Goal: Task Accomplishment & Management: Use online tool/utility

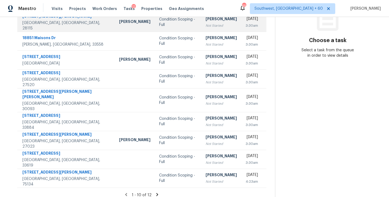
scroll to position [10, 0]
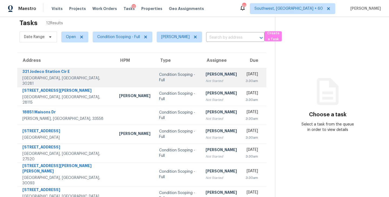
click at [206, 76] on div "[PERSON_NAME]" at bounding box center [221, 75] width 31 height 7
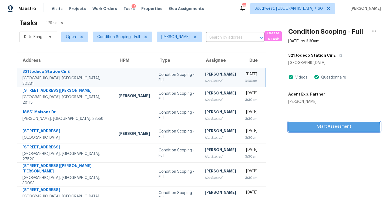
click at [330, 131] on button "Start Assessment" at bounding box center [335, 127] width 92 height 10
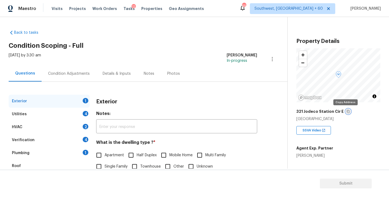
click at [347, 111] on icon "button" at bounding box center [348, 111] width 3 height 3
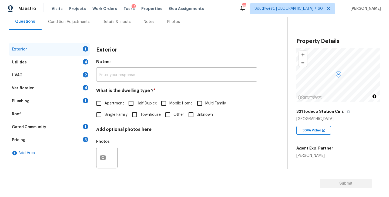
click at [117, 115] on span "Single Family" at bounding box center [116, 115] width 23 height 6
click at [105, 115] on input "Single Family" at bounding box center [98, 114] width 11 height 11
checkbox input "true"
click at [64, 60] on div "Utilities 4" at bounding box center [49, 62] width 81 height 13
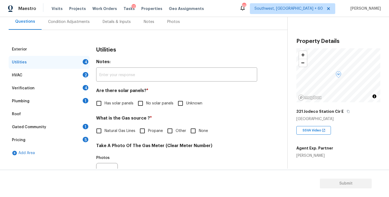
click at [149, 105] on span "No solar panels" at bounding box center [159, 104] width 27 height 6
click at [146, 105] on input "No solar panels" at bounding box center [140, 103] width 11 height 11
checkbox input "true"
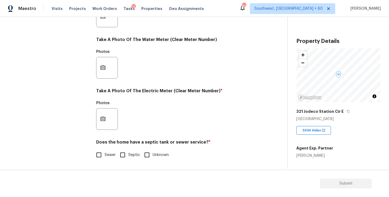
click at [111, 155] on span "Sewer" at bounding box center [110, 156] width 11 height 6
click at [105, 155] on input "Sewer" at bounding box center [98, 155] width 11 height 11
checkbox input "true"
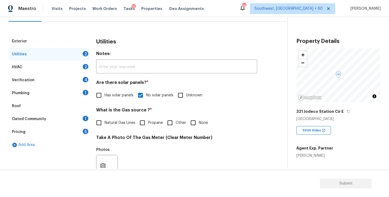
click at [67, 92] on div "Plumbing 1" at bounding box center [49, 93] width 81 height 13
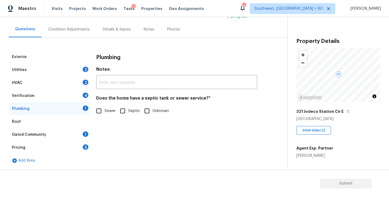
scroll to position [44, 0]
click at [99, 111] on input "Sewer" at bounding box center [98, 110] width 11 height 11
checkbox input "true"
click at [60, 130] on div "Gated Community 1" at bounding box center [49, 134] width 81 height 13
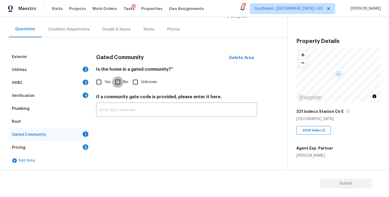
click at [116, 79] on input "No" at bounding box center [117, 82] width 11 height 11
checkbox input "true"
click at [76, 31] on div "Condition Adjustments" at bounding box center [69, 29] width 42 height 5
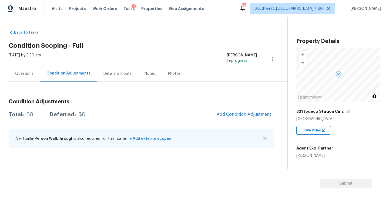
click at [219, 38] on div "Back to tasks Condition Scoping - Full Tue, Sep 23 2025 by 3:30 am Sakthivel Ch…" at bounding box center [148, 90] width 279 height 129
click at [239, 114] on span "Add Condition Adjustment" at bounding box center [244, 114] width 55 height 5
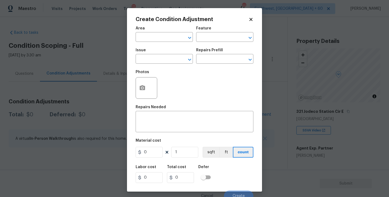
click at [160, 43] on span "Area ​" at bounding box center [164, 34] width 57 height 22
click at [160, 42] on span "Area ​" at bounding box center [164, 34] width 57 height 22
click at [154, 41] on input "text" at bounding box center [157, 38] width 42 height 8
click at [159, 61] on li "Interior Overall" at bounding box center [164, 58] width 57 height 9
type input "Interior Overall"
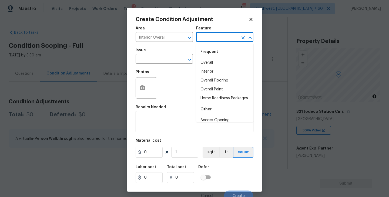
click at [218, 37] on input "text" at bounding box center [217, 38] width 42 height 8
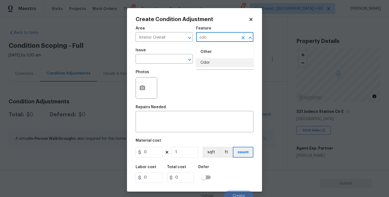
click at [222, 64] on li "Odor" at bounding box center [224, 62] width 57 height 9
type input "Odor"
click at [164, 64] on body "Maestro Visits Projects Work Orders Tasks 12 Properties Geo Assignments 658 Sou…" at bounding box center [194, 98] width 389 height 197
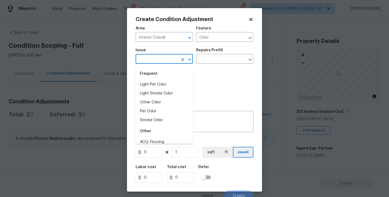
click at [158, 79] on div "Frequent" at bounding box center [164, 73] width 57 height 13
click at [158, 82] on li "Light Pet Odor" at bounding box center [164, 84] width 57 height 9
type input "Light Pet Odor"
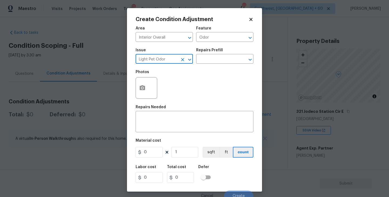
click at [186, 69] on div "Photos" at bounding box center [195, 84] width 118 height 35
click at [209, 65] on div "Issue Light Pet Odor ​ Repairs Prefill ​" at bounding box center [195, 56] width 118 height 22
click at [216, 59] on input "text" at bounding box center [217, 59] width 42 height 8
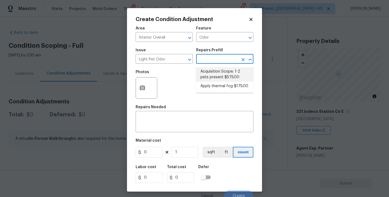
click at [214, 72] on li "Acquisition Scope: 1-2 pets present $575.00" at bounding box center [224, 74] width 57 height 15
type textarea "Acquisition Scope: 1-2 pets present"
type input "575"
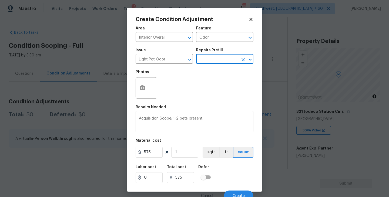
scroll to position [5, 0]
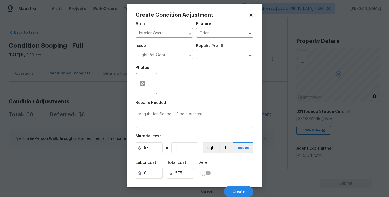
click at [237, 185] on div "Cancel Create" at bounding box center [195, 189] width 118 height 15
click at [239, 193] on span "Create" at bounding box center [239, 192] width 12 height 4
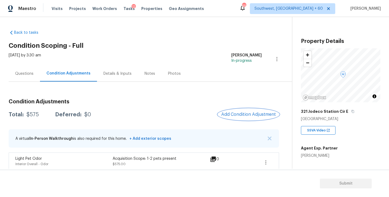
scroll to position [5, 0]
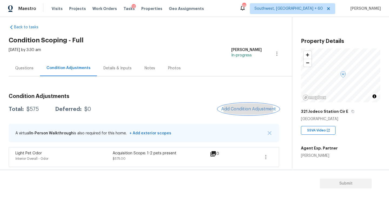
click at [241, 108] on span "Add Condition Adjustment" at bounding box center [248, 109] width 55 height 5
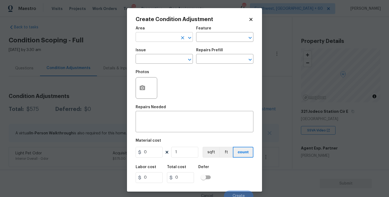
click at [160, 36] on input "text" at bounding box center [157, 38] width 42 height 8
click at [161, 45] on ul "Kitchen" at bounding box center [164, 49] width 57 height 13
click at [161, 46] on li "Kitchen" at bounding box center [164, 49] width 57 height 9
type input "Kitchen"
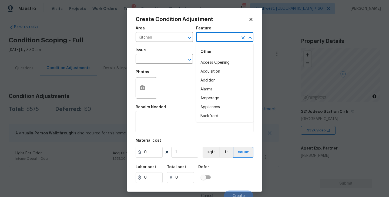
click at [210, 35] on input "text" at bounding box center [217, 38] width 42 height 8
click at [211, 59] on li "Cabinets" at bounding box center [224, 62] width 57 height 9
type input "Cabinets"
click at [145, 60] on input "text" at bounding box center [157, 59] width 42 height 8
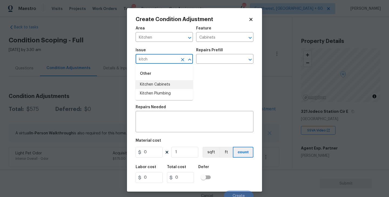
click at [150, 85] on li "Kitchen Cabinets" at bounding box center [164, 84] width 57 height 9
type input "Kitchen Cabinets"
click at [217, 52] on h5 "Repairs Prefill" at bounding box center [209, 50] width 27 height 4
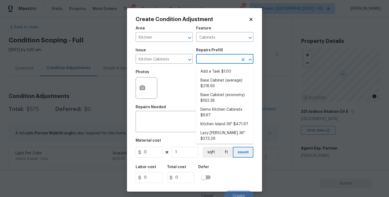
click at [214, 57] on input "text" at bounding box center [217, 59] width 42 height 8
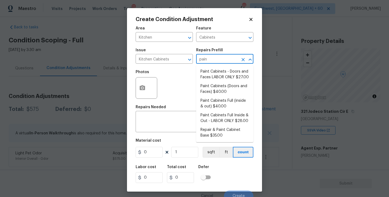
type input "paint"
click at [229, 105] on li "Paint Cabinets Full (inside & out) $40.00" at bounding box center [224, 104] width 57 height 15
type textarea "Prep, sand, mask and apply 2 coats of paint to the kitchen cabinet doors, inter…"
type input "40"
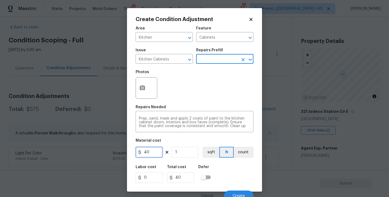
drag, startPoint x: 138, startPoint y: 150, endPoint x: 117, endPoint y: 150, distance: 21.1
click at [117, 150] on div "Create Condition Adjustment Area Kitchen ​ Feature Cabinets ​ Issue Kitchen Cab…" at bounding box center [194, 98] width 389 height 197
type input "1200"
click at [251, 159] on figure "Material cost 1200 1 sqft ft count" at bounding box center [195, 149] width 118 height 20
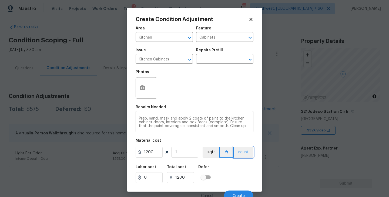
click at [244, 156] on button "count" at bounding box center [244, 152] width 20 height 11
click at [145, 91] on icon "button" at bounding box center [142, 88] width 6 height 6
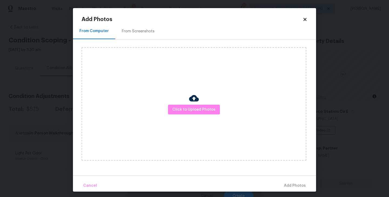
click at [174, 104] on div "Click to Upload Photos" at bounding box center [194, 104] width 225 height 114
click at [190, 107] on span "Click to Upload Photos" at bounding box center [194, 110] width 43 height 7
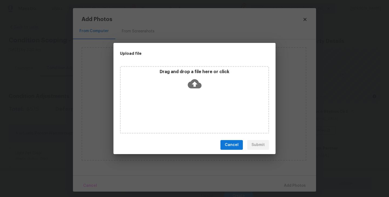
click at [193, 96] on div "Drag and drop a file here or click" at bounding box center [194, 100] width 149 height 68
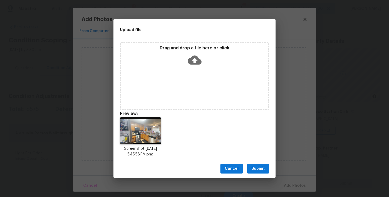
click at [256, 168] on span "Submit" at bounding box center [258, 169] width 13 height 7
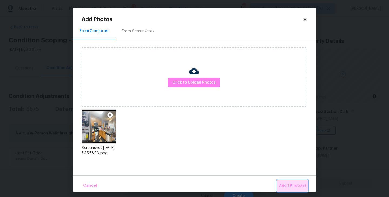
click at [281, 184] on span "Add 1 Photo(s)" at bounding box center [292, 186] width 27 height 7
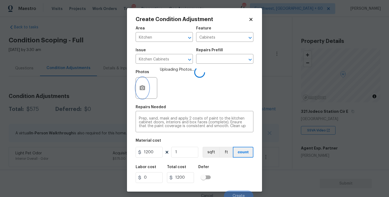
scroll to position [5, 0]
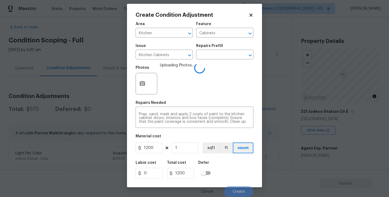
click at [246, 173] on div "Labor cost 0 Total cost 1200 Defer" at bounding box center [195, 170] width 118 height 24
click at [242, 173] on div "Labor cost 0 Total cost 1200 Defer" at bounding box center [195, 170] width 118 height 24
click at [240, 175] on div "Labor cost 0 Total cost 1200 Defer" at bounding box center [195, 170] width 118 height 24
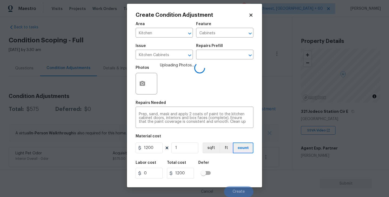
click at [240, 175] on div "Labor cost 0 Total cost 1200 Defer" at bounding box center [195, 170] width 118 height 24
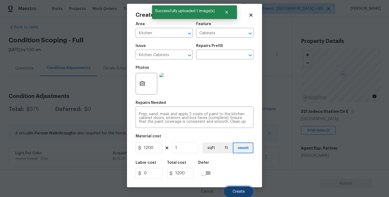
click at [239, 191] on span "Create" at bounding box center [239, 192] width 12 height 4
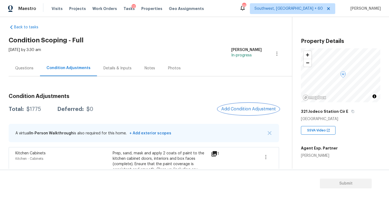
scroll to position [45, 0]
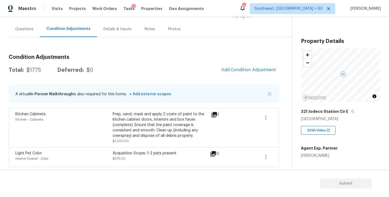
click h3 "Condition Adjustments"
click span "Add Condition Adjustment"
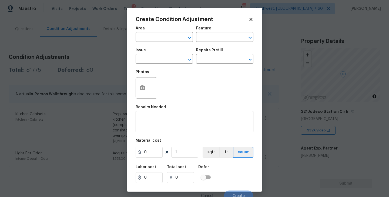
click span "Area ​"
click input "text"
click li "Exterior Overall"
type input "Exterior Overall"
click input "text"
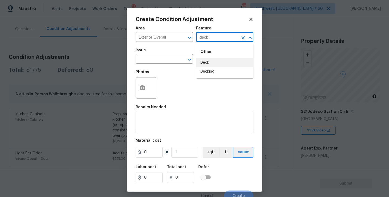
click li "Deck"
type input "Deck"
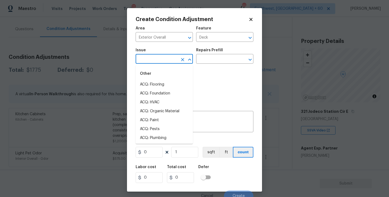
click input "text"
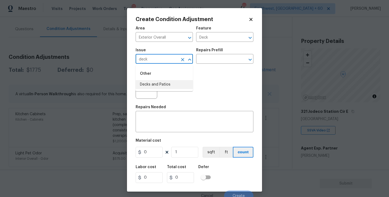
click li "Decks and Patios"
type input "Decks and Patios"
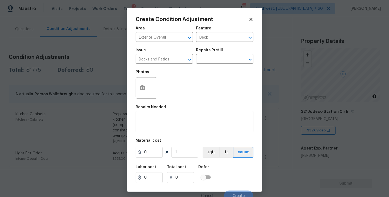
click div "x ​"
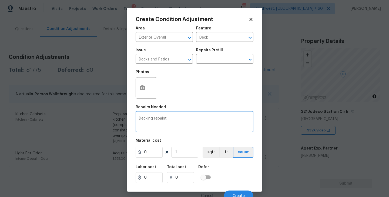
type textarea "Decking repaint"
drag, startPoint x: 102, startPoint y: 155, endPoint x: 84, endPoint y: 154, distance: 17.9
click div "Create Condition Adjustment Area Exterior Overall ​ Feature Deck ​ Issue Decks …"
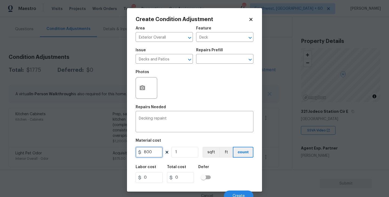
type input "800"
click button "button"
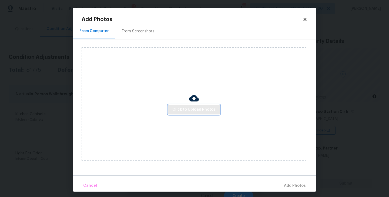
drag, startPoint x: 146, startPoint y: 85, endPoint x: 196, endPoint y: 112, distance: 56.5
click span "Click to Upload Photos"
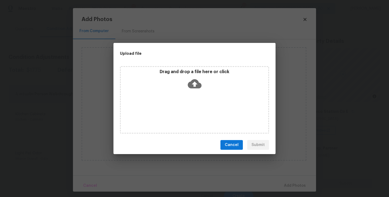
click div "Drag and drop a file here or click"
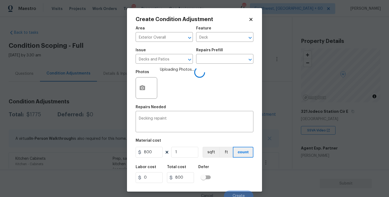
scroll to position [5, 0]
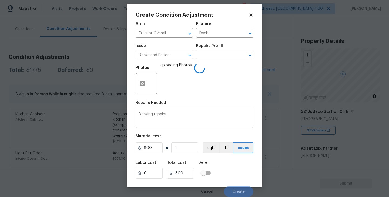
click at [233, 167] on div "Labor cost 0 Total cost 800 Defer" at bounding box center [195, 170] width 118 height 24
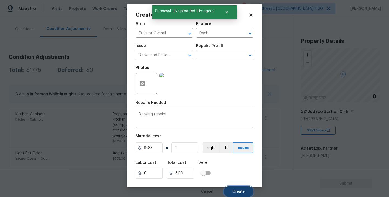
click at [238, 191] on span "Create" at bounding box center [239, 192] width 12 height 4
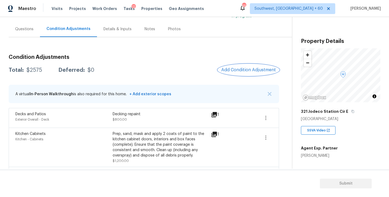
scroll to position [64, 0]
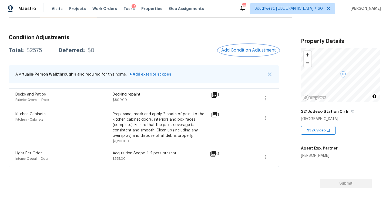
click at [248, 46] on button "Add Condition Adjustment" at bounding box center [248, 50] width 61 height 11
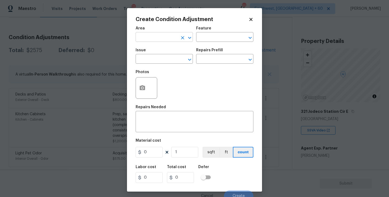
click at [161, 34] on input "text" at bounding box center [157, 38] width 42 height 8
click at [168, 60] on li "Interior Overall" at bounding box center [164, 58] width 57 height 9
type input "Interior Overall"
click at [212, 41] on input "text" at bounding box center [217, 38] width 42 height 8
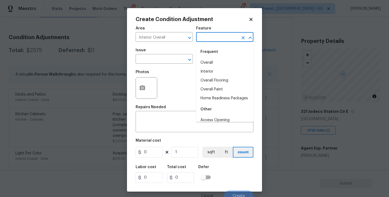
click at [157, 65] on span "Issue ​" at bounding box center [164, 56] width 57 height 22
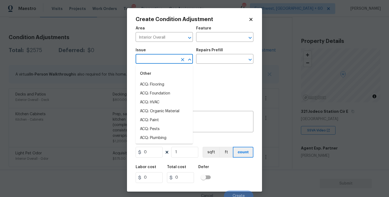
click at [161, 61] on input "text" at bounding box center [157, 59] width 42 height 8
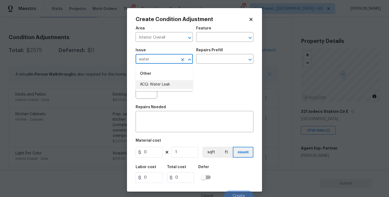
click at [164, 85] on li "ACQ: Water Leak" at bounding box center [164, 84] width 57 height 9
type input "ACQ: Water Leak"
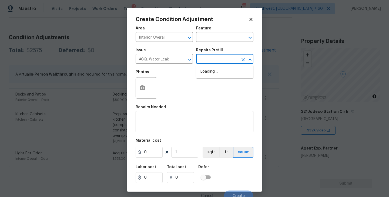
click at [214, 64] on input "text" at bounding box center [217, 59] width 42 height 8
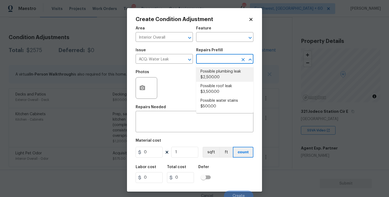
click at [215, 72] on li "Possible plumbing leak $2,500.00" at bounding box center [224, 74] width 57 height 15
type input "Acquisition"
type textarea "Acquisition Scope: Possible plumbing leak"
type input "2500"
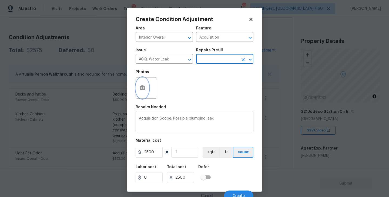
click at [143, 89] on icon "button" at bounding box center [142, 87] width 5 height 5
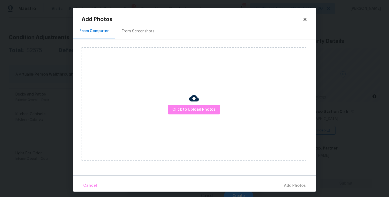
click at [221, 116] on div "Click to Upload Photos" at bounding box center [194, 104] width 225 height 114
click at [212, 111] on span "Click to Upload Photos" at bounding box center [194, 110] width 43 height 7
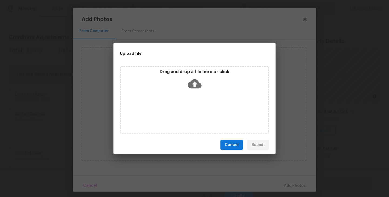
click at [195, 86] on icon at bounding box center [195, 84] width 14 height 14
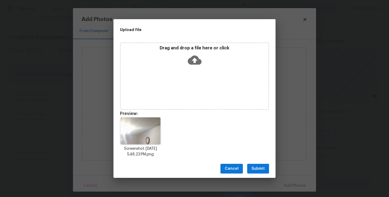
click at [260, 173] on button "Submit" at bounding box center [258, 169] width 22 height 10
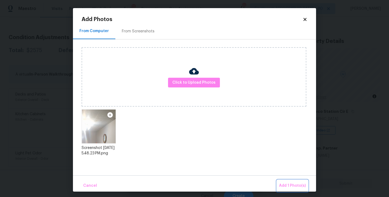
click at [287, 185] on span "Add 1 Photo(s)" at bounding box center [292, 186] width 27 height 7
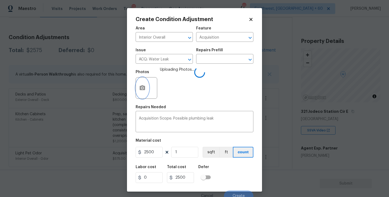
scroll to position [5, 0]
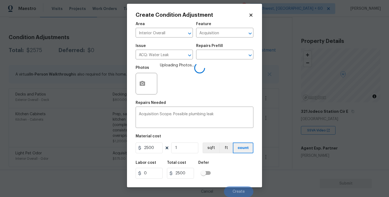
click at [238, 172] on div "Labor cost 0 Total cost 2500 Defer" at bounding box center [195, 170] width 118 height 24
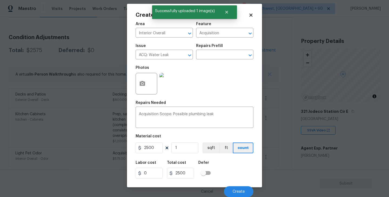
click at [238, 172] on div "Labor cost 0 Total cost 2500 Defer" at bounding box center [195, 170] width 118 height 24
click at [245, 192] on button "Create" at bounding box center [238, 192] width 29 height 11
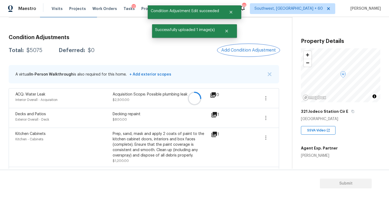
scroll to position [0, 0]
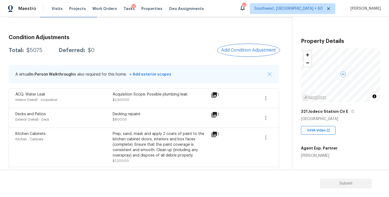
click at [237, 47] on button "Add Condition Adjustment" at bounding box center [248, 50] width 61 height 11
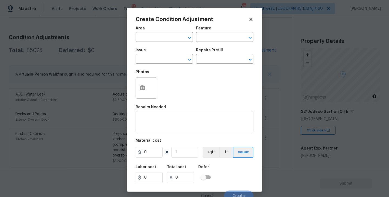
click at [155, 42] on span "Area ​" at bounding box center [164, 34] width 57 height 22
click at [162, 58] on li "Interior Overall" at bounding box center [164, 58] width 57 height 9
type input "Interior Overall"
click at [218, 41] on input "text" at bounding box center [217, 38] width 42 height 8
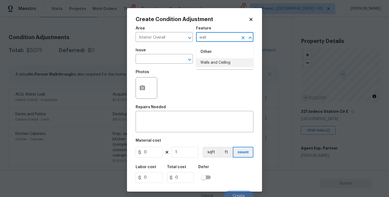
click at [217, 66] on li "Walls and Ceiling" at bounding box center [224, 62] width 57 height 9
type input "Walls and Ceiling"
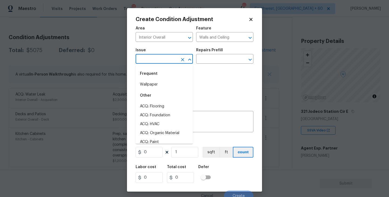
click at [171, 61] on input "text" at bounding box center [157, 59] width 42 height 8
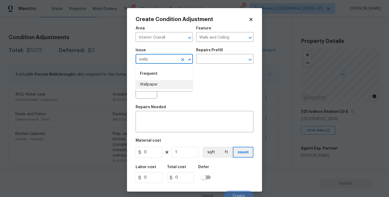
click at [164, 86] on li "Wallpaper" at bounding box center [164, 84] width 57 height 9
type input "Wallpaper"
click at [231, 61] on input "text" at bounding box center [217, 59] width 42 height 8
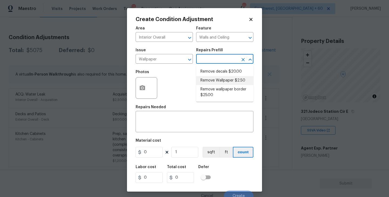
click at [228, 79] on li "Remove Wallpaper $2.50" at bounding box center [224, 80] width 57 height 9
type textarea "Remove wallpaper and texture walls to best match existing conditions"
type input "2.5"
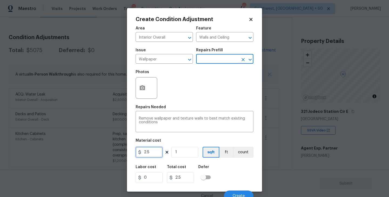
drag, startPoint x: 153, startPoint y: 151, endPoint x: 101, endPoint y: 151, distance: 51.4
click at [101, 151] on div "Create Condition Adjustment Area Interior Overall ​ Feature Walls and Ceiling ​…" at bounding box center [194, 98] width 389 height 197
type input "300"
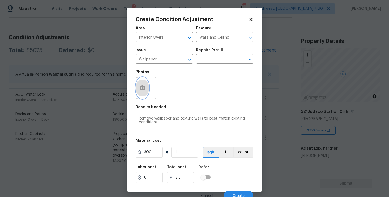
type input "300"
click at [144, 93] on button "button" at bounding box center [142, 88] width 13 height 21
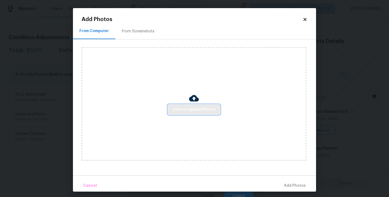
click at [186, 110] on span "Click to Upload Photos" at bounding box center [194, 110] width 43 height 7
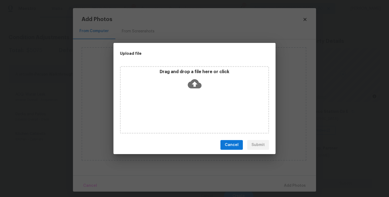
click at [197, 92] on div "Drag and drop a file here or click" at bounding box center [194, 100] width 149 height 68
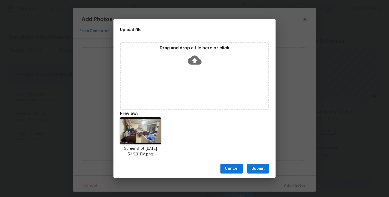
click at [261, 168] on span "Submit" at bounding box center [258, 169] width 13 height 7
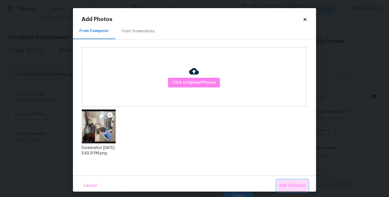
click at [292, 185] on span "Add 1 Photo(s)" at bounding box center [292, 186] width 27 height 7
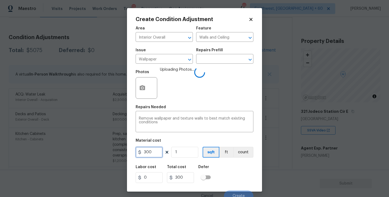
drag, startPoint x: 151, startPoint y: 151, endPoint x: 110, endPoint y: 150, distance: 41.6
click at [111, 151] on div "Create Condition Adjustment Area Interior Overall ​ Feature Walls and Ceiling ​…" at bounding box center [194, 98] width 389 height 197
click at [242, 170] on div "Labor cost 0 Total cost 300 Defer" at bounding box center [195, 174] width 118 height 24
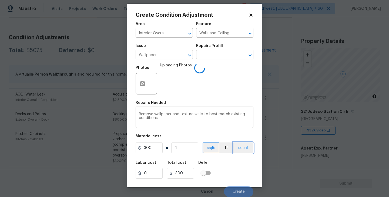
click at [243, 151] on button "count" at bounding box center [243, 148] width 20 height 11
click at [237, 170] on div "Labor cost 0 Total cost 300 Defer" at bounding box center [195, 170] width 118 height 24
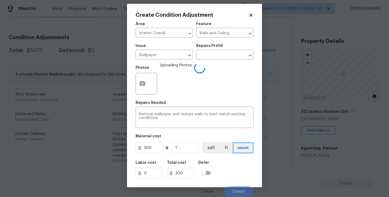
click at [237, 170] on div "Labor cost 0 Total cost 300 Defer" at bounding box center [195, 170] width 118 height 24
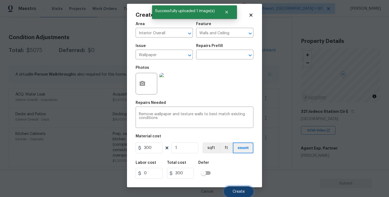
click at [238, 188] on button "Create" at bounding box center [238, 192] width 29 height 11
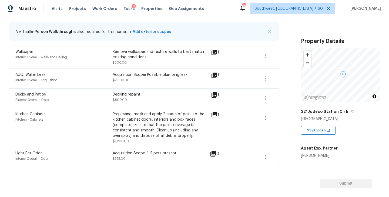
scroll to position [65, 0]
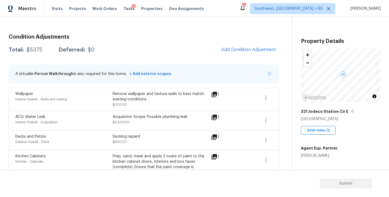
click at [180, 42] on div "Condition Adjustments Total: $5375 Deferred: $0 Add Condition Adjustment A virt…" at bounding box center [144, 120] width 271 height 180
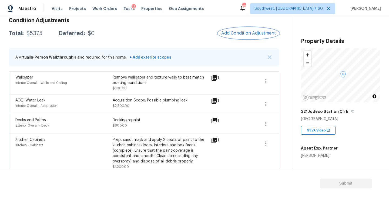
click at [250, 34] on span "Add Condition Adjustment" at bounding box center [248, 33] width 55 height 5
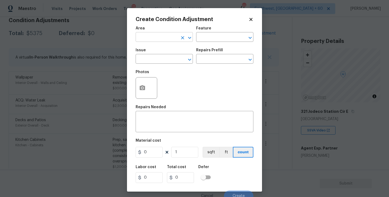
click at [167, 36] on input "text" at bounding box center [157, 38] width 42 height 8
click at [164, 64] on ul "Exterior Addition Exterior Overall" at bounding box center [164, 54] width 57 height 22
click at [175, 59] on li "Exterior Overall" at bounding box center [164, 58] width 57 height 9
type input "Exterior Overall"
click at [213, 40] on input "text" at bounding box center [217, 38] width 42 height 8
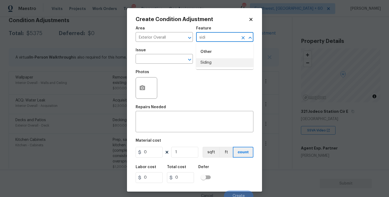
click at [210, 61] on li "Siding" at bounding box center [224, 62] width 57 height 9
type input "Siding"
click at [153, 63] on input "text" at bounding box center [157, 59] width 42 height 8
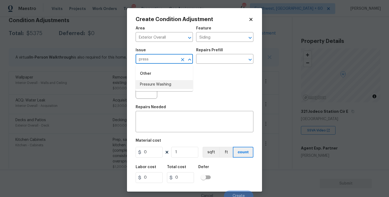
click at [153, 88] on li "Pressure Washing" at bounding box center [164, 84] width 57 height 9
type input "Pressure Washing"
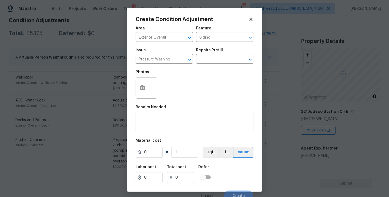
click at [198, 68] on div "Photos" at bounding box center [195, 84] width 118 height 35
click at [213, 63] on input "text" at bounding box center [217, 59] width 42 height 8
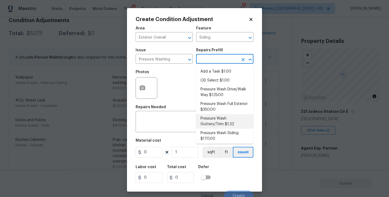
click at [216, 134] on li "Pressure Wash Siding $170.00" at bounding box center [224, 136] width 57 height 15
type textarea "Protect areas as needed for pressure washing. Pressure wash the siding on the h…"
type input "170"
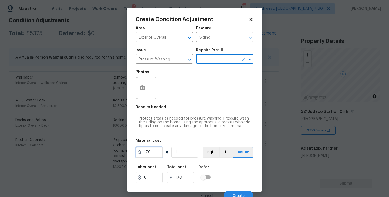
drag, startPoint x: 133, startPoint y: 153, endPoint x: 109, endPoint y: 153, distance: 24.1
click at [109, 153] on div "Create Condition Adjustment Area Exterior Overall ​ Feature Siding ​ Issue Pres…" at bounding box center [194, 98] width 389 height 197
type input "200"
click at [143, 93] on button "button" at bounding box center [142, 88] width 13 height 21
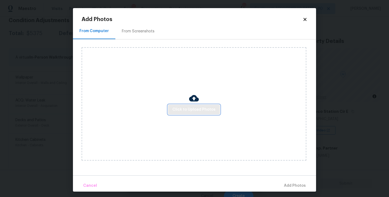
click at [194, 110] on span "Click to Upload Photos" at bounding box center [194, 110] width 43 height 7
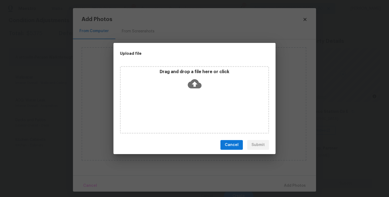
click at [193, 106] on div "Drag and drop a file here or click" at bounding box center [194, 100] width 149 height 68
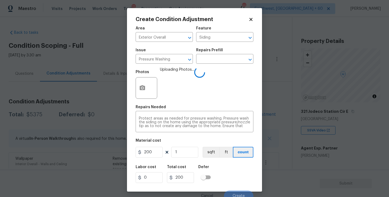
scroll to position [5, 0]
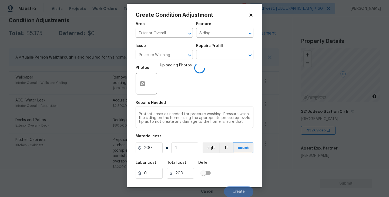
click at [230, 169] on div "Labor cost 0 Total cost 200 Defer" at bounding box center [195, 170] width 118 height 24
click at [251, 175] on div "Labor cost 0 Total cost 200 Defer" at bounding box center [195, 170] width 118 height 24
click at [249, 175] on div "Labor cost 0 Total cost 200 Defer" at bounding box center [195, 170] width 118 height 24
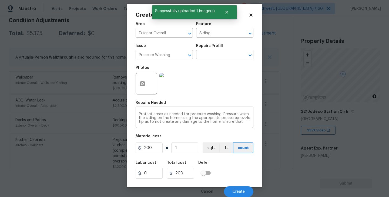
click at [249, 175] on div "Labor cost 0 Total cost 200 Defer" at bounding box center [195, 170] width 118 height 24
click at [243, 189] on button "Create" at bounding box center [238, 192] width 29 height 11
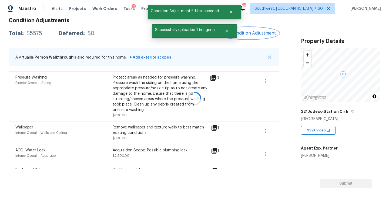
scroll to position [0, 0]
click at [249, 31] on span "Add Condition Adjustment" at bounding box center [248, 33] width 55 height 5
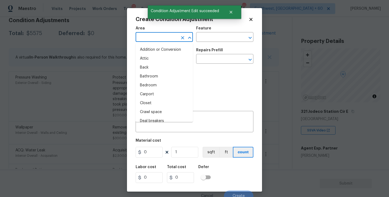
click at [155, 36] on input "text" at bounding box center [157, 38] width 42 height 8
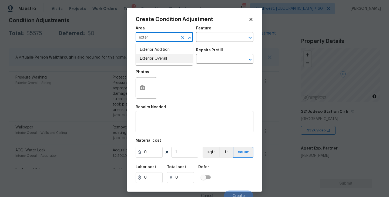
click at [170, 58] on li "Exterior Overall" at bounding box center [164, 58] width 57 height 9
type input "Exterior Overall"
click at [203, 40] on input "text" at bounding box center [217, 38] width 42 height 8
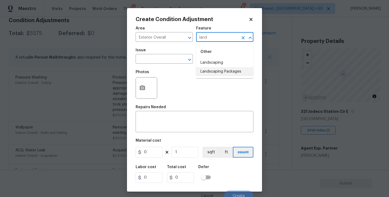
click at [210, 73] on li "Landscaping Packages" at bounding box center [224, 71] width 57 height 9
type input "Landscaping Packages"
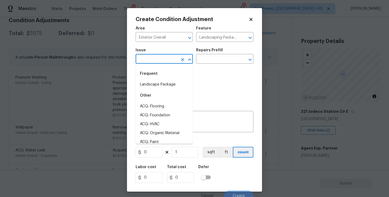
click at [168, 63] on input "text" at bounding box center [157, 59] width 42 height 8
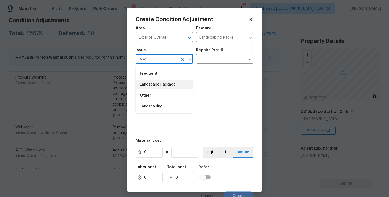
click at [170, 85] on li "Landscape Package" at bounding box center [164, 84] width 57 height 9
type input "Landscape Package"
click at [216, 59] on input "text" at bounding box center [217, 59] width 42 height 8
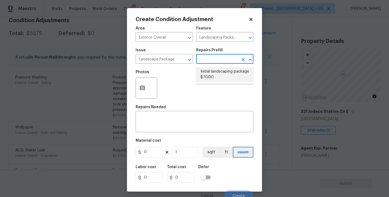
click at [215, 78] on li "Initial landscaping package $70.00" at bounding box center [224, 74] width 57 height 15
type input "Home Readiness Packages"
type textarea "Mowing of grass up to 6" in height. Mow, edge along driveways & sidewalks, trim…"
type input "70"
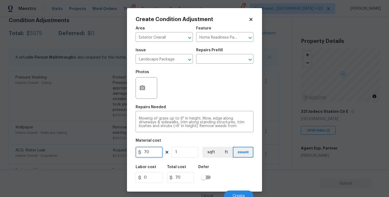
drag, startPoint x: 153, startPoint y: 152, endPoint x: 126, endPoint y: 152, distance: 26.8
click at [126, 152] on div "Create Condition Adjustment Area Exterior Overall ​ Feature Home Readiness Pack…" at bounding box center [194, 98] width 389 height 197
type input "300"
click at [149, 87] on div at bounding box center [147, 88] width 22 height 22
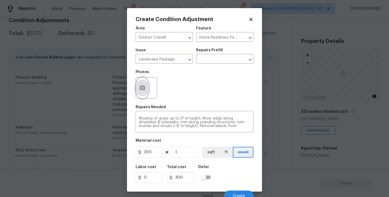
click at [140, 84] on button "button" at bounding box center [142, 88] width 13 height 21
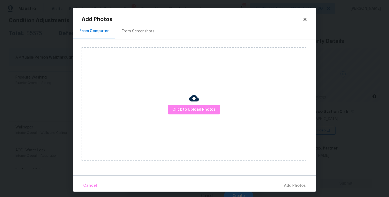
click at [178, 100] on div "Click to Upload Photos" at bounding box center [194, 104] width 225 height 114
click at [186, 107] on span "Click to Upload Photos" at bounding box center [194, 110] width 43 height 7
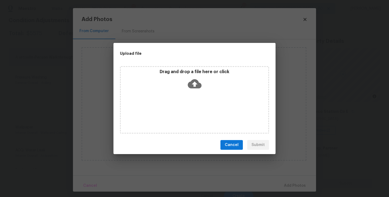
click at [193, 96] on div "Drag and drop a file here or click" at bounding box center [194, 100] width 149 height 68
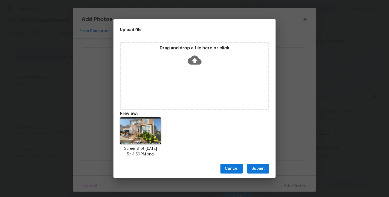
click at [258, 172] on span "Submit" at bounding box center [258, 169] width 13 height 7
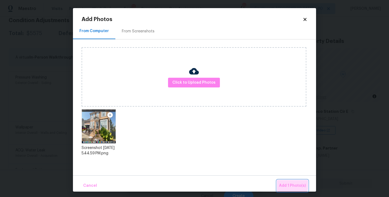
click at [288, 184] on span "Add 1 Photo(s)" at bounding box center [292, 186] width 27 height 7
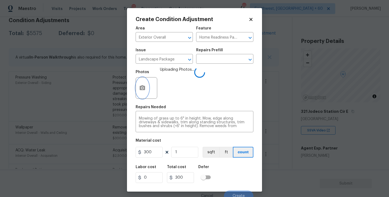
scroll to position [5, 0]
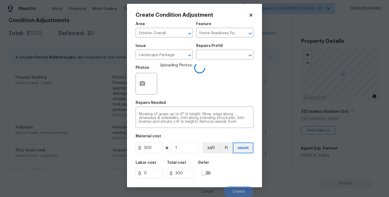
click at [231, 166] on div "Labor cost 0 Total cost 300 Defer" at bounding box center [195, 170] width 118 height 24
click at [237, 167] on div "Labor cost 0 Total cost 300 Defer" at bounding box center [195, 170] width 118 height 24
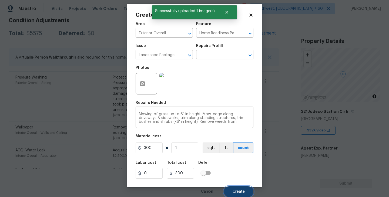
click at [238, 190] on button "Create" at bounding box center [238, 192] width 29 height 11
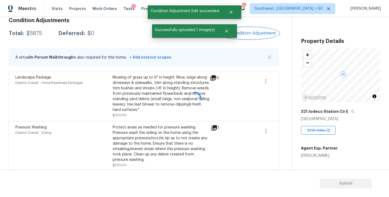
scroll to position [0, 0]
click at [248, 37] on button "Add Condition Adjustment" at bounding box center [248, 33] width 61 height 11
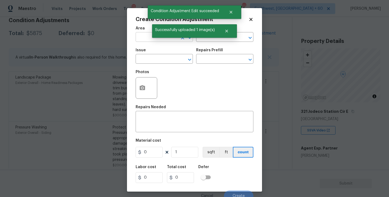
click at [147, 37] on input "text" at bounding box center [157, 38] width 42 height 8
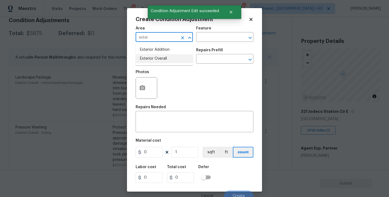
click at [155, 61] on li "Exterior Overall" at bounding box center [164, 58] width 57 height 9
type input "Exterior Overall"
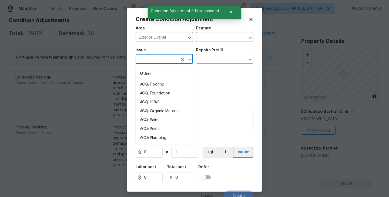
click at [155, 61] on input "text" at bounding box center [157, 59] width 42 height 8
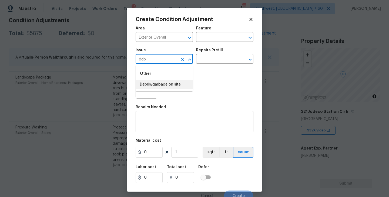
click at [165, 83] on li "Debris/garbage on site" at bounding box center [164, 84] width 57 height 9
type input "Debris/garbage on site"
click at [202, 63] on input "text" at bounding box center [217, 59] width 42 height 8
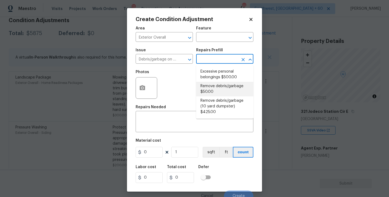
click at [208, 85] on li "Remove debris/garbage $50.00" at bounding box center [224, 89] width 57 height 15
type textarea "Remove, haul off, and properly dispose of any debris left by seller to offsite …"
type input "50"
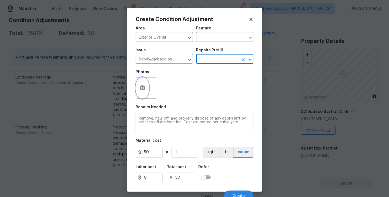
click at [144, 94] on button "button" at bounding box center [142, 88] width 13 height 21
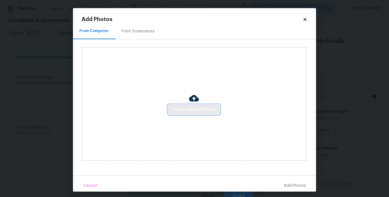
click at [193, 108] on span "Click to Upload Photos" at bounding box center [194, 110] width 43 height 7
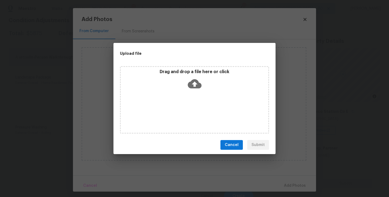
click at [193, 98] on div "Drag and drop a file here or click" at bounding box center [194, 100] width 149 height 68
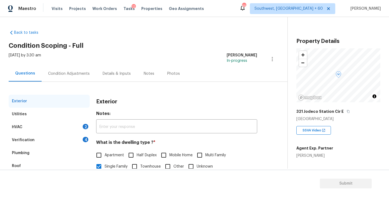
click at [51, 126] on div "HVAC 2" at bounding box center [49, 127] width 81 height 13
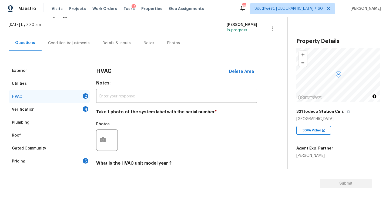
scroll to position [74, 0]
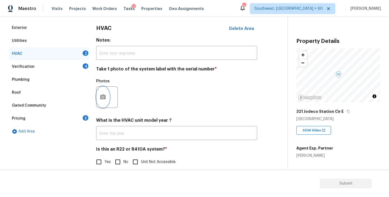
click at [104, 105] on button "button" at bounding box center [103, 97] width 13 height 21
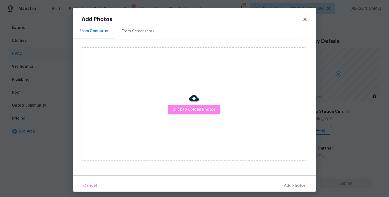
click at [179, 117] on div "Click to Upload Photos" at bounding box center [194, 104] width 225 height 114
click at [192, 108] on span "Click to Upload Photos" at bounding box center [194, 110] width 43 height 7
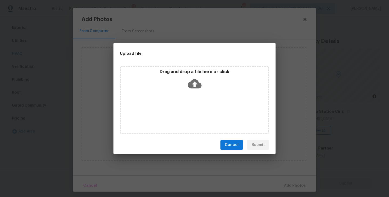
click at [203, 70] on p "Drag and drop a file here or click" at bounding box center [195, 72] width 148 height 6
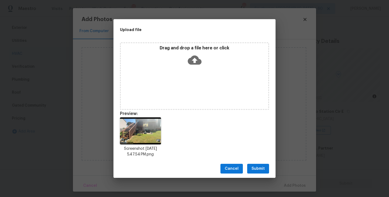
click at [259, 168] on span "Submit" at bounding box center [258, 169] width 13 height 7
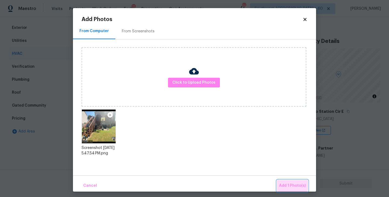
click at [286, 183] on span "Add 1 Photo(s)" at bounding box center [292, 186] width 27 height 7
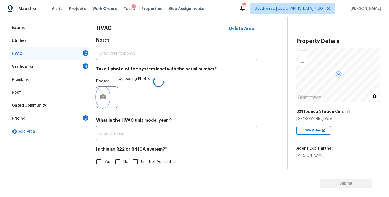
scroll to position [81, 0]
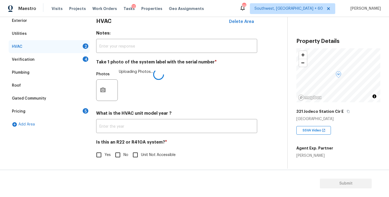
click at [125, 151] on label "No" at bounding box center [120, 155] width 16 height 11
click at [124, 151] on input "No" at bounding box center [117, 155] width 11 height 11
checkbox input "true"
click at [230, 143] on h4 "Is this an R22 or R410A system? *" at bounding box center [176, 144] width 161 height 8
click at [71, 58] on div "Verification 4" at bounding box center [49, 59] width 81 height 13
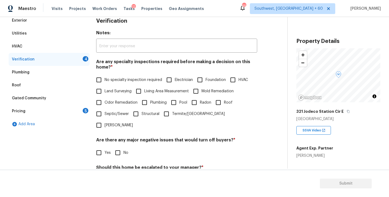
click at [100, 77] on input "No specialty inspection required" at bounding box center [98, 79] width 11 height 11
checkbox input "true"
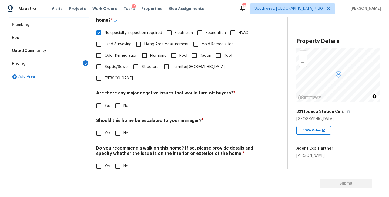
scroll to position [128, 0]
click at [117, 100] on input "No" at bounding box center [117, 105] width 11 height 11
checkbox input "true"
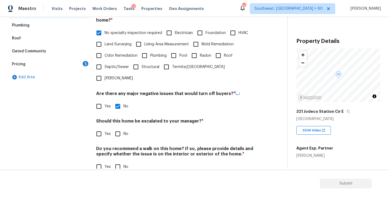
click at [117, 128] on input "No" at bounding box center [117, 133] width 11 height 11
checkbox input "true"
click at [119, 161] on input "No" at bounding box center [117, 166] width 11 height 11
checkbox input "true"
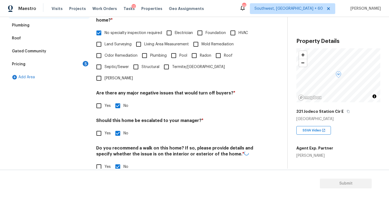
scroll to position [32, 0]
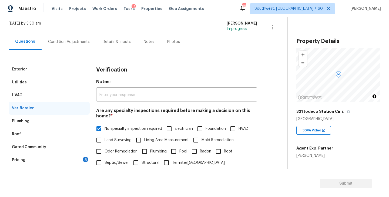
click at [74, 159] on div "Pricing 5" at bounding box center [49, 160] width 81 height 13
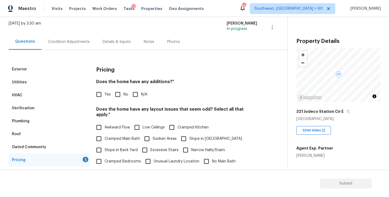
click at [134, 95] on input "N/A" at bounding box center [135, 94] width 11 height 11
checkbox input "true"
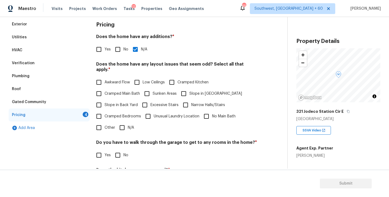
click at [186, 88] on input "Slope in Front Yard" at bounding box center [183, 93] width 11 height 11
checkbox input "true"
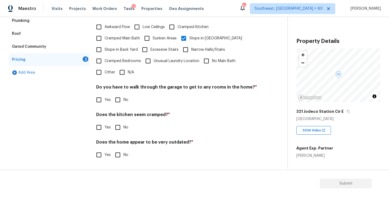
scroll to position [127, 0]
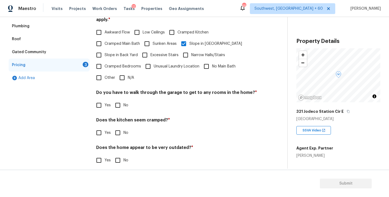
click at [121, 104] on input "No" at bounding box center [117, 105] width 11 height 11
checkbox input "true"
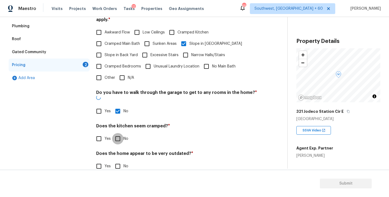
click at [121, 133] on input "No" at bounding box center [117, 138] width 11 height 11
checkbox input "true"
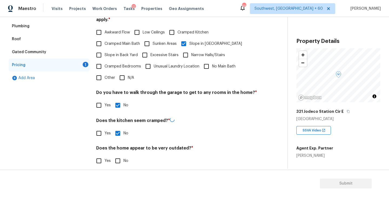
click at [121, 155] on input "No" at bounding box center [117, 160] width 11 height 11
checkbox input "true"
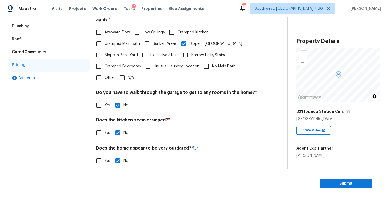
scroll to position [23, 0]
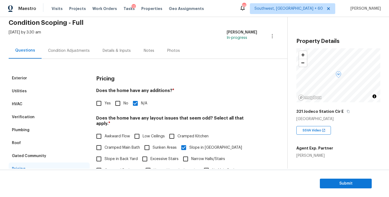
click at [73, 51] on div "Condition Adjustments" at bounding box center [69, 50] width 42 height 5
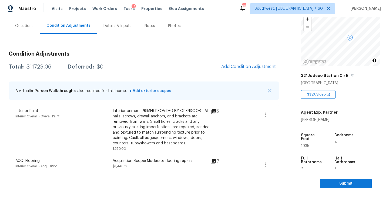
scroll to position [53, 0]
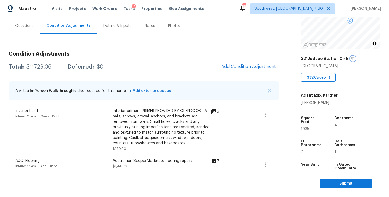
click at [352, 58] on icon "button" at bounding box center [353, 58] width 3 height 3
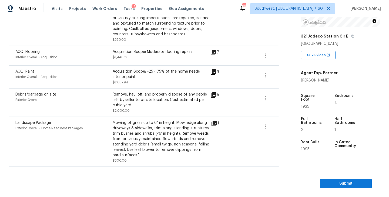
scroll to position [44, 0]
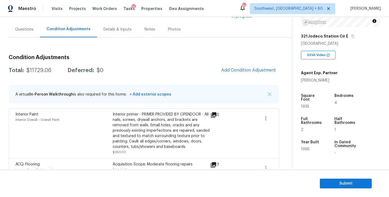
click at [38, 65] on div "Total: $11729.06 Deferred: $0 Add Condition Adjustment" at bounding box center [144, 71] width 271 height 12
click at [35, 73] on div "$11729.06" at bounding box center [38, 70] width 25 height 5
copy div "$11729.06"
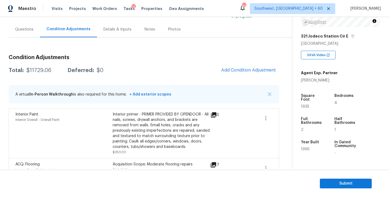
click at [31, 31] on div "Questions" at bounding box center [24, 29] width 18 height 5
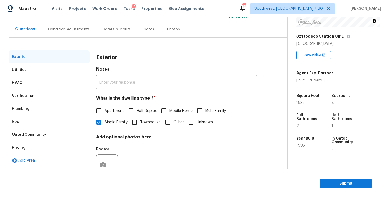
scroll to position [44, 0]
click at [74, 32] on div "Condition Adjustments" at bounding box center [69, 29] width 42 height 5
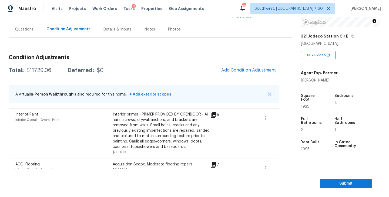
click at [29, 32] on div "Questions" at bounding box center [24, 29] width 31 height 16
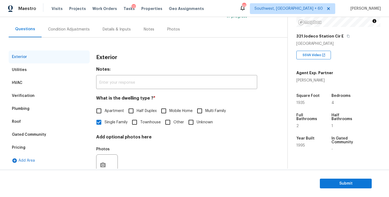
click at [65, 27] on div "Condition Adjustments" at bounding box center [69, 29] width 42 height 5
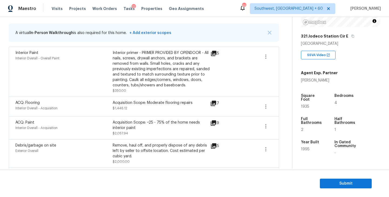
scroll to position [40, 0]
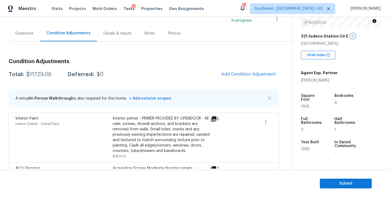
click at [351, 37] on button "button" at bounding box center [353, 36] width 5 height 5
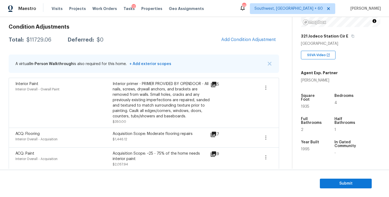
scroll to position [61, 0]
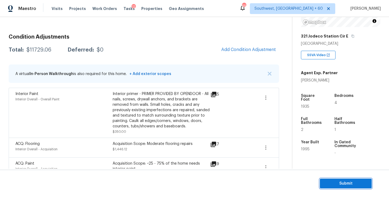
click at [338, 185] on span "Submit" at bounding box center [345, 184] width 43 height 7
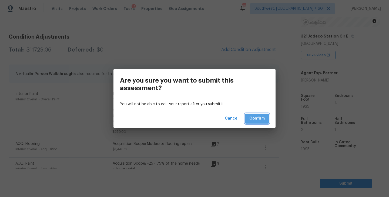
click at [261, 117] on span "Confirm" at bounding box center [257, 118] width 15 height 7
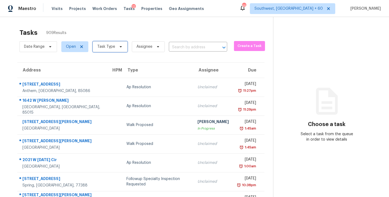
click at [114, 44] on span "Task Type" at bounding box center [106, 46] width 18 height 5
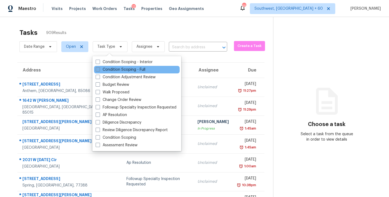
click at [120, 69] on label "Condition Scoping - Full" at bounding box center [121, 69] width 50 height 5
click at [99, 69] on input "Condition Scoping - Full" at bounding box center [98, 69] width 4 height 4
checkbox input "true"
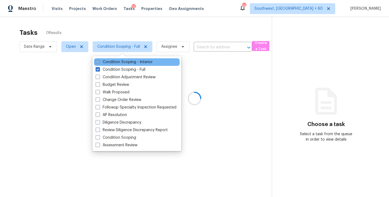
click at [148, 60] on label "Condition Scoping - Interior" at bounding box center [124, 61] width 57 height 5
click at [99, 60] on input "Condition Scoping - Interior" at bounding box center [98, 61] width 4 height 4
click at [140, 62] on label "Condition Scoping - Interior" at bounding box center [124, 61] width 57 height 5
click at [99, 62] on input "Condition Scoping - Interior" at bounding box center [98, 61] width 4 height 4
checkbox input "false"
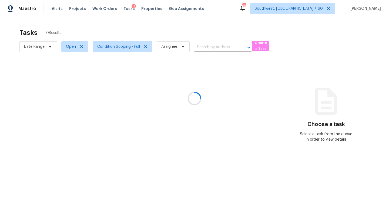
click at [193, 57] on div at bounding box center [194, 98] width 389 height 197
click at [163, 50] on div at bounding box center [194, 98] width 389 height 197
click at [167, 52] on div at bounding box center [194, 98] width 389 height 197
click at [168, 52] on div at bounding box center [194, 98] width 389 height 197
click at [168, 51] on div at bounding box center [194, 98] width 389 height 197
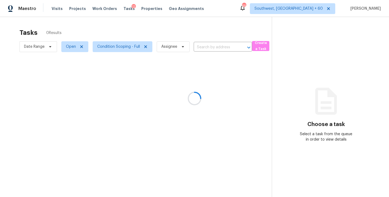
click at [171, 50] on div at bounding box center [194, 98] width 389 height 197
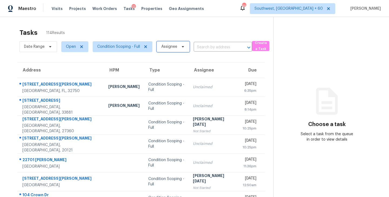
click at [171, 50] on span "Assignee" at bounding box center [173, 46] width 33 height 11
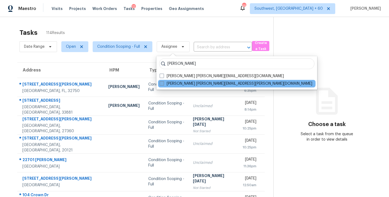
type input "sakthivel"
click at [177, 86] on label "Sakthivel Chandran sakthivel.chandran@opendoor.com" at bounding box center [236, 83] width 153 height 5
click at [163, 85] on input "Sakthivel Chandran sakthivel.chandran@opendoor.com" at bounding box center [162, 83] width 4 height 4
checkbox input "true"
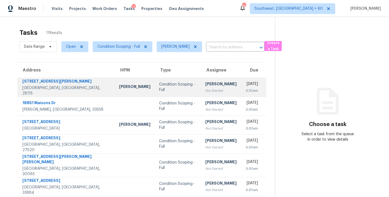
click at [206, 90] on div "Not Started" at bounding box center [221, 90] width 31 height 5
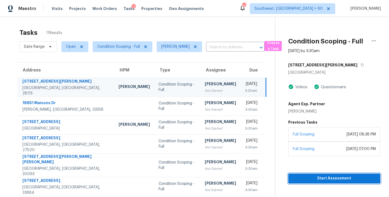
click at [326, 177] on span "Start Assessment" at bounding box center [335, 178] width 84 height 7
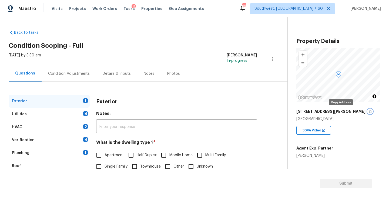
click at [369, 111] on icon "button" at bounding box center [370, 111] width 3 height 3
click at [71, 76] on div "Condition Adjustments" at bounding box center [69, 73] width 42 height 5
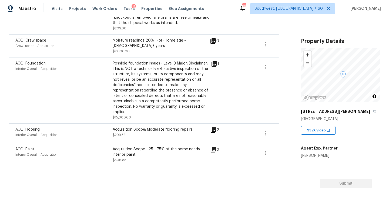
scroll to position [345, 0]
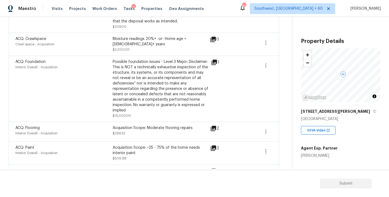
click at [215, 60] on icon at bounding box center [214, 62] width 6 height 6
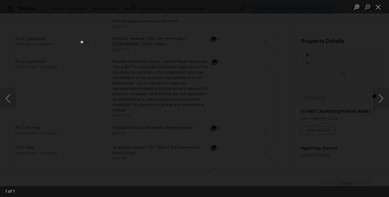
click at [346, 151] on div "Lightbox" at bounding box center [194, 98] width 389 height 197
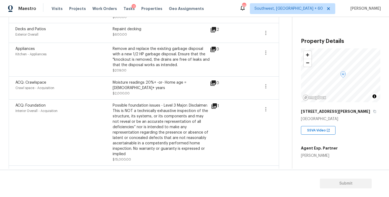
scroll to position [301, 0]
click at [265, 87] on icon "button" at bounding box center [266, 87] width 6 height 6
click at [290, 87] on div "Edit" at bounding box center [297, 85] width 42 height 5
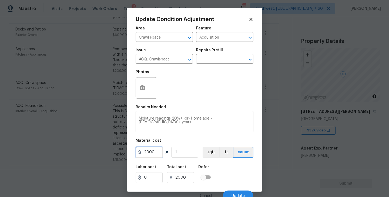
drag, startPoint x: 157, startPoint y: 154, endPoint x: 114, endPoint y: 154, distance: 42.7
click at [114, 154] on div "Update Condition Adjustment Area Crawl space ​ Feature Acquisition ​ Issue ACQ:…" at bounding box center [194, 98] width 389 height 197
type input "0"
click at [241, 175] on div "Labor cost 0 Total cost 0 Defer" at bounding box center [195, 174] width 118 height 24
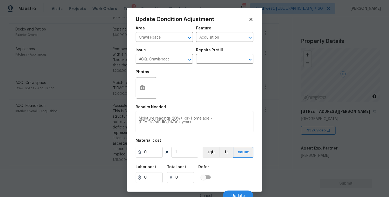
scroll to position [5, 0]
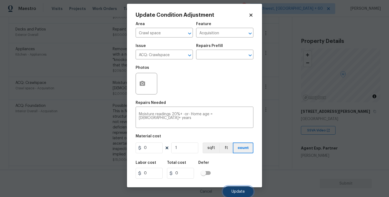
click at [240, 191] on span "Update" at bounding box center [238, 192] width 13 height 4
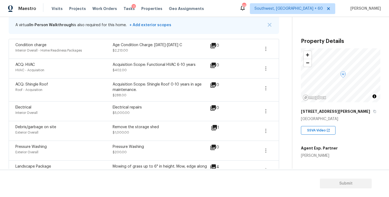
scroll to position [113, 0]
click at [264, 91] on icon "button" at bounding box center [266, 89] width 6 height 6
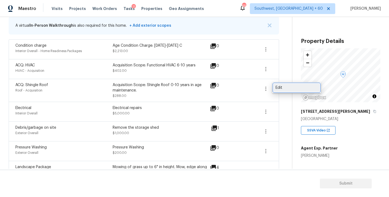
click at [286, 91] on link "Edit" at bounding box center [297, 88] width 46 height 8
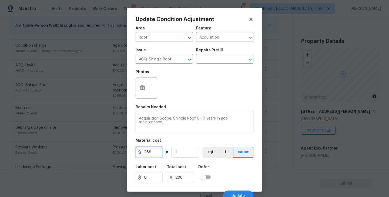
drag, startPoint x: 155, startPoint y: 153, endPoint x: 123, endPoint y: 153, distance: 32.2
click at [123, 153] on div "Update Condition Adjustment Area Roof ​ Feature Acquisition ​ Issue ACQ: Shingl…" at bounding box center [194, 98] width 389 height 197
type input "0"
click at [254, 168] on div "Update Condition Adjustment Area Roof ​ Feature Acquisition ​ Issue ACQ: Shingl…" at bounding box center [194, 100] width 135 height 184
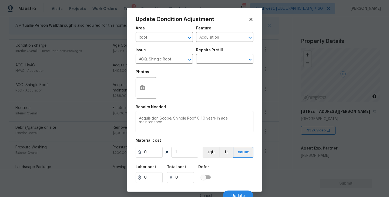
click at [248, 175] on div "Labor cost 0 Total cost 0 Defer" at bounding box center [195, 174] width 118 height 24
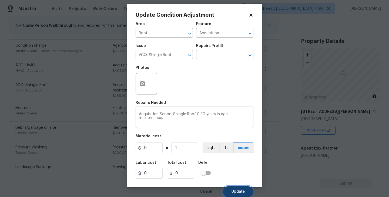
click at [242, 192] on span "Update" at bounding box center [238, 192] width 13 height 4
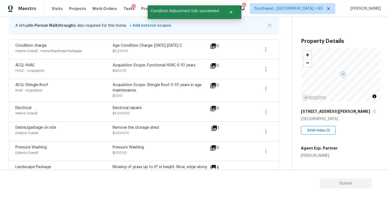
scroll to position [79, 0]
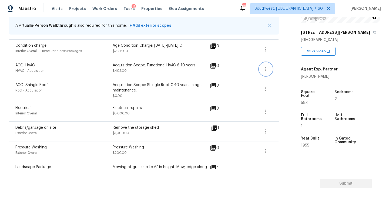
click at [264, 70] on icon "button" at bounding box center [266, 69] width 6 height 6
click at [283, 71] on link "Edit" at bounding box center [297, 68] width 46 height 8
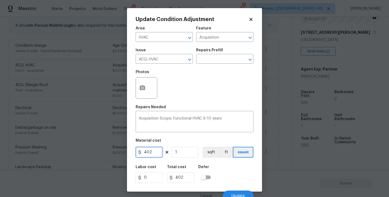
drag, startPoint x: 156, startPoint y: 152, endPoint x: 124, endPoint y: 152, distance: 31.4
click at [124, 152] on div "Update Condition Adjustment Area HVAC ​ Feature Acquisition ​ Issue ACQ: HVAC ​…" at bounding box center [194, 98] width 389 height 197
type input "0"
click at [229, 168] on div "Labor cost 0 Total cost 0 Defer" at bounding box center [195, 174] width 118 height 24
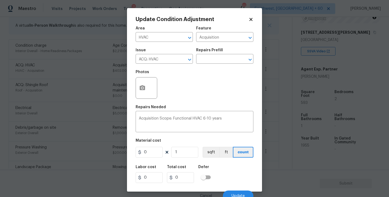
scroll to position [5, 0]
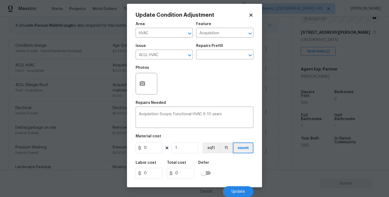
click at [235, 185] on div "Cancel Update" at bounding box center [195, 189] width 118 height 15
click at [238, 192] on span "Update" at bounding box center [238, 192] width 13 height 4
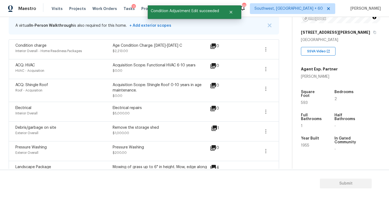
scroll to position [0, 0]
click at [267, 51] on icon "button" at bounding box center [266, 49] width 6 height 6
click at [280, 52] on link "Edit" at bounding box center [297, 48] width 46 height 8
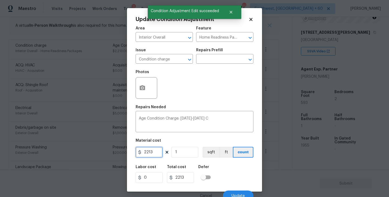
drag, startPoint x: 123, startPoint y: 155, endPoint x: 114, endPoint y: 155, distance: 9.7
click at [114, 155] on div "Update Condition Adjustment Area Interior Overall ​ Feature Home Readiness Pack…" at bounding box center [194, 98] width 389 height 197
type input "0"
click at [209, 160] on div "Area Interior Overall ​ Feature Home Readiness Packages ​ Issue Condition charg…" at bounding box center [195, 112] width 118 height 178
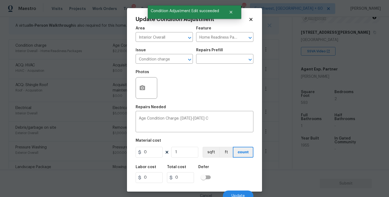
scroll to position [5, 0]
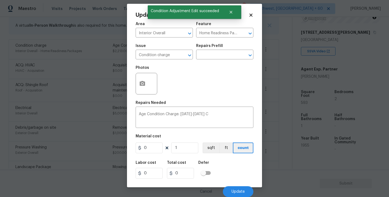
click at [234, 183] on div "Cancel Update" at bounding box center [195, 189] width 118 height 15
click at [234, 189] on button "Update" at bounding box center [238, 192] width 31 height 11
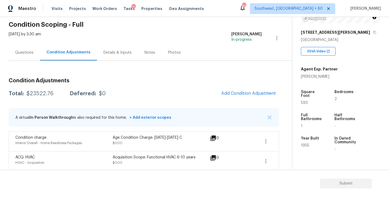
scroll to position [0, 0]
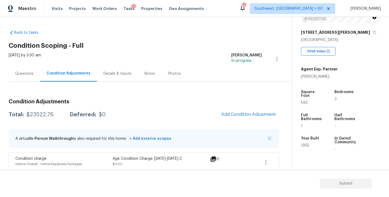
click at [27, 78] on div "Questions" at bounding box center [24, 74] width 31 height 16
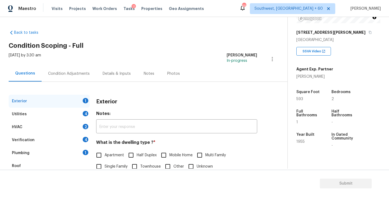
scroll to position [32, 0]
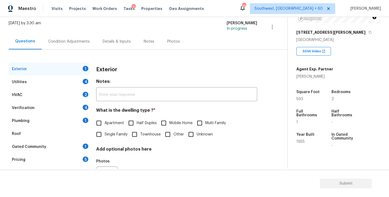
click at [123, 134] on span "Single Family" at bounding box center [116, 135] width 23 height 6
click at [105, 134] on input "Single Family" at bounding box center [98, 134] width 11 height 11
checkbox input "true"
click at [68, 81] on div "Utilities 4" at bounding box center [49, 82] width 81 height 13
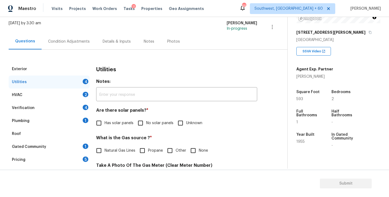
click at [76, 46] on div "Condition Adjustments" at bounding box center [69, 42] width 55 height 16
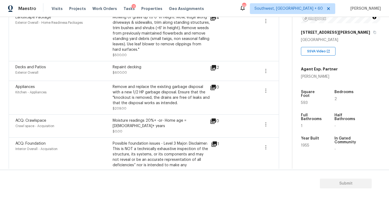
scroll to position [276, 0]
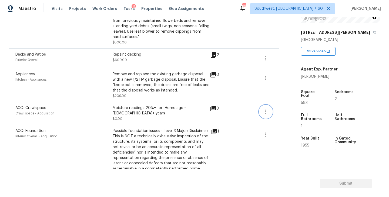
click at [266, 111] on icon "button" at bounding box center [266, 112] width 6 height 6
click at [286, 108] on div "Edit" at bounding box center [297, 110] width 42 height 5
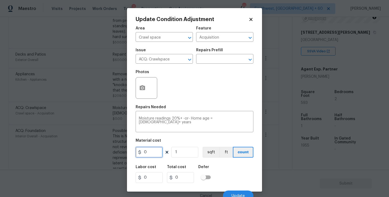
drag, startPoint x: 152, startPoint y: 152, endPoint x: 122, endPoint y: 157, distance: 30.4
click at [122, 157] on div "Update Condition Adjustment Area Crawl space ​ Feature Acquisition ​ Issue ACQ:…" at bounding box center [194, 98] width 389 height 197
type input "2000"
click at [234, 172] on div "Labor cost 0 Total cost 2000 Defer" at bounding box center [195, 174] width 118 height 24
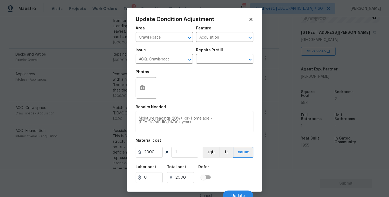
scroll to position [5, 0]
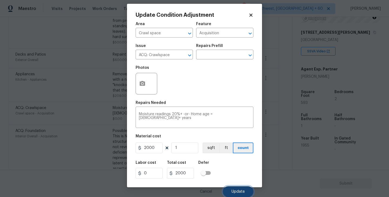
click at [238, 192] on span "Update" at bounding box center [238, 192] width 13 height 4
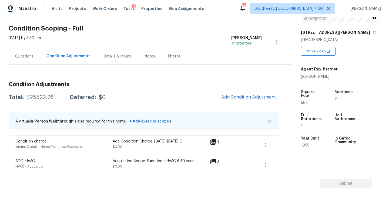
scroll to position [9, 0]
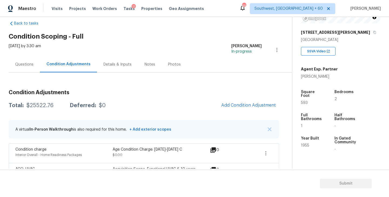
click at [22, 68] on div "Questions" at bounding box center [24, 65] width 31 height 16
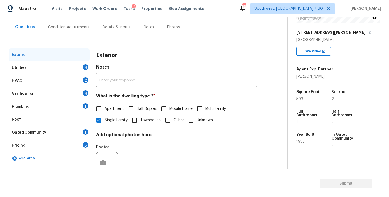
click at [57, 64] on div "Utilities 4" at bounding box center [49, 67] width 81 height 13
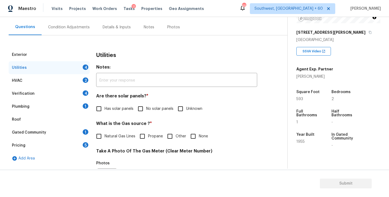
scroll to position [91, 0]
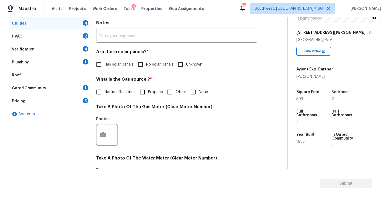
click at [151, 71] on div "Utilities Notes: ​ Are there solar panels? * Has solar panels No solar panels U…" at bounding box center [176, 145] width 161 height 282
click at [154, 61] on label "No solar panels" at bounding box center [154, 64] width 39 height 11
click at [146, 61] on input "No solar panels" at bounding box center [140, 64] width 11 height 11
checkbox input "true"
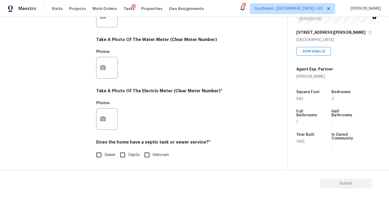
click at [111, 155] on span "Sewer" at bounding box center [110, 156] width 11 height 6
click at [105, 155] on input "Sewer" at bounding box center [98, 155] width 11 height 11
checkbox input "true"
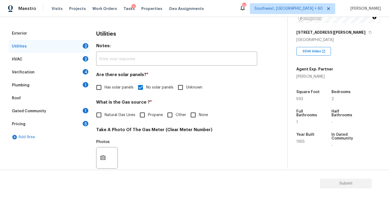
click at [63, 89] on div "Plumbing 1" at bounding box center [49, 85] width 81 height 13
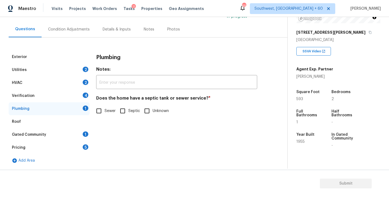
scroll to position [44, 0]
click at [99, 110] on input "Sewer" at bounding box center [98, 110] width 11 height 11
checkbox input "true"
click at [59, 134] on div "Gated Community 1" at bounding box center [49, 134] width 81 height 13
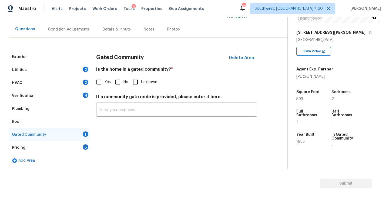
click at [124, 90] on div "Gated Community Delete Area Is the home in a gated community? * Yes No Unknown …" at bounding box center [176, 87] width 161 height 73
click at [121, 86] on input "No" at bounding box center [117, 82] width 11 height 11
checkbox input "true"
click at [72, 24] on div "Condition Adjustments" at bounding box center [69, 29] width 55 height 16
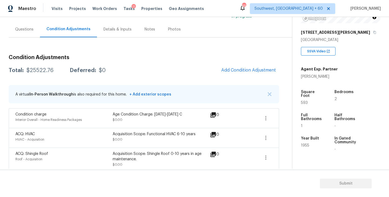
click at [187, 69] on div "Total: $25522.76 Deferred: $0 Add Condition Adjustment" at bounding box center [144, 71] width 271 height 12
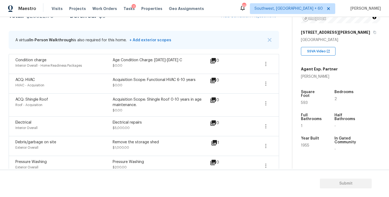
click at [182, 90] on div "Acquisition Scope: Functional HVAC 6-10 years $0.00" at bounding box center [161, 83] width 97 height 13
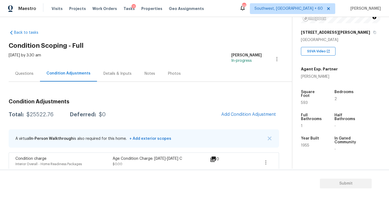
click at [15, 76] on div "Questions" at bounding box center [24, 73] width 18 height 5
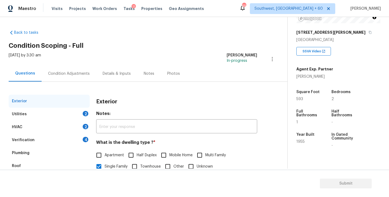
click at [68, 125] on div "HVAC 2" at bounding box center [49, 127] width 81 height 13
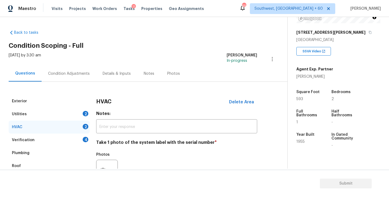
click at [65, 139] on div "Verification 4" at bounding box center [49, 140] width 81 height 13
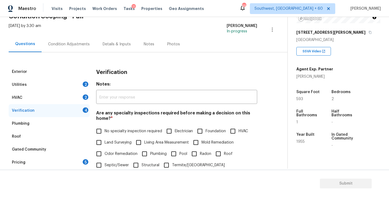
scroll to position [66, 0]
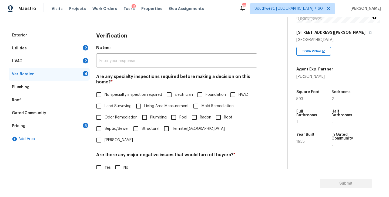
click at [206, 94] on input "Foundation" at bounding box center [199, 94] width 11 height 11
checkbox input "true"
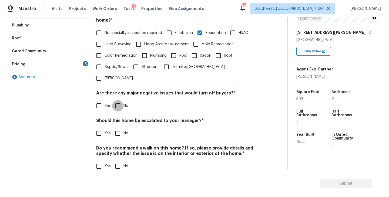
click at [120, 100] on input "No" at bounding box center [117, 105] width 11 height 11
checkbox input "true"
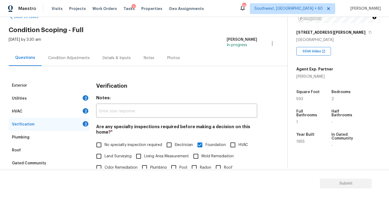
scroll to position [0, 0]
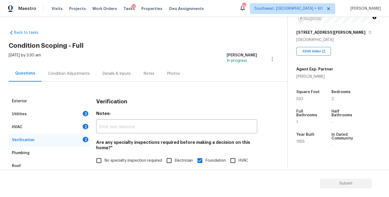
click at [76, 76] on div "Condition Adjustments" at bounding box center [69, 73] width 42 height 5
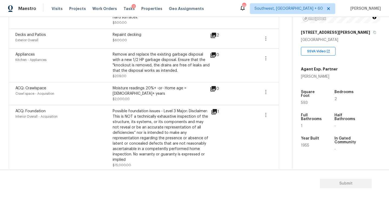
scroll to position [296, 0]
click at [216, 110] on icon at bounding box center [214, 112] width 6 height 6
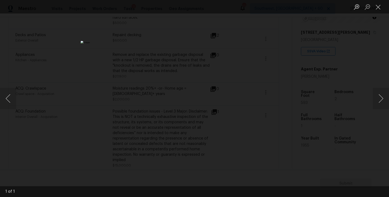
click at [315, 99] on div "Lightbox" at bounding box center [194, 98] width 389 height 197
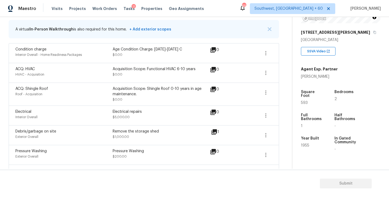
scroll to position [110, 0]
click at [215, 133] on icon at bounding box center [214, 131] width 5 height 5
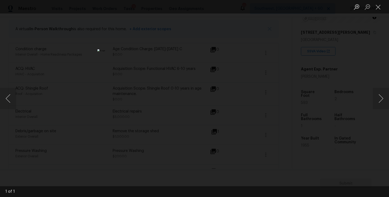
click at [296, 119] on div "Lightbox" at bounding box center [194, 98] width 389 height 197
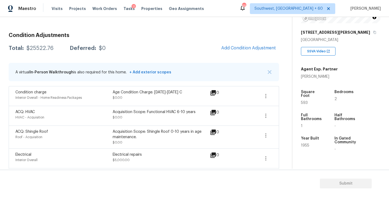
scroll to position [60, 0]
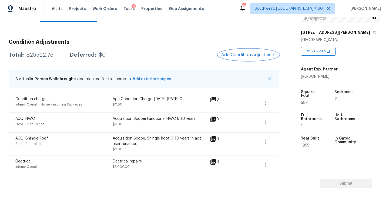
click at [240, 58] on button "Add Condition Adjustment" at bounding box center [248, 54] width 61 height 11
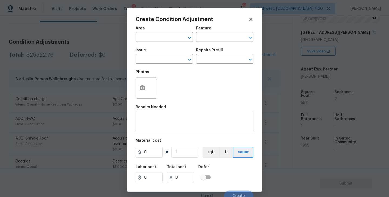
click at [161, 42] on span "Area ​" at bounding box center [164, 34] width 57 height 22
click at [151, 38] on input "text" at bounding box center [157, 38] width 42 height 8
click at [158, 60] on li "Exterior Overall" at bounding box center [164, 58] width 57 height 9
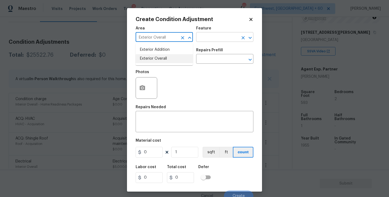
type input "Exterior Overall"
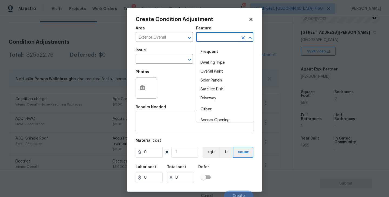
click at [213, 34] on input "text" at bounding box center [217, 38] width 42 height 8
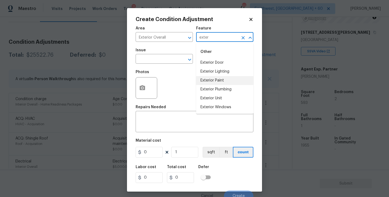
click at [207, 77] on li "Exterior Paint" at bounding box center [224, 80] width 57 height 9
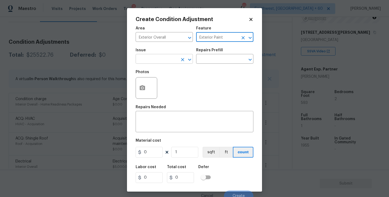
type input "Exterior Paint"
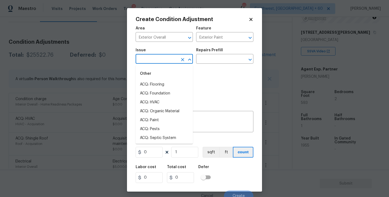
click at [159, 62] on input "text" at bounding box center [157, 59] width 42 height 8
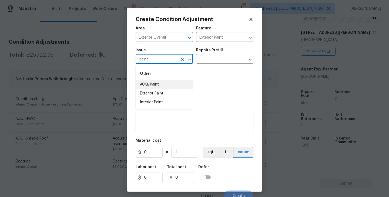
click at [157, 85] on li "ACQ: Paint" at bounding box center [164, 84] width 57 height 9
type input "ACQ: Paint"
click at [201, 64] on input "text" at bounding box center [217, 59] width 42 height 8
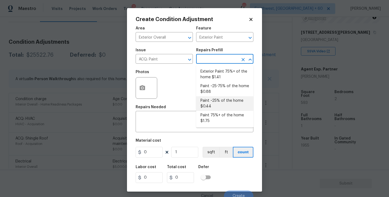
click at [208, 121] on li "Paint 75%+ of the home $1.75" at bounding box center [224, 118] width 57 height 15
type input "Acquisition"
type textarea "Acquisition Scope: 75%+ of the home will likely require interior paint"
type input "1.75"
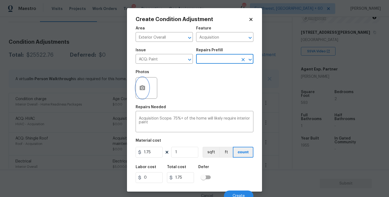
click at [142, 91] on icon "button" at bounding box center [142, 88] width 6 height 6
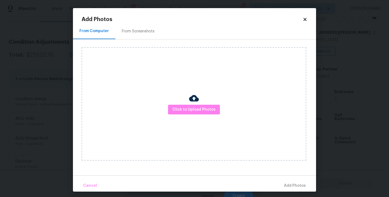
click at [187, 104] on div "Click to Upload Photos" at bounding box center [194, 104] width 225 height 114
click at [191, 115] on div "Click to Upload Photos" at bounding box center [194, 104] width 225 height 114
click at [306, 19] on icon at bounding box center [305, 19] width 3 height 3
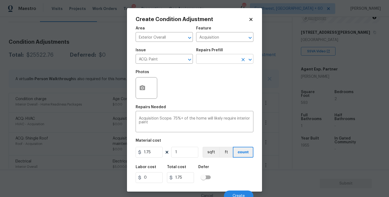
click at [236, 61] on input "text" at bounding box center [217, 59] width 42 height 8
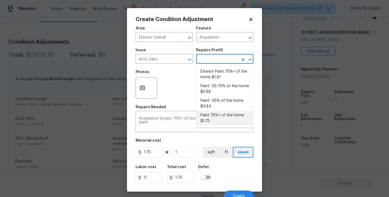
click at [226, 78] on li "Exterior Paint 75%+ of the home $1.41" at bounding box center [224, 74] width 57 height 15
type textarea "Acquisition Scope: 75%+ of the home exterior will likely require paint"
type input "1.41"
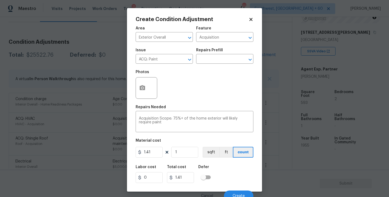
click at [136, 93] on div at bounding box center [147, 88] width 22 height 22
click at [144, 92] on button "button" at bounding box center [142, 88] width 13 height 21
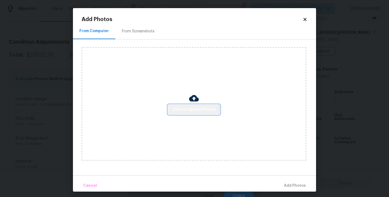
click at [181, 115] on div "Click to Upload Photos" at bounding box center [194, 104] width 225 height 114
click at [192, 101] on img at bounding box center [194, 99] width 10 height 10
click at [192, 109] on span "Click to Upload Photos" at bounding box center [194, 110] width 43 height 7
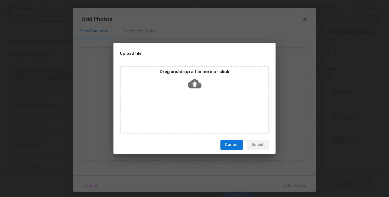
click at [194, 98] on div "Drag and drop a file here or click" at bounding box center [194, 100] width 149 height 68
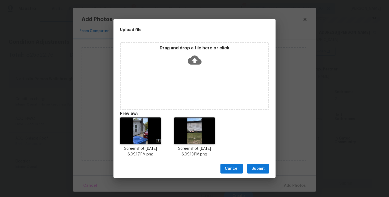
click at [256, 168] on span "Submit" at bounding box center [258, 169] width 13 height 7
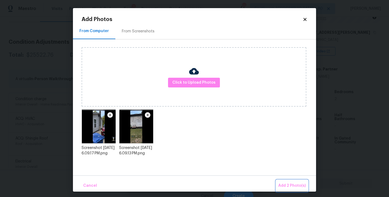
click at [286, 185] on span "Add 2 Photo(s)" at bounding box center [293, 186] width 28 height 7
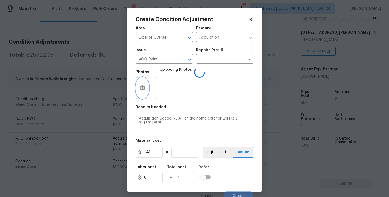
scroll to position [5, 0]
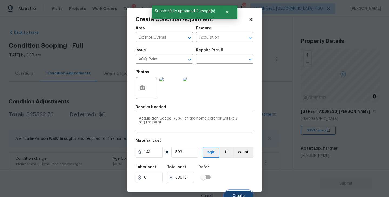
click at [233, 191] on button "Create" at bounding box center [238, 196] width 29 height 11
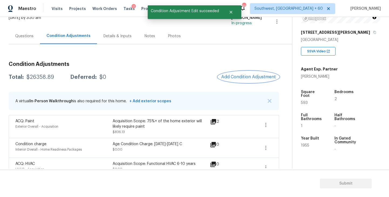
scroll to position [29, 0]
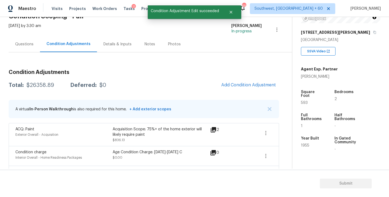
click at [29, 51] on div "Questions" at bounding box center [24, 44] width 31 height 16
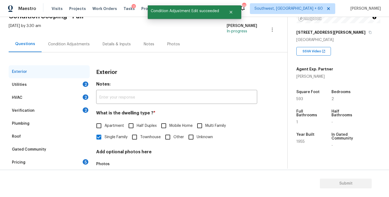
click at [51, 84] on div "Utilities 2" at bounding box center [49, 84] width 81 height 13
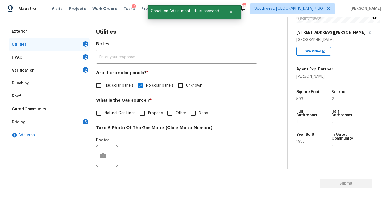
scroll to position [76, 0]
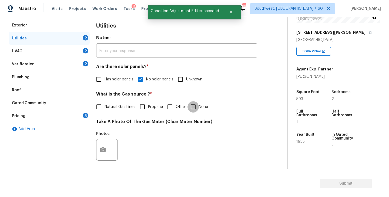
click at [188, 104] on input "None" at bounding box center [193, 106] width 11 height 11
checkbox input "true"
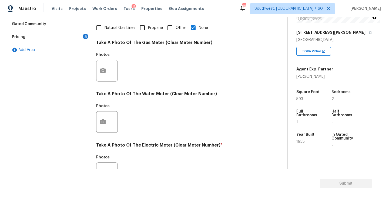
scroll to position [181, 0]
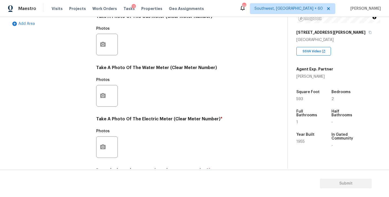
click at [109, 141] on div at bounding box center [107, 148] width 22 height 22
click at [106, 147] on button "button" at bounding box center [103, 147] width 13 height 21
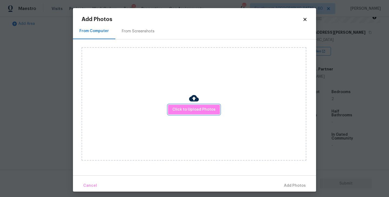
drag, startPoint x: 106, startPoint y: 147, endPoint x: 219, endPoint y: 107, distance: 119.7
click at [219, 107] on div "Click to Upload Photos" at bounding box center [194, 104] width 225 height 114
click at [208, 106] on button "Click to Upload Photos" at bounding box center [194, 110] width 52 height 10
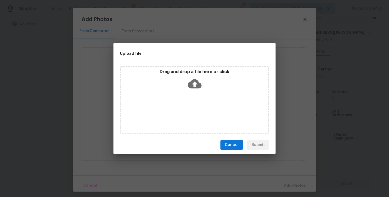
click at [206, 98] on div "Drag and drop a file here or click" at bounding box center [194, 100] width 149 height 68
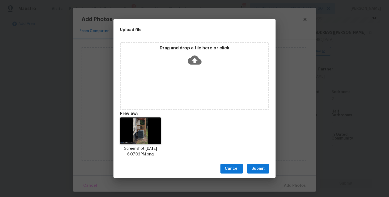
click at [261, 168] on span "Submit" at bounding box center [258, 169] width 13 height 7
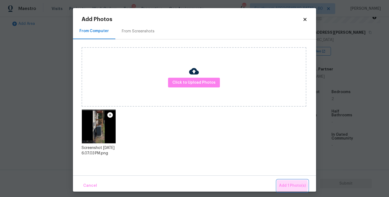
click at [287, 186] on span "Add 1 Photo(s)" at bounding box center [292, 186] width 27 height 7
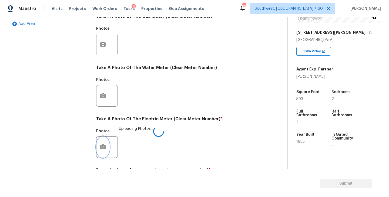
scroll to position [210, 0]
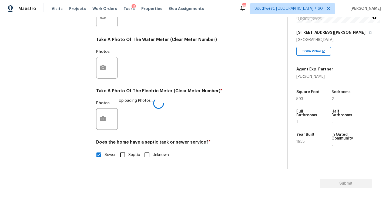
click at [198, 127] on div "Photos Uploading Photos..." at bounding box center [176, 115] width 161 height 35
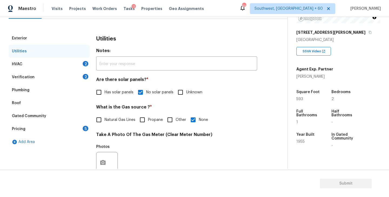
scroll to position [50, 0]
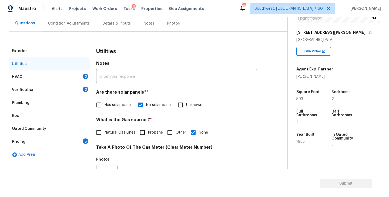
click at [71, 74] on div "HVAC 2" at bounding box center [49, 77] width 81 height 13
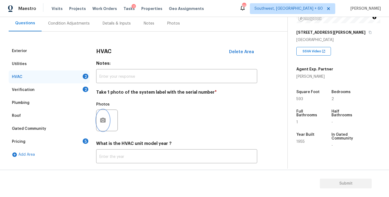
click at [107, 119] on button "button" at bounding box center [103, 120] width 13 height 21
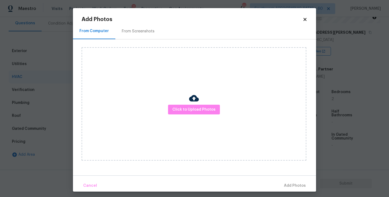
click at [200, 116] on div "Click to Upload Photos" at bounding box center [194, 104] width 225 height 114
click at [201, 111] on span "Click to Upload Photos" at bounding box center [194, 110] width 43 height 7
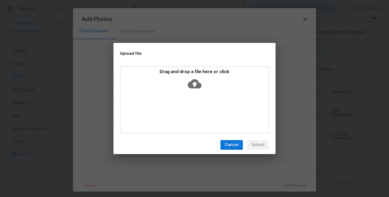
click at [197, 94] on div "Drag and drop a file here or click" at bounding box center [194, 100] width 149 height 68
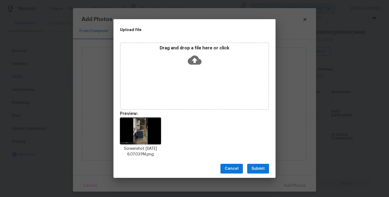
click at [256, 167] on span "Submit" at bounding box center [258, 169] width 13 height 7
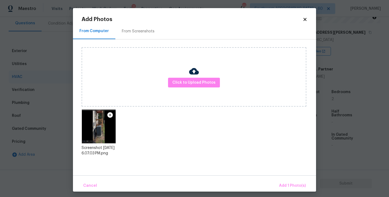
click at [279, 178] on div "Cancel Add 1 Photo(s)" at bounding box center [194, 184] width 243 height 16
click at [284, 183] on span "Add 1 Photo(s)" at bounding box center [292, 186] width 27 height 7
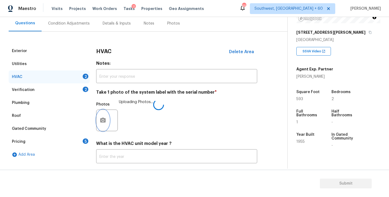
scroll to position [81, 0]
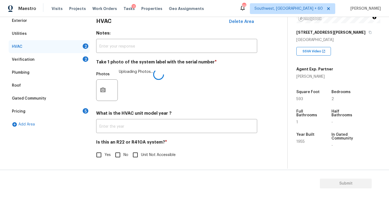
click at [118, 155] on input "No" at bounding box center [117, 155] width 11 height 11
checkbox input "true"
click at [205, 151] on div "Yes No Unit Not Accessible" at bounding box center [176, 155] width 161 height 11
click at [55, 59] on div "Verification 2" at bounding box center [49, 59] width 81 height 13
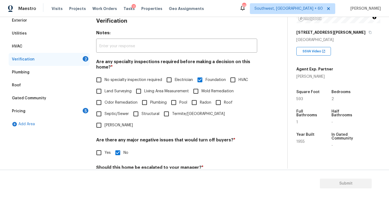
click at [115, 80] on span "No specialty inspection required" at bounding box center [134, 80] width 58 height 6
click at [105, 80] on input "No specialty inspection required" at bounding box center [98, 79] width 11 height 11
click at [130, 80] on span "No specialty inspection required" at bounding box center [134, 80] width 58 height 6
click at [105, 80] on input "No specialty inspection required" at bounding box center [98, 79] width 11 height 11
checkbox input "false"
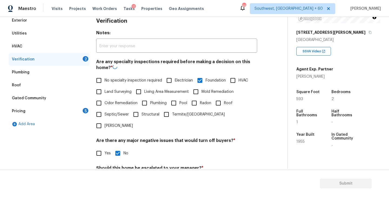
scroll to position [128, 0]
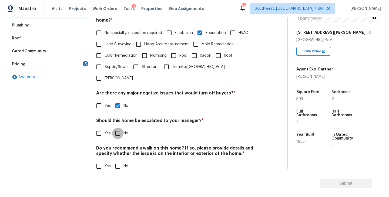
click at [122, 128] on input "No" at bounding box center [117, 133] width 11 height 11
checkbox input "true"
click at [121, 161] on input "No" at bounding box center [117, 166] width 11 height 11
checkbox input "true"
click at [98, 128] on input "Yes" at bounding box center [98, 133] width 11 height 11
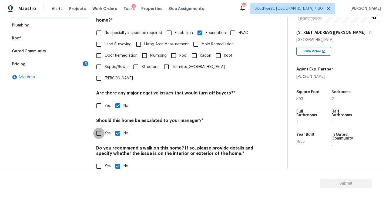
checkbox input "true"
checkbox input "false"
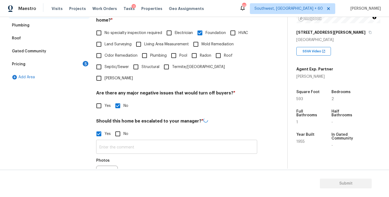
click at [125, 141] on input "text" at bounding box center [176, 147] width 161 height 13
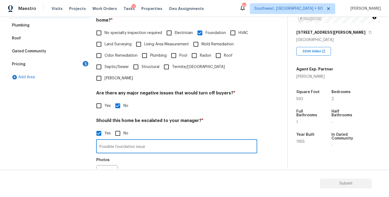
click at [98, 141] on input "Possible foundation issue" at bounding box center [176, 147] width 161 height 13
click at [147, 141] on input "In the previous there is a Possible foundation issue" at bounding box center [176, 147] width 161 height 13
click at [200, 141] on input "In the previous there is a possible foundation issue" at bounding box center [176, 147] width 161 height 13
type input "In the previous there is a possible foundation issue needs review"
click at [223, 155] on div "Photos" at bounding box center [176, 172] width 161 height 35
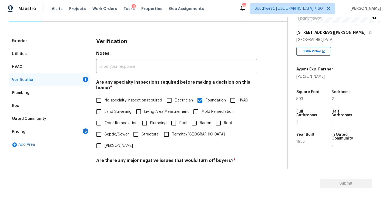
scroll to position [0, 0]
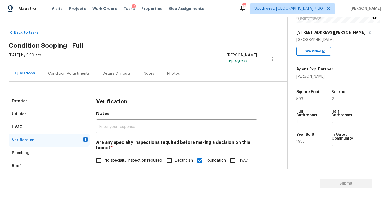
click at [79, 75] on div "Condition Adjustments" at bounding box center [69, 73] width 42 height 5
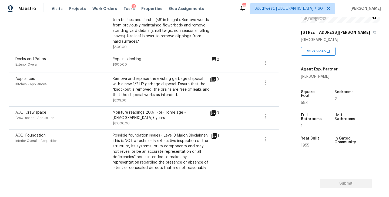
scroll to position [339, 0]
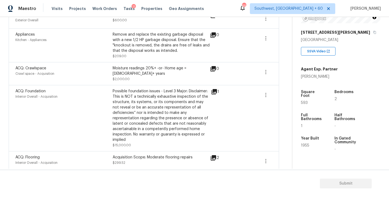
click at [216, 89] on icon at bounding box center [214, 91] width 5 height 5
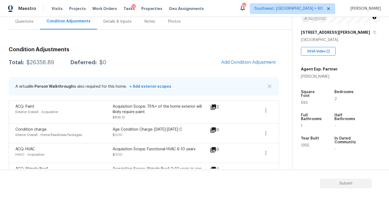
scroll to position [0, 0]
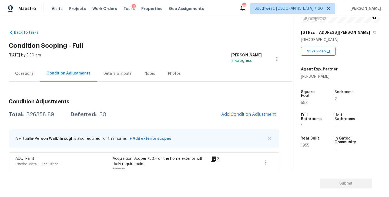
click at [28, 79] on div "Questions" at bounding box center [24, 74] width 31 height 16
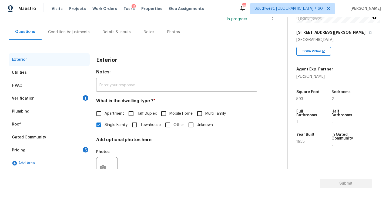
scroll to position [55, 0]
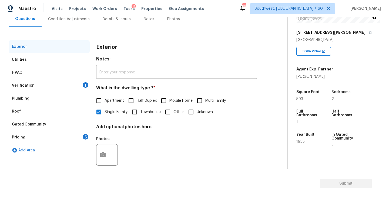
click at [51, 88] on div "Verification 1" at bounding box center [49, 85] width 81 height 13
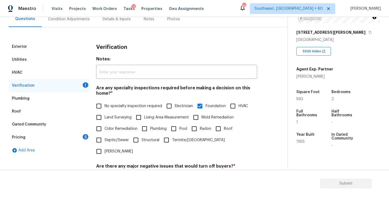
scroll to position [120, 0]
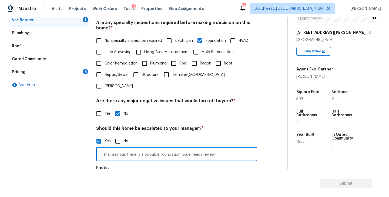
drag, startPoint x: 111, startPoint y: 144, endPoint x: 143, endPoint y: 144, distance: 32.2
click at [143, 149] on input "In the previous there is a possible foundation issue needs review" at bounding box center [176, 155] width 161 height 13
click at [185, 149] on input "possible foundation issue needs review" at bounding box center [176, 155] width 161 height 13
click at [102, 149] on input "possible foundation issue needs review" at bounding box center [176, 155] width 161 height 13
click at [171, 149] on input "Possible foundation issue needs review" at bounding box center [176, 155] width 161 height 13
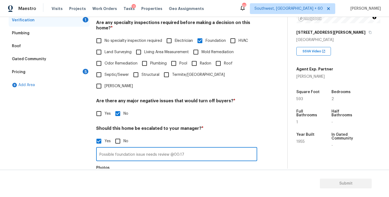
type input "Possible foundation issue needs review @00:17"
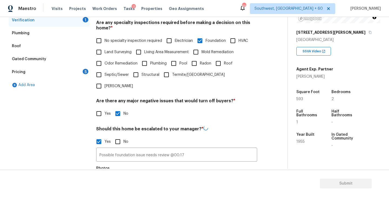
click at [178, 152] on div "Possible foundation issue needs review @00:17 ​ Photos" at bounding box center [176, 173] width 161 height 51
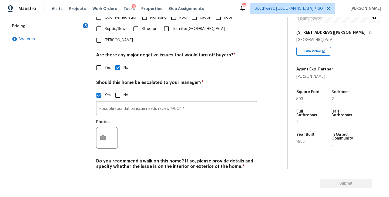
click at [109, 127] on div at bounding box center [107, 138] width 22 height 22
click at [106, 135] on icon "button" at bounding box center [103, 138] width 6 height 6
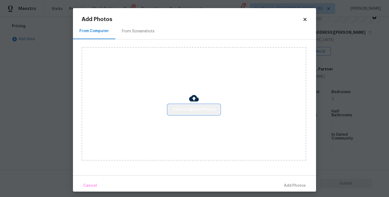
click at [207, 108] on span "Click to Upload Photos" at bounding box center [194, 110] width 43 height 7
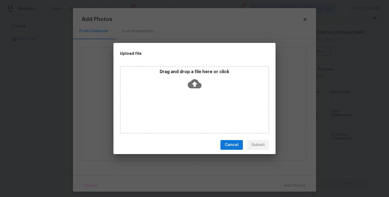
click at [201, 97] on div "Drag and drop a file here or click" at bounding box center [194, 100] width 149 height 68
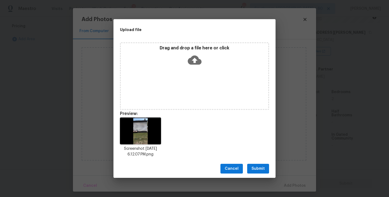
click at [252, 172] on span "Submit" at bounding box center [258, 169] width 13 height 7
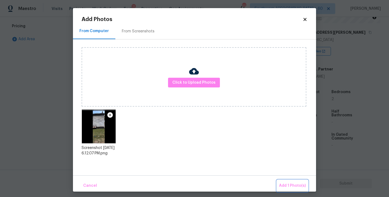
click at [289, 183] on span "Add 1 Photo(s)" at bounding box center [292, 186] width 27 height 7
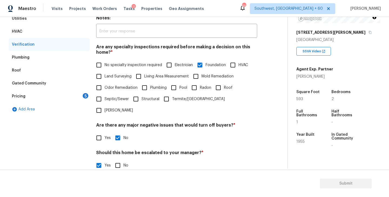
scroll to position [96, 0]
click at [70, 97] on div "Pricing 5" at bounding box center [49, 96] width 81 height 13
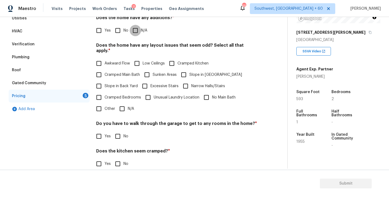
click at [137, 36] on input "N/A" at bounding box center [135, 30] width 11 height 11
checkbox input "true"
drag, startPoint x: 188, startPoint y: 68, endPoint x: 186, endPoint y: 71, distance: 3.8
click at [188, 70] on input "Slope in [GEOGRAPHIC_DATA]" at bounding box center [183, 75] width 11 height 11
checkbox input "true"
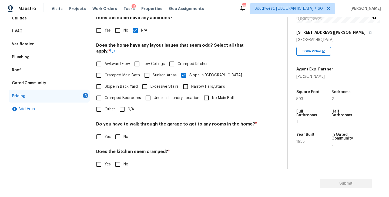
scroll to position [127, 0]
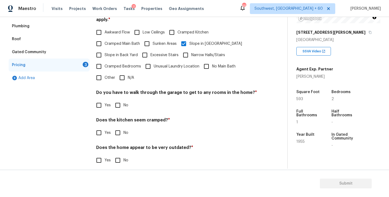
click at [121, 100] on input "No" at bounding box center [117, 105] width 11 height 11
checkbox input "true"
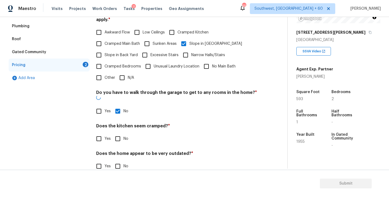
click at [121, 135] on div "Pricing Does the home have any additions? * Yes No N/A Does the home have any l…" at bounding box center [176, 73] width 161 height 211
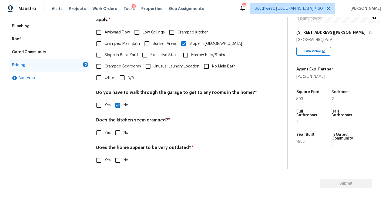
click at [121, 131] on input "No" at bounding box center [117, 132] width 11 height 11
checkbox input "true"
click at [117, 148] on div "Does the home appear to be very outdated? * Yes No" at bounding box center [176, 156] width 161 height 21
click at [117, 155] on input "No" at bounding box center [117, 160] width 11 height 11
checkbox input "true"
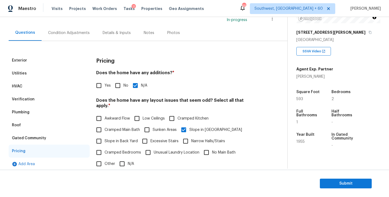
scroll to position [29, 0]
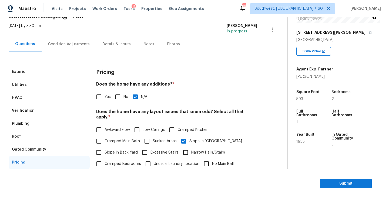
click at [78, 49] on div "Condition Adjustments" at bounding box center [69, 44] width 55 height 16
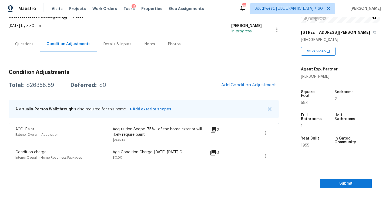
scroll to position [71, 0]
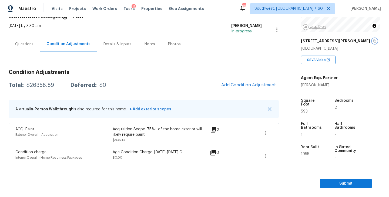
click at [374, 40] on icon "button" at bounding box center [375, 41] width 3 height 3
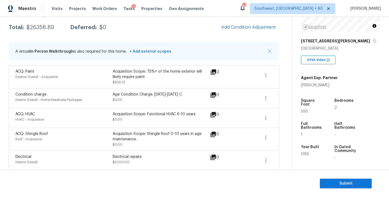
scroll to position [85, 0]
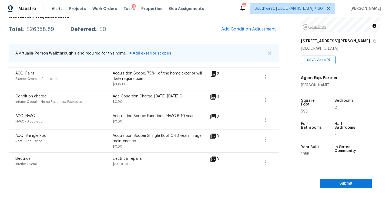
click at [35, 31] on div "$26358.89" at bounding box center [40, 29] width 28 height 5
copy div "$26358.89"
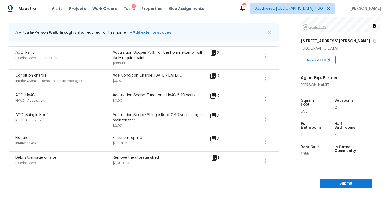
scroll to position [147, 0]
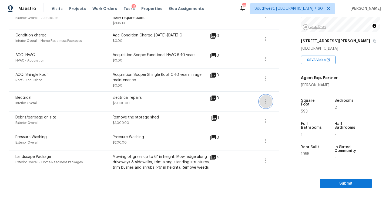
click at [268, 101] on icon "button" at bounding box center [266, 101] width 6 height 6
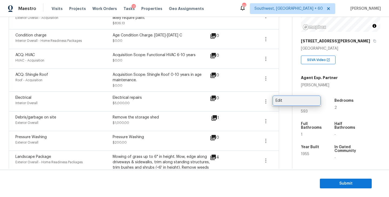
click at [280, 101] on div "Edit" at bounding box center [297, 100] width 42 height 5
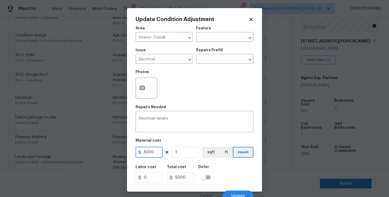
drag, startPoint x: 152, startPoint y: 154, endPoint x: 114, endPoint y: 157, distance: 38.5
click at [114, 157] on div "Update Condition Adjustment Area Interior Overall ​ Feature ​ Issue Electrical …" at bounding box center [194, 98] width 389 height 197
type input "1000"
click at [234, 168] on div "Labor cost 0 Total cost 1000 Defer" at bounding box center [195, 174] width 118 height 24
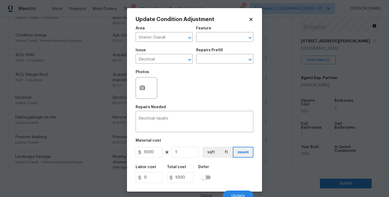
scroll to position [5, 0]
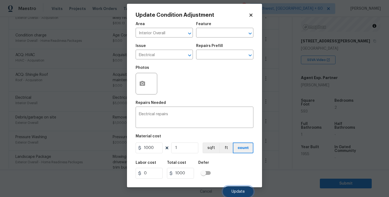
click at [234, 192] on span "Update" at bounding box center [238, 192] width 13 height 4
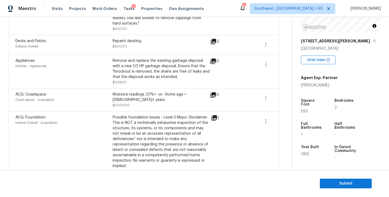
scroll to position [336, 0]
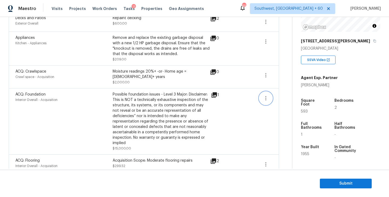
click at [266, 97] on icon "button" at bounding box center [266, 98] width 6 height 6
click at [285, 96] on div "Edit" at bounding box center [297, 94] width 42 height 5
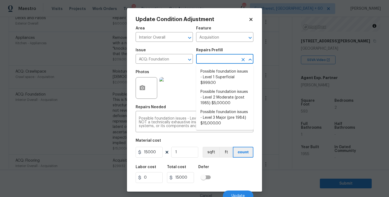
click at [223, 61] on input "text" at bounding box center [217, 59] width 42 height 8
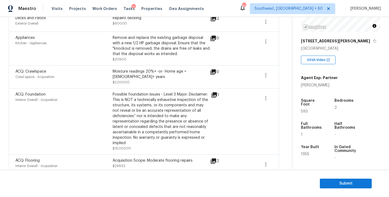
click at [278, 118] on body "Maestro Visits Projects Work Orders Tasks 11 Properties Geo Assignments 650 Sou…" at bounding box center [194, 98] width 389 height 197
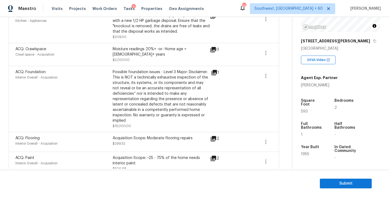
scroll to position [403, 0]
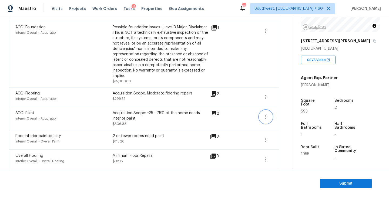
click at [266, 114] on icon "button" at bounding box center [266, 117] width 6 height 6
click at [281, 112] on div "Edit" at bounding box center [297, 113] width 42 height 5
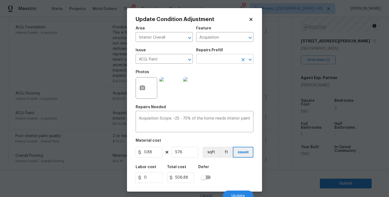
click at [226, 62] on input "text" at bounding box center [217, 59] width 42 height 8
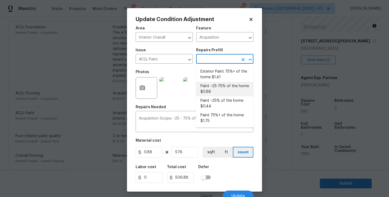
click at [284, 112] on body "Maestro Visits Projects Work Orders Tasks 11 Properties Geo Assignments 650 Sou…" at bounding box center [194, 98] width 389 height 197
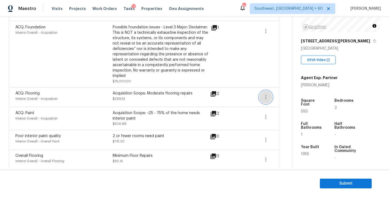
click at [266, 94] on icon "button" at bounding box center [266, 97] width 6 height 6
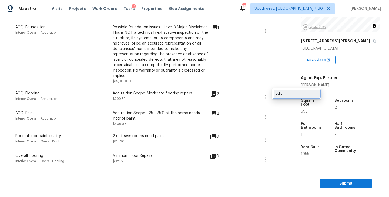
click at [280, 94] on div "Edit" at bounding box center [297, 93] width 42 height 5
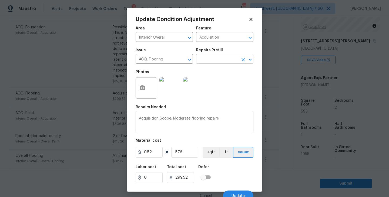
click at [217, 64] on div "Issue ACQ: Flooring ​ Repairs Prefill ​" at bounding box center [195, 56] width 118 height 22
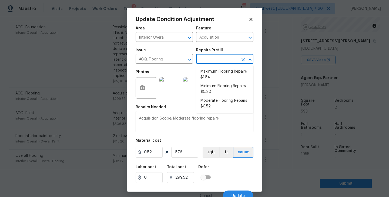
click at [222, 61] on input "text" at bounding box center [217, 59] width 42 height 8
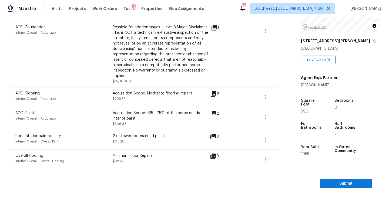
click at [281, 124] on body "Maestro Visits Projects Work Orders Tasks 11 Properties Geo Assignments 650 Sou…" at bounding box center [194, 98] width 389 height 197
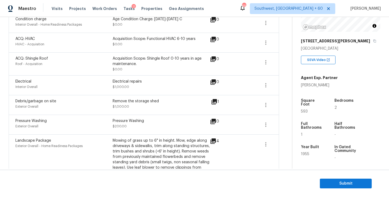
scroll to position [143, 0]
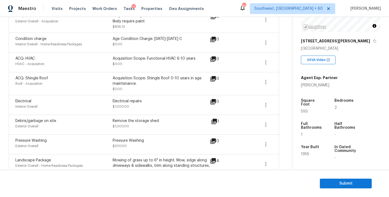
click at [131, 99] on div "Electrical repairs" at bounding box center [161, 101] width 97 height 5
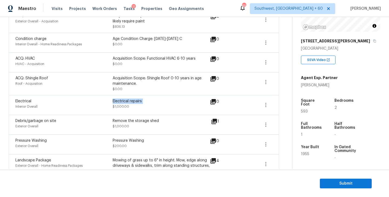
copy div "Electrical repairs"
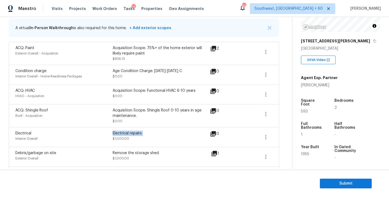
scroll to position [110, 0]
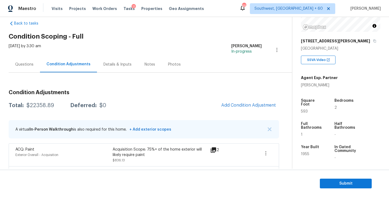
click at [27, 69] on div "Questions" at bounding box center [24, 65] width 31 height 16
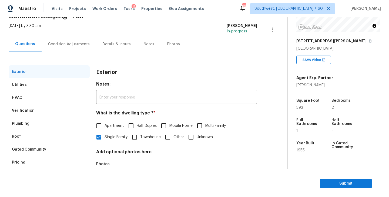
click at [31, 108] on div "Verification" at bounding box center [23, 110] width 23 height 5
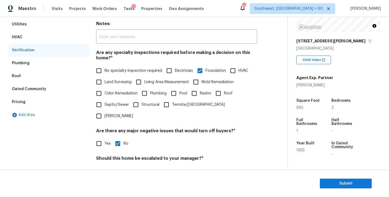
scroll to position [179, 0]
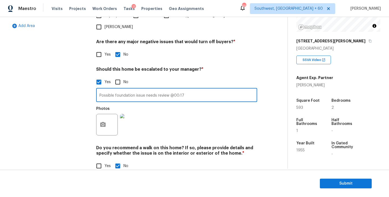
drag, startPoint x: 190, startPoint y: 85, endPoint x: 25, endPoint y: 81, distance: 165.0
click at [25, 81] on div "Exterior Utilities HVAC Verification Plumbing Roof Gated Community Pricing Add …" at bounding box center [142, 47] width 266 height 263
click at [49, 104] on div "Exterior Utilities HVAC Verification Plumbing Roof Gated Community Pricing Add …" at bounding box center [49, 47] width 81 height 263
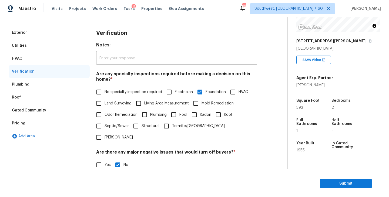
scroll to position [51, 0]
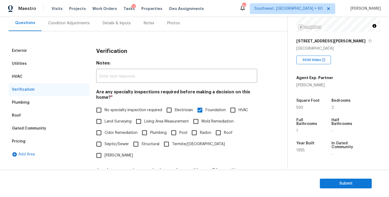
click at [176, 64] on h4 "Notes:" at bounding box center [176, 65] width 161 height 8
click at [69, 24] on div "Condition Adjustments" at bounding box center [69, 23] width 42 height 5
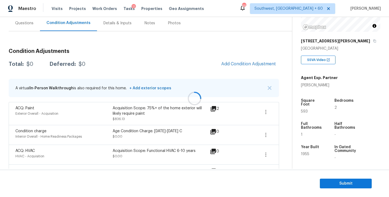
scroll to position [51, 0]
click at [197, 59] on div "Total: $22358.89 Deferred: $0 Add Condition Adjustment" at bounding box center [144, 64] width 271 height 12
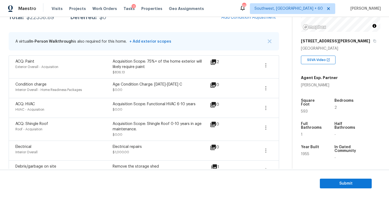
scroll to position [111, 0]
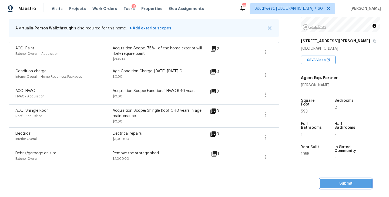
click at [337, 183] on span "Submit" at bounding box center [345, 184] width 43 height 7
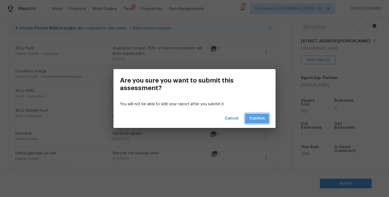
click at [256, 116] on span "Confirm" at bounding box center [257, 118] width 15 height 7
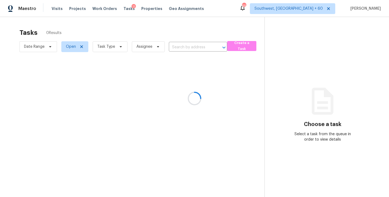
click at [114, 46] on div at bounding box center [194, 98] width 389 height 197
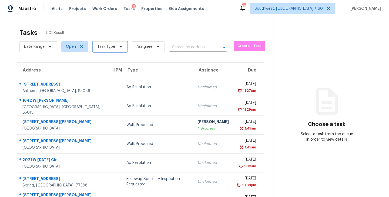
click at [114, 46] on span "Task Type" at bounding box center [106, 46] width 18 height 5
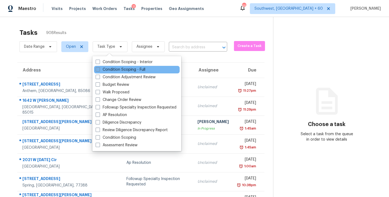
click at [120, 68] on label "Condition Scoping - Full" at bounding box center [121, 69] width 50 height 5
click at [99, 68] on input "Condition Scoping - Full" at bounding box center [98, 69] width 4 height 4
checkbox input "true"
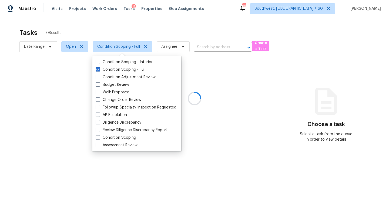
click at [185, 47] on div at bounding box center [194, 98] width 389 height 197
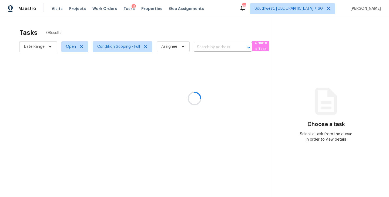
click at [170, 48] on div at bounding box center [194, 98] width 389 height 197
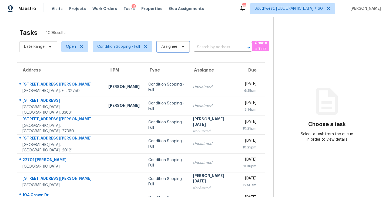
click at [170, 48] on span "Assignee" at bounding box center [169, 46] width 16 height 5
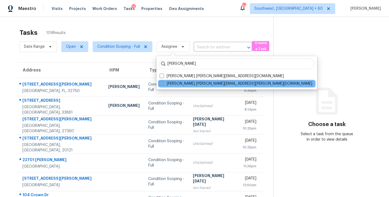
type input "sakthivel"
click at [169, 83] on label "Sakthivel Chandran sakthivel.chandran@opendoor.com" at bounding box center [236, 83] width 153 height 5
click at [163, 83] on input "Sakthivel Chandran sakthivel.chandran@opendoor.com" at bounding box center [162, 83] width 4 height 4
checkbox input "true"
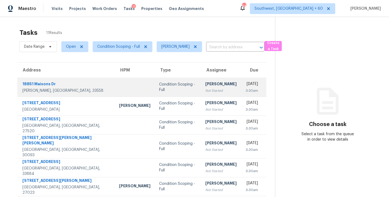
click at [206, 90] on div "Not Started" at bounding box center [221, 90] width 31 height 5
click at [159, 89] on div "Condition Scoping - Full" at bounding box center [178, 87] width 38 height 11
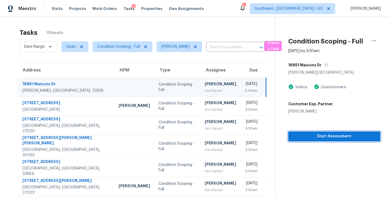
click at [329, 134] on span "Start Assessment" at bounding box center [335, 136] width 84 height 7
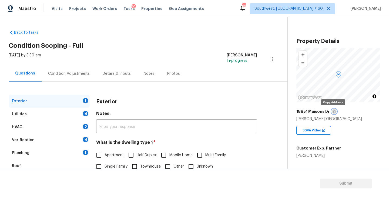
click at [333, 111] on icon "button" at bounding box center [334, 111] width 3 height 3
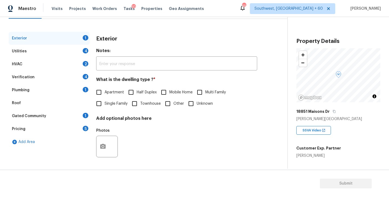
click at [114, 100] on label "Single Family" at bounding box center [110, 103] width 34 height 11
click at [105, 100] on input "Single Family" at bounding box center [98, 103] width 11 height 11
checkbox input "true"
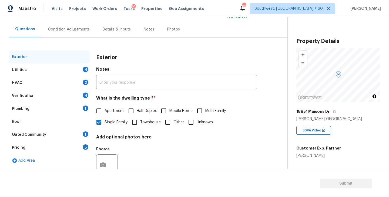
click at [76, 71] on div "Utilities 4" at bounding box center [49, 70] width 81 height 13
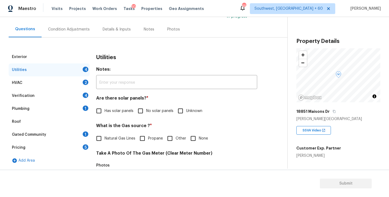
click at [149, 112] on span "No solar panels" at bounding box center [159, 111] width 27 height 6
click at [146, 112] on input "No solar panels" at bounding box center [140, 110] width 11 height 11
checkbox input "true"
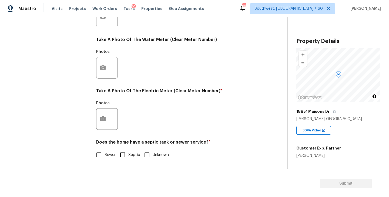
click at [112, 154] on span "Sewer" at bounding box center [110, 156] width 11 height 6
click at [105, 154] on input "Sewer" at bounding box center [98, 155] width 11 height 11
checkbox input "true"
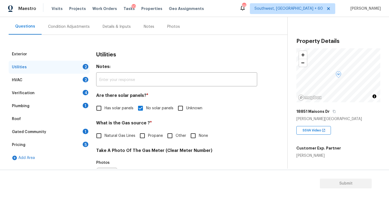
click at [54, 106] on div "Plumbing 1" at bounding box center [49, 106] width 81 height 13
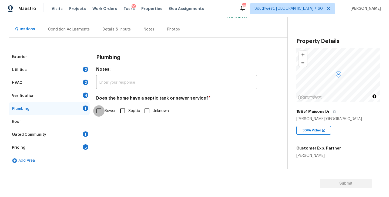
click at [100, 113] on input "Sewer" at bounding box center [98, 110] width 11 height 11
checkbox input "true"
click at [55, 141] on div "Pricing 5" at bounding box center [49, 147] width 81 height 13
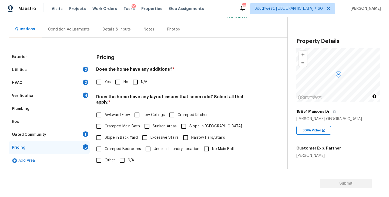
click at [62, 137] on div "Gated Community 1" at bounding box center [49, 134] width 81 height 13
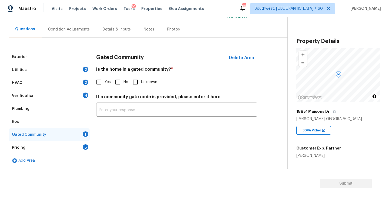
click at [122, 84] on input "No" at bounding box center [117, 82] width 11 height 11
checkbox input "true"
click at [77, 29] on div "Condition Adjustments" at bounding box center [69, 29] width 42 height 5
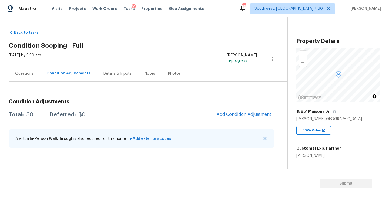
click at [212, 51] on div "Back to tasks Condition Scoping - Full [DATE] by 3:30 am [PERSON_NAME] In-progr…" at bounding box center [148, 90] width 279 height 129
click at [26, 70] on div "Questions" at bounding box center [24, 74] width 31 height 16
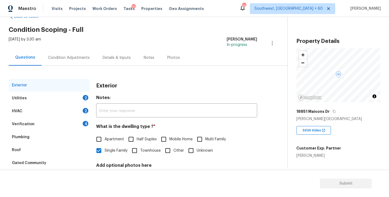
scroll to position [22, 0]
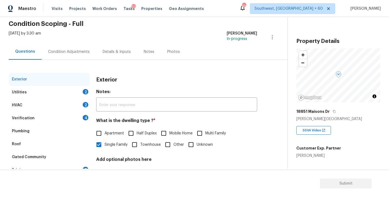
click at [77, 59] on div "Condition Adjustments" at bounding box center [69, 52] width 55 height 16
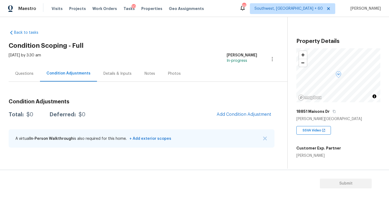
click at [173, 57] on div "[DATE] by 3:30 am [PERSON_NAME] In-progress" at bounding box center [148, 59] width 279 height 13
click at [150, 50] on div "Back to tasks Condition Scoping - Full [DATE] by 3:30 am [PERSON_NAME] In-progr…" at bounding box center [148, 90] width 279 height 129
click at [178, 42] on div "Back to tasks Condition Scoping - Full [DATE] by 3:30 am [PERSON_NAME] In-progr…" at bounding box center [148, 90] width 279 height 129
click at [115, 32] on div "Back to tasks Condition Scoping - Full [DATE] by 3:30 am [PERSON_NAME] In-progr…" at bounding box center [148, 90] width 279 height 129
click at [128, 41] on div "Back to tasks Condition Scoping - Full [DATE] by 3:30 am [PERSON_NAME] In-progr…" at bounding box center [148, 90] width 279 height 129
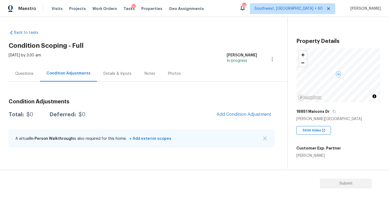
click at [147, 51] on div "Back to tasks Condition Scoping - Full [DATE] by 3:30 am [PERSON_NAME] In-progr…" at bounding box center [148, 90] width 279 height 129
click at [181, 42] on div "Back to tasks Condition Scoping - Full [DATE] by 3:30 am [PERSON_NAME] In-progr…" at bounding box center [148, 90] width 279 height 129
click at [242, 114] on span "Add Condition Adjustment" at bounding box center [244, 114] width 55 height 5
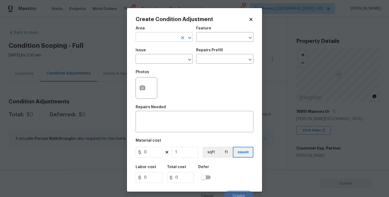
click at [159, 39] on input "text" at bounding box center [157, 38] width 42 height 8
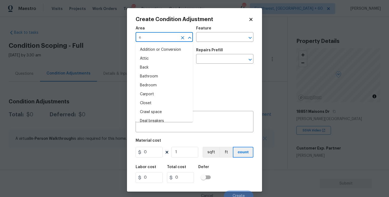
type input "ex"
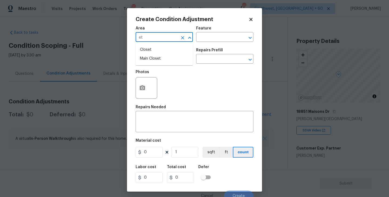
type input "e"
click at [166, 57] on li "Exterior Overall" at bounding box center [164, 58] width 57 height 9
type input "Exterior Overall"
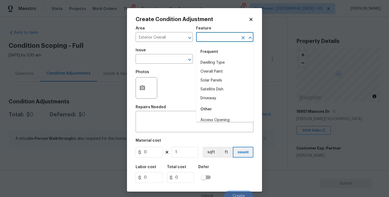
click at [212, 39] on input "text" at bounding box center [217, 38] width 42 height 8
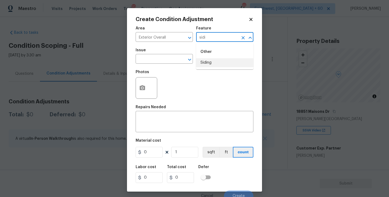
click at [215, 60] on li "Siding" at bounding box center [224, 62] width 57 height 9
type input "Siding"
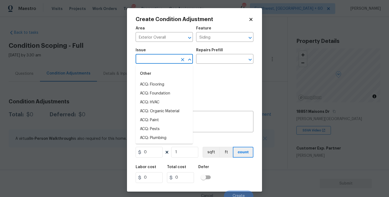
click at [166, 59] on input "text" at bounding box center [157, 59] width 42 height 8
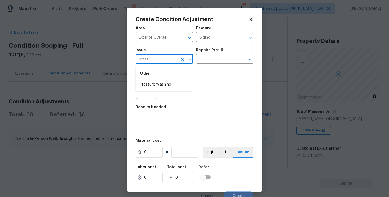
click at [170, 80] on li "Pressure Washing" at bounding box center [164, 84] width 57 height 9
type input "Pressure Washing"
click at [213, 55] on div "Repairs Prefill" at bounding box center [224, 51] width 57 height 7
click at [212, 58] on input "text" at bounding box center [217, 59] width 42 height 8
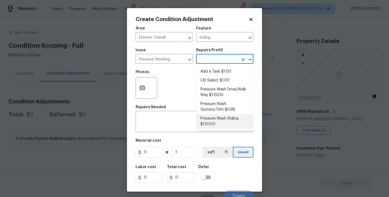
click at [210, 124] on li "Pressure Wash Siding $120.00" at bounding box center [224, 121] width 57 height 15
type textarea "Protect areas as needed for pressure washing. Pressure wash the siding on the h…"
type input "120"
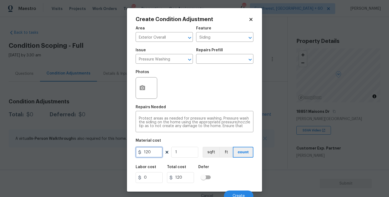
drag, startPoint x: 157, startPoint y: 148, endPoint x: 124, endPoint y: 150, distance: 33.6
click at [124, 150] on div "Create Condition Adjustment Area Exterior Overall ​ Feature Siding ​ Issue Pres…" at bounding box center [194, 98] width 389 height 197
type input "200"
click at [144, 86] on icon "button" at bounding box center [142, 88] width 6 height 6
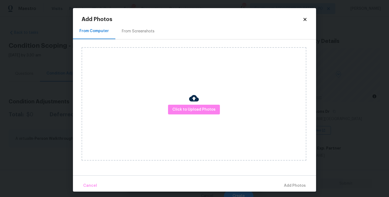
click at [188, 100] on div "Click to Upload Photos" at bounding box center [194, 104] width 225 height 114
click at [192, 106] on button "Click to Upload Photos" at bounding box center [194, 110] width 52 height 10
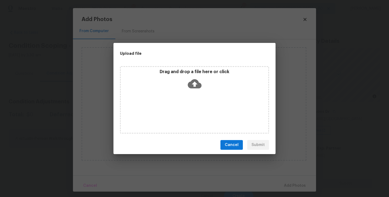
click at [195, 94] on div "Drag and drop a file here or click" at bounding box center [194, 100] width 149 height 68
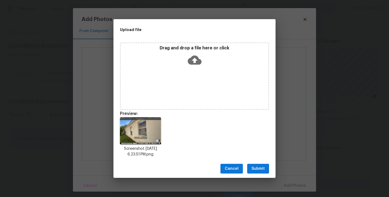
click at [259, 167] on span "Submit" at bounding box center [258, 169] width 13 height 7
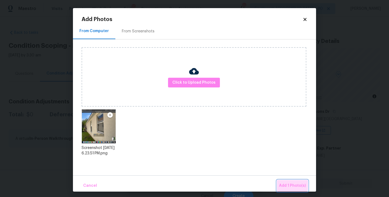
click at [286, 183] on span "Add 1 Photo(s)" at bounding box center [292, 186] width 27 height 7
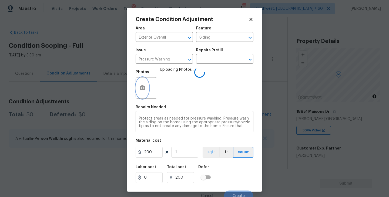
scroll to position [5, 0]
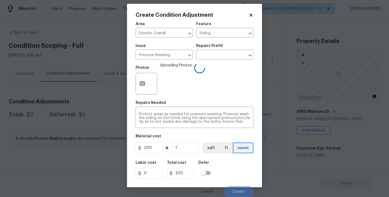
click at [225, 160] on div "Labor cost 0 Total cost 200 Defer" at bounding box center [195, 170] width 118 height 24
click at [228, 162] on div "Labor cost 0 Total cost 200 Defer" at bounding box center [195, 170] width 118 height 24
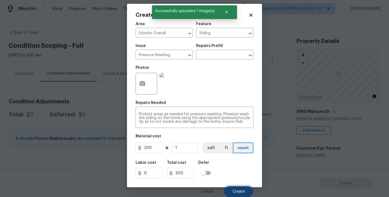
click at [235, 188] on button "Create" at bounding box center [238, 192] width 29 height 11
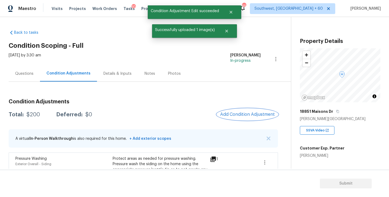
scroll to position [31, 0]
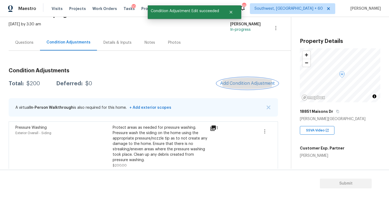
click at [241, 86] on button "Add Condition Adjustment" at bounding box center [247, 83] width 61 height 11
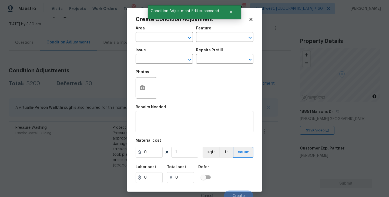
click at [158, 33] on div "Area" at bounding box center [164, 29] width 57 height 7
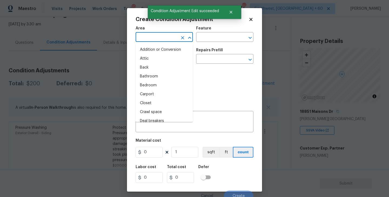
click at [155, 34] on input "text" at bounding box center [157, 38] width 42 height 8
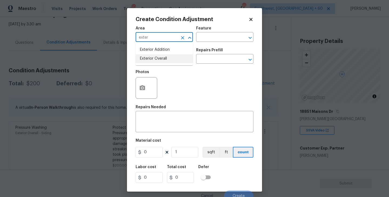
click at [163, 61] on li "Exterior Overall" at bounding box center [164, 58] width 57 height 9
type input "Exterior Overall"
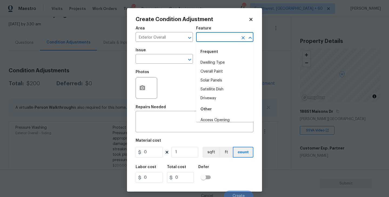
click at [210, 37] on input "text" at bounding box center [217, 38] width 42 height 8
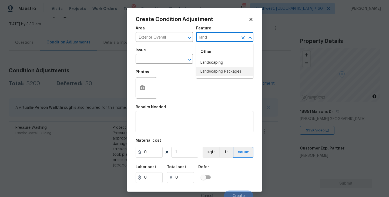
click at [213, 68] on li "Landscaping Packages" at bounding box center [224, 71] width 57 height 9
type input "Landscaping Packages"
click at [171, 61] on input "text" at bounding box center [157, 59] width 42 height 8
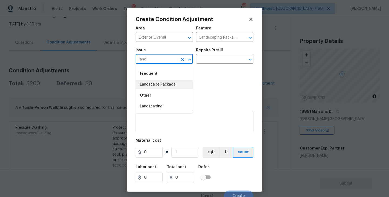
click at [173, 87] on li "Landscape Package" at bounding box center [164, 84] width 57 height 9
type input "Landscape Package"
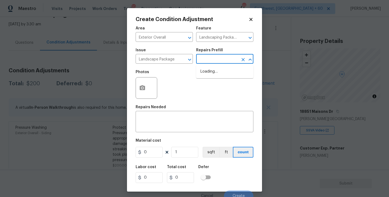
click at [225, 56] on input "text" at bounding box center [217, 59] width 42 height 8
click at [221, 78] on li "Initial landscaping package $300.00" at bounding box center [224, 74] width 57 height 15
type input "Home Readiness Packages"
type textarea "Mowing of grass up to 6" in height. Mow, edge along driveways & sidewalks, trim…"
type input "300"
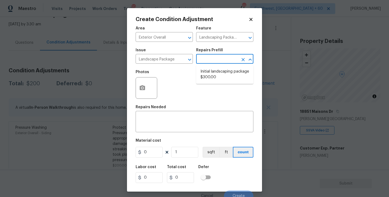
type input "300"
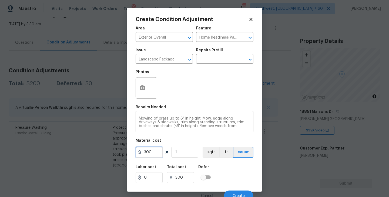
drag, startPoint x: 152, startPoint y: 151, endPoint x: 120, endPoint y: 152, distance: 31.4
click at [123, 152] on div "Create Condition Adjustment Area Exterior Overall ​ Feature Home Readiness Pack…" at bounding box center [194, 98] width 389 height 197
type input "750"
click at [145, 94] on button "button" at bounding box center [142, 88] width 13 height 21
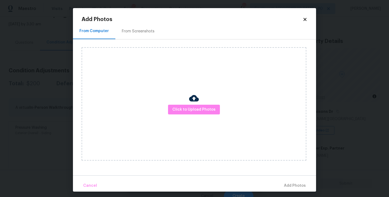
click at [187, 105] on div "Click to Upload Photos" at bounding box center [194, 104] width 225 height 114
click at [191, 107] on span "Click to Upload Photos" at bounding box center [194, 110] width 43 height 7
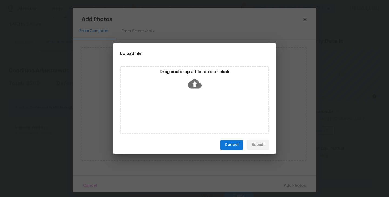
click at [191, 87] on icon at bounding box center [195, 83] width 14 height 9
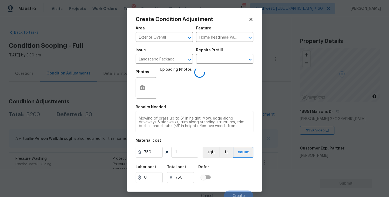
scroll to position [5, 0]
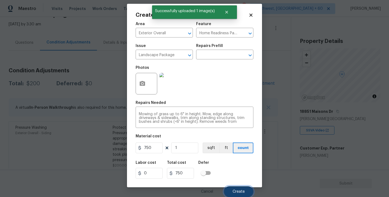
click at [240, 190] on span "Create" at bounding box center [239, 192] width 12 height 4
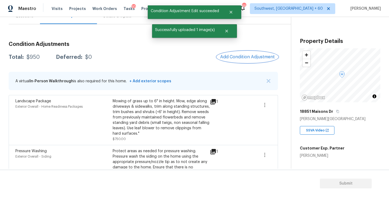
scroll to position [58, 0]
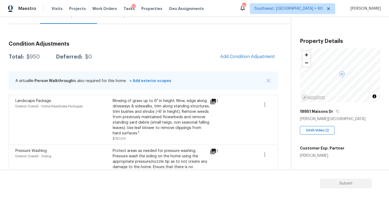
click at [213, 128] on div "1" at bounding box center [222, 119] width 25 height 43
click at [162, 104] on div "Mowing of grass up to 6" in height. Mow, edge along driveways & sidewalks, trim…" at bounding box center [161, 117] width 97 height 38
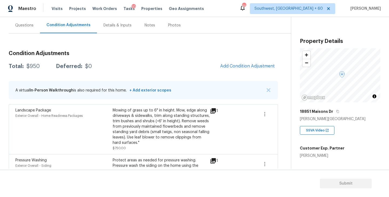
scroll to position [86, 0]
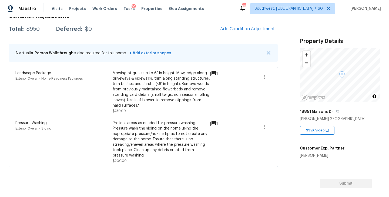
click at [170, 123] on div "Protect areas as needed for pressure washing. Pressure wash the siding on the h…" at bounding box center [161, 140] width 97 height 38
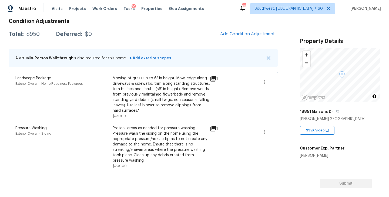
scroll to position [77, 0]
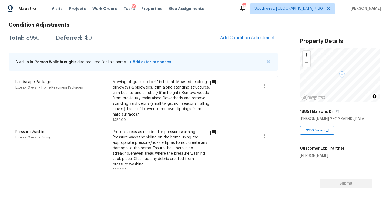
click at [123, 34] on div "Total: $950 Deferred: $0 Add Condition Adjustment" at bounding box center [144, 38] width 270 height 12
click at [139, 93] on div "Mowing of grass up to 6" in height. Mow, edge along driveways & sidewalks, trim…" at bounding box center [161, 98] width 97 height 38
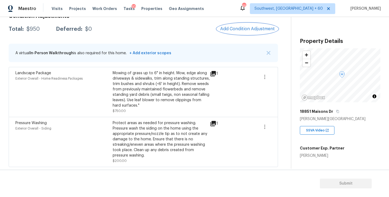
click at [244, 33] on button "Add Condition Adjustment" at bounding box center [247, 28] width 61 height 11
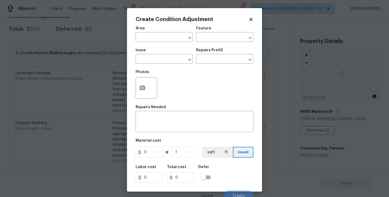
click at [154, 42] on span "Area ​" at bounding box center [164, 34] width 57 height 22
click at [148, 40] on input "text" at bounding box center [157, 38] width 42 height 8
click at [155, 57] on li "Exterior Overall" at bounding box center [164, 58] width 57 height 9
type input "Exterior Overall"
click at [155, 57] on input "text" at bounding box center [157, 59] width 42 height 8
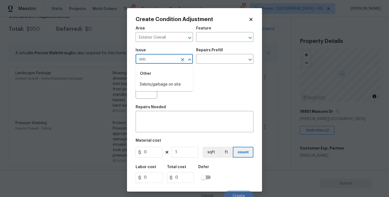
drag, startPoint x: 155, startPoint y: 57, endPoint x: 155, endPoint y: 63, distance: 5.9
click at [155, 57] on input "deb" at bounding box center [157, 59] width 42 height 8
click at [159, 86] on li "Debris/garbage on site" at bounding box center [164, 84] width 57 height 9
type input "Debris/garbage on site"
click at [212, 61] on input "text" at bounding box center [217, 59] width 42 height 8
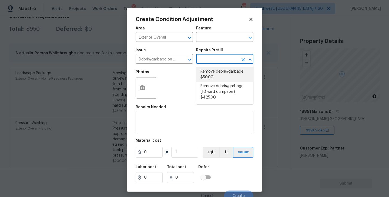
click at [214, 79] on li "Remove debris/garbage $50.00" at bounding box center [224, 74] width 57 height 15
type textarea "Remove, haul off, and properly dispose of any debris left by seller to offsite …"
type input "50"
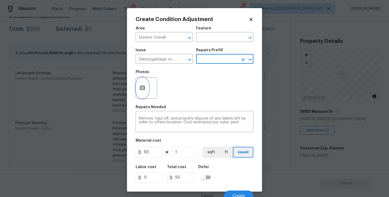
click at [141, 90] on icon "button" at bounding box center [142, 87] width 5 height 5
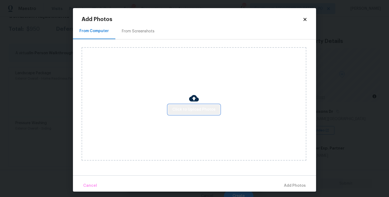
click at [202, 112] on span "Click to Upload Photos" at bounding box center [194, 110] width 43 height 7
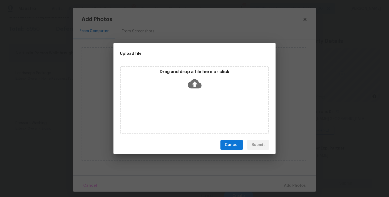
click at [203, 110] on div "Drag and drop a file here or click" at bounding box center [194, 100] width 149 height 68
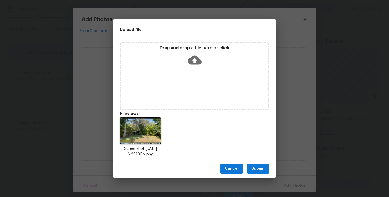
click at [259, 172] on span "Submit" at bounding box center [258, 169] width 13 height 7
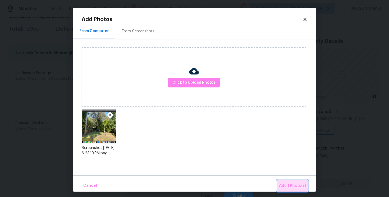
click at [282, 182] on button "Add 1 Photo(s)" at bounding box center [292, 186] width 31 height 12
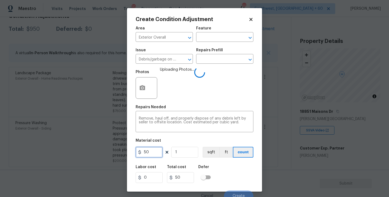
click at [144, 153] on input "50" at bounding box center [149, 152] width 27 height 11
type input "250"
click at [220, 174] on div "Labor cost 0 Total cost 250 Defer" at bounding box center [195, 174] width 118 height 24
click at [242, 175] on div "Labor cost 0 Total cost 250 Defer" at bounding box center [195, 174] width 118 height 24
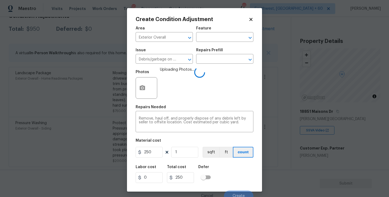
scroll to position [5, 0]
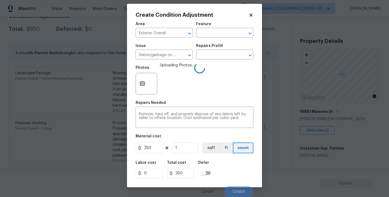
click at [241, 175] on div "Labor cost 0 Total cost 250 Defer" at bounding box center [195, 170] width 118 height 24
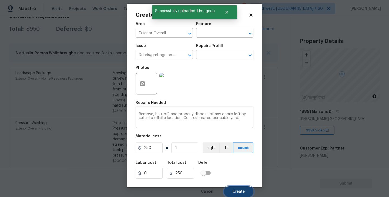
click at [241, 187] on button "Create" at bounding box center [238, 192] width 29 height 11
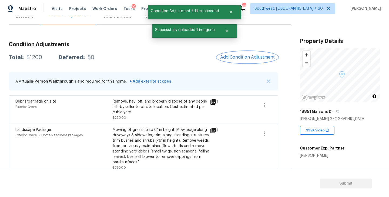
scroll to position [55, 0]
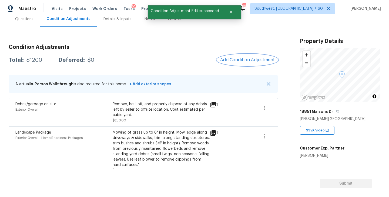
click at [254, 58] on span "Add Condition Adjustment" at bounding box center [247, 60] width 55 height 5
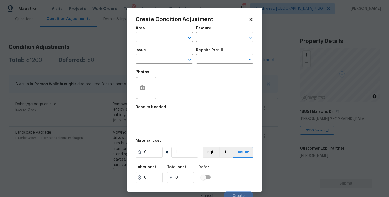
click at [105, 55] on body "Maestro Visits Projects Work Orders Tasks 10 Properties Geo Assignments 651 Sou…" at bounding box center [194, 98] width 389 height 197
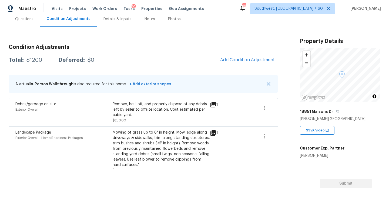
click at [238, 67] on div "Condition Adjustments Total: $1200 Deferred: $0 Add Condition Adjustment A virt…" at bounding box center [144, 133] width 270 height 187
click at [240, 64] on button "Add Condition Adjustment" at bounding box center [247, 59] width 61 height 11
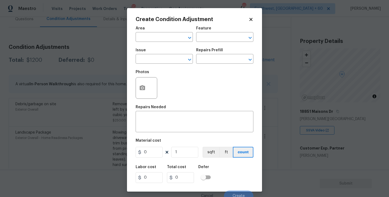
click at [160, 32] on div "Area" at bounding box center [164, 29] width 57 height 7
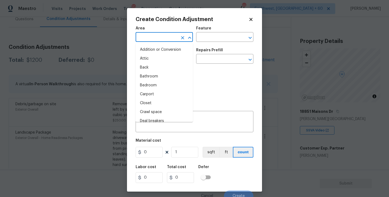
click at [157, 35] on input "text" at bounding box center [157, 38] width 42 height 8
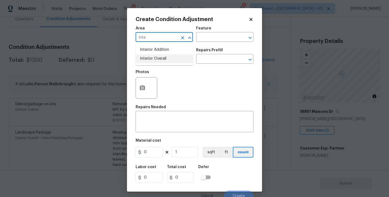
click at [160, 58] on li "Interior Overall" at bounding box center [164, 58] width 57 height 9
type input "Interior Overall"
click at [224, 34] on input "text" at bounding box center [217, 38] width 42 height 8
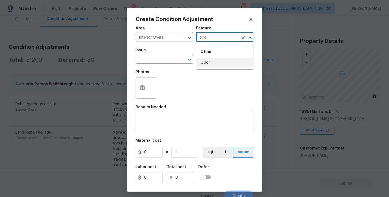
click at [213, 63] on li "Odor" at bounding box center [224, 62] width 57 height 9
type input "Odor"
click at [167, 57] on input "text" at bounding box center [157, 59] width 42 height 8
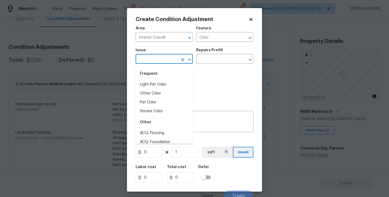
click at [155, 85] on li "Light Pet Odor" at bounding box center [164, 84] width 57 height 9
type input "Light Pet Odor"
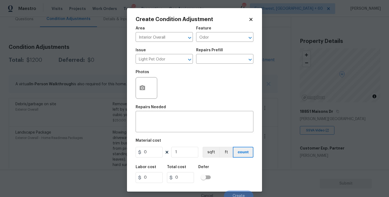
click at [198, 68] on div "Photos" at bounding box center [195, 84] width 118 height 35
click at [216, 62] on input "text" at bounding box center [217, 59] width 42 height 8
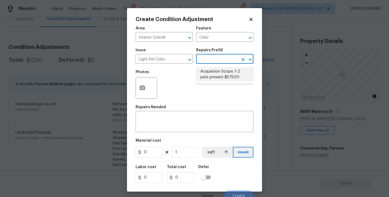
click at [217, 74] on li "Acquisition Scope: 1-2 pets present $575.00" at bounding box center [224, 74] width 57 height 15
type textarea "Acquisition Scope: 1-2 pets present"
type input "575"
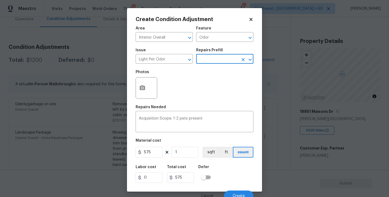
scroll to position [5, 0]
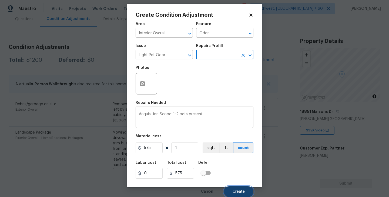
click at [233, 191] on span "Create" at bounding box center [239, 192] width 12 height 4
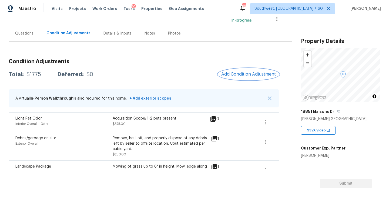
scroll to position [38, 0]
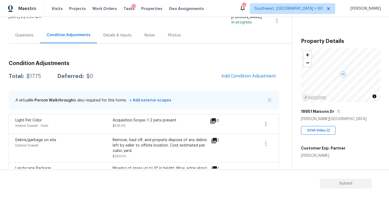
click at [25, 41] on div "Questions" at bounding box center [24, 35] width 31 height 16
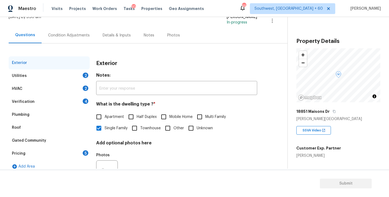
click at [26, 149] on div "Pricing 5" at bounding box center [49, 153] width 81 height 13
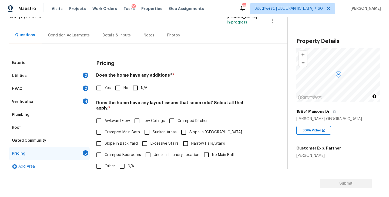
click at [95, 84] on input "Yes" at bounding box center [98, 87] width 11 height 11
checkbox input "true"
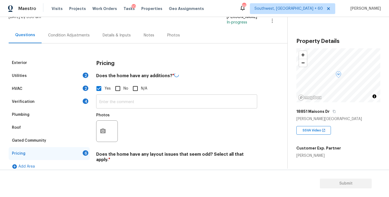
click at [115, 101] on input "text" at bounding box center [176, 102] width 161 height 13
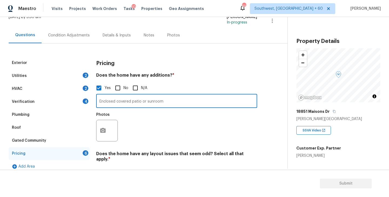
type input "Enclosed covered patio or sunroom"
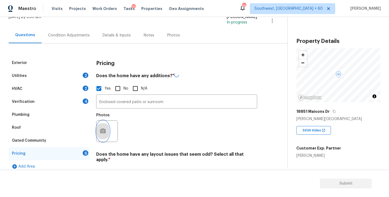
click at [101, 132] on icon "button" at bounding box center [102, 131] width 5 height 5
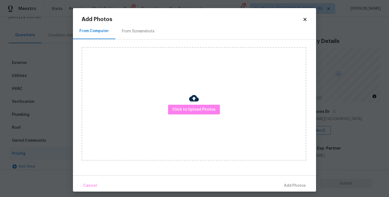
click at [210, 119] on div "Click to Upload Photos" at bounding box center [194, 104] width 225 height 114
click at [210, 112] on span "Click to Upload Photos" at bounding box center [194, 110] width 43 height 7
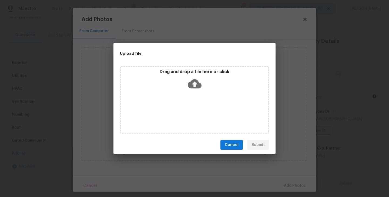
drag, startPoint x: 210, startPoint y: 112, endPoint x: 197, endPoint y: 97, distance: 20.2
click at [197, 95] on div "Drag and drop a file here or click" at bounding box center [194, 100] width 149 height 68
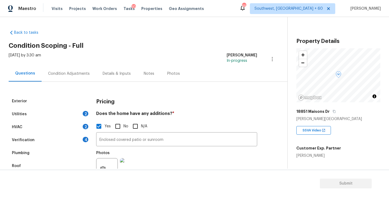
click at [81, 67] on div "Condition Adjustments" at bounding box center [69, 74] width 55 height 16
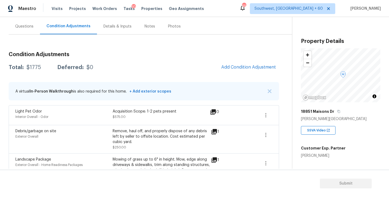
scroll to position [16, 0]
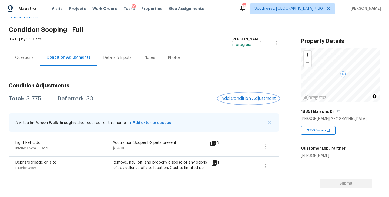
click at [240, 97] on span "Add Condition Adjustment" at bounding box center [248, 98] width 55 height 5
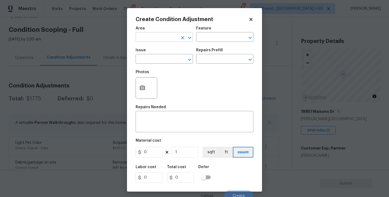
click at [158, 37] on input "text" at bounding box center [157, 38] width 42 height 8
click at [160, 57] on li "Interior Overall" at bounding box center [164, 58] width 57 height 9
type input "Interior Overall"
click at [203, 43] on div "Area Interior Overall ​ Feature ​" at bounding box center [195, 34] width 118 height 22
click at [218, 39] on input "text" at bounding box center [217, 38] width 42 height 8
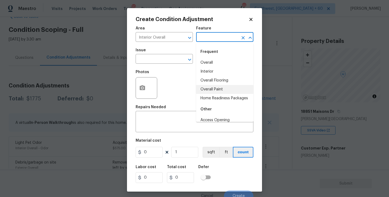
click at [223, 89] on li "Overall Paint" at bounding box center [224, 89] width 57 height 9
type input "Overall Paint"
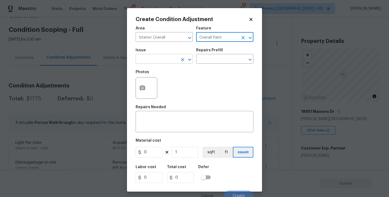
click at [171, 62] on input "text" at bounding box center [157, 59] width 42 height 8
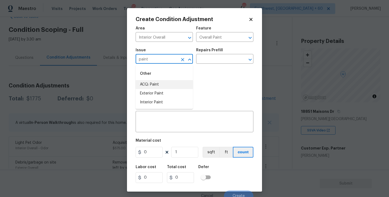
click at [167, 84] on li "ACQ: Paint" at bounding box center [164, 84] width 57 height 9
type input "ACQ: Paint"
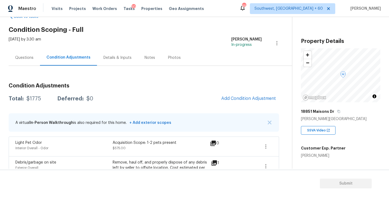
click at [283, 91] on body "Maestro Visits Projects Work Orders Tasks 10 Properties Geo Assignments 651 Sou…" at bounding box center [194, 98] width 389 height 197
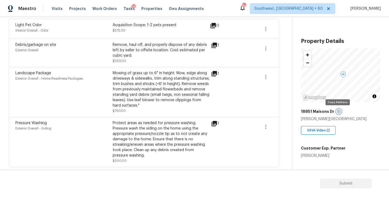
click at [337, 111] on icon "button" at bounding box center [338, 111] width 3 height 3
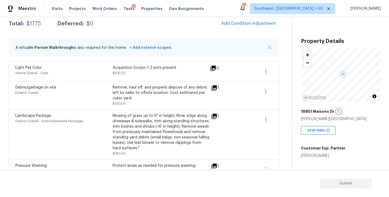
scroll to position [77, 0]
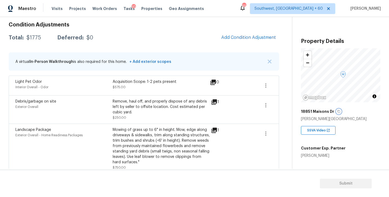
click at [338, 110] on icon "button" at bounding box center [338, 111] width 3 height 3
click at [240, 32] on button "Add Condition Adjustment" at bounding box center [248, 37] width 61 height 11
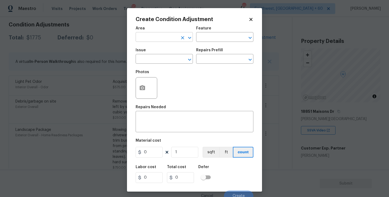
click at [165, 41] on input "text" at bounding box center [157, 38] width 42 height 8
click at [168, 53] on li "Roof" at bounding box center [164, 49] width 57 height 9
type input "Roof"
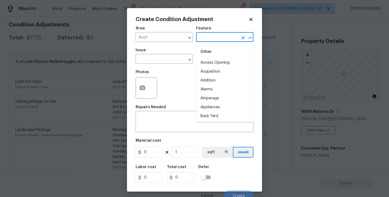
click at [204, 39] on input "text" at bounding box center [217, 38] width 42 height 8
click at [203, 70] on li "Roof" at bounding box center [224, 71] width 57 height 9
type input "Roof"
click at [163, 60] on input "text" at bounding box center [157, 59] width 42 height 8
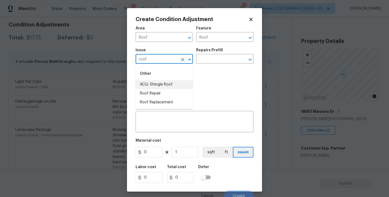
click at [163, 81] on li "ACQ: Shingle Roof" at bounding box center [164, 84] width 57 height 9
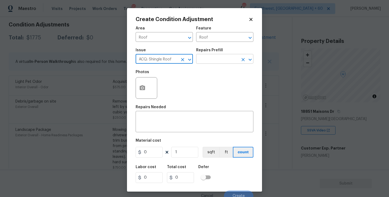
type input "ACQ: Shingle Roof"
click at [221, 62] on input "text" at bounding box center [217, 59] width 42 height 8
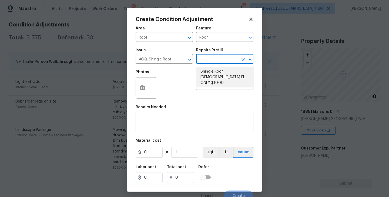
click at [222, 79] on li "Shingle Roof 15+ Years Old FL ONLY $10.00" at bounding box center [224, 77] width 57 height 20
type input "Acquisition"
type textarea "Acquisition Scope (Florida Only): Shingle Roof 15+ years in age maintenance."
type input "10"
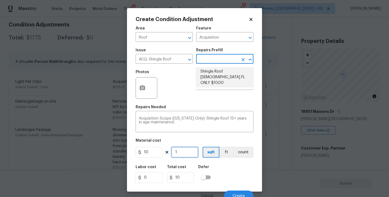
click at [186, 152] on input "1" at bounding box center [184, 152] width 27 height 11
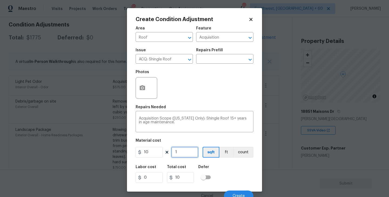
type input "0"
type input "2"
type input "20"
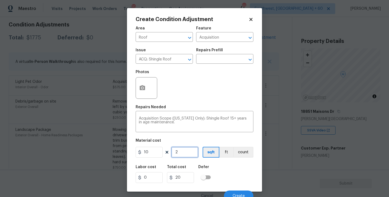
type input "200"
type input "2000"
type input "2008"
type input "20080"
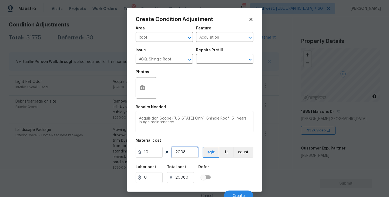
type input "2008"
click at [225, 175] on div "Labor cost 0 Total cost 20080 Defer" at bounding box center [195, 174] width 118 height 24
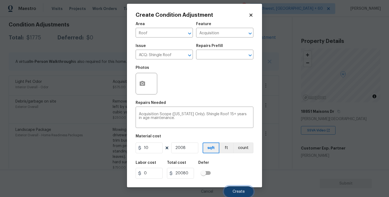
click at [234, 189] on button "Create" at bounding box center [238, 192] width 29 height 11
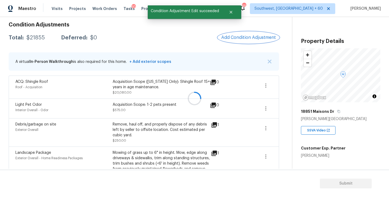
scroll to position [0, 0]
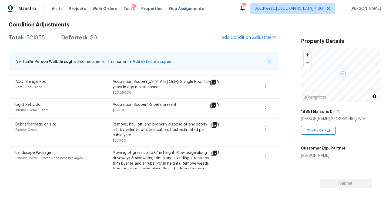
click at [153, 53] on div "A virtual In-Person Walkthrough is also required for this home. + Add exterior …" at bounding box center [144, 61] width 271 height 18
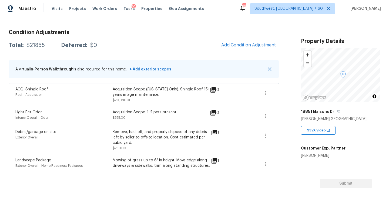
scroll to position [42, 0]
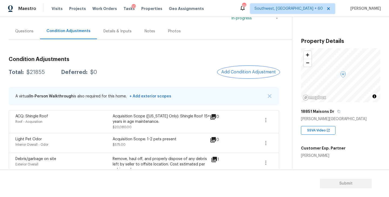
click at [234, 75] on button "Add Condition Adjustment" at bounding box center [248, 72] width 61 height 11
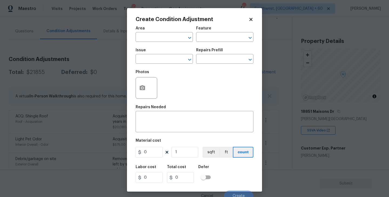
click at [339, 117] on body "Maestro Visits Projects Work Orders Tasks 10 Properties Geo Assignments 651 Sou…" at bounding box center [194, 98] width 389 height 197
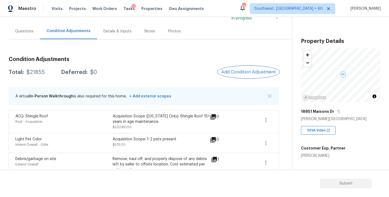
scroll to position [58, 0]
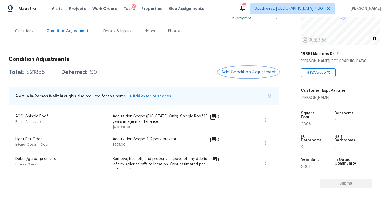
click at [244, 72] on span "Add Condition Adjustment" at bounding box center [248, 72] width 55 height 5
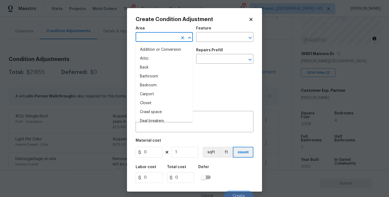
click at [155, 39] on input "text" at bounding box center [157, 38] width 42 height 8
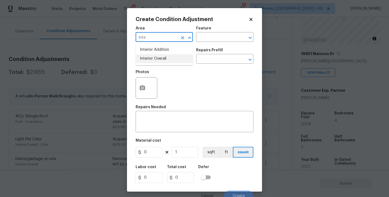
click at [155, 58] on li "Interior Overall" at bounding box center [164, 58] width 57 height 9
type input "Interior Overall"
click at [208, 46] on div "Issue ​ Repairs Prefill ​" at bounding box center [195, 56] width 118 height 22
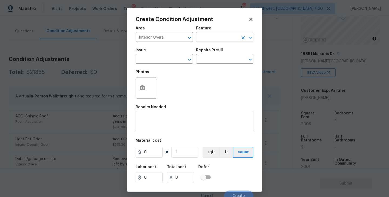
click at [220, 39] on input "text" at bounding box center [217, 38] width 42 height 8
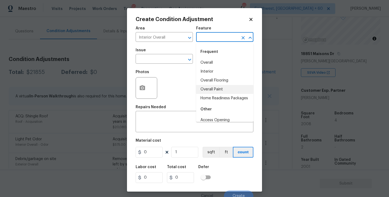
click at [216, 87] on li "Overall Paint" at bounding box center [224, 89] width 57 height 9
type input "Overall Paint"
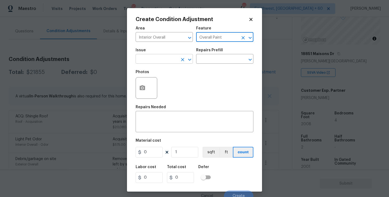
click at [169, 59] on input "text" at bounding box center [157, 59] width 42 height 8
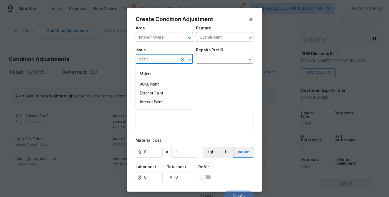
click at [165, 85] on li "ACQ: Paint" at bounding box center [164, 84] width 57 height 9
type input "ACQ: Paint"
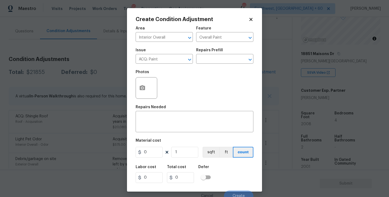
click at [217, 66] on div "Issue ACQ: Paint ​ Repairs Prefill ​" at bounding box center [195, 56] width 118 height 22
click at [226, 63] on input "text" at bounding box center [217, 59] width 42 height 8
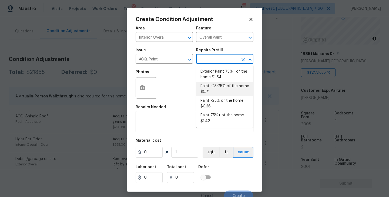
click at [224, 91] on li "Paint ~25-75% of the home $0.71" at bounding box center [224, 89] width 57 height 15
type input "Acquisition"
type textarea "Acquisition Scope: ~25 - 75% of the home needs interior paint"
type input "0.71"
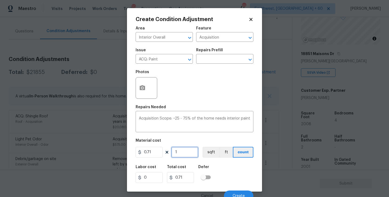
click at [190, 149] on input "1" at bounding box center [184, 152] width 27 height 11
type input "0"
type input "2"
type input "1.42"
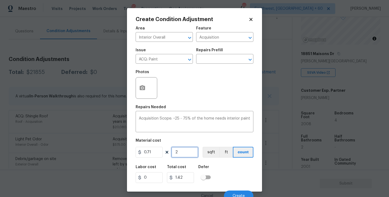
type input "20"
type input "14.2"
type input "200"
type input "142"
type input "2008"
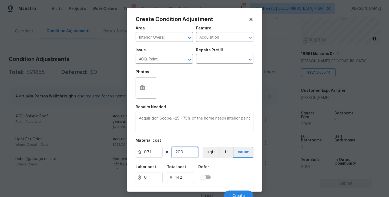
type input "1425.68"
type input "2008"
click at [208, 150] on button "sqft" at bounding box center [211, 152] width 17 height 11
click at [225, 164] on div "Labor cost 0 Total cost 1425.68 Defer" at bounding box center [195, 174] width 118 height 24
click at [150, 94] on div at bounding box center [147, 88] width 22 height 22
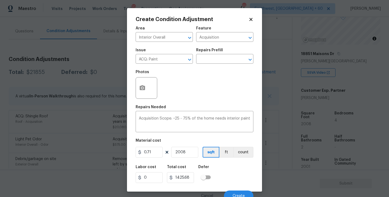
drag, startPoint x: 169, startPoint y: 106, endPoint x: 159, endPoint y: 97, distance: 13.6
click at [169, 106] on div "Repairs Needed" at bounding box center [195, 108] width 118 height 7
click at [149, 92] on div at bounding box center [147, 88] width 22 height 22
click at [222, 61] on input "text" at bounding box center [217, 59] width 42 height 8
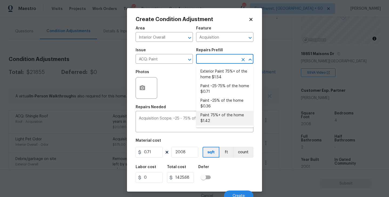
click at [219, 115] on li "Paint 75%+ of the home $1.42" at bounding box center [224, 118] width 57 height 15
type textarea "Acquisition Scope: 75%+ of the home will likely require interior paint"
type input "1.42"
type input "2851.36"
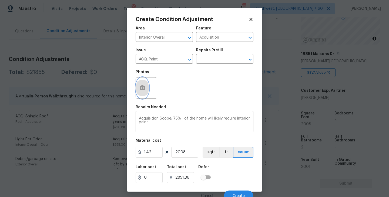
click at [143, 87] on icon "button" at bounding box center [142, 88] width 6 height 6
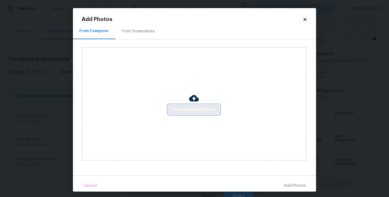
click at [185, 112] on span "Click to Upload Photos" at bounding box center [194, 110] width 43 height 7
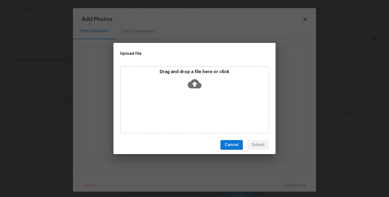
click at [191, 104] on div "Drag and drop a file here or click" at bounding box center [194, 100] width 149 height 68
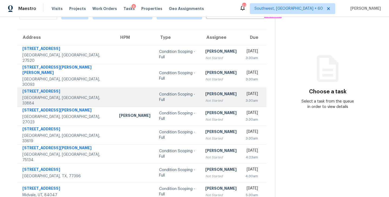
scroll to position [36, 0]
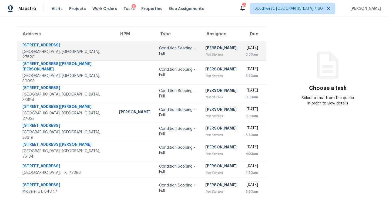
click at [206, 52] on div "Not Started" at bounding box center [221, 54] width 31 height 5
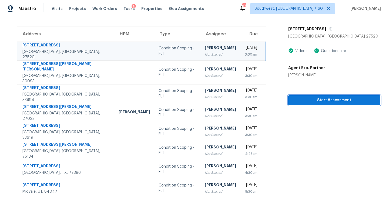
click at [331, 101] on span "Start Assessment" at bounding box center [335, 100] width 84 height 7
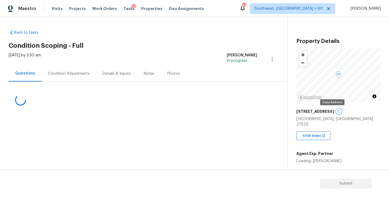
click at [337, 112] on icon "button" at bounding box center [338, 111] width 3 height 3
click at [338, 112] on icon "button" at bounding box center [339, 111] width 3 height 3
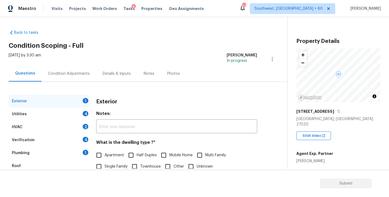
click at [117, 169] on div "Back to tasks Condition Scoping - Full [DATE] by 3:30 am [PERSON_NAME] In-progr…" at bounding box center [194, 107] width 389 height 180
click at [107, 168] on span "Single Family" at bounding box center [116, 167] width 23 height 6
click at [105, 168] on input "Single Family" at bounding box center [98, 166] width 11 height 11
checkbox input "true"
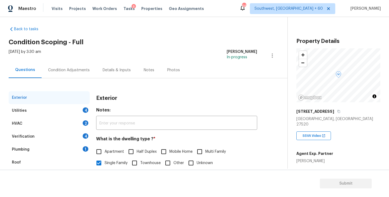
click at [68, 111] on div "Utilities 4" at bounding box center [49, 110] width 81 height 13
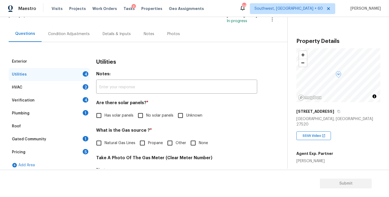
click at [146, 114] on span "No solar panels" at bounding box center [159, 116] width 27 height 6
click at [146, 114] on input "No solar panels" at bounding box center [140, 115] width 11 height 11
checkbox input "true"
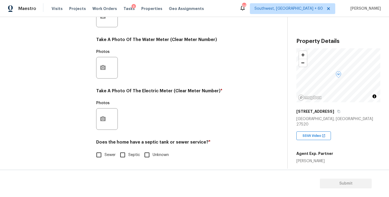
click at [130, 157] on span "Septic" at bounding box center [134, 156] width 12 height 6
click at [128, 157] on input "Septic" at bounding box center [122, 155] width 11 height 11
checkbox input "true"
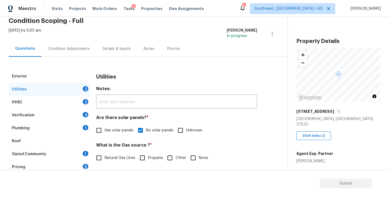
scroll to position [13, 0]
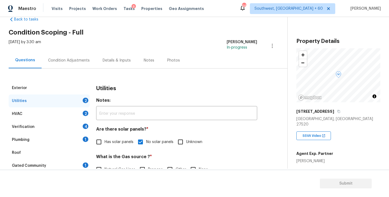
click at [50, 143] on div "Plumbing 1" at bounding box center [49, 140] width 81 height 13
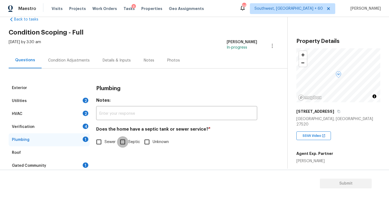
click at [124, 143] on input "Septic" at bounding box center [122, 142] width 11 height 11
checkbox input "true"
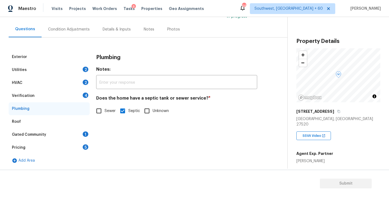
click at [64, 135] on div "Gated Community 1" at bounding box center [49, 134] width 81 height 13
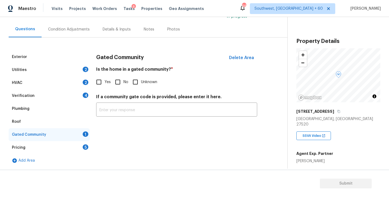
click at [119, 84] on input "No" at bounding box center [117, 82] width 11 height 11
checkbox input "true"
click at [74, 30] on div "Condition Adjustments" at bounding box center [69, 29] width 42 height 5
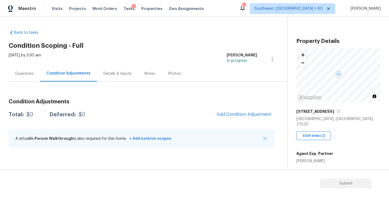
click at [31, 76] on div "Questions" at bounding box center [24, 74] width 31 height 16
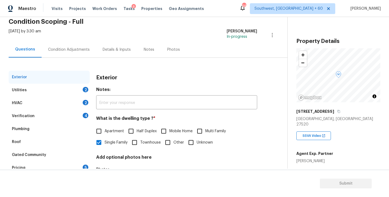
scroll to position [41, 0]
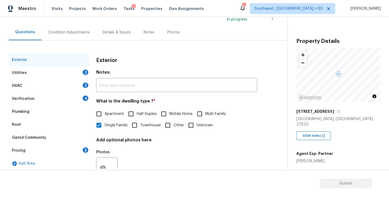
click at [30, 149] on div "Pricing 5" at bounding box center [49, 150] width 81 height 13
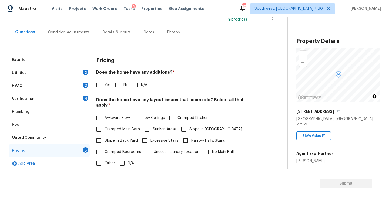
click at [105, 89] on label "Yes" at bounding box center [102, 84] width 18 height 11
click at [105, 89] on input "Yes" at bounding box center [98, 84] width 11 height 11
checkbox input "true"
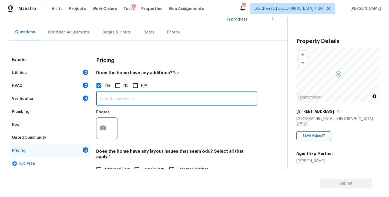
click at [121, 101] on input "text" at bounding box center [176, 99] width 161 height 13
type input "Enclosed covered patio"
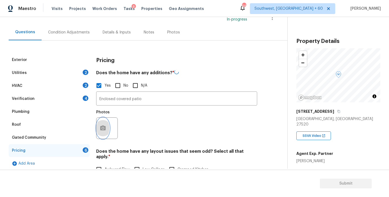
click at [105, 133] on button "button" at bounding box center [103, 128] width 13 height 21
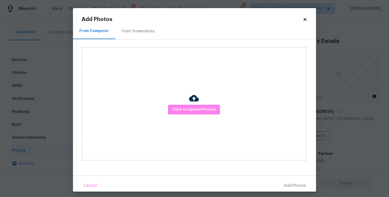
click at [178, 117] on div "Click to Upload Photos" at bounding box center [194, 104] width 225 height 114
click at [186, 111] on span "Click to Upload Photos" at bounding box center [194, 110] width 43 height 7
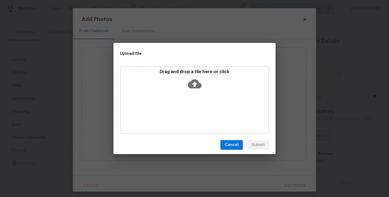
click at [190, 97] on div "Drag and drop a file here or click" at bounding box center [194, 100] width 149 height 68
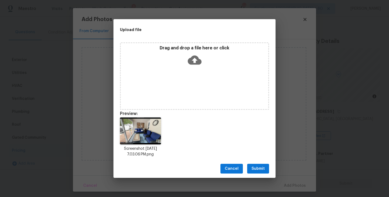
click at [257, 165] on button "Submit" at bounding box center [258, 169] width 22 height 10
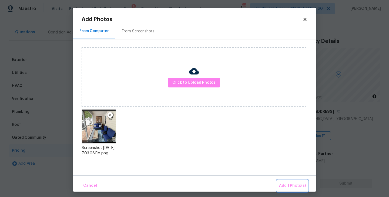
click at [279, 180] on button "Add 1 Photo(s)" at bounding box center [292, 186] width 31 height 12
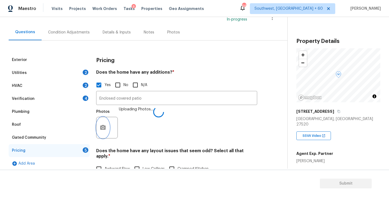
scroll to position [141, 0]
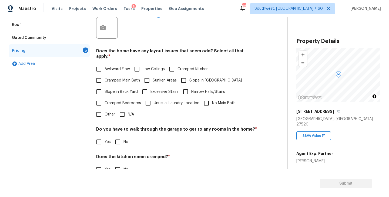
click at [189, 77] on input "Slope in Front Yard" at bounding box center [183, 80] width 11 height 11
checkbox input "true"
click at [121, 137] on input "No" at bounding box center [117, 142] width 11 height 11
checkbox input "true"
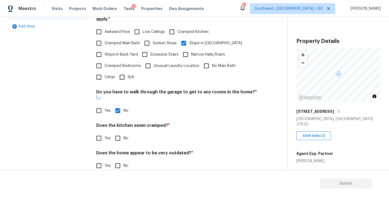
scroll to position [178, 0]
click at [120, 139] on div "Pricing Does the home have any additions? * Yes No N/A Enclosed covered patio ​…" at bounding box center [176, 48] width 161 height 262
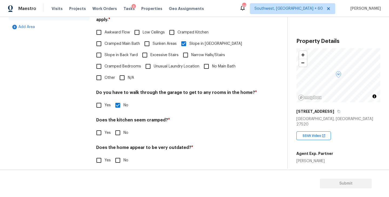
click at [120, 134] on div "Pricing Does the home have any additions? * Yes No N/A Enclosed covered patio ​…" at bounding box center [176, 45] width 161 height 256
click at [120, 129] on input "No" at bounding box center [117, 132] width 11 height 11
checkbox input "true"
click at [119, 161] on div "Pricing Does the home have any additions? * Yes No N/A Enclosed covered patio ​…" at bounding box center [176, 45] width 161 height 257
click at [121, 157] on input "No" at bounding box center [117, 160] width 11 height 11
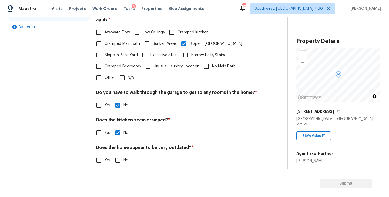
checkbox input "true"
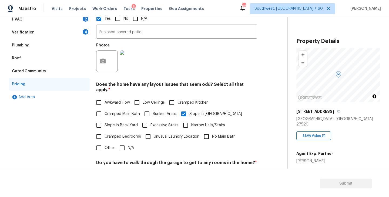
scroll to position [6, 0]
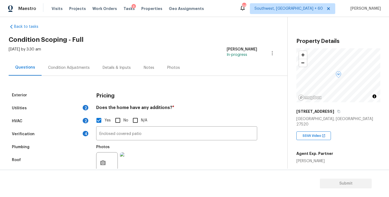
click at [69, 70] on div "Condition Adjustments" at bounding box center [69, 68] width 55 height 16
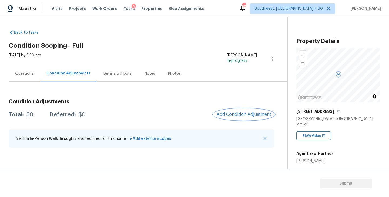
click at [237, 117] on span "Add Condition Adjustment" at bounding box center [244, 114] width 55 height 5
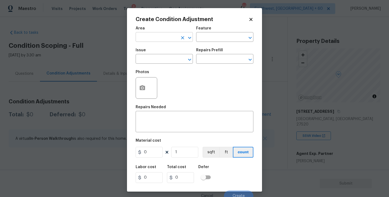
click at [153, 41] on input "text" at bounding box center [157, 38] width 42 height 8
click at [158, 58] on li "Exterior Overall" at bounding box center [164, 58] width 57 height 9
type input "Exterior Overall"
click at [217, 39] on input "text" at bounding box center [217, 38] width 42 height 8
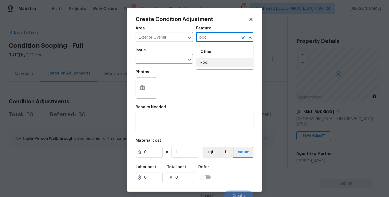
click at [217, 61] on li "Pool" at bounding box center [224, 62] width 57 height 9
type input "Pool"
drag, startPoint x: 170, startPoint y: 61, endPoint x: 167, endPoint y: 61, distance: 3.0
click at [167, 61] on input "text" at bounding box center [157, 59] width 42 height 8
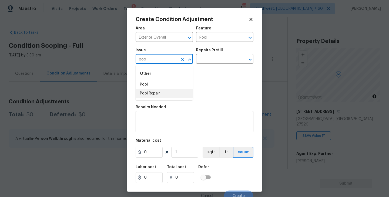
click at [165, 94] on li "Pool Repair" at bounding box center [164, 93] width 57 height 9
type input "Pool Repair"
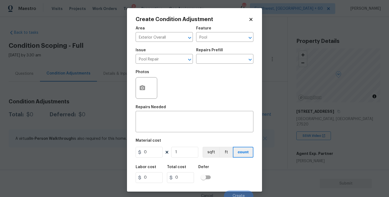
click at [220, 54] on div "Repairs Prefill" at bounding box center [224, 51] width 57 height 7
click at [220, 60] on input "text" at bounding box center [217, 59] width 42 height 8
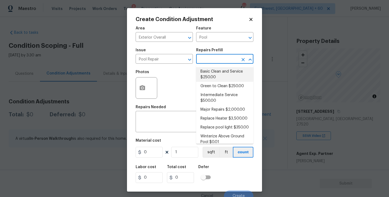
click at [218, 69] on li "Basic Clean and Service $250.00" at bounding box center [224, 74] width 57 height 15
type textarea "basic clean and service, balance chems, repair minor leaks at equipment, etc"
type input "250"
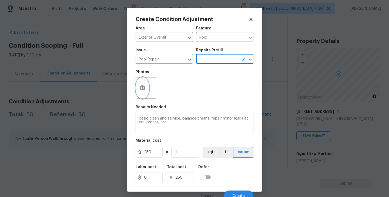
click at [145, 90] on icon "button" at bounding box center [142, 88] width 6 height 6
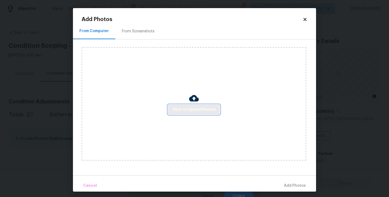
click at [188, 110] on span "Click to Upload Photos" at bounding box center [194, 110] width 43 height 7
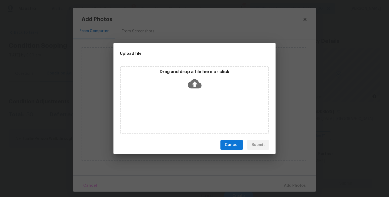
click at [196, 91] on div "Drag and drop a file here or click" at bounding box center [195, 80] width 148 height 23
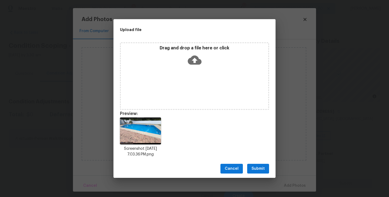
click at [261, 163] on div "Cancel Submit" at bounding box center [195, 169] width 162 height 19
click at [266, 172] on button "Submit" at bounding box center [258, 169] width 22 height 10
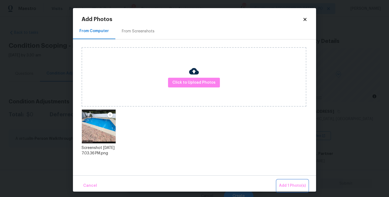
click at [283, 184] on span "Add 1 Photo(s)" at bounding box center [292, 186] width 27 height 7
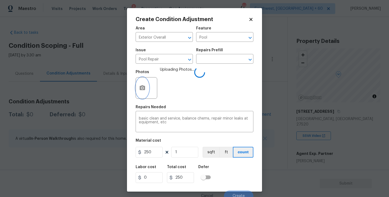
scroll to position [5, 0]
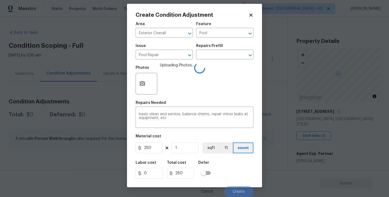
click at [242, 169] on div "Labor cost 0 Total cost 250 Defer" at bounding box center [195, 170] width 118 height 24
click at [243, 169] on div "Labor cost 0 Total cost 250 Defer" at bounding box center [195, 170] width 118 height 24
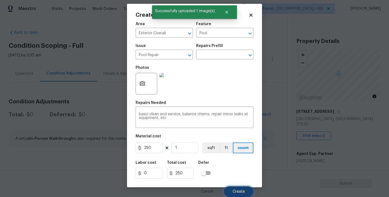
click at [242, 189] on button "Create" at bounding box center [238, 192] width 29 height 11
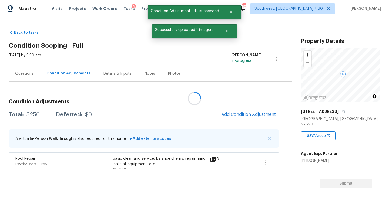
scroll to position [0, 0]
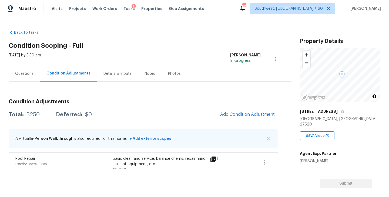
click at [196, 100] on h3 "Condition Adjustments" at bounding box center [144, 101] width 270 height 5
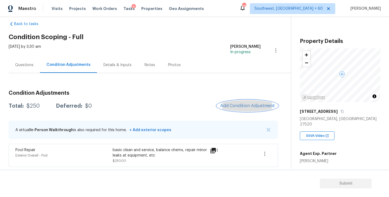
click at [244, 100] on button "Add Condition Adjustment" at bounding box center [247, 105] width 61 height 11
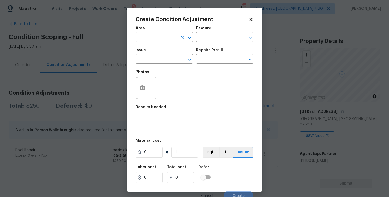
click at [165, 37] on input "text" at bounding box center [157, 38] width 42 height 8
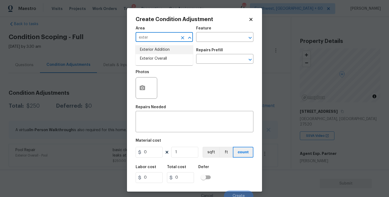
click at [165, 58] on li "Exterior Overall" at bounding box center [164, 58] width 57 height 9
type input "Exterior Overall"
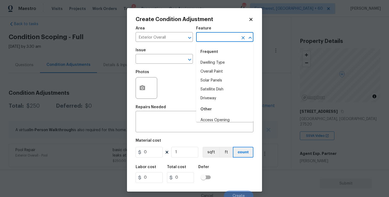
click at [205, 39] on input "text" at bounding box center [217, 38] width 42 height 8
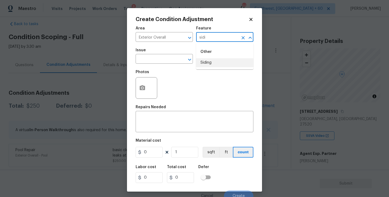
click at [204, 62] on li "Siding" at bounding box center [224, 62] width 57 height 9
type input "Siding"
click at [160, 58] on input "text" at bounding box center [157, 59] width 42 height 8
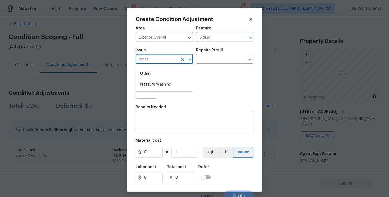
click at [162, 85] on li "Pressure Washing" at bounding box center [164, 84] width 57 height 9
type input "Pressure Washing"
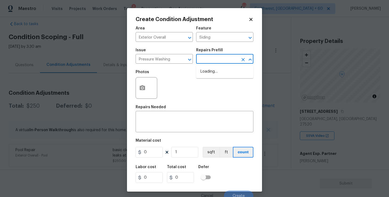
click at [224, 58] on input "text" at bounding box center [217, 59] width 42 height 8
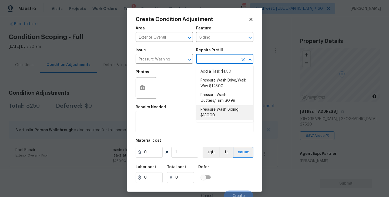
click at [217, 111] on li "Pressure Wash Siding $130.00" at bounding box center [224, 112] width 57 height 15
type textarea "Protect areas as needed for pressure washing. Pressure wash the siding on the h…"
type input "130"
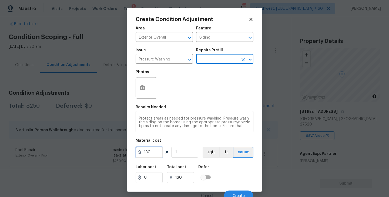
drag, startPoint x: 148, startPoint y: 151, endPoint x: 105, endPoint y: 152, distance: 43.3
click at [105, 152] on div "Create Condition Adjustment Area Exterior Overall ​ Feature Siding ​ Issue Pres…" at bounding box center [194, 98] width 389 height 197
type input "200"
click at [142, 87] on icon "button" at bounding box center [142, 87] width 5 height 5
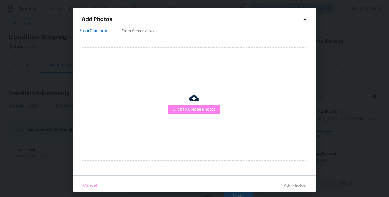
click at [183, 99] on div "Click to Upload Photos" at bounding box center [194, 104] width 225 height 114
click at [191, 109] on span "Click to Upload Photos" at bounding box center [194, 110] width 43 height 7
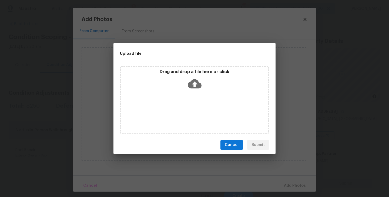
click at [193, 105] on div "Drag and drop a file here or click" at bounding box center [194, 100] width 149 height 68
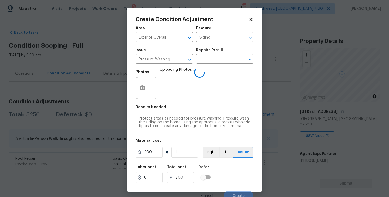
scroll to position [5, 0]
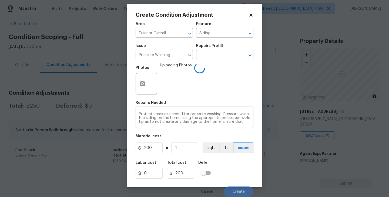
click at [241, 173] on div "Labor cost 0 Total cost 200 Defer" at bounding box center [195, 170] width 118 height 24
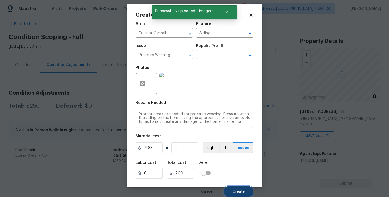
click at [238, 189] on button "Create" at bounding box center [238, 192] width 29 height 11
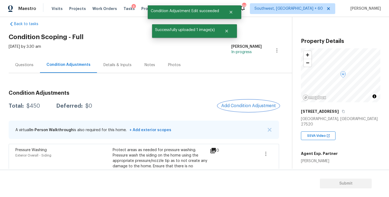
scroll to position [0, 0]
click at [261, 105] on span "Add Condition Adjustment" at bounding box center [247, 106] width 55 height 5
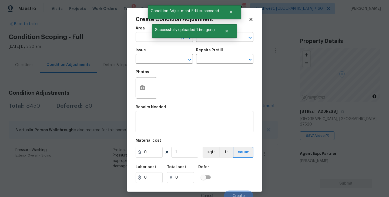
click at [138, 37] on input "text" at bounding box center [157, 38] width 42 height 8
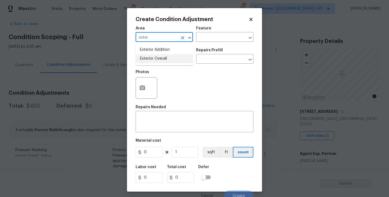
click at [166, 60] on li "Exterior Overall" at bounding box center [164, 58] width 57 height 9
type input "Exterior Overall"
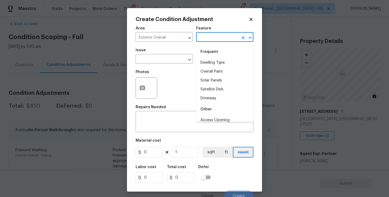
click at [223, 37] on input "text" at bounding box center [217, 38] width 42 height 8
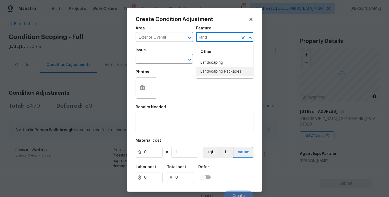
click at [220, 72] on li "Landscaping Packages" at bounding box center [224, 71] width 57 height 9
type input "Landscaping Packages"
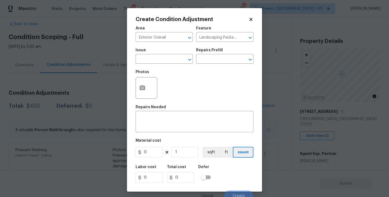
click at [160, 54] on div "Issue" at bounding box center [164, 51] width 57 height 7
click at [153, 61] on input "text" at bounding box center [157, 59] width 42 height 8
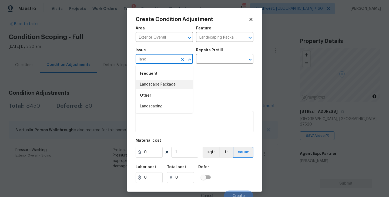
click at [154, 83] on li "Landscape Package" at bounding box center [164, 84] width 57 height 9
type input "Landscape Package"
click at [218, 56] on input "text" at bounding box center [217, 59] width 42 height 8
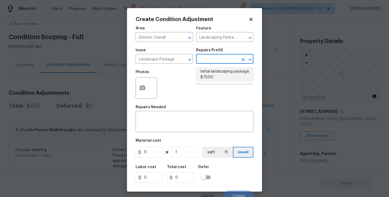
click at [215, 74] on li "Initial landscaping package $75.00" at bounding box center [224, 74] width 57 height 15
type input "Home Readiness Packages"
type textarea "Mowing of grass up to 6" in height. Mow, edge along driveways & sidewalks, trim…"
type input "75"
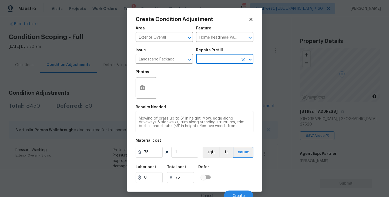
drag, startPoint x: 148, startPoint y: 93, endPoint x: 153, endPoint y: 94, distance: 4.9
click at [148, 93] on div at bounding box center [147, 88] width 22 height 22
click at [189, 107] on div "Repairs Needed" at bounding box center [195, 108] width 118 height 7
click at [146, 88] on button "button" at bounding box center [142, 88] width 13 height 21
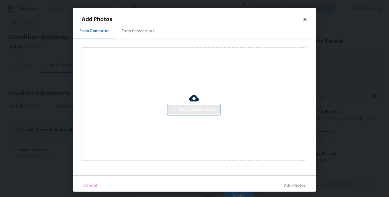
click at [199, 110] on span "Click to Upload Photos" at bounding box center [194, 110] width 43 height 7
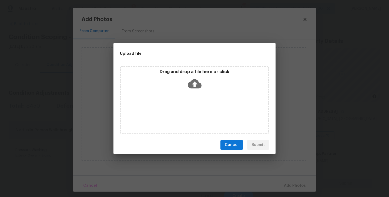
click at [199, 105] on div "Drag and drop a file here or click" at bounding box center [194, 100] width 149 height 68
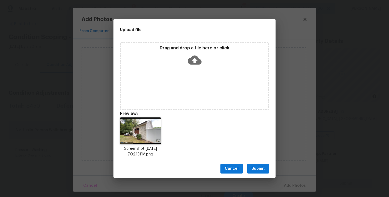
click at [264, 170] on span "Submit" at bounding box center [258, 169] width 13 height 7
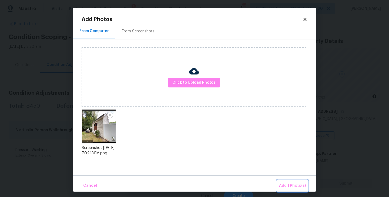
click at [285, 180] on button "Add 1 Photo(s)" at bounding box center [292, 186] width 31 height 12
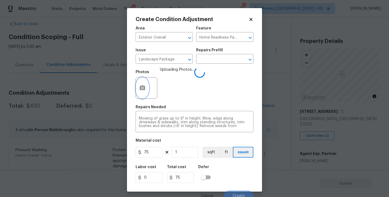
scroll to position [5, 0]
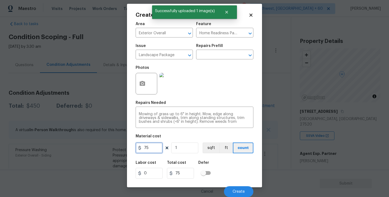
click at [154, 148] on input "75" at bounding box center [149, 148] width 27 height 11
type input "750"
click at [230, 176] on div "Labor cost 0 Total cost 750 Defer" at bounding box center [195, 170] width 118 height 24
click at [241, 194] on button "Create" at bounding box center [238, 192] width 29 height 11
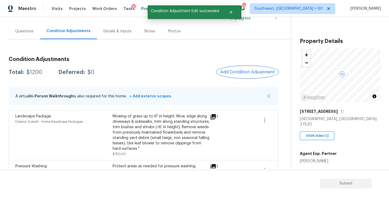
scroll to position [55, 0]
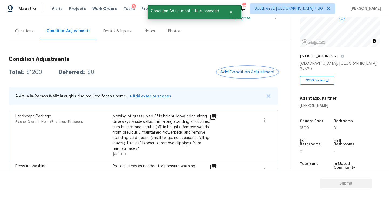
click at [250, 73] on span "Add Condition Adjustment" at bounding box center [247, 72] width 55 height 5
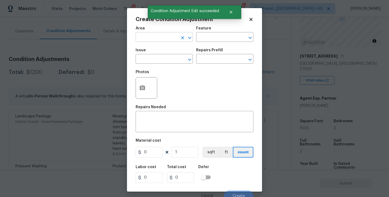
click at [157, 39] on input "text" at bounding box center [157, 38] width 42 height 8
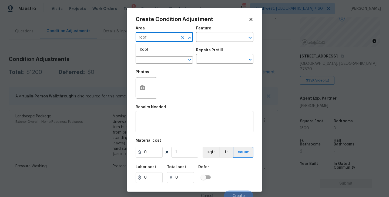
click at [159, 46] on li "Roof" at bounding box center [164, 49] width 57 height 9
type input "Roof"
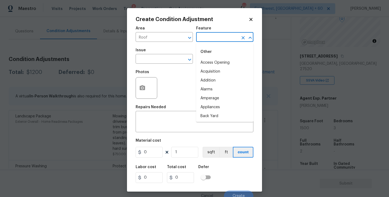
click at [202, 39] on input "text" at bounding box center [217, 38] width 42 height 8
click at [206, 74] on li "Roof" at bounding box center [224, 71] width 57 height 9
type input "Roof"
click at [172, 62] on input "text" at bounding box center [157, 59] width 42 height 8
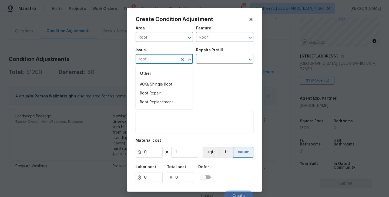
click at [181, 80] on div "Other" at bounding box center [164, 73] width 57 height 13
click at [179, 82] on li "ACQ: Shingle Roof" at bounding box center [164, 84] width 57 height 9
type input "ACQ: Shingle Roof"
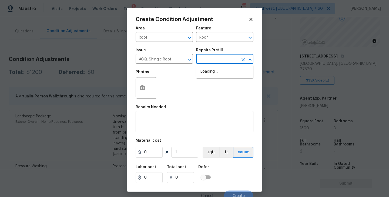
click at [214, 61] on input "text" at bounding box center [217, 59] width 42 height 8
click at [217, 72] on li "Shingle Roof Replacement Required $4,025.00" at bounding box center [224, 74] width 57 height 15
type input "Acquisition"
type textarea "Acquisition Scope: Shingle Roof Replacement required."
type input "4025"
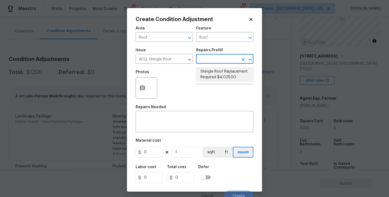
type input "4025"
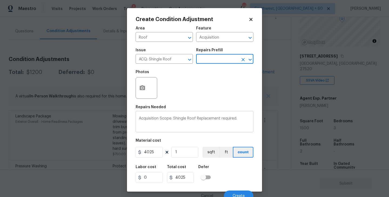
scroll to position [5, 0]
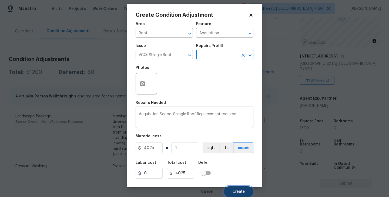
click at [237, 192] on span "Create" at bounding box center [239, 192] width 12 height 4
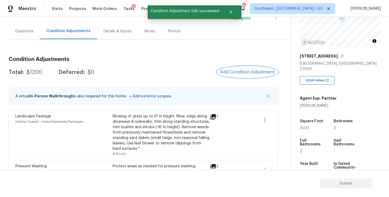
scroll to position [0, 0]
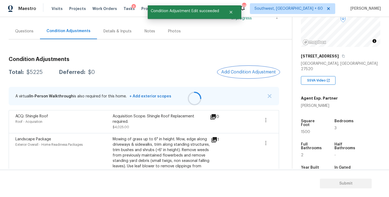
click at [251, 75] on button "Add Condition Adjustment" at bounding box center [248, 72] width 61 height 11
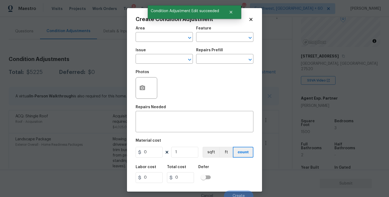
click at [150, 42] on span "Area ​" at bounding box center [164, 34] width 57 height 22
click at [153, 40] on input "text" at bounding box center [157, 38] width 42 height 8
click at [153, 53] on li "HVAC" at bounding box center [164, 49] width 57 height 9
type input "HVAC"
click at [208, 37] on input "text" at bounding box center [217, 38] width 42 height 8
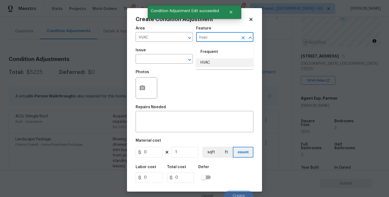
click at [208, 62] on li "HVAC" at bounding box center [224, 62] width 57 height 9
type input "HVAC"
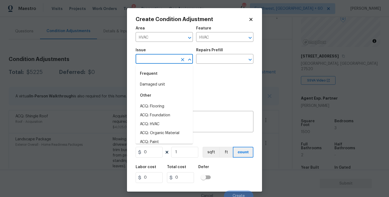
click at [170, 62] on input "text" at bounding box center [157, 59] width 42 height 8
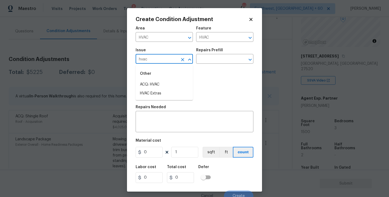
click at [170, 79] on div "Other" at bounding box center [164, 73] width 57 height 13
click at [169, 83] on li "ACQ: HVAC" at bounding box center [164, 84] width 57 height 9
type input "ACQ: HVAC"
click at [228, 50] on div "Repairs Prefill" at bounding box center [224, 51] width 57 height 7
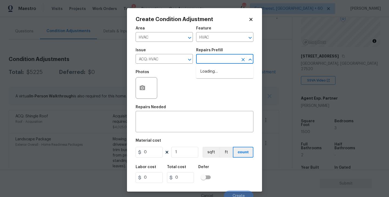
click at [224, 57] on input "text" at bounding box center [217, 59] width 42 height 8
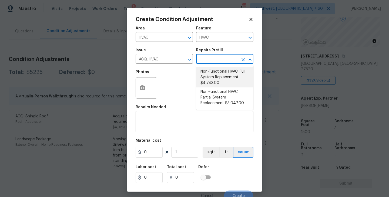
click at [224, 74] on li "Non-Functional HVAC. Full System Replacement $4,743.00" at bounding box center [224, 77] width 57 height 20
type input "Acquisition"
type textarea "Acquisition Scope: Full System Replacement"
type input "4743"
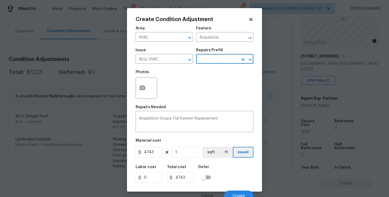
scroll to position [5, 0]
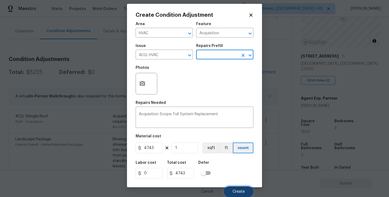
click at [245, 190] on button "Create" at bounding box center [238, 192] width 29 height 11
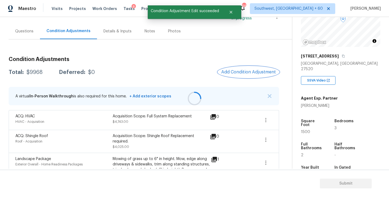
scroll to position [0, 0]
click at [170, 72] on div "Total: $9968 Deferred: $0 Add Condition Adjustment" at bounding box center [144, 73] width 271 height 12
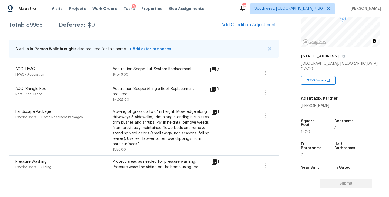
scroll to position [74, 0]
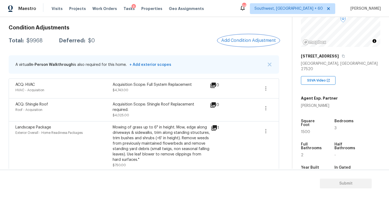
click at [242, 42] on span "Add Condition Adjustment" at bounding box center [248, 40] width 55 height 5
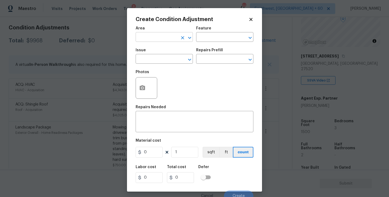
click at [160, 36] on input "text" at bounding box center [157, 38] width 42 height 8
click at [169, 63] on li "Exterior Overall" at bounding box center [164, 58] width 57 height 9
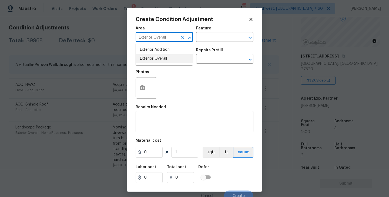
type input "Exterior Overall"
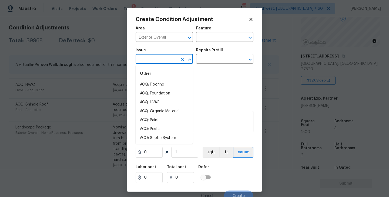
click at [169, 63] on input "text" at bounding box center [157, 59] width 42 height 8
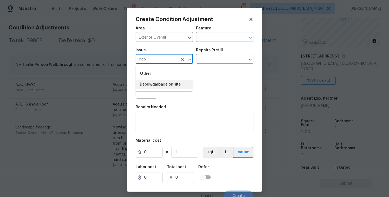
click at [167, 80] on li "Debris/garbage on site" at bounding box center [164, 84] width 57 height 9
type input "Debris/garbage on site"
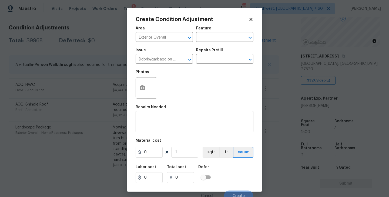
click at [206, 66] on div "Issue Debris/garbage on site ​ Repairs Prefill ​" at bounding box center [195, 56] width 118 height 22
click at [224, 59] on input "text" at bounding box center [217, 59] width 42 height 8
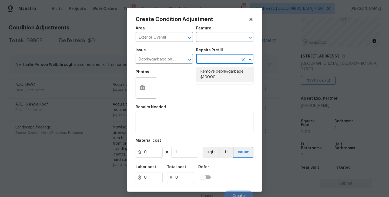
click at [224, 82] on li "Remove debris/garbage $100.00" at bounding box center [224, 74] width 57 height 15
type textarea "Remove, haul off, and properly dispose of any debris left by seller to offsite …"
type input "100"
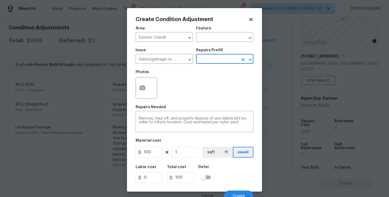
click at [134, 85] on div "Create Condition Adjustment Area Exterior Overall ​ Feature ​ Issue Debris/garb…" at bounding box center [194, 100] width 135 height 184
click at [144, 92] on button "button" at bounding box center [142, 88] width 13 height 21
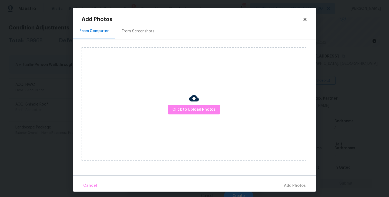
click at [199, 104] on div "Click to Upload Photos" at bounding box center [194, 104] width 225 height 114
click at [200, 117] on div "Click to Upload Photos" at bounding box center [194, 104] width 225 height 114
click at [199, 110] on span "Click to Upload Photos" at bounding box center [194, 110] width 43 height 7
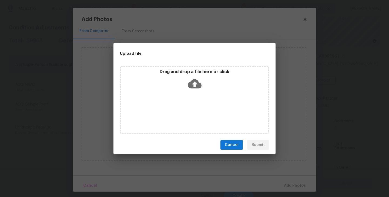
click at [196, 89] on icon at bounding box center [195, 84] width 14 height 14
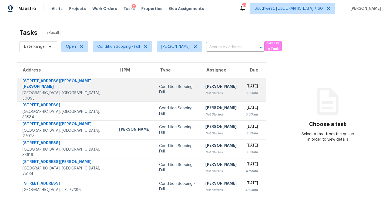
click at [206, 91] on div "Not Started" at bounding box center [221, 93] width 31 height 5
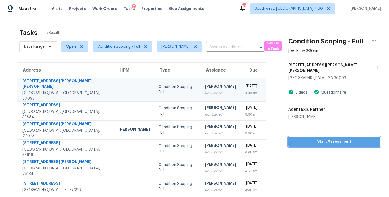
click at [340, 139] on span "Start Assessment" at bounding box center [335, 142] width 84 height 7
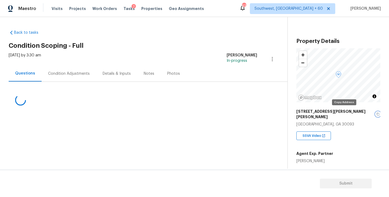
click at [376, 112] on button "button" at bounding box center [378, 114] width 5 height 5
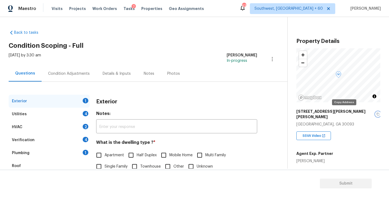
click at [376, 112] on button "button" at bounding box center [378, 114] width 5 height 5
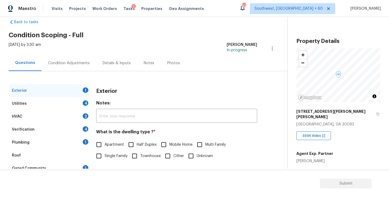
click at [142, 155] on span "Townhouse" at bounding box center [150, 157] width 21 height 6
click at [140, 155] on input "Townhouse" at bounding box center [134, 156] width 11 height 11
checkbox input "true"
click at [74, 105] on div "Utilities 4" at bounding box center [49, 103] width 81 height 13
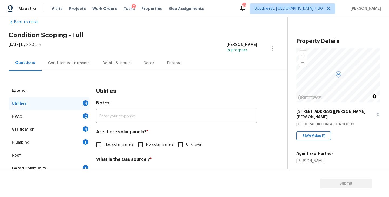
click at [141, 145] on input "No solar panels" at bounding box center [140, 144] width 11 height 11
checkbox input "true"
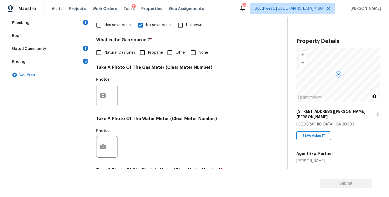
scroll to position [210, 0]
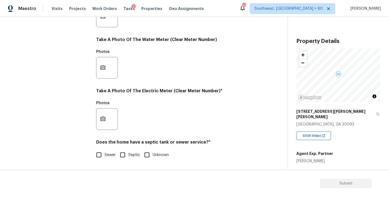
drag, startPoint x: 100, startPoint y: 156, endPoint x: 105, endPoint y: 153, distance: 6.2
click at [100, 156] on input "Sewer" at bounding box center [98, 155] width 11 height 11
checkbox input "true"
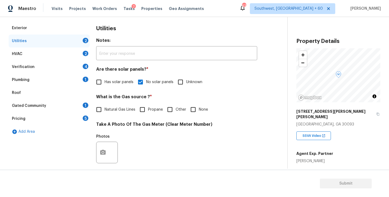
click at [56, 80] on div "Plumbing 1" at bounding box center [49, 80] width 81 height 13
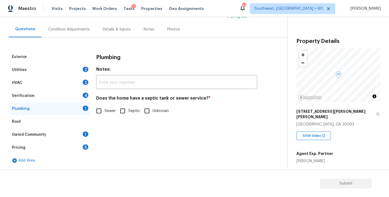
scroll to position [44, 0]
click at [114, 116] on label "Sewer" at bounding box center [104, 110] width 22 height 11
click at [105, 116] on input "Sewer" at bounding box center [98, 110] width 11 height 11
checkbox input "true"
click at [66, 137] on div "Gated Community 1" at bounding box center [49, 134] width 81 height 13
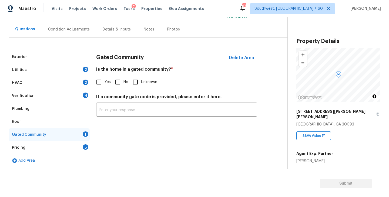
click at [119, 89] on div "Gated Community Delete Area Is the home in a gated community? * Yes No Unknown …" at bounding box center [176, 87] width 161 height 73
click at [119, 85] on input "No" at bounding box center [117, 82] width 11 height 11
checkbox input "true"
click at [77, 39] on div "Exterior Utilities 2 HVAC 2 Verification 4 Plumbing Roof Gated Community Pricin…" at bounding box center [142, 103] width 266 height 130
click at [81, 29] on div "Condition Adjustments" at bounding box center [69, 29] width 42 height 5
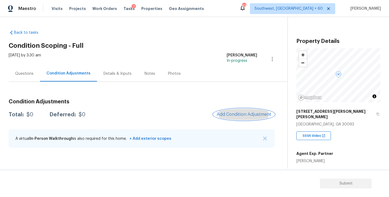
click at [238, 115] on span "Add Condition Adjustment" at bounding box center [244, 114] width 55 height 5
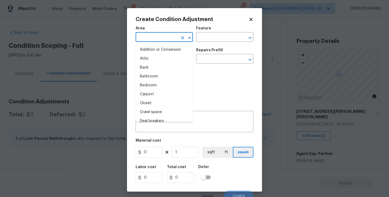
click at [150, 34] on input "text" at bounding box center [157, 38] width 42 height 8
type input "ex"
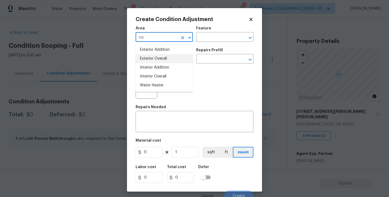
click at [166, 59] on li "Exterior Overall" at bounding box center [164, 58] width 57 height 9
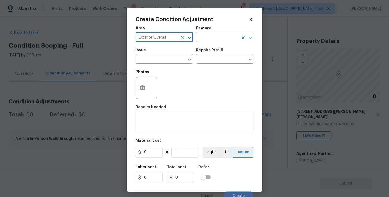
type input "Exterior Overall"
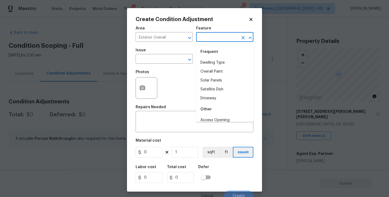
click at [210, 40] on input "text" at bounding box center [217, 38] width 42 height 8
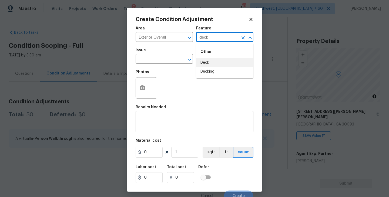
click at [208, 59] on li "Deck" at bounding box center [224, 62] width 57 height 9
type input "Deck"
click at [156, 59] on input "text" at bounding box center [157, 59] width 42 height 8
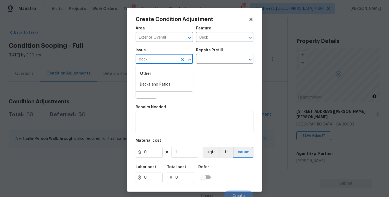
click at [156, 85] on li "Decks and Patios" at bounding box center [164, 84] width 57 height 9
type input "Decks and Patios"
click at [155, 136] on div "Area Exterior Overall ​ Feature Deck ​ Issue Decks and Patios ​ Repairs Prefill…" at bounding box center [195, 112] width 118 height 178
click at [162, 127] on textarea at bounding box center [194, 122] width 111 height 11
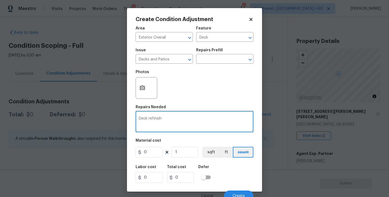
type textarea "Deck refinsih"
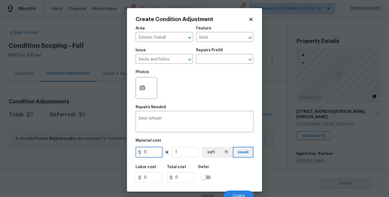
drag, startPoint x: 149, startPoint y: 156, endPoint x: 123, endPoint y: 156, distance: 26.2
click at [123, 156] on div "Create Condition Adjustment Area Exterior Overall ​ Feature Deck ​ Issue Decks …" at bounding box center [194, 98] width 389 height 197
type input "800"
click at [148, 92] on button "button" at bounding box center [142, 88] width 13 height 21
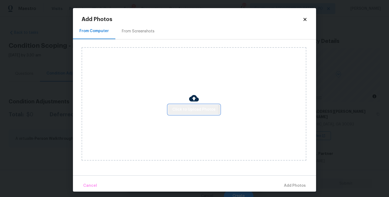
click at [185, 112] on span "Click to Upload Photos" at bounding box center [194, 110] width 43 height 7
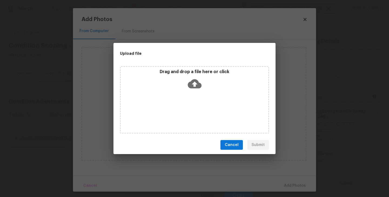
click at [191, 92] on div "Drag and drop a file here or click" at bounding box center [194, 100] width 149 height 68
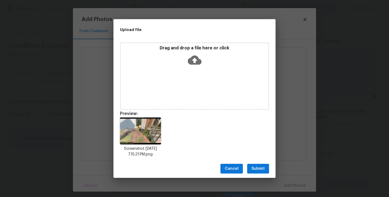
click at [264, 165] on button "Submit" at bounding box center [258, 169] width 22 height 10
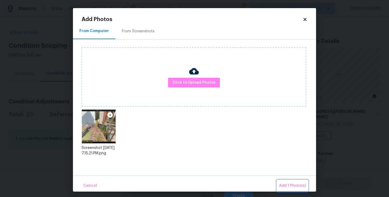
click at [286, 181] on button "Add 1 Photo(s)" at bounding box center [292, 186] width 31 height 12
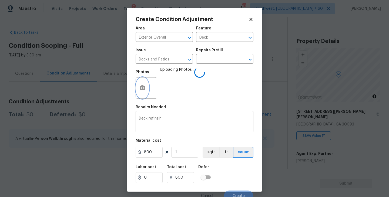
scroll to position [5, 0]
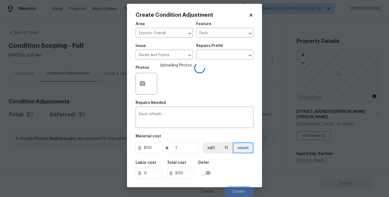
click at [246, 160] on div "Labor cost 0 Total cost 800 Defer" at bounding box center [195, 170] width 118 height 24
click at [245, 165] on div "Labor cost 0 Total cost 800 Defer" at bounding box center [195, 170] width 118 height 24
click at [239, 180] on div "Labor cost 0 Total cost 800 Defer" at bounding box center [195, 170] width 118 height 24
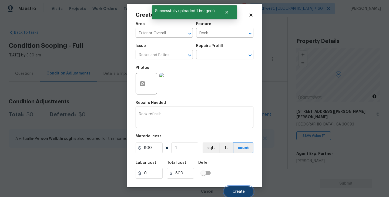
click at [238, 194] on button "Create" at bounding box center [238, 192] width 29 height 11
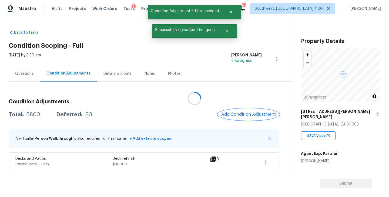
scroll to position [0, 0]
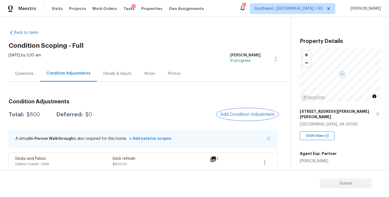
click at [232, 115] on span "Add Condition Adjustment" at bounding box center [247, 114] width 55 height 5
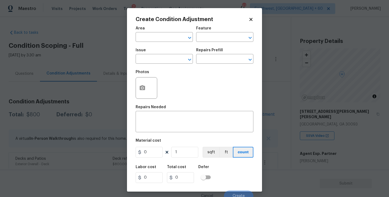
click at [167, 42] on span "Area ​" at bounding box center [164, 34] width 57 height 22
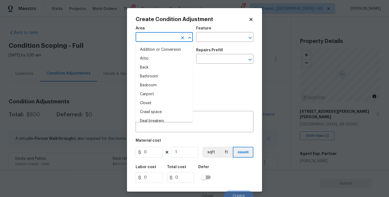
click at [157, 39] on input "text" at bounding box center [157, 38] width 42 height 8
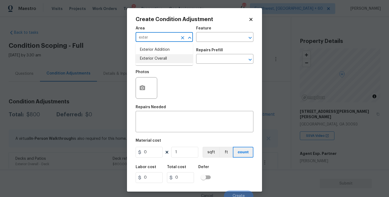
click at [164, 58] on li "Exterior Overall" at bounding box center [164, 58] width 57 height 9
type input "Exterior Overall"
click at [214, 39] on input "text" at bounding box center [217, 38] width 42 height 8
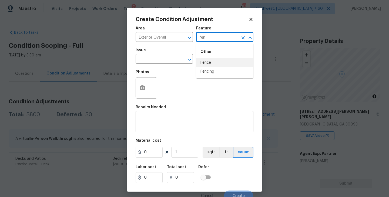
click at [214, 64] on li "Fence" at bounding box center [224, 62] width 57 height 9
type input "Fence"
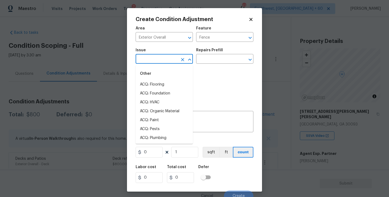
click at [159, 64] on input "text" at bounding box center [157, 59] width 42 height 8
click at [154, 86] on li "Fencing" at bounding box center [164, 84] width 57 height 9
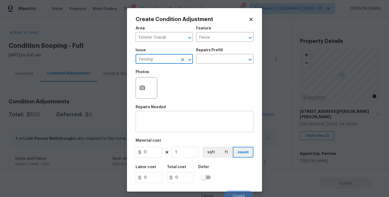
type input "Fencing"
click at [156, 126] on textarea at bounding box center [194, 122] width 111 height 11
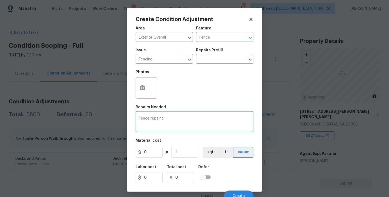
type textarea "Fence repaint"
drag, startPoint x: 151, startPoint y: 151, endPoint x: 115, endPoint y: 151, distance: 36.2
click at [115, 151] on div "Create Condition Adjustment Area Exterior Overall ​ Feature Fence ​ Issue Fenci…" at bounding box center [194, 98] width 389 height 197
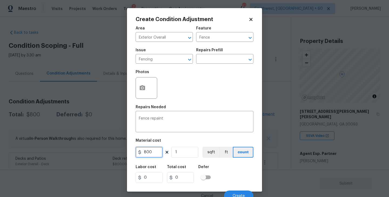
type input "800"
click at [141, 88] on icon "button" at bounding box center [142, 87] width 5 height 5
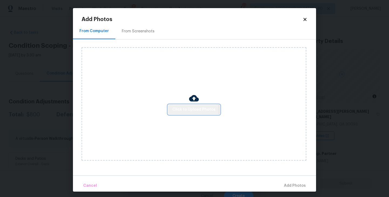
click at [183, 112] on span "Click to Upload Photos" at bounding box center [194, 110] width 43 height 7
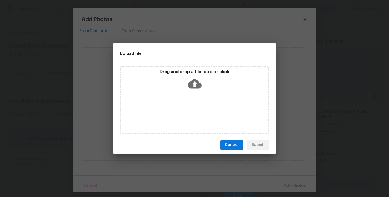
click at [194, 81] on icon at bounding box center [195, 83] width 14 height 9
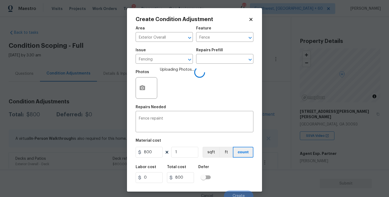
scroll to position [5, 0]
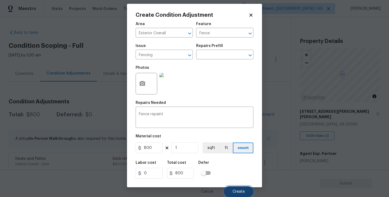
click button "Create"
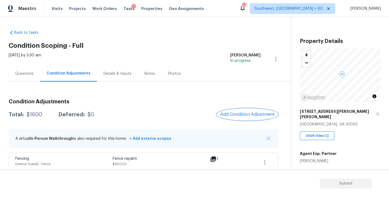
scroll to position [25, 0]
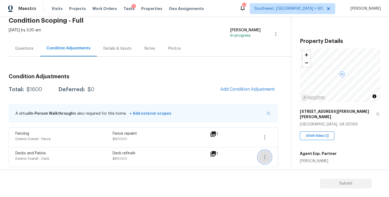
click icon "button"
click div "Back to tasks Condition Scoping - Full Tue, Sep 23 2025 by 3:30 am Sakthivel Ch…"
click icon "button"
click div "Edit"
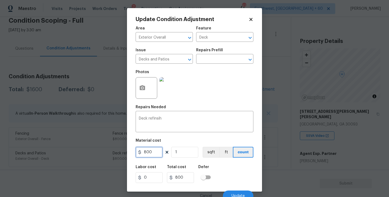
drag, startPoint x: 154, startPoint y: 152, endPoint x: 124, endPoint y: 153, distance: 30.3
click div "Update Condition Adjustment Area Exterior Overall ​ Feature Deck ​ Issue Decks …"
type input "1300"
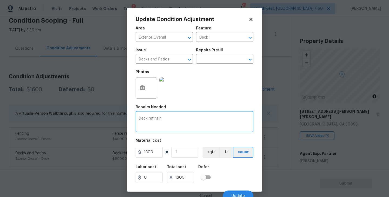
click textarea "Deck refinsih"
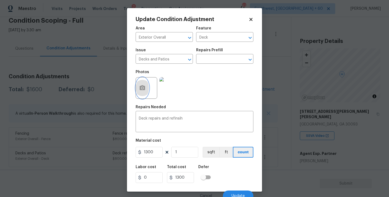
click button "button"
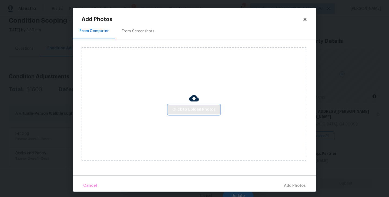
click button "Click to Upload Photos"
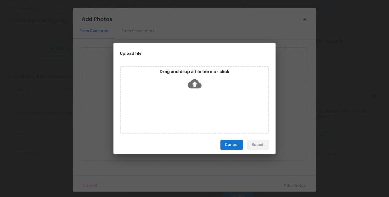
click div "Drag and drop a file here or click"
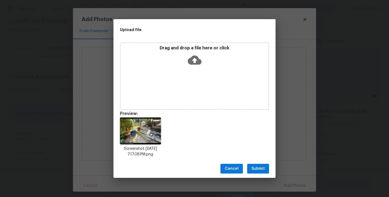
click span "Submit"
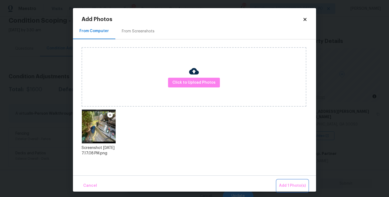
click span "Add 1 Photo(s)"
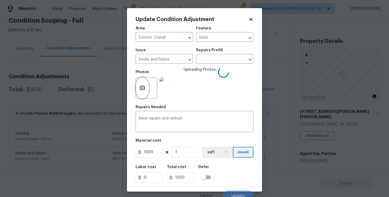
scroll to position [5, 0]
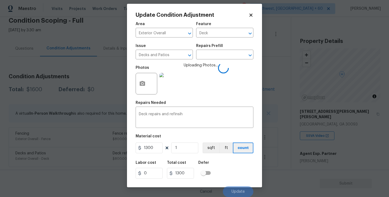
click div "Labor cost 0 Total cost 1300 Defer"
click textarea "Deck repairs and refinsih"
type textarea "Deck repairs and refinish"
click div "Labor cost 0 Total cost 1300 Defer"
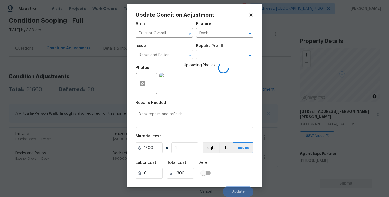
click div "Labor cost 0 Total cost 1300 Defer"
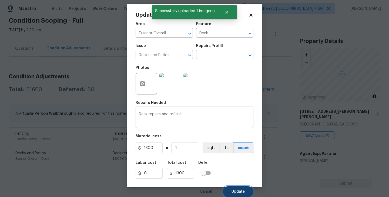
click button "Update"
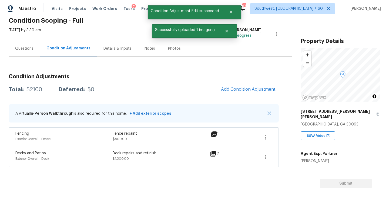
scroll to position [0, 0]
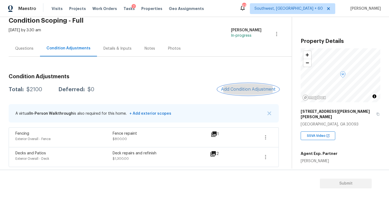
click span "Add Condition Adjustment"
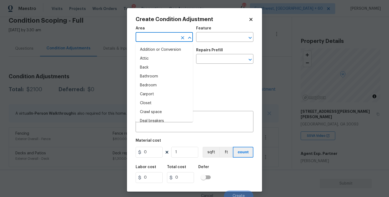
click input "text"
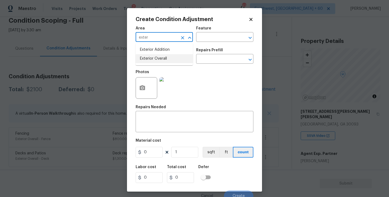
click li "Exterior Overall"
type input "Exterior Overall"
click input "text"
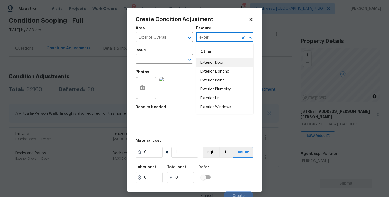
click li "Exterior Door"
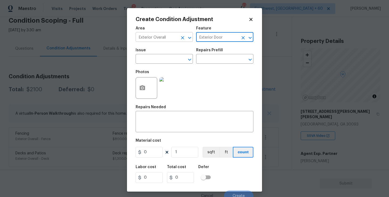
drag, startPoint x: 231, startPoint y: 37, endPoint x: 186, endPoint y: 39, distance: 45.2
click div "Area Exterior Overall ​ Feature Exterior Door ​"
type input "Exterior Door"
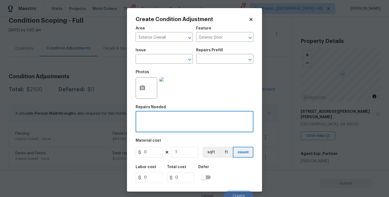
click textarea
paste textarea "Exterior Door"
type textarea "Exterior Door Refinish"
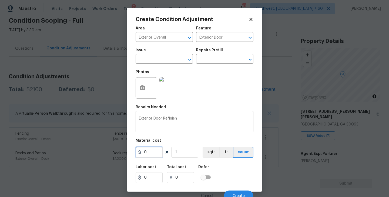
drag, startPoint x: 150, startPoint y: 156, endPoint x: 107, endPoint y: 155, distance: 43.6
click div "Create Condition Adjustment Area Exterior Overall ​ Feature Exterior Door ​ Iss…"
type input "95"
click button "button"
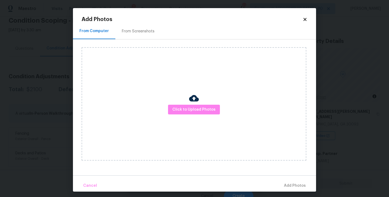
click div "Click to Upload Photos"
click span "Click to Upload Photos"
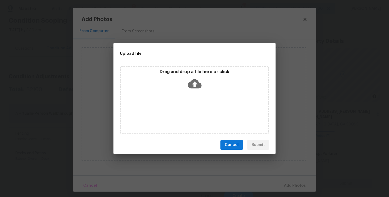
click icon
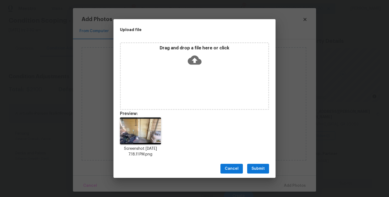
click span "Submit"
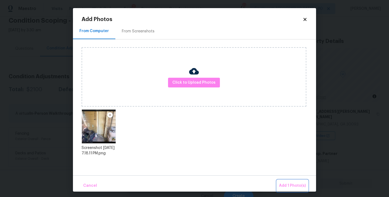
click span "Add 1 Photo(s)"
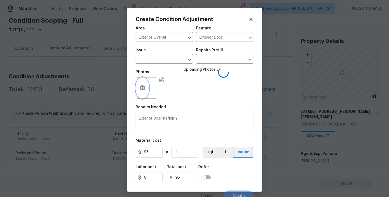
scroll to position [5, 0]
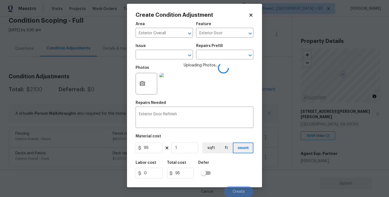
click div "Labor cost 0 Total cost 95 Defer"
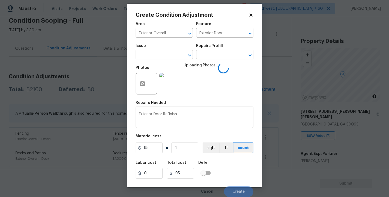
click div "Labor cost 0 Total cost 95 Defer"
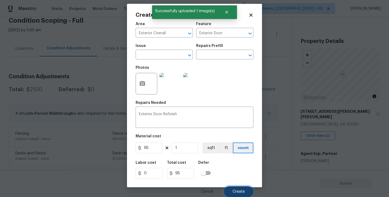
click span "Create"
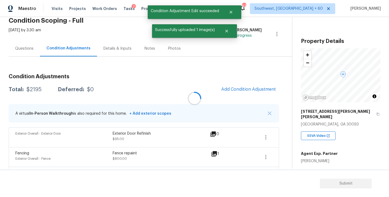
scroll to position [0, 0]
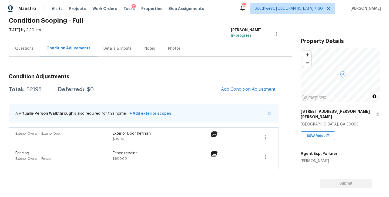
click div "Exterior Overall - Exterior Door Exterior Door Refinish $95.00 1"
click icon "button"
click div "Edit"
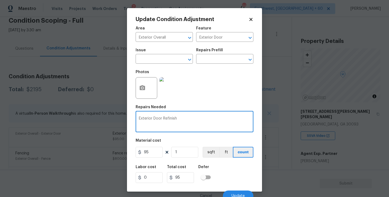
drag, startPoint x: 168, startPoint y: 118, endPoint x: 194, endPoint y: 118, distance: 26.8
click textarea "Exterior Door Refinish"
type textarea "Exterior Door Repaint"
click input "1"
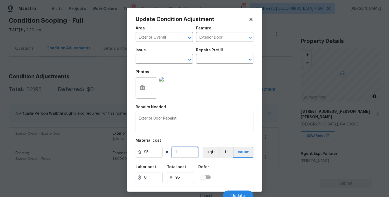
type input "0"
type input "2"
type input "190"
type input "2"
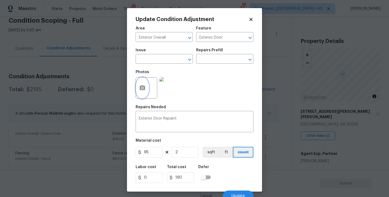
click button "button"
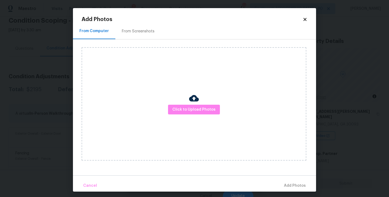
click div "Click to Upload Photos"
click span "Click to Upload Photos"
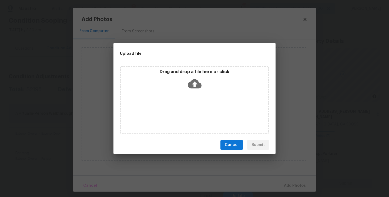
click div "Drag and drop a file here or click"
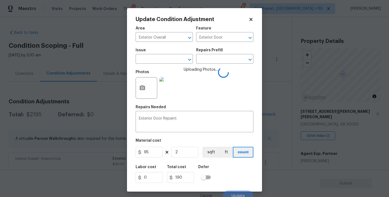
click at [220, 167] on div "Labor cost 0 Total cost 190 Defer" at bounding box center [195, 174] width 118 height 24
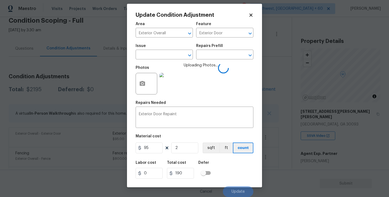
click at [227, 169] on div "Labor cost 0 Total cost 190 Defer" at bounding box center [195, 170] width 118 height 24
click at [233, 174] on div "Labor cost 0 Total cost 190 Defer" at bounding box center [195, 170] width 118 height 24
click at [235, 180] on div "Labor cost 0 Total cost 190 Defer" at bounding box center [195, 170] width 118 height 24
click at [233, 177] on div "Labor cost 0 Total cost 190 Defer" at bounding box center [195, 170] width 118 height 24
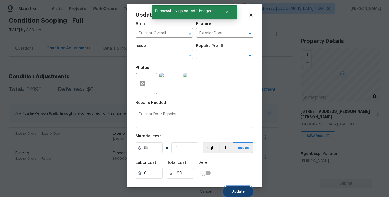
click at [237, 188] on button "Update" at bounding box center [238, 192] width 31 height 11
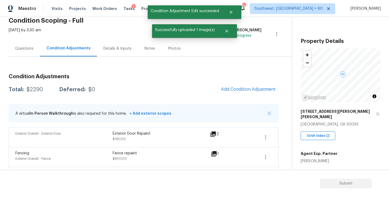
scroll to position [0, 0]
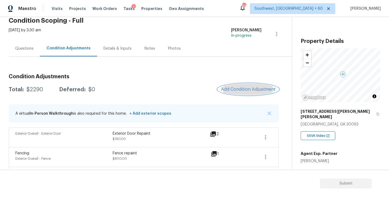
click at [247, 86] on button "Add Condition Adjustment" at bounding box center [248, 89] width 61 height 11
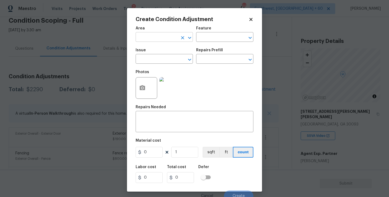
click at [157, 36] on input "text" at bounding box center [157, 38] width 42 height 8
click at [162, 58] on li "Interior Overall" at bounding box center [164, 58] width 57 height 9
type input "Interior Overall"
click at [203, 44] on div "Area Interior Overall ​ Feature ​" at bounding box center [195, 34] width 118 height 22
click at [207, 43] on div "Area Interior Overall ​ Feature ​" at bounding box center [195, 34] width 118 height 22
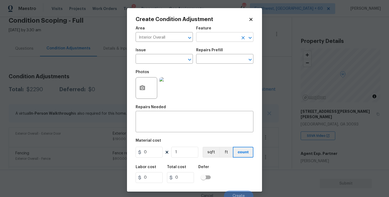
click at [209, 42] on input "text" at bounding box center [217, 38] width 42 height 8
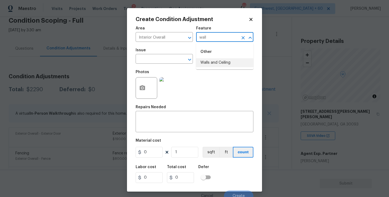
click at [206, 61] on li "Walls and Ceiling" at bounding box center [224, 62] width 57 height 9
type input "Walls and Ceiling"
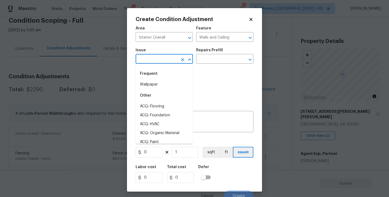
click at [148, 61] on input "text" at bounding box center [157, 59] width 42 height 8
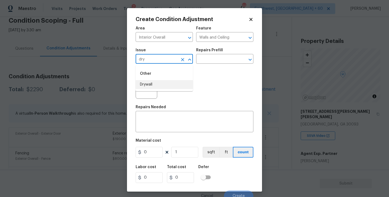
click at [150, 86] on li "Drywall" at bounding box center [164, 84] width 57 height 9
type input "Drywall"
click at [148, 110] on div "Repairs Needed" at bounding box center [195, 108] width 118 height 7
click at [146, 120] on textarea at bounding box center [194, 122] width 111 height 11
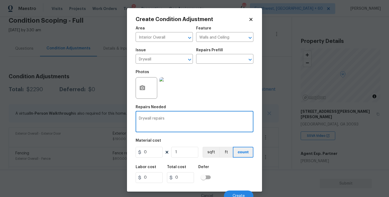
type textarea "Drywall repairs"
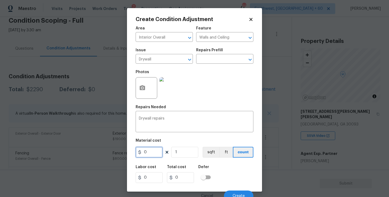
drag, startPoint x: 155, startPoint y: 153, endPoint x: 107, endPoint y: 157, distance: 48.3
click at [107, 157] on div "Create Condition Adjustment Area Interior Overall ​ Feature Walls and Ceiling ​…" at bounding box center [194, 98] width 389 height 197
type input "200"
click at [140, 99] on div at bounding box center [147, 88] width 22 height 22
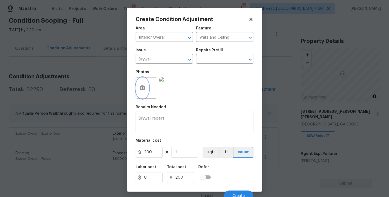
click at [145, 87] on icon "button" at bounding box center [142, 88] width 6 height 6
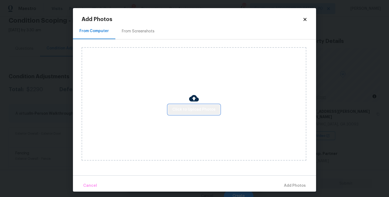
click at [207, 107] on span "Click to Upload Photos" at bounding box center [194, 110] width 43 height 7
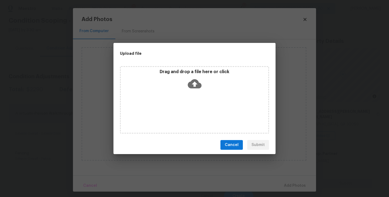
click at [198, 92] on div "Drag and drop a file here or click" at bounding box center [195, 80] width 148 height 23
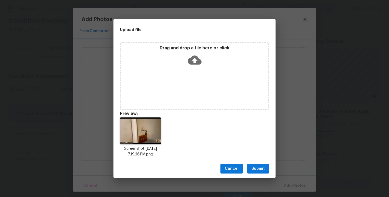
click at [259, 171] on span "Submit" at bounding box center [258, 169] width 13 height 7
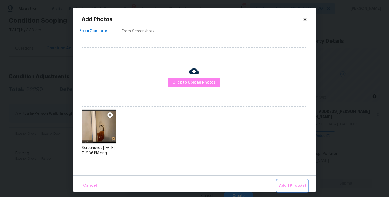
click at [285, 182] on button "Add 1 Photo(s)" at bounding box center [292, 186] width 31 height 12
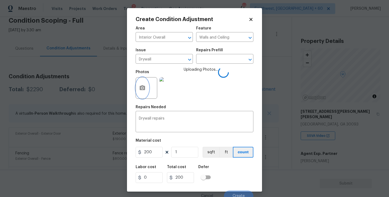
scroll to position [5, 0]
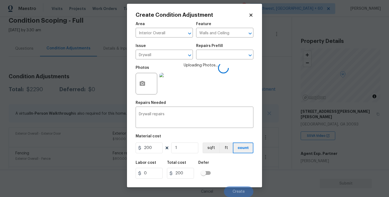
click at [237, 162] on div "Labor cost 0 Total cost 200 Defer" at bounding box center [195, 170] width 118 height 24
click at [237, 163] on div "Labor cost 0 Total cost 200 Defer" at bounding box center [195, 170] width 118 height 24
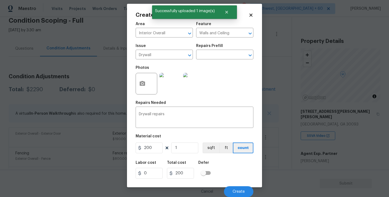
click at [233, 170] on div "Labor cost 0 Total cost 200 Defer" at bounding box center [195, 170] width 118 height 24
click at [233, 190] on span "Create" at bounding box center [239, 192] width 12 height 4
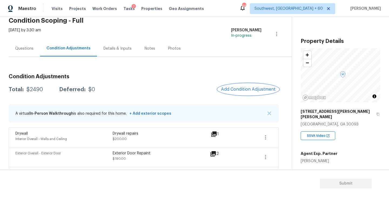
scroll to position [53, 0]
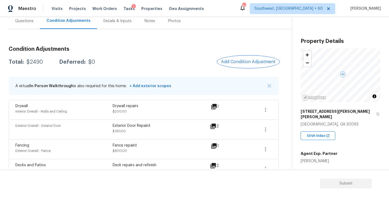
click at [227, 61] on span "Add Condition Adjustment" at bounding box center [248, 61] width 55 height 5
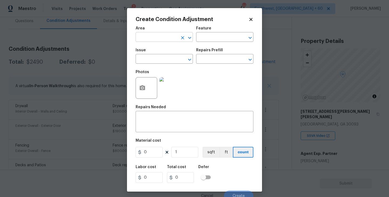
click at [142, 39] on input "text" at bounding box center [157, 38] width 42 height 8
click at [144, 52] on li "Kitchen" at bounding box center [164, 49] width 57 height 9
type input "Kitchen"
click at [209, 39] on input "text" at bounding box center [217, 38] width 42 height 8
drag, startPoint x: 209, startPoint y: 39, endPoint x: 209, endPoint y: 54, distance: 14.6
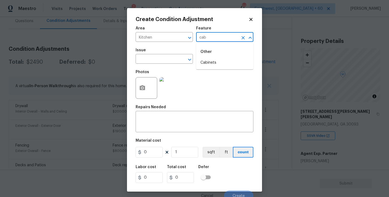
click at [209, 43] on body "Maestro Visits Projects Work Orders Tasks 7 Properties Geo Assignments 669 Sout…" at bounding box center [194, 98] width 389 height 197
click at [208, 63] on li "Cabinets" at bounding box center [224, 62] width 57 height 9
type input "Cabinets"
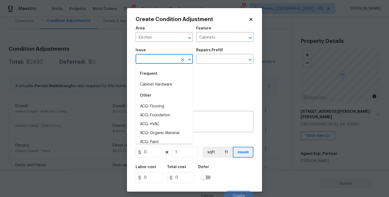
click at [160, 64] on body "Maestro Visits Projects Work Orders Tasks 7 Properties Geo Assignments 669 Sout…" at bounding box center [194, 98] width 389 height 197
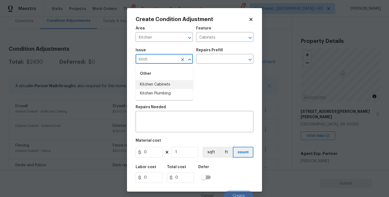
click at [160, 82] on li "Kitchen Cabinets" at bounding box center [164, 84] width 57 height 9
type input "Kitchen Cabinets"
click at [214, 65] on div "Issue Kitchen Cabinets ​ Repairs Prefill ​" at bounding box center [195, 56] width 118 height 22
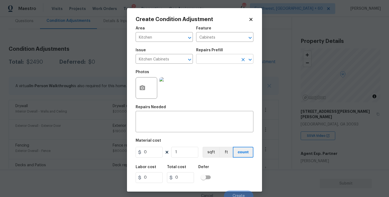
click at [216, 62] on input "text" at bounding box center [217, 59] width 42 height 8
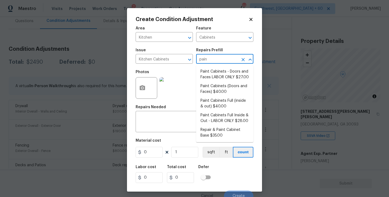
type input "paint"
click at [222, 104] on li "Paint Cabinets Full (inside & out) $40.00" at bounding box center [224, 104] width 57 height 15
type textarea "Prep, sand, mask and apply 2 coats of paint to the kitchen cabinet doors, inter…"
type input "40"
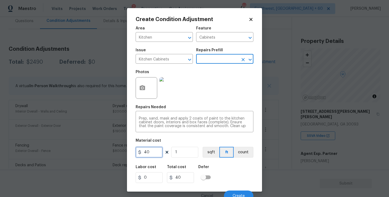
drag, startPoint x: 156, startPoint y: 147, endPoint x: 119, endPoint y: 148, distance: 37.0
click at [119, 148] on div "Create Condition Adjustment Area Kitchen ​ Feature Cabinets ​ Issue Kitchen Cab…" at bounding box center [194, 98] width 389 height 197
type input "1200"
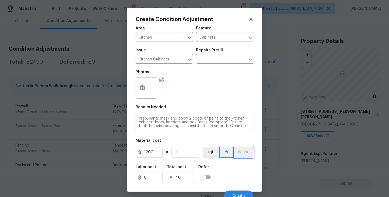
type input "1200"
click at [245, 154] on button "count" at bounding box center [244, 152] width 20 height 11
click at [141, 94] on button "button" at bounding box center [142, 88] width 13 height 21
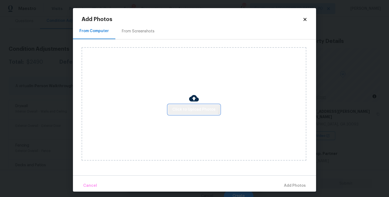
click at [187, 106] on button "Click to Upload Photos" at bounding box center [194, 110] width 52 height 10
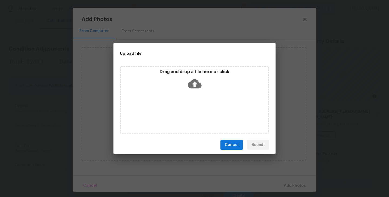
click at [197, 88] on icon at bounding box center [195, 84] width 14 height 14
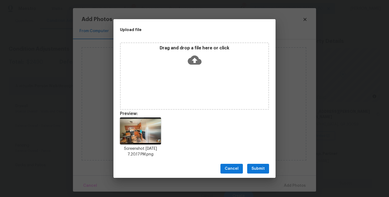
click at [258, 173] on button "Submit" at bounding box center [258, 169] width 22 height 10
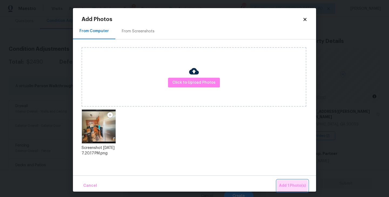
click at [287, 186] on span "Add 1 Photo(s)" at bounding box center [292, 186] width 27 height 7
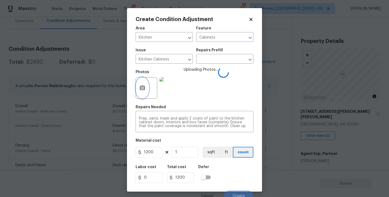
scroll to position [5, 0]
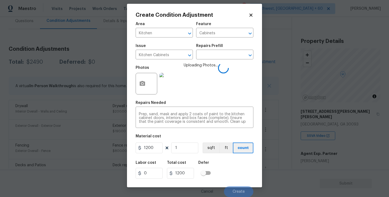
click at [243, 165] on div "Labor cost 0 Total cost 1200 Defer" at bounding box center [195, 170] width 118 height 24
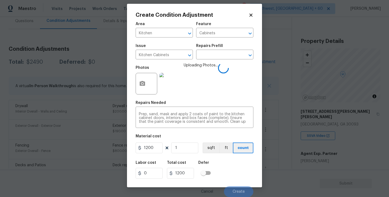
click at [243, 165] on div "Labor cost 0 Total cost 1200 Defer" at bounding box center [195, 170] width 118 height 24
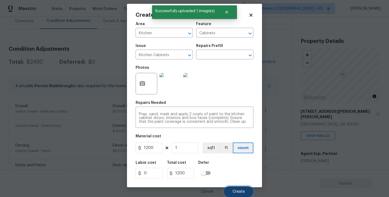
click at [236, 191] on span "Create" at bounding box center [239, 192] width 12 height 4
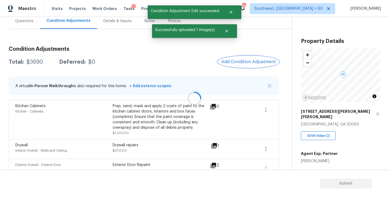
scroll to position [0, 0]
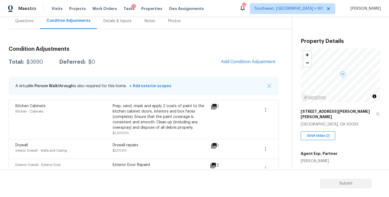
click at [241, 56] on span "Add Condition Adjustment" at bounding box center [248, 62] width 61 height 12
click at [238, 61] on span "Add Condition Adjustment" at bounding box center [248, 61] width 55 height 5
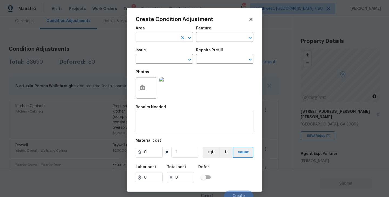
click at [151, 40] on input "text" at bounding box center [157, 38] width 42 height 8
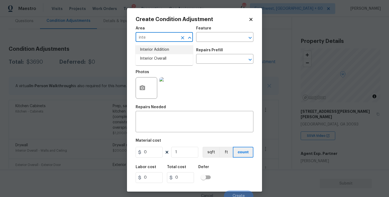
click at [157, 59] on li "Interior Overall" at bounding box center [164, 58] width 57 height 9
type input "Interior Overall"
click at [157, 59] on input "text" at bounding box center [157, 59] width 42 height 8
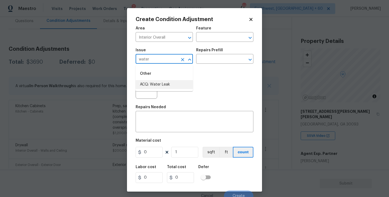
click at [161, 82] on li "ACQ: Water Leak" at bounding box center [164, 84] width 57 height 9
type input "ACQ: Water Leak"
click at [224, 59] on input "text" at bounding box center [217, 59] width 42 height 8
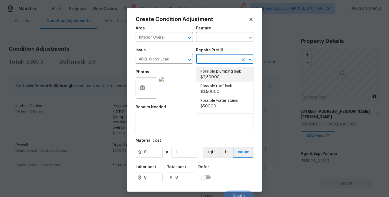
click at [224, 69] on li "Possible plumbing leak $2,500.00" at bounding box center [224, 74] width 57 height 15
type input "Acquisition"
type textarea "Acquisition Scope: Possible plumbing leak"
type input "2500"
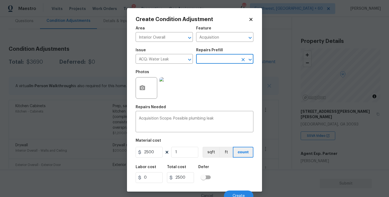
click at [135, 97] on div "Create Condition Adjustment Area Interior Overall ​ Feature Acquisition ​ Issue…" at bounding box center [194, 100] width 135 height 184
click at [136, 94] on div at bounding box center [147, 88] width 22 height 22
click at [141, 91] on icon "button" at bounding box center [142, 88] width 6 height 6
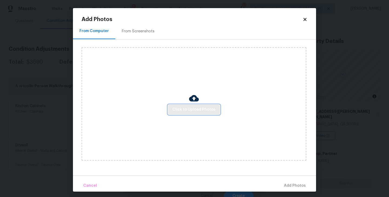
click at [214, 108] on span "Click to Upload Photos" at bounding box center [194, 110] width 43 height 7
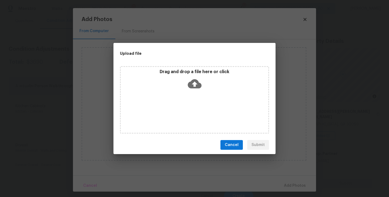
click at [204, 93] on div "Drag and drop a file here or click" at bounding box center [194, 100] width 149 height 68
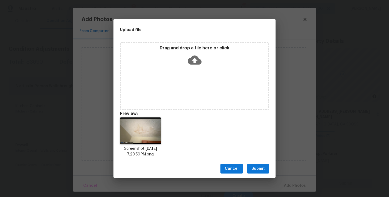
click at [255, 166] on span "Submit" at bounding box center [258, 169] width 13 height 7
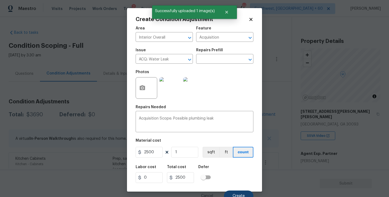
scroll to position [5, 0]
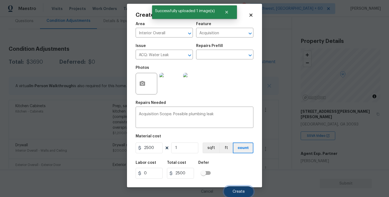
click at [243, 192] on span "Create" at bounding box center [239, 192] width 12 height 4
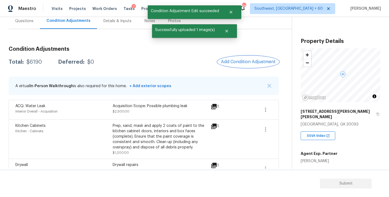
scroll to position [0, 0]
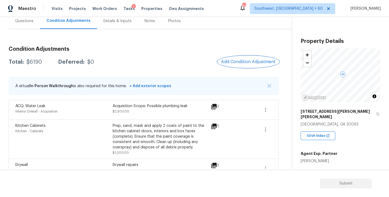
click at [240, 66] on button "Add Condition Adjustment" at bounding box center [248, 61] width 61 height 11
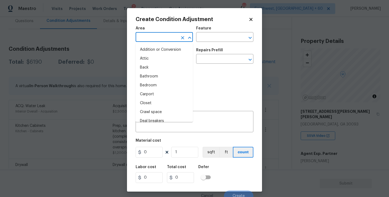
click at [164, 42] on input "text" at bounding box center [157, 38] width 42 height 8
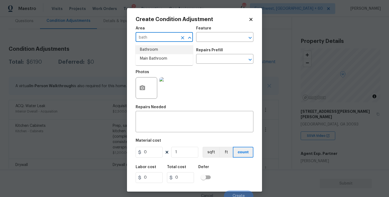
click at [164, 50] on li "Bathroom" at bounding box center [164, 49] width 57 height 9
type input "Bathroom"
click at [179, 44] on span "Area Bathroom ​" at bounding box center [164, 34] width 57 height 22
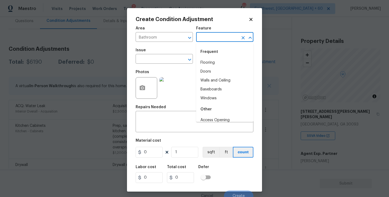
click at [211, 35] on input "text" at bounding box center [217, 38] width 42 height 8
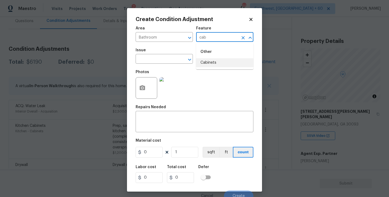
click at [214, 62] on li "Cabinets" at bounding box center [224, 62] width 57 height 9
type input "Cabinets"
click at [158, 57] on input "text" at bounding box center [157, 59] width 42 height 8
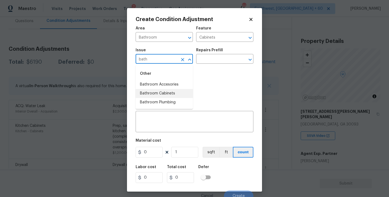
click at [160, 91] on li "Bathroom Cabinets" at bounding box center [164, 93] width 57 height 9
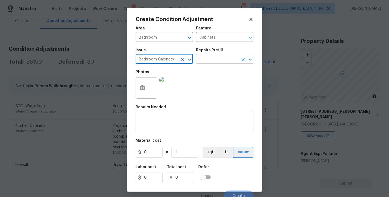
type input "Bathroom Cabinets"
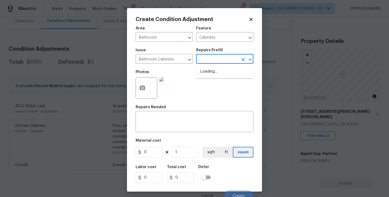
click at [208, 61] on input "text" at bounding box center [217, 59] width 42 height 8
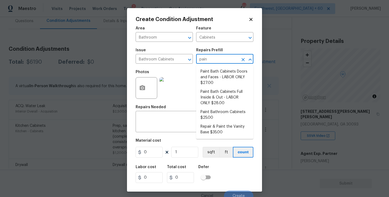
type input "paint"
drag, startPoint x: 208, startPoint y: 61, endPoint x: 208, endPoint y: 89, distance: 27.9
click at [208, 89] on body "Maestro Visits Projects Work Orders Tasks 7 Properties Geo Assignments 668 Sout…" at bounding box center [194, 98] width 389 height 197
click at [217, 115] on li "Paint Bathroom Cabinets $25.00" at bounding box center [224, 115] width 57 height 15
type textarea "Prep, sand, mask and apply 2 coats of paint to the bathroom cabinet doors, inte…"
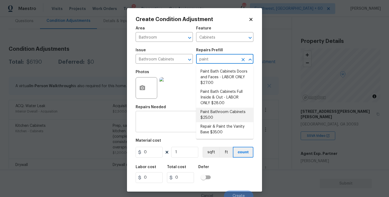
type input "25"
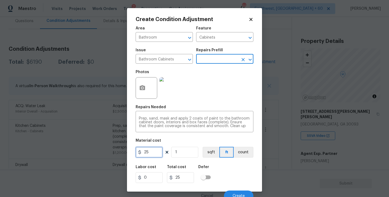
drag, startPoint x: 155, startPoint y: 158, endPoint x: 130, endPoint y: 158, distance: 24.9
click at [130, 158] on div "Create Condition Adjustment Area Bathroom ​ Feature Cabinets ​ Issue Bathroom C…" at bounding box center [194, 100] width 135 height 184
type input "1000"
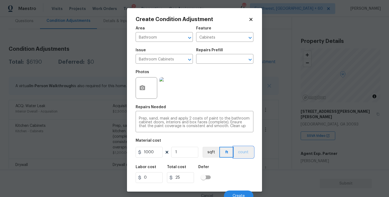
type input "1000"
click at [242, 149] on button "count" at bounding box center [244, 152] width 20 height 11
click at [140, 91] on icon "button" at bounding box center [142, 88] width 6 height 6
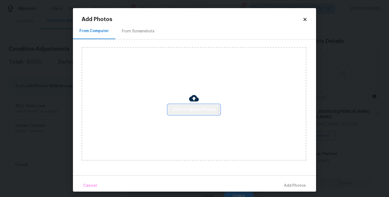
click at [183, 110] on span "Click to Upload Photos" at bounding box center [194, 110] width 43 height 7
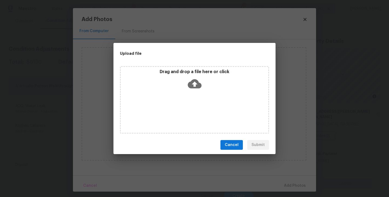
click at [187, 101] on div "Drag and drop a file here or click" at bounding box center [194, 100] width 149 height 68
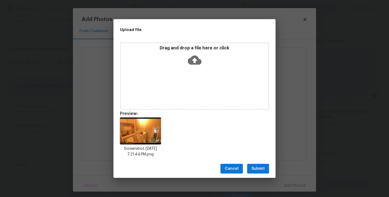
click at [258, 168] on span "Submit" at bounding box center [258, 169] width 13 height 7
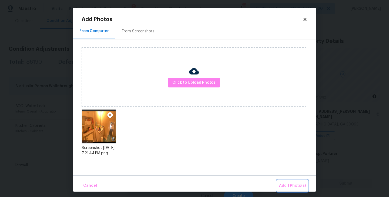
click at [291, 186] on span "Add 1 Photo(s)" at bounding box center [292, 186] width 27 height 7
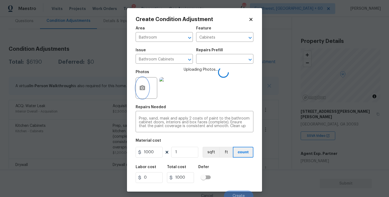
scroll to position [5, 0]
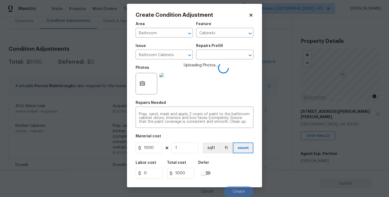
click at [245, 168] on div "Labor cost 0 Total cost 1000 Defer" at bounding box center [195, 170] width 118 height 24
click at [244, 173] on div "Labor cost 0 Total cost 1000 Defer" at bounding box center [195, 170] width 118 height 24
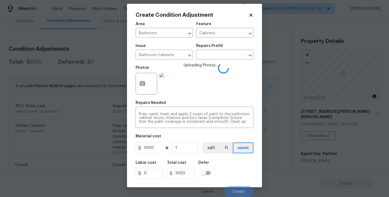
click at [242, 174] on div "Labor cost 0 Total cost 1000 Defer" at bounding box center [195, 170] width 118 height 24
click at [242, 178] on div "Labor cost 0 Total cost 1000 Defer" at bounding box center [195, 170] width 118 height 24
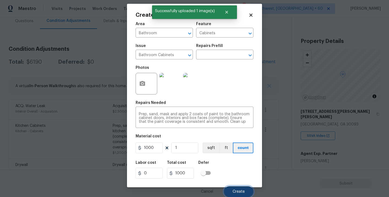
click at [240, 188] on button "Create" at bounding box center [238, 192] width 29 height 11
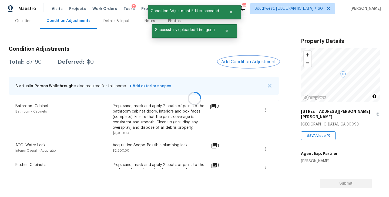
scroll to position [0, 0]
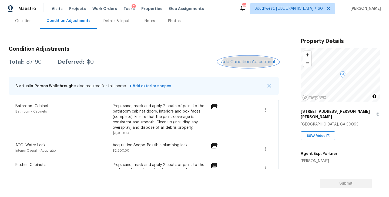
click at [246, 67] on button "Add Condition Adjustment" at bounding box center [248, 61] width 61 height 11
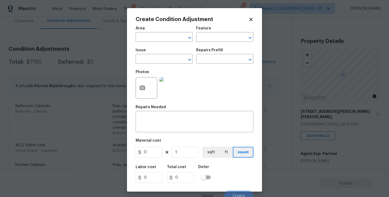
click at [156, 33] on div "Area" at bounding box center [164, 29] width 57 height 7
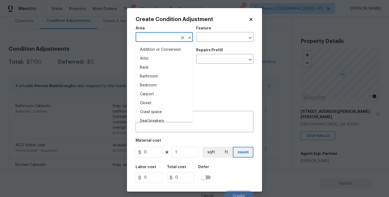
click at [151, 39] on input "text" at bounding box center [157, 38] width 42 height 8
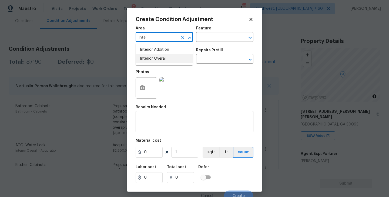
click at [157, 57] on li "Interior Overall" at bounding box center [164, 58] width 57 height 9
type input "Interior Overall"
click at [203, 42] on div "Area Interior Overall ​ Feature ​" at bounding box center [195, 34] width 118 height 22
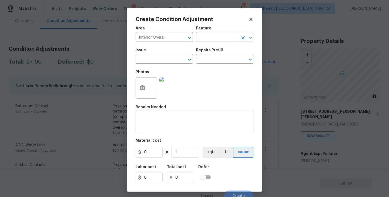
click at [215, 37] on input "text" at bounding box center [217, 38] width 42 height 8
click at [214, 59] on li "Odor" at bounding box center [224, 62] width 57 height 9
type input "Odor"
click at [163, 59] on input "text" at bounding box center [157, 59] width 42 height 8
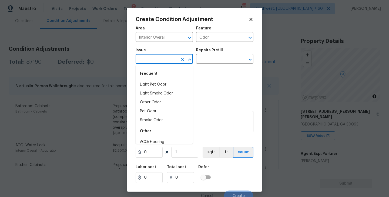
click at [160, 80] on div "Frequent" at bounding box center [164, 73] width 57 height 13
click at [176, 84] on li "Light Pet Odor" at bounding box center [164, 84] width 57 height 9
type input "Light Pet Odor"
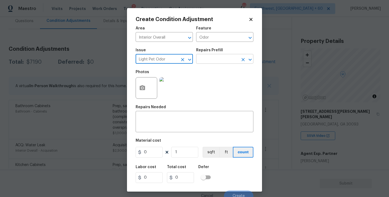
click at [217, 62] on input "text" at bounding box center [217, 59] width 42 height 8
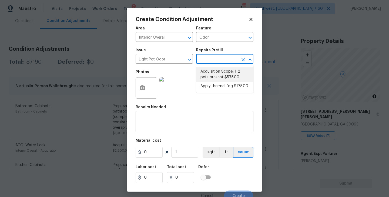
click at [218, 69] on li "Acquisition Scope: 1-2 pets present $575.00" at bounding box center [224, 74] width 57 height 15
type textarea "Acquisition Scope: 1-2 pets present"
type input "575"
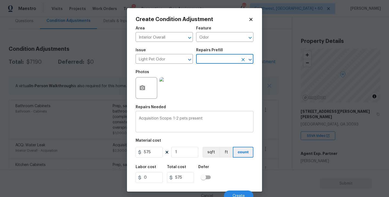
scroll to position [5, 0]
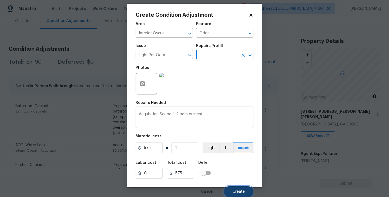
click at [238, 191] on span "Create" at bounding box center [239, 192] width 12 height 4
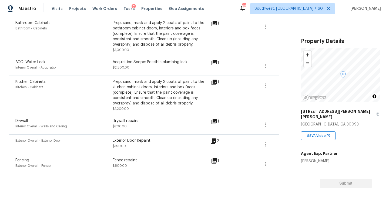
scroll to position [154, 0]
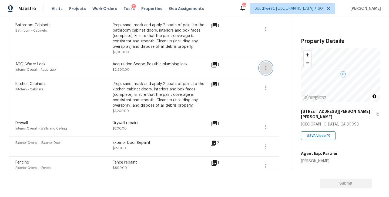
click at [270, 69] on button "button" at bounding box center [266, 68] width 13 height 13
click at [283, 69] on div "Edit" at bounding box center [297, 67] width 42 height 5
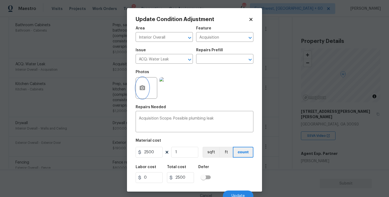
click at [144, 91] on icon "button" at bounding box center [142, 88] width 6 height 6
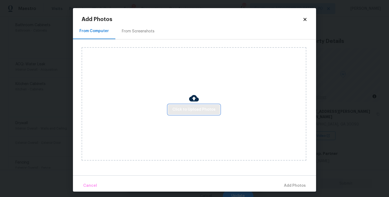
click at [188, 106] on button "Click to Upload Photos" at bounding box center [194, 110] width 52 height 10
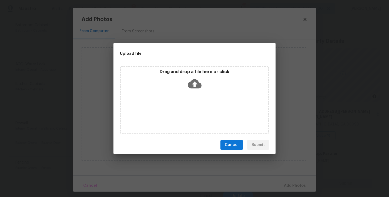
click at [194, 91] on div "Drag and drop a file here or click" at bounding box center [195, 80] width 148 height 23
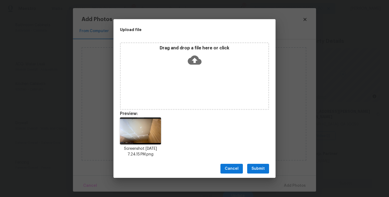
click at [264, 167] on span "Submit" at bounding box center [258, 169] width 13 height 7
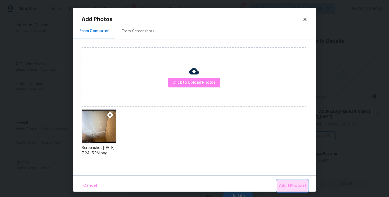
click at [283, 183] on span "Add 1 Photo(s)" at bounding box center [292, 186] width 27 height 7
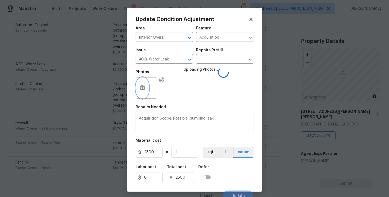
scroll to position [5, 0]
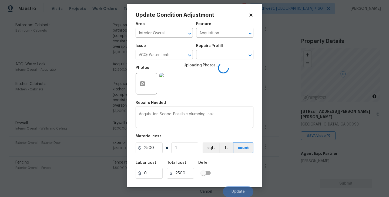
click at [226, 163] on div "Labor cost 0 Total cost 2500 Defer" at bounding box center [195, 170] width 118 height 24
click at [236, 164] on div "Labor cost 0 Total cost 2500 Defer" at bounding box center [195, 170] width 118 height 24
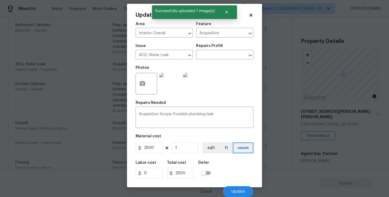
click at [236, 164] on div "Labor cost 0 Total cost 2500 Defer" at bounding box center [195, 170] width 118 height 24
click at [241, 189] on button "Update" at bounding box center [238, 192] width 31 height 11
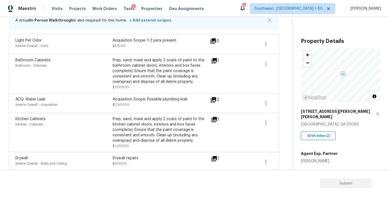
scroll to position [59, 0]
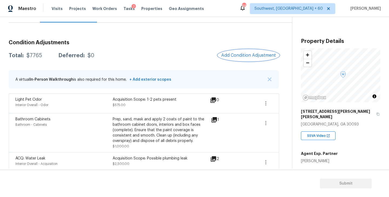
click at [249, 57] on span "Add Condition Adjustment" at bounding box center [248, 55] width 55 height 5
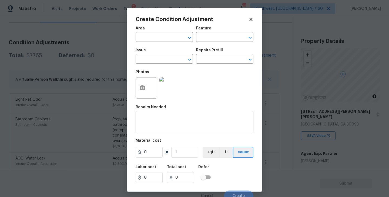
click at [168, 31] on div "Area" at bounding box center [164, 29] width 57 height 7
click at [158, 39] on input "text" at bounding box center [157, 38] width 42 height 8
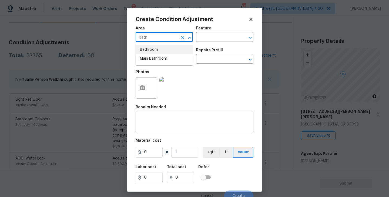
click at [158, 46] on li "Bathroom" at bounding box center [164, 49] width 57 height 9
type input "Bathroom"
click at [218, 28] on div "Feature" at bounding box center [224, 29] width 57 height 7
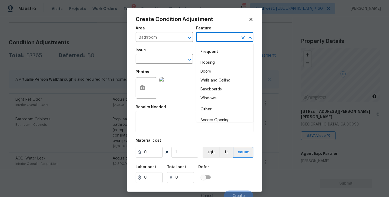
click at [212, 36] on input "text" at bounding box center [217, 38] width 42 height 8
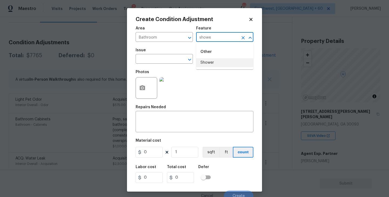
click at [207, 62] on li "Shower" at bounding box center [224, 62] width 57 height 9
type input "Shower"
click at [161, 62] on input "text" at bounding box center [157, 59] width 42 height 8
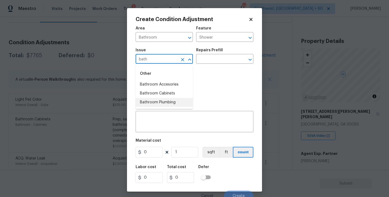
click at [162, 102] on li "Bathroom Plumbing" at bounding box center [164, 102] width 57 height 9
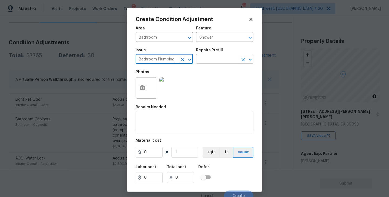
type input "Bathroom Plumbing"
click at [213, 59] on input "text" at bounding box center [217, 59] width 42 height 8
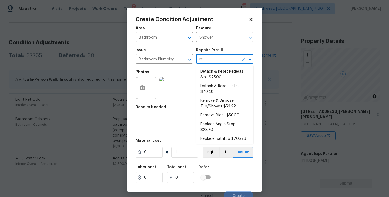
type input "ref"
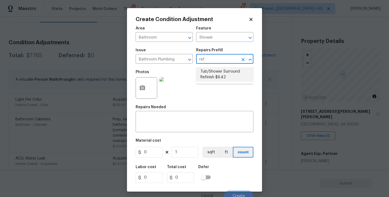
click at [218, 74] on li "Tub/Shower Surround Refinish $6.42" at bounding box center [224, 74] width 57 height 15
type input "Plumbing"
type textarea "Prep, mask, clean and refinish the tub/shower tile surround both all sides ensu…"
type input "6.42"
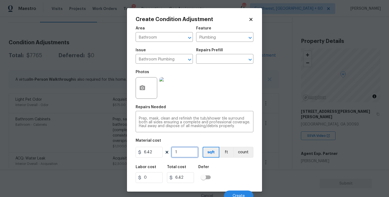
click at [181, 153] on input "1" at bounding box center [184, 152] width 27 height 11
type input "0"
type input "5"
type input "32.1"
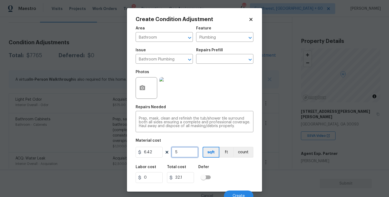
type input "56"
type input "359.52"
type input "56"
click at [145, 90] on icon "button" at bounding box center [142, 88] width 6 height 6
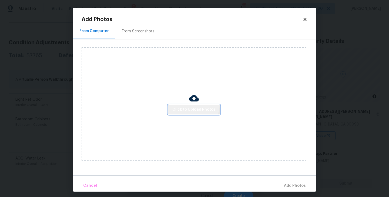
click at [190, 105] on button "Click to Upload Photos" at bounding box center [194, 110] width 52 height 10
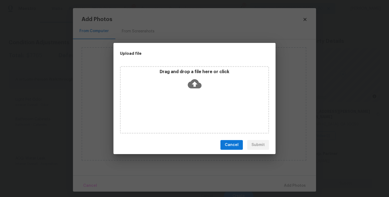
click at [198, 82] on icon at bounding box center [195, 83] width 14 height 9
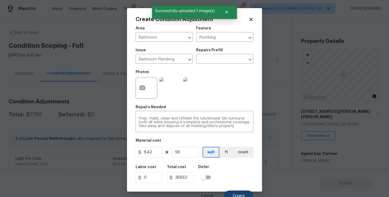
scroll to position [5, 0]
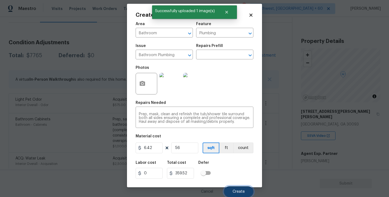
click at [238, 191] on span "Create" at bounding box center [239, 192] width 12 height 4
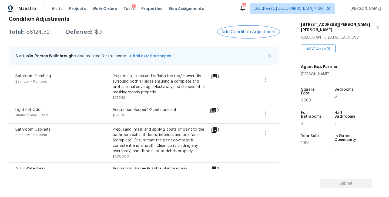
scroll to position [84, 0]
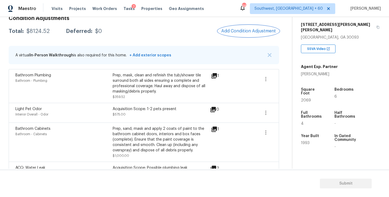
click at [240, 33] on span "Add Condition Adjustment" at bounding box center [248, 31] width 55 height 5
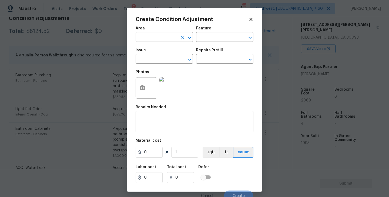
click at [144, 36] on input "text" at bounding box center [157, 38] width 42 height 8
click at [158, 57] on li "Exterior Overall" at bounding box center [164, 58] width 57 height 9
type input "Exterior Overall"
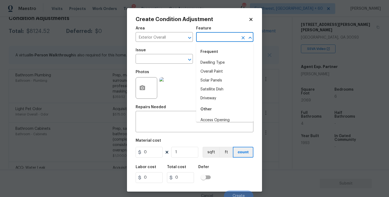
click at [211, 38] on input "text" at bounding box center [217, 38] width 42 height 8
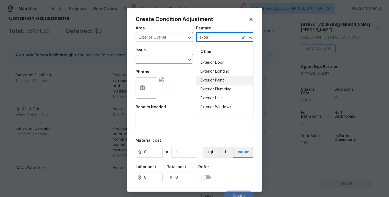
type input "exter"
click at [280, 86] on body "Maestro Visits Projects Work Orders Tasks 7 Properties Geo Assignments 663 Sout…" at bounding box center [194, 98] width 389 height 197
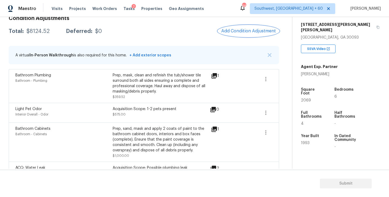
scroll to position [64, 0]
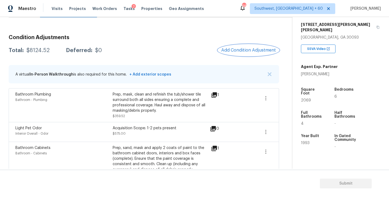
click at [239, 54] on button "Add Condition Adjustment" at bounding box center [248, 50] width 61 height 11
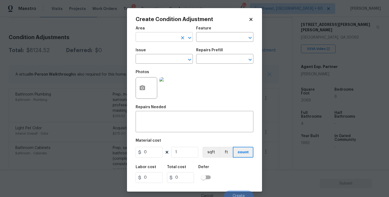
click at [170, 36] on input "text" at bounding box center [157, 38] width 42 height 8
click at [166, 58] on li "Interior Overall" at bounding box center [164, 58] width 57 height 9
type input "Interior Overall"
click at [222, 33] on div "Feature" at bounding box center [224, 29] width 57 height 7
click at [220, 40] on input "text" at bounding box center [217, 38] width 42 height 8
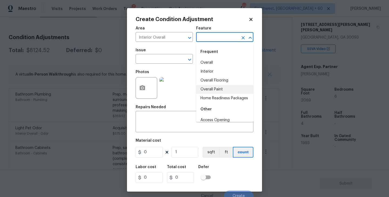
click at [223, 90] on li "Overall Paint" at bounding box center [224, 89] width 57 height 9
type input "Overall Paint"
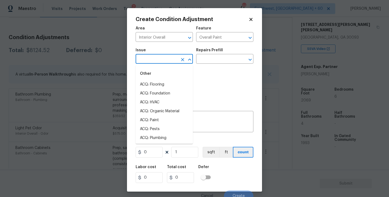
click at [155, 59] on input "text" at bounding box center [157, 59] width 42 height 8
click at [153, 85] on li "ACQ: Paint" at bounding box center [164, 84] width 57 height 9
type input "ACQ: Paint"
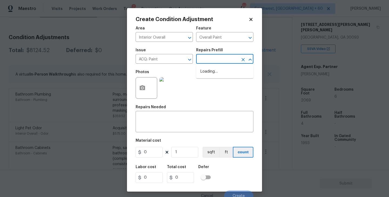
click at [213, 61] on input "text" at bounding box center [217, 59] width 42 height 8
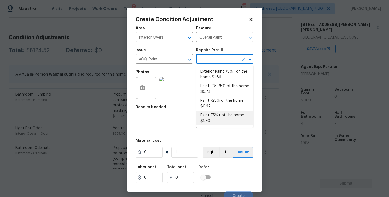
click at [216, 122] on li "Paint 75%+ of the home $1.70" at bounding box center [224, 118] width 57 height 15
type input "Acquisition"
type textarea "Acquisition Scope: 75%+ of the home will likely require interior paint"
type input "1.7"
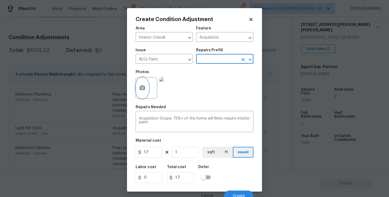
click at [146, 95] on button "button" at bounding box center [142, 88] width 13 height 21
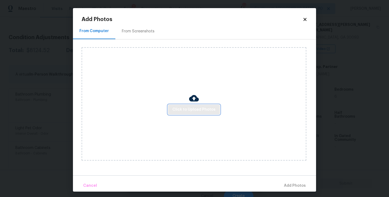
click at [180, 110] on span "Click to Upload Photos" at bounding box center [194, 110] width 43 height 7
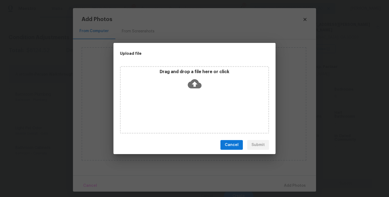
click at [187, 100] on div "Drag and drop a file here or click" at bounding box center [194, 100] width 149 height 68
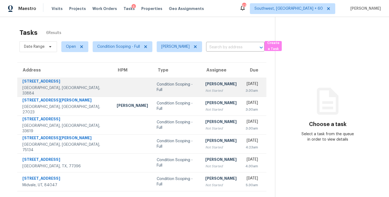
scroll to position [17, 0]
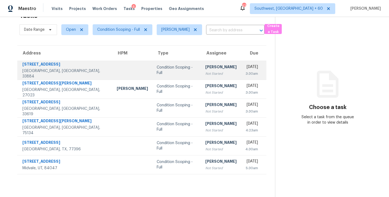
click at [206, 71] on div "[PERSON_NAME]" at bounding box center [221, 67] width 31 height 7
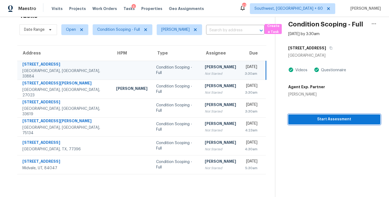
click at [329, 122] on span "Start Assessment" at bounding box center [335, 119] width 84 height 7
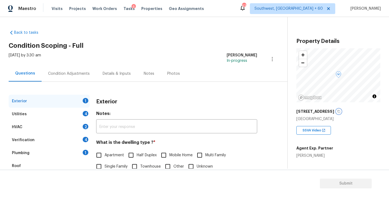
click at [337, 111] on icon "button" at bounding box center [338, 111] width 3 height 3
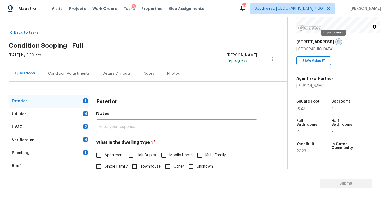
click at [338, 41] on icon "button" at bounding box center [339, 42] width 3 height 3
click at [338, 43] on icon "button" at bounding box center [339, 42] width 3 height 3
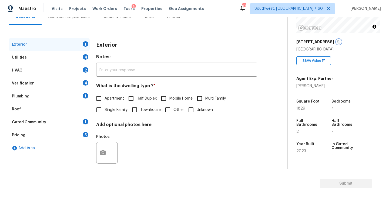
scroll to position [63, 0]
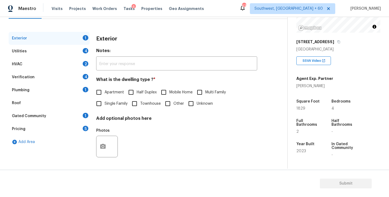
click at [103, 107] on input "Single Family" at bounding box center [98, 103] width 11 height 11
checkbox input "true"
click at [69, 50] on div "Utilities 4" at bounding box center [49, 51] width 81 height 13
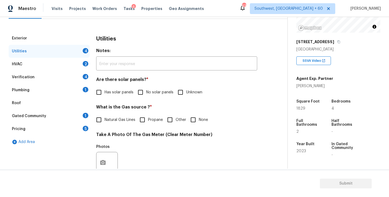
click at [148, 97] on label "No solar panels" at bounding box center [154, 92] width 39 height 11
click at [146, 97] on input "No solar panels" at bounding box center [140, 92] width 11 height 11
checkbox input "true"
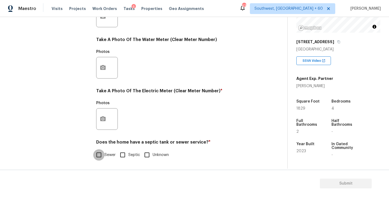
click at [101, 157] on input "Sewer" at bounding box center [98, 155] width 11 height 11
checkbox input "true"
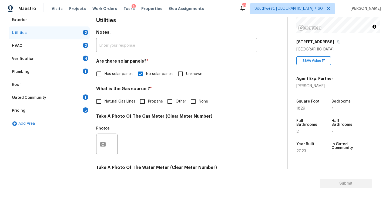
click at [54, 74] on div "Plumbing 1" at bounding box center [49, 71] width 81 height 13
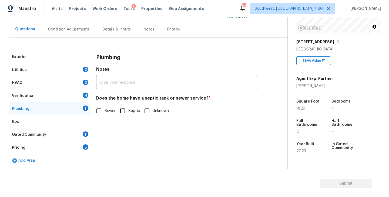
click at [112, 110] on span "Sewer" at bounding box center [110, 111] width 11 height 6
click at [105, 110] on input "Sewer" at bounding box center [98, 110] width 11 height 11
checkbox input "true"
click at [64, 134] on div "Gated Community 1" at bounding box center [49, 134] width 81 height 13
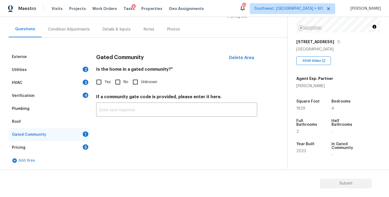
click at [124, 76] on div "Is the home in a gated community? * Yes No Unknown" at bounding box center [176, 77] width 161 height 21
click at [115, 82] on input "No" at bounding box center [117, 82] width 11 height 11
checkbox input "true"
click at [75, 34] on div "Condition Adjustments" at bounding box center [69, 29] width 55 height 16
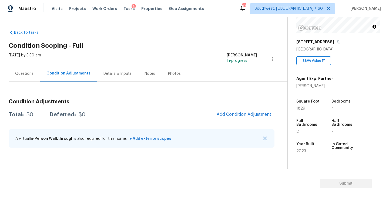
click at [25, 73] on div "Questions" at bounding box center [24, 73] width 18 height 5
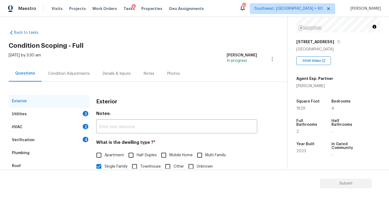
scroll to position [42, 0]
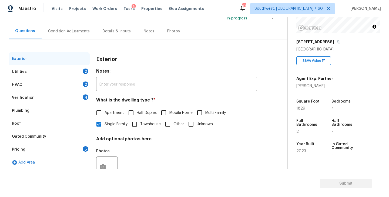
click at [66, 77] on div "Utilities 2" at bounding box center [49, 71] width 81 height 13
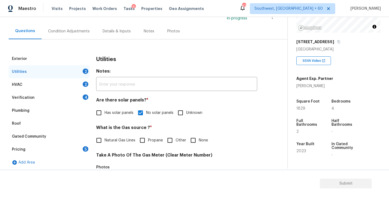
scroll to position [98, 0]
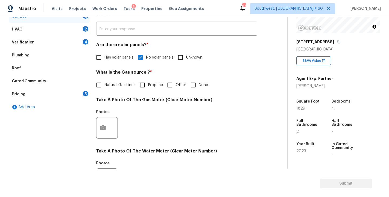
click at [190, 84] on input "None" at bounding box center [193, 84] width 11 height 11
checkbox input "true"
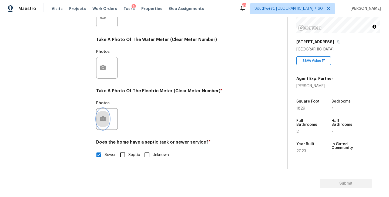
click at [109, 121] on button "button" at bounding box center [103, 119] width 13 height 21
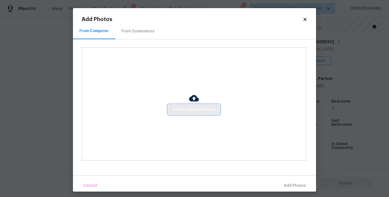
click at [197, 113] on button "Click to Upload Photos" at bounding box center [194, 110] width 52 height 10
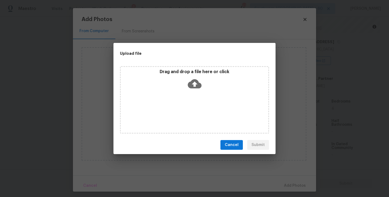
click at [197, 97] on div "Drag and drop a file here or click" at bounding box center [194, 100] width 149 height 68
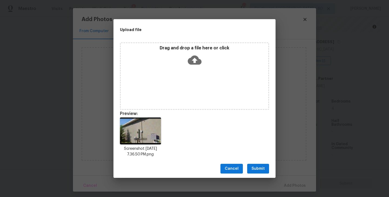
click at [260, 167] on span "Submit" at bounding box center [258, 169] width 13 height 7
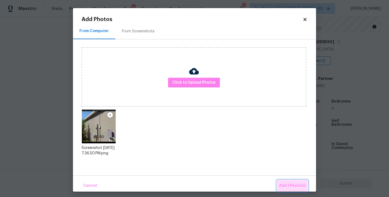
click at [289, 181] on button "Add 1 Photo(s)" at bounding box center [292, 186] width 31 height 12
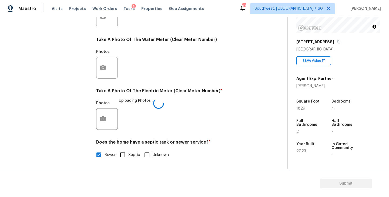
click at [201, 123] on div "Photos Uploading Photos..." at bounding box center [176, 115] width 161 height 35
click at [216, 122] on div "Photos Uploading Photos..." at bounding box center [176, 115] width 161 height 35
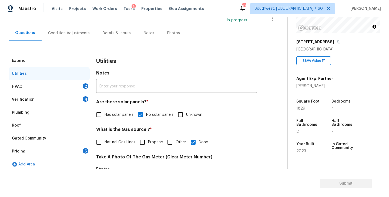
scroll to position [28, 0]
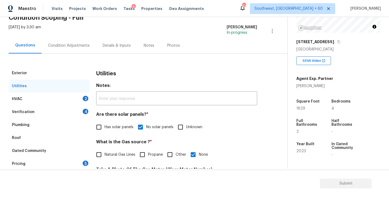
click at [59, 97] on div "HVAC 2" at bounding box center [49, 99] width 81 height 13
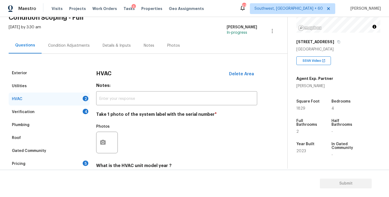
scroll to position [69, 0]
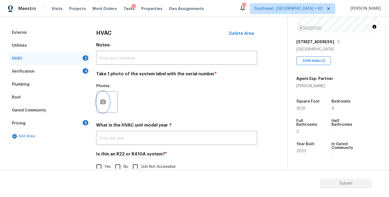
click at [103, 108] on button "button" at bounding box center [103, 102] width 13 height 21
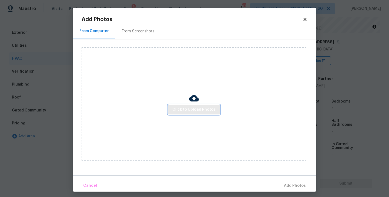
click at [182, 112] on span "Click to Upload Photos" at bounding box center [194, 110] width 43 height 7
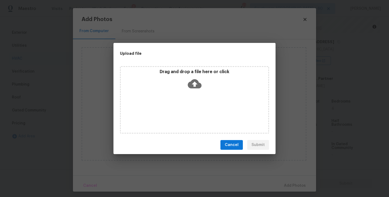
click at [185, 101] on div "Drag and drop a file here or click" at bounding box center [194, 100] width 149 height 68
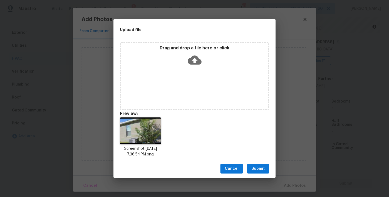
click at [257, 168] on span "Submit" at bounding box center [258, 169] width 13 height 7
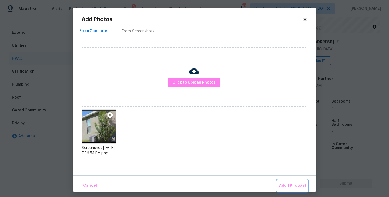
click at [291, 186] on span "Add 1 Photo(s)" at bounding box center [292, 186] width 27 height 7
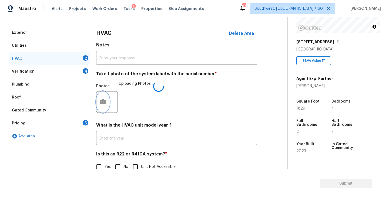
scroll to position [81, 0]
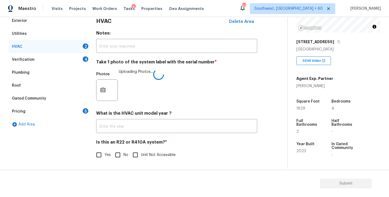
click at [117, 152] on input "No" at bounding box center [117, 155] width 11 height 11
checkbox input "true"
click at [232, 87] on div "Photos Uploading Photos..." at bounding box center [176, 86] width 161 height 35
click at [69, 61] on div "Verification 4" at bounding box center [49, 59] width 81 height 13
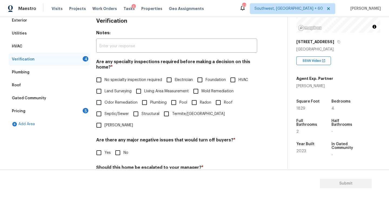
click at [115, 82] on span "No specialty inspection required" at bounding box center [134, 80] width 58 height 6
click at [105, 82] on input "No specialty inspection required" at bounding box center [98, 79] width 11 height 11
checkbox input "true"
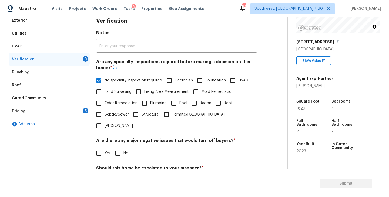
scroll to position [128, 0]
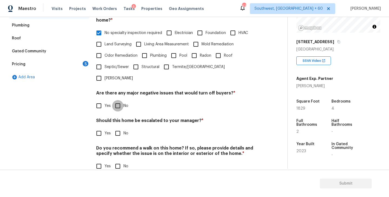
click at [122, 100] on input "No" at bounding box center [117, 105] width 11 height 11
checkbox input "true"
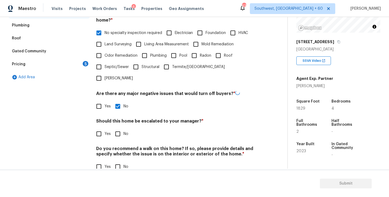
click at [122, 128] on input "No" at bounding box center [117, 133] width 11 height 11
checkbox input "true"
click at [121, 162] on div "Verification Notes: ​ Are any specialty inspections required before making a de…" at bounding box center [176, 73] width 161 height 212
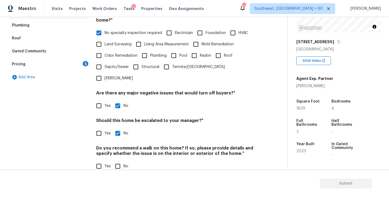
click at [121, 161] on input "No" at bounding box center [117, 166] width 11 height 11
checkbox input "true"
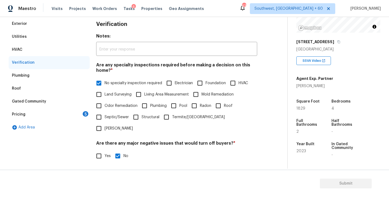
click at [60, 111] on div "Pricing 5" at bounding box center [49, 114] width 81 height 13
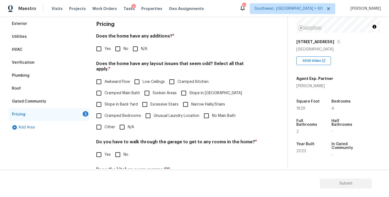
scroll to position [77, 0]
click at [144, 48] on span "N/A" at bounding box center [144, 50] width 6 height 6
click at [141, 48] on input "N/A" at bounding box center [135, 49] width 11 height 11
checkbox input "true"
click at [190, 93] on label "Slope in Front Yard" at bounding box center [210, 93] width 64 height 11
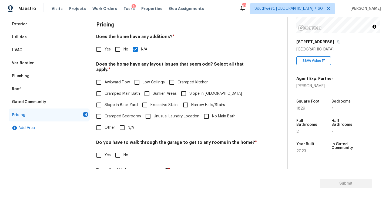
click at [190, 93] on input "Slope in Front Yard" at bounding box center [183, 93] width 11 height 11
checkbox input "true"
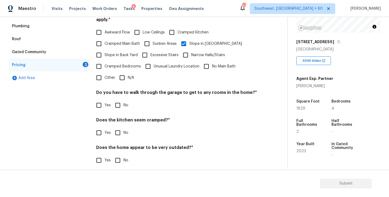
click at [112, 102] on input "No" at bounding box center [117, 105] width 11 height 11
checkbox input "true"
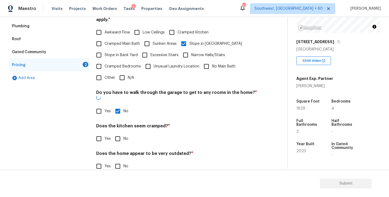
click at [118, 124] on h4 "Does the kitchen seem cramped? *" at bounding box center [176, 128] width 161 height 8
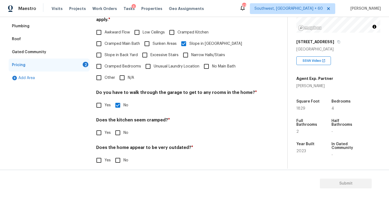
click at [118, 129] on input "No" at bounding box center [117, 132] width 11 height 11
checkbox input "true"
click at [118, 155] on input "No" at bounding box center [117, 160] width 11 height 11
checkbox input "true"
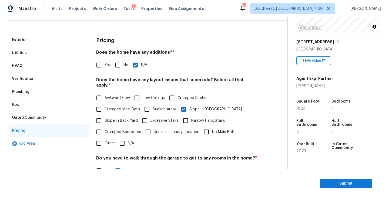
scroll to position [28, 0]
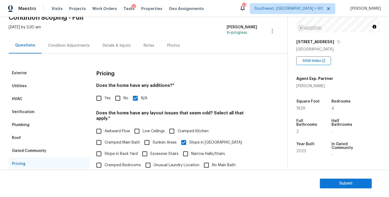
click at [85, 46] on div "Condition Adjustments" at bounding box center [69, 45] width 42 height 5
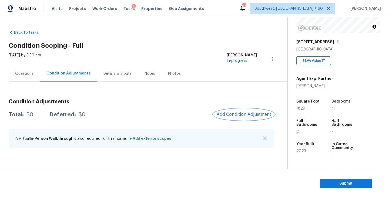
click at [232, 116] on span "Add Condition Adjustment" at bounding box center [244, 114] width 55 height 5
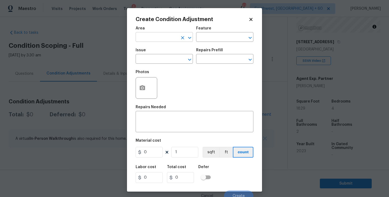
click at [149, 34] on input "text" at bounding box center [157, 38] width 42 height 8
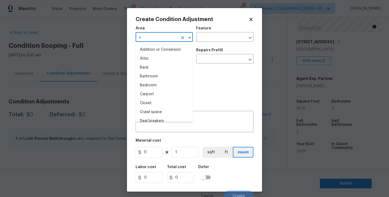
type input "ex"
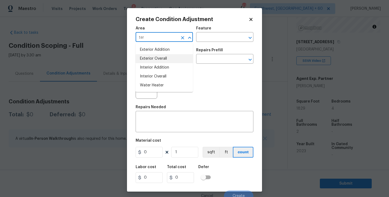
click at [165, 58] on li "Exterior Overall" at bounding box center [164, 58] width 57 height 9
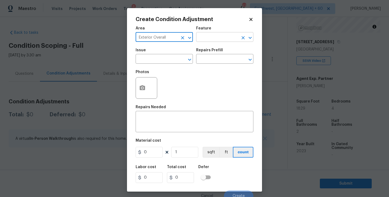
type input "Exterior Overall"
click at [211, 39] on input "text" at bounding box center [217, 38] width 42 height 8
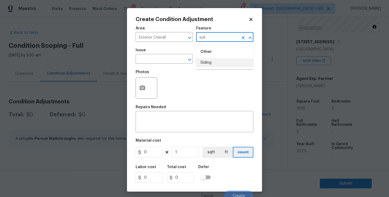
click at [207, 61] on li "Siding" at bounding box center [224, 62] width 57 height 9
type input "Siding"
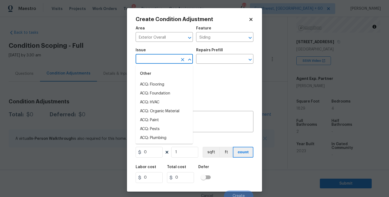
click at [168, 60] on input "text" at bounding box center [157, 59] width 42 height 8
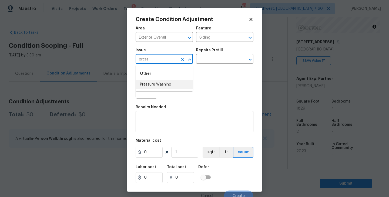
click at [171, 82] on li "Pressure Washing" at bounding box center [164, 84] width 57 height 9
type input "Pressure Washing"
click at [218, 55] on input "text" at bounding box center [217, 59] width 42 height 8
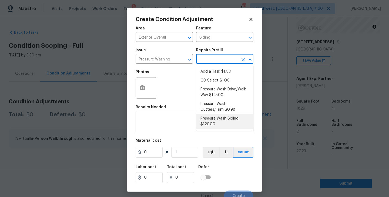
click at [216, 121] on li "Pressure Wash Siding $120.00" at bounding box center [224, 121] width 57 height 15
type textarea "Protect areas as needed for pressure washing. Pressure wash the siding on the h…"
type input "120"
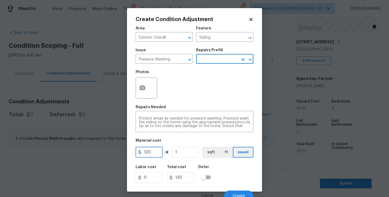
drag, startPoint x: 156, startPoint y: 152, endPoint x: 118, endPoint y: 152, distance: 37.6
click at [118, 152] on div "Create Condition Adjustment Area Exterior Overall ​ Feature Siding ​ Issue Pres…" at bounding box center [194, 98] width 389 height 197
type input "200"
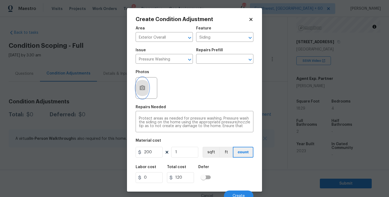
type input "200"
click at [142, 89] on circle "button" at bounding box center [143, 88] width 2 height 2
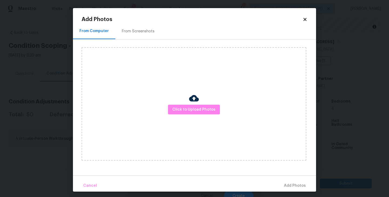
click at [181, 102] on div "Click to Upload Photos" at bounding box center [194, 104] width 225 height 114
click at [188, 108] on span "Click to Upload Photos" at bounding box center [194, 110] width 43 height 7
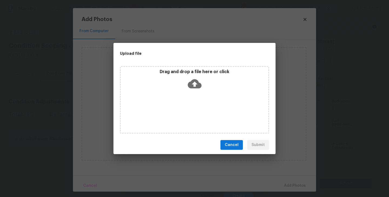
click at [193, 102] on div "Drag and drop a file here or click" at bounding box center [194, 100] width 149 height 68
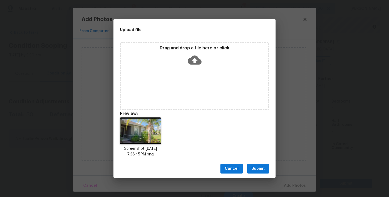
click at [257, 167] on span "Submit" at bounding box center [258, 169] width 13 height 7
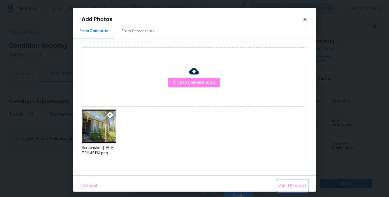
click at [283, 185] on span "Add 1 Photo(s)" at bounding box center [292, 186] width 27 height 7
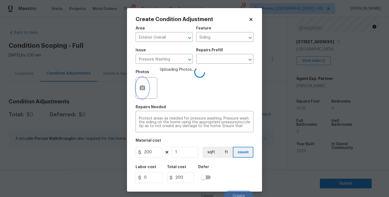
scroll to position [5, 0]
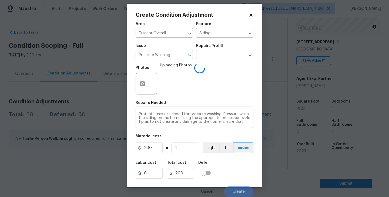
click at [229, 165] on div "Labor cost 0 Total cost 200 Defer" at bounding box center [195, 170] width 118 height 24
click at [230, 168] on div "Labor cost 0 Total cost 200 Defer" at bounding box center [195, 170] width 118 height 24
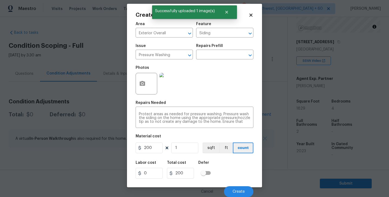
click at [235, 168] on div "Labor cost 0 Total cost 200 Defer" at bounding box center [195, 170] width 118 height 24
click at [237, 190] on span "Create" at bounding box center [239, 192] width 12 height 4
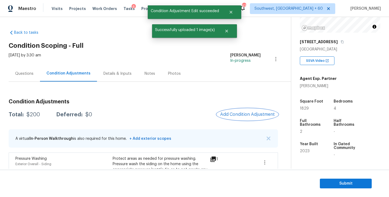
scroll to position [36, 0]
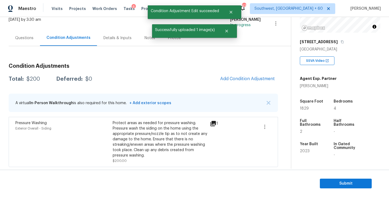
click at [246, 85] on span "Add Condition Adjustment" at bounding box center [247, 79] width 61 height 12
click at [243, 81] on span "Add Condition Adjustment" at bounding box center [247, 79] width 55 height 5
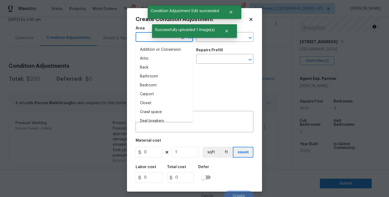
click at [143, 35] on input "text" at bounding box center [157, 38] width 42 height 8
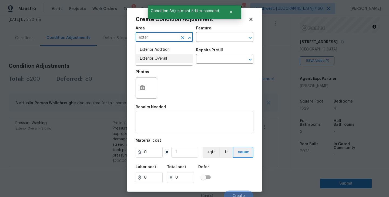
click at [154, 59] on li "Exterior Overall" at bounding box center [164, 58] width 57 height 9
type input "Exterior Overall"
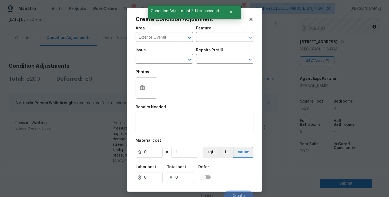
click at [215, 48] on div "Issue ​ Repairs Prefill ​" at bounding box center [195, 56] width 118 height 22
click at [219, 39] on input "text" at bounding box center [217, 38] width 42 height 8
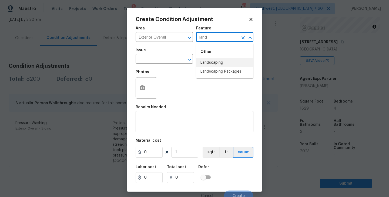
click at [222, 71] on li "Landscaping Packages" at bounding box center [224, 71] width 57 height 9
type input "Landscaping Packages"
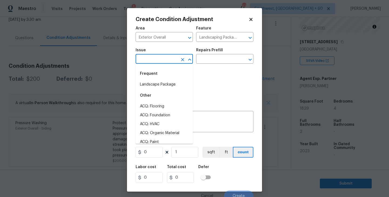
click at [175, 61] on input "text" at bounding box center [157, 59] width 42 height 8
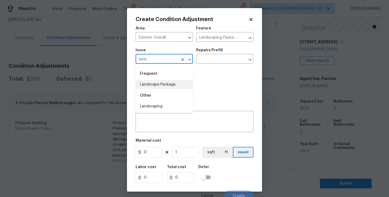
click at [183, 87] on li "Landscape Package" at bounding box center [164, 84] width 57 height 9
type input "Landscape Package"
click at [222, 59] on input "text" at bounding box center [217, 59] width 42 height 8
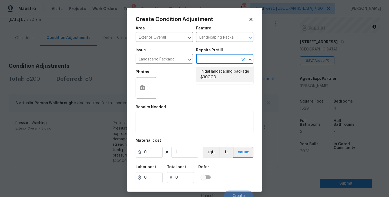
click at [223, 71] on li "Initial landscaping package $300.00" at bounding box center [224, 74] width 57 height 15
type input "Home Readiness Packages"
type textarea "Mowing of grass up to 6" in height. Mow, edge along driveways & sidewalks, trim…"
type input "300"
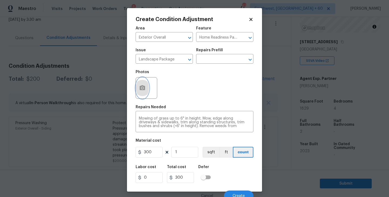
click at [148, 85] on button "button" at bounding box center [142, 88] width 13 height 21
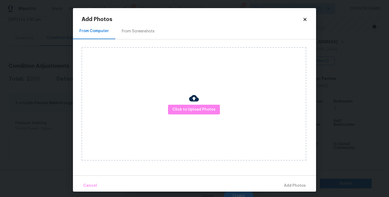
click at [187, 103] on div "Click to Upload Photos" at bounding box center [194, 104] width 225 height 114
click at [191, 94] on img at bounding box center [194, 99] width 10 height 10
click at [191, 108] on span "Click to Upload Photos" at bounding box center [194, 110] width 43 height 7
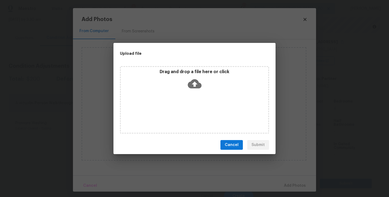
click at [194, 100] on div "Drag and drop a file here or click" at bounding box center [194, 100] width 149 height 68
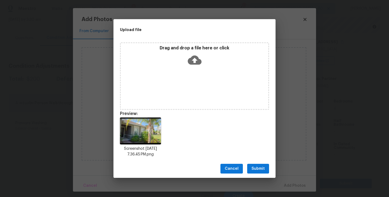
click at [261, 173] on button "Submit" at bounding box center [258, 169] width 22 height 10
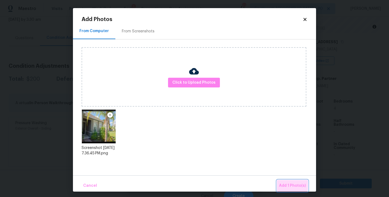
click at [282, 182] on button "Add 1 Photo(s)" at bounding box center [292, 186] width 31 height 12
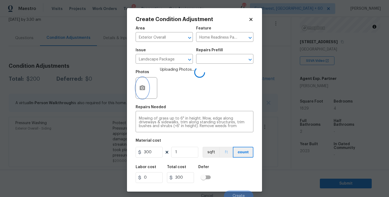
scroll to position [5, 0]
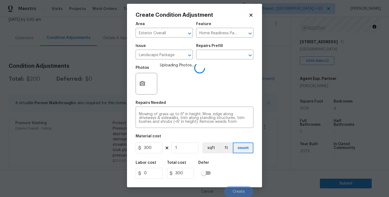
click at [234, 169] on div "Labor cost 0 Total cost 300 Defer" at bounding box center [195, 170] width 118 height 24
click at [237, 172] on div "Labor cost 0 Total cost 300 Defer" at bounding box center [195, 170] width 118 height 24
click at [237, 173] on div "Labor cost 0 Total cost 300 Defer" at bounding box center [195, 170] width 118 height 24
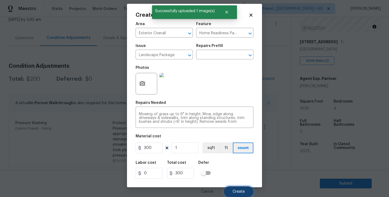
click at [240, 191] on span "Create" at bounding box center [239, 192] width 12 height 4
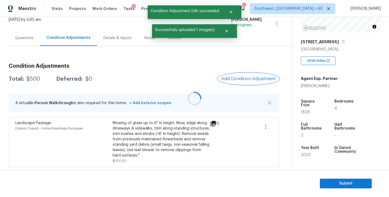
scroll to position [0, 0]
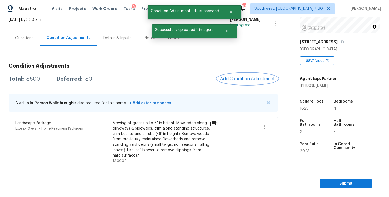
click at [245, 80] on span "Add Condition Adjustment" at bounding box center [247, 79] width 55 height 5
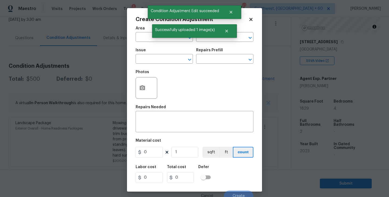
click at [143, 42] on span "Area ​" at bounding box center [164, 34] width 57 height 22
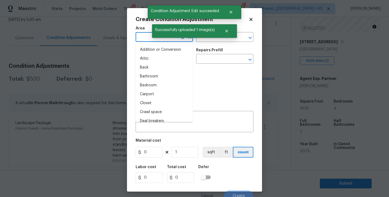
click at [145, 39] on input "text" at bounding box center [157, 38] width 42 height 8
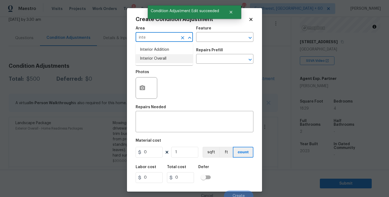
click at [157, 59] on li "Interior Overall" at bounding box center [164, 58] width 57 height 9
type input "Interior Overall"
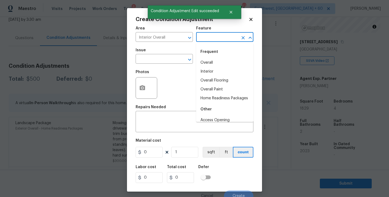
click at [213, 38] on input "text" at bounding box center [217, 38] width 42 height 8
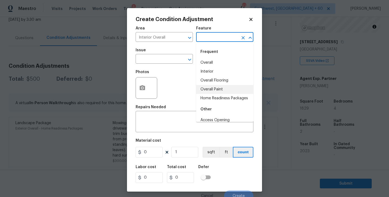
click at [222, 90] on li "Overall Paint" at bounding box center [224, 89] width 57 height 9
type input "Overall Paint"
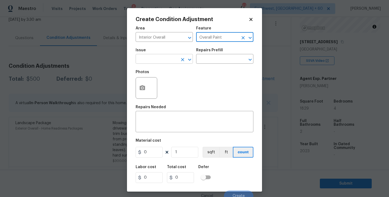
click at [174, 60] on input "text" at bounding box center [157, 59] width 42 height 8
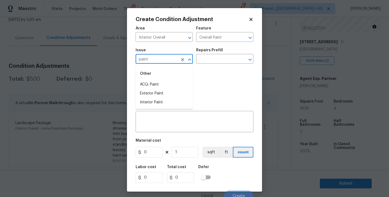
click at [171, 80] on li "Other ACQ: Paint Exterior Paint Interior Paint" at bounding box center [164, 87] width 57 height 40
type input "paint"
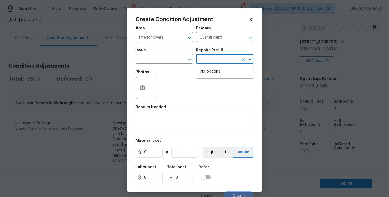
click at [218, 62] on input "text" at bounding box center [217, 59] width 42 height 8
click at [200, 98] on div "Photos" at bounding box center [195, 84] width 118 height 35
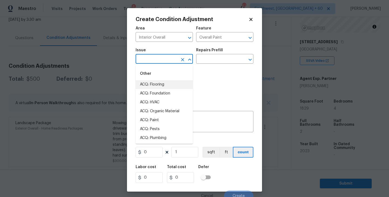
click at [166, 63] on input "text" at bounding box center [157, 59] width 42 height 8
click at [161, 83] on li "ACQ: Paint" at bounding box center [164, 84] width 57 height 9
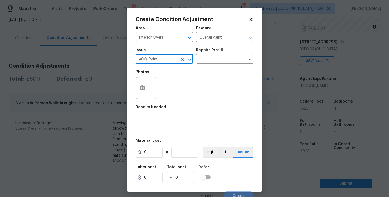
type input "ACQ: Paint"
click at [251, 52] on div "Repairs Prefill" at bounding box center [224, 51] width 57 height 7
click at [221, 63] on input "text" at bounding box center [217, 59] width 42 height 8
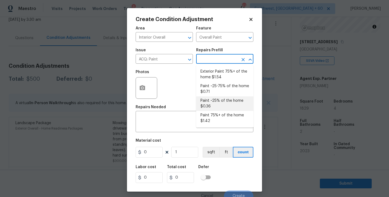
click at [220, 105] on li "Paint ~25% of the home $0.36" at bounding box center [224, 104] width 57 height 15
type input "Acquisition"
type textarea "Acquisition Scope: ~25% of the home needs interior paint"
type input "0.36"
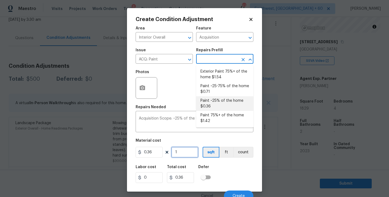
click at [187, 152] on input "1" at bounding box center [184, 152] width 27 height 11
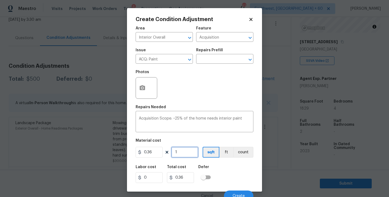
type input "18"
type input "6.48"
type input "182"
type input "65.52"
type input "1829"
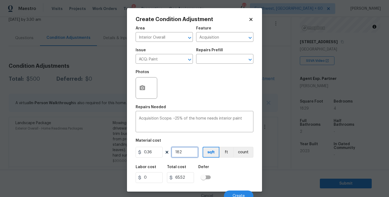
type input "658.44"
type input "1829"
click at [237, 175] on div "Labor cost 0 Total cost 658.44 Defer" at bounding box center [195, 174] width 118 height 24
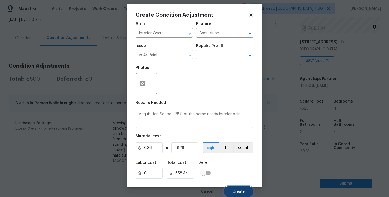
click at [238, 187] on button "Create" at bounding box center [238, 192] width 29 height 11
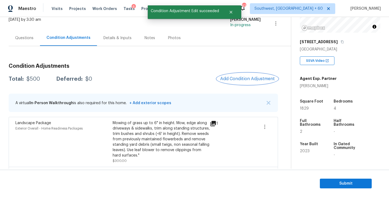
scroll to position [0, 0]
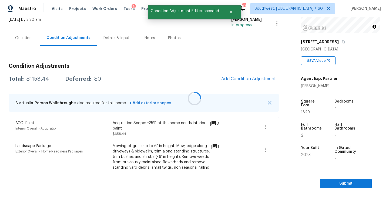
click at [243, 78] on div at bounding box center [194, 98] width 389 height 197
click at [234, 82] on button "Add Condition Adjustment" at bounding box center [248, 78] width 61 height 11
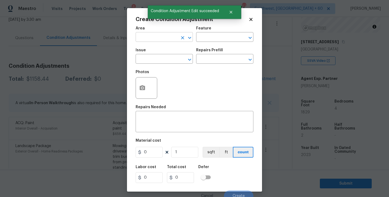
click at [157, 36] on input "text" at bounding box center [157, 38] width 42 height 8
click at [167, 58] on li "Interior Overall" at bounding box center [164, 58] width 57 height 9
type input "Interior Overall"
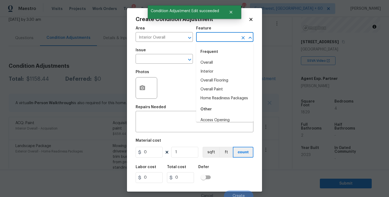
click at [210, 35] on input "text" at bounding box center [217, 38] width 42 height 8
click at [215, 81] on li "Overall Flooring" at bounding box center [224, 80] width 57 height 9
type input "Overall Flooring"
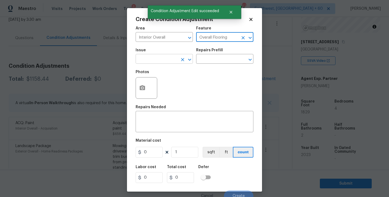
click at [171, 60] on input "text" at bounding box center [157, 59] width 42 height 8
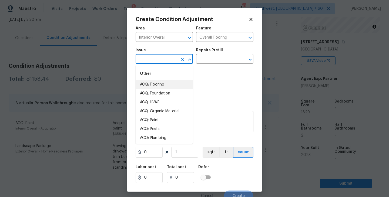
click at [165, 81] on li "ACQ: Flooring" at bounding box center [164, 84] width 57 height 9
type input "ACQ: Flooring"
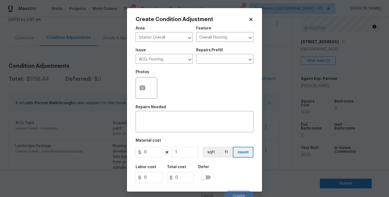
click at [211, 68] on div "Photos" at bounding box center [195, 84] width 118 height 35
click at [223, 61] on input "text" at bounding box center [217, 59] width 42 height 8
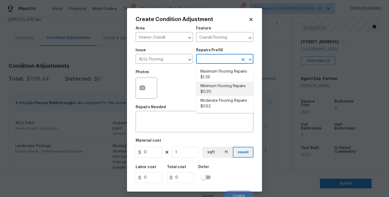
click at [220, 94] on li "Minimum Flooring Repairs $0.20" at bounding box center [224, 89] width 57 height 15
type input "Acquisition"
type textarea "Acquisition Scope: Minimum flooring repairs"
type input "0.2"
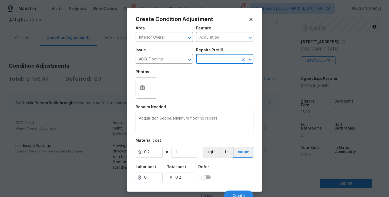
click at [189, 160] on div "Area Interior Overall ​ Feature Acquisition ​ Issue ACQ: Flooring ​ Repairs Pre…" at bounding box center [195, 112] width 118 height 178
click at [189, 158] on input "1" at bounding box center [184, 152] width 27 height 11
type input "18"
type input "3.6"
type input "182"
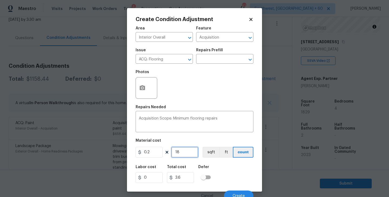
type input "36.4"
type input "1829"
type input "365.8"
type input "1829"
click at [209, 156] on button "sqft" at bounding box center [211, 152] width 17 height 11
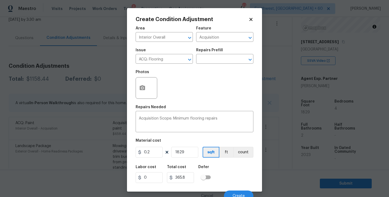
click at [229, 169] on div "Labor cost 0 Total cost 365.8 Defer" at bounding box center [195, 174] width 118 height 24
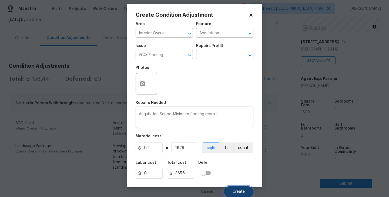
click at [237, 190] on span "Create" at bounding box center [239, 192] width 12 height 4
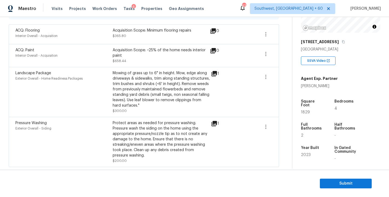
scroll to position [0, 0]
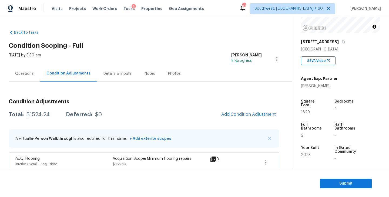
click at [30, 77] on div "Questions" at bounding box center [24, 74] width 31 height 16
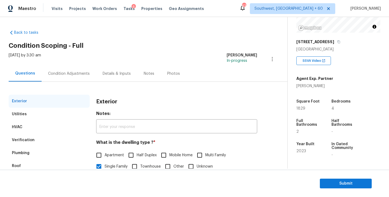
scroll to position [33, 0]
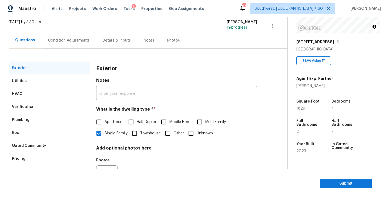
click at [78, 43] on div "Condition Adjustments" at bounding box center [69, 40] width 42 height 5
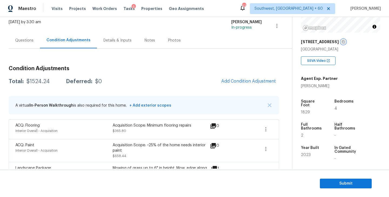
click at [342, 41] on icon "button" at bounding box center [343, 41] width 3 height 3
click at [133, 68] on h3 "Condition Adjustments" at bounding box center [144, 68] width 271 height 5
click at [42, 82] on div "$1524.24" at bounding box center [37, 81] width 23 height 5
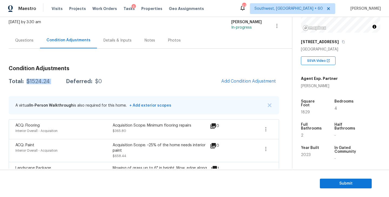
copy div "$1524.24"
click at [141, 61] on div "Condition Adjustments Total: $1524.24 Deferred: $0 Add Condition Adjustment A v…" at bounding box center [144, 156] width 271 height 214
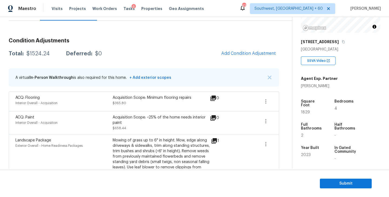
scroll to position [35, 0]
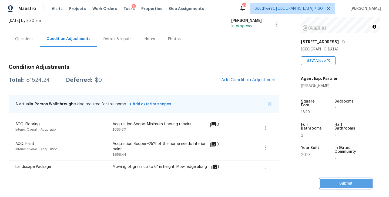
click at [333, 184] on span "Submit" at bounding box center [345, 184] width 43 height 7
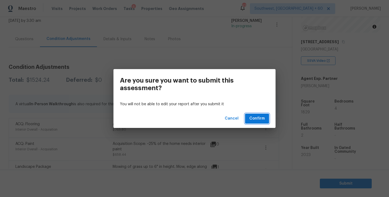
click at [267, 118] on button "Confirm" at bounding box center [257, 119] width 24 height 10
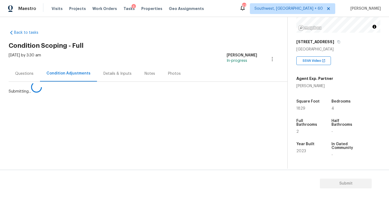
scroll to position [0, 0]
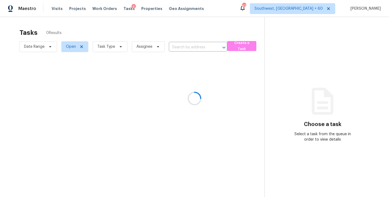
click at [111, 49] on div at bounding box center [194, 98] width 389 height 197
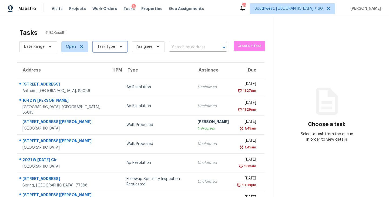
click at [119, 46] on icon at bounding box center [121, 47] width 4 height 4
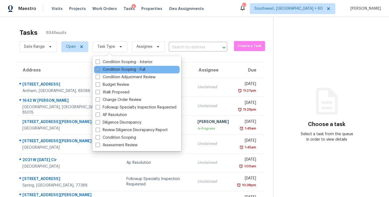
click at [122, 70] on label "Condition Scoping - Full" at bounding box center [121, 69] width 50 height 5
click at [99, 70] on input "Condition Scoping - Full" at bounding box center [98, 69] width 4 height 4
checkbox input "true"
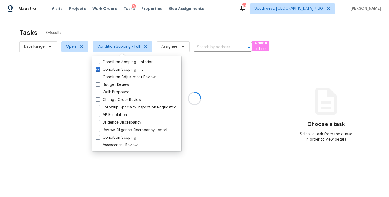
click at [186, 44] on div at bounding box center [194, 98] width 389 height 197
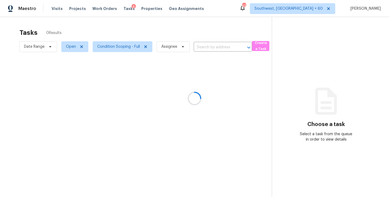
click at [175, 47] on div at bounding box center [194, 98] width 389 height 197
click at [174, 48] on div at bounding box center [194, 98] width 389 height 197
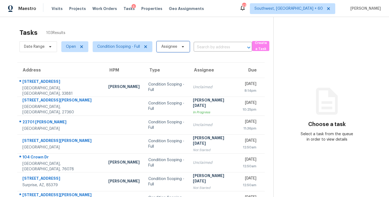
click at [175, 47] on span "Assignee" at bounding box center [169, 46] width 16 height 5
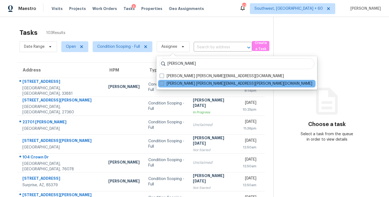
type input "sakthivel"
click at [173, 83] on label "Sakthivel Chandran sakthivel.chandran@opendoor.com" at bounding box center [236, 83] width 153 height 5
click at [163, 83] on input "Sakthivel Chandran sakthivel.chandran@opendoor.com" at bounding box center [162, 83] width 4 height 4
checkbox input "true"
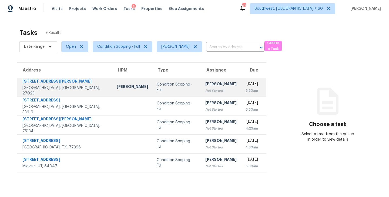
scroll to position [17, 0]
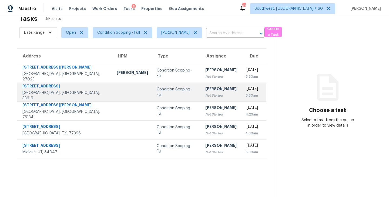
scroll to position [17, 0]
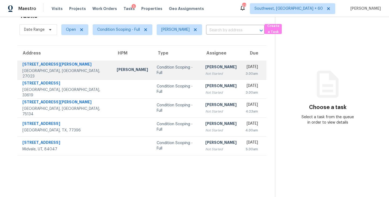
click at [206, 74] on div "Not Started" at bounding box center [221, 73] width 31 height 5
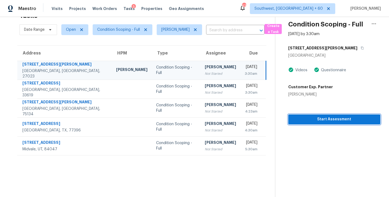
click at [322, 118] on span "Start Assessment" at bounding box center [335, 119] width 84 height 7
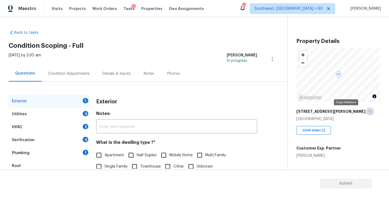
click at [369, 111] on icon "button" at bounding box center [370, 111] width 3 height 3
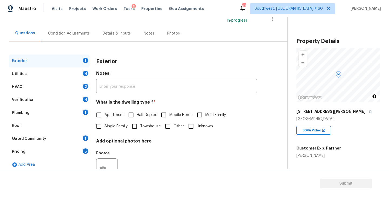
click at [127, 127] on span "Single Family" at bounding box center [116, 127] width 23 height 6
click at [105, 127] on input "Single Family" at bounding box center [98, 126] width 11 height 11
checkbox input "true"
click at [48, 69] on div "Utilities 4" at bounding box center [49, 74] width 81 height 13
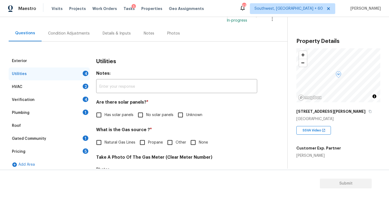
click at [147, 121] on div "Utilities Notes: ​ Are there solar panels? * Has solar panels No solar panels U…" at bounding box center [176, 196] width 161 height 282
click at [151, 119] on label "No solar panels" at bounding box center [154, 115] width 39 height 11
click at [146, 119] on input "No solar panels" at bounding box center [140, 115] width 11 height 11
checkbox input "true"
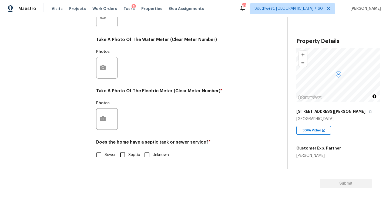
click at [129, 156] on span "Septic" at bounding box center [134, 156] width 12 height 6
click at [128, 156] on input "Septic" at bounding box center [122, 155] width 11 height 11
checkbox input "true"
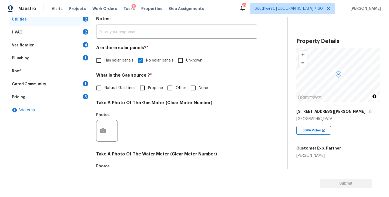
click at [64, 82] on div "Gated Community 1" at bounding box center [49, 84] width 81 height 13
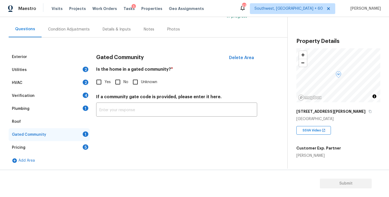
scroll to position [44, 0]
click at [39, 109] on div "Plumbing 1" at bounding box center [49, 108] width 81 height 13
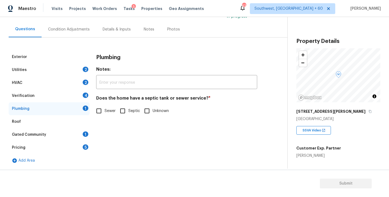
click at [122, 114] on input "Septic" at bounding box center [122, 110] width 11 height 11
checkbox input "true"
click at [58, 137] on div "Gated Community 1" at bounding box center [49, 134] width 81 height 13
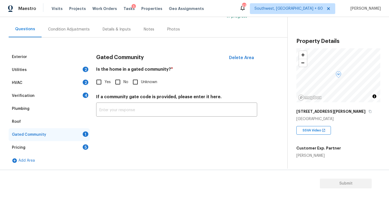
click at [118, 82] on input "No" at bounding box center [117, 82] width 11 height 11
checkbox input "true"
click at [67, 17] on div "Tue, Sep 23 2025 by 3:30 am Sakthivel Chandran In-progress" at bounding box center [148, 14] width 279 height 13
click at [68, 29] on div "Condition Adjustments" at bounding box center [69, 29] width 42 height 5
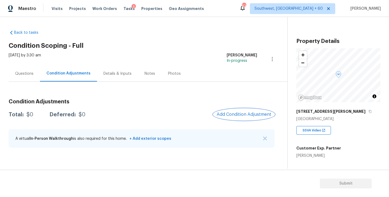
click at [240, 115] on span "Add Condition Adjustment" at bounding box center [244, 114] width 55 height 5
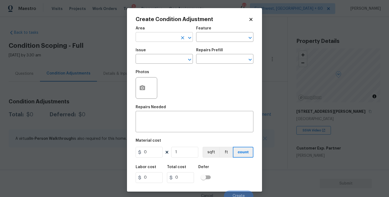
click at [155, 38] on input "text" at bounding box center [157, 38] width 42 height 8
click at [149, 45] on ul "Utilities" at bounding box center [164, 49] width 57 height 13
click at [149, 51] on li "Utilities" at bounding box center [164, 49] width 57 height 9
type input "Utilities"
click at [149, 57] on input "text" at bounding box center [157, 59] width 42 height 8
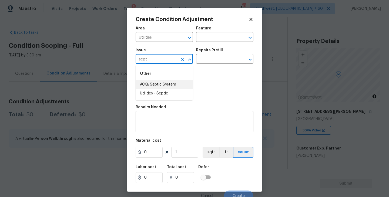
click at [164, 86] on li "ACQ: Septic System" at bounding box center [164, 84] width 57 height 9
type input "ACQ: Septic System"
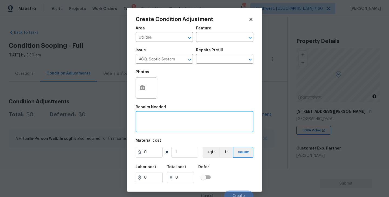
click at [187, 121] on textarea at bounding box center [194, 122] width 111 height 11
type textarea "Septic"
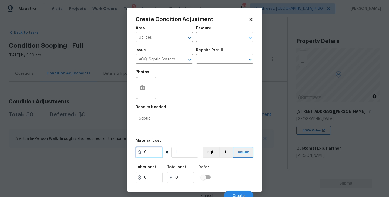
drag, startPoint x: 159, startPoint y: 151, endPoint x: 110, endPoint y: 152, distance: 49.5
click at [110, 152] on div "Create Condition Adjustment Area Utilities ​ Feature ​ Issue ACQ: Septic System…" at bounding box center [194, 98] width 389 height 197
type input "2000"
click at [237, 179] on div "Labor cost 0 Total cost 2000 Defer" at bounding box center [195, 174] width 118 height 24
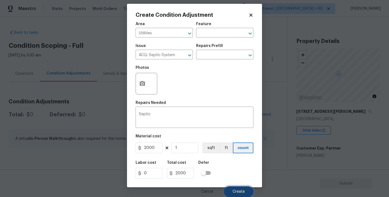
click at [238, 193] on span "Create" at bounding box center [239, 192] width 12 height 4
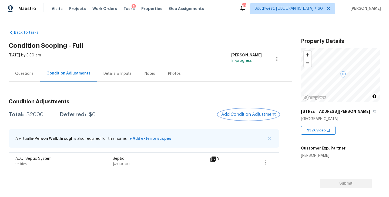
scroll to position [5, 0]
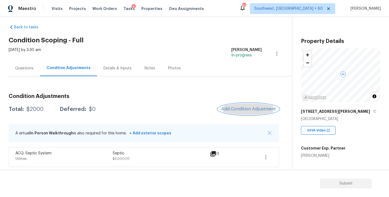
click at [240, 108] on span "Add Condition Adjustment" at bounding box center [248, 109] width 55 height 5
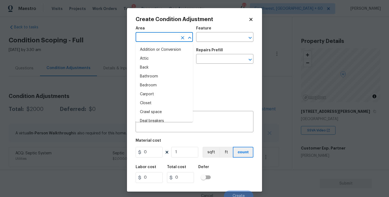
click at [154, 40] on input "text" at bounding box center [157, 38] width 42 height 8
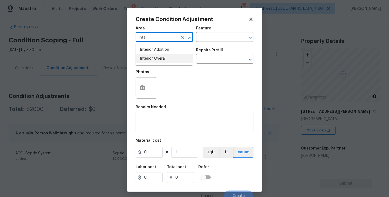
click at [156, 59] on li "Interior Overall" at bounding box center [164, 58] width 57 height 9
type input "Interior Overall"
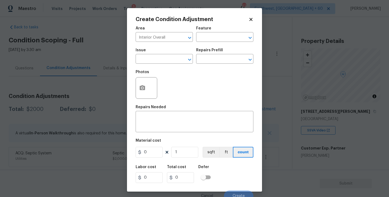
click at [204, 45] on div "Area Interior Overall ​ Feature ​" at bounding box center [195, 34] width 118 height 22
click at [210, 40] on input "text" at bounding box center [217, 38] width 42 height 8
click at [202, 62] on li "Odor" at bounding box center [224, 62] width 57 height 9
drag, startPoint x: 182, startPoint y: 62, endPoint x: 179, endPoint y: 62, distance: 3.0
click at [179, 62] on div at bounding box center [186, 60] width 14 height 8
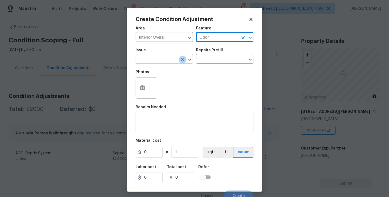
type input "Odor"
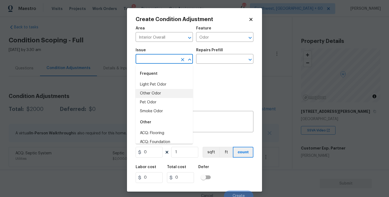
click at [163, 94] on li "Other Odor" at bounding box center [164, 93] width 57 height 9
type input "Other Odor"
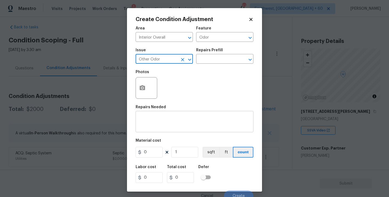
click at [163, 126] on textarea at bounding box center [194, 122] width 111 height 11
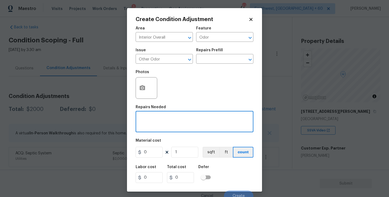
paste textarea "1380 Conrad Sawmill Rd, Lewisville, NC 27023"
type textarea "1380 Conrad Sawmill Rd, Lewisville, NC 27023"
paste textarea "Just old and dirty"
type textarea "Just old and dirty"
click at [144, 89] on icon "button" at bounding box center [142, 87] width 5 height 5
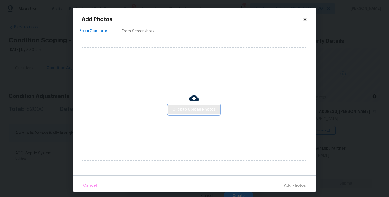
click at [204, 111] on span "Click to Upload Photos" at bounding box center [194, 110] width 43 height 7
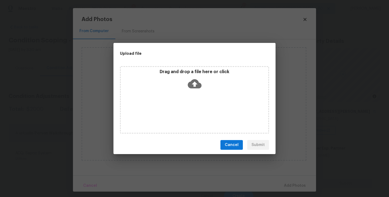
click at [205, 101] on div "Drag and drop a file here or click" at bounding box center [194, 100] width 149 height 68
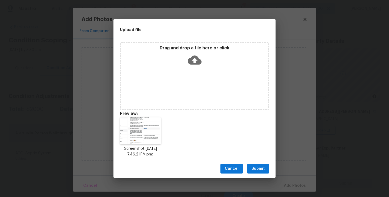
click at [259, 164] on button "Submit" at bounding box center [258, 169] width 22 height 10
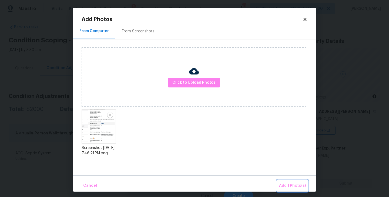
click at [287, 184] on span "Add 1 Photo(s)" at bounding box center [292, 186] width 27 height 7
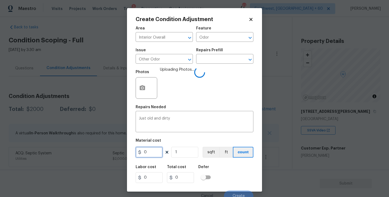
click at [138, 149] on input "0" at bounding box center [149, 152] width 27 height 11
type input "575"
click at [248, 177] on div "Labor cost 0 Total cost 575 Defer" at bounding box center [195, 174] width 118 height 24
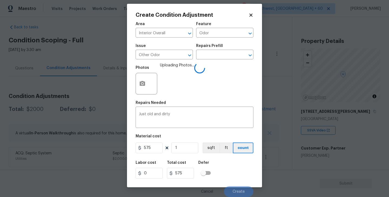
click at [235, 171] on div "Labor cost 0 Total cost 575 Defer" at bounding box center [195, 170] width 118 height 24
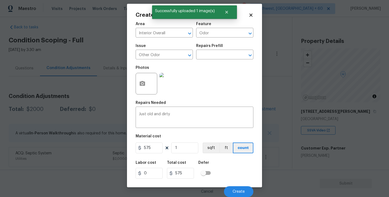
click at [235, 171] on div "Labor cost 0 Total cost 575 Defer" at bounding box center [195, 170] width 118 height 24
click at [236, 185] on div "Cancel Create" at bounding box center [195, 189] width 118 height 15
click at [235, 188] on button "Create" at bounding box center [238, 192] width 29 height 11
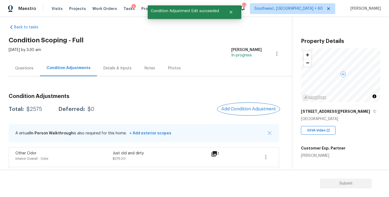
scroll to position [0, 0]
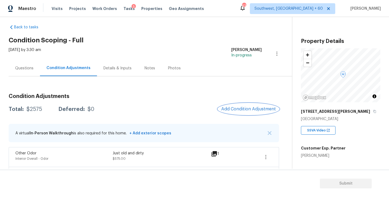
click at [240, 110] on span "Add Condition Adjustment" at bounding box center [248, 109] width 55 height 5
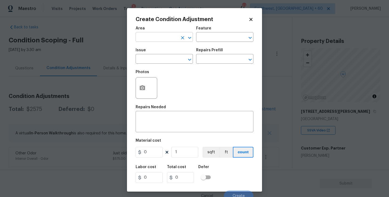
click at [155, 38] on input "text" at bounding box center [157, 38] width 42 height 8
drag, startPoint x: 155, startPoint y: 38, endPoint x: 155, endPoint y: 42, distance: 4.6
click at [155, 38] on input "inter" at bounding box center [157, 38] width 42 height 8
click at [159, 62] on li "Interior Overall" at bounding box center [164, 58] width 57 height 9
type input "Interior Overall"
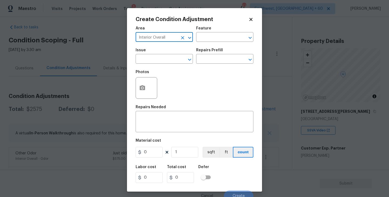
click at [159, 62] on input "text" at bounding box center [157, 59] width 42 height 8
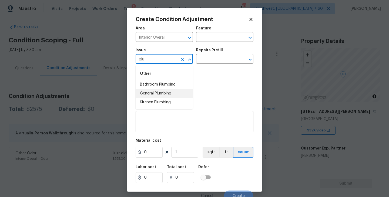
click at [157, 95] on li "General Plumbing" at bounding box center [164, 93] width 57 height 9
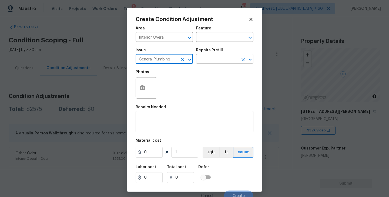
type input "General Plumbing"
click at [201, 59] on input "text" at bounding box center [217, 59] width 42 height 8
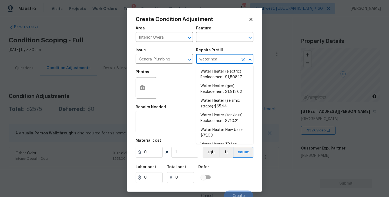
type input "water heat"
click at [221, 72] on li "Water Heater (electric) Replacement $1,508.17" at bounding box center [224, 74] width 57 height 15
type input "Plumbing"
type textarea "Remove the existing electric water heater and install a new 40 gallon electric …"
type input "1508.17"
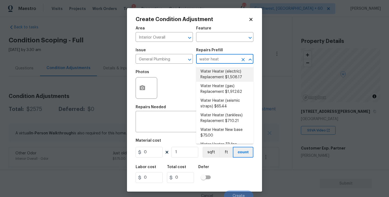
type input "1508.17"
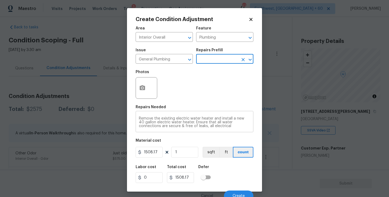
scroll to position [5, 0]
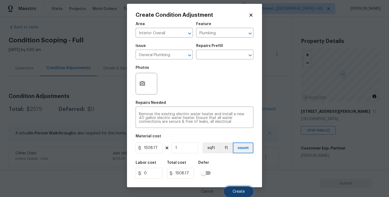
click at [239, 188] on button "Create" at bounding box center [238, 192] width 29 height 11
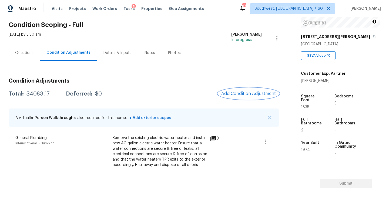
scroll to position [86, 0]
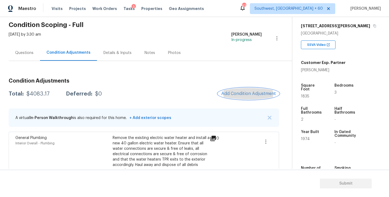
click at [255, 95] on span "Add Condition Adjustment" at bounding box center [248, 93] width 55 height 5
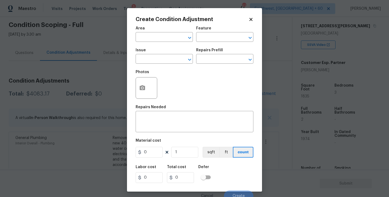
click at [151, 43] on span "Area ​" at bounding box center [164, 34] width 57 height 22
click at [145, 41] on input "text" at bounding box center [157, 38] width 42 height 8
click at [150, 49] on li "Roof" at bounding box center [164, 49] width 57 height 9
type input "Roof"
click at [223, 34] on input "text" at bounding box center [217, 38] width 42 height 8
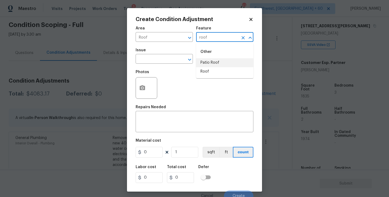
click at [208, 70] on li "Roof" at bounding box center [224, 71] width 57 height 9
type input "Roof"
click at [177, 66] on span "Issue ​" at bounding box center [164, 56] width 57 height 22
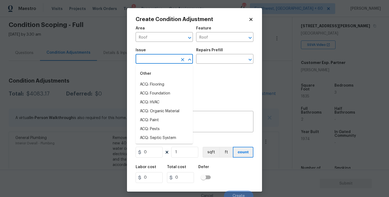
click at [171, 62] on input "text" at bounding box center [157, 59] width 42 height 8
click at [168, 81] on li "ACQ: Shingle Roof" at bounding box center [164, 84] width 57 height 9
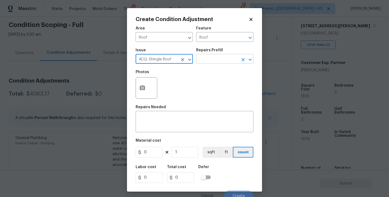
type input "ACQ: Shingle Roof"
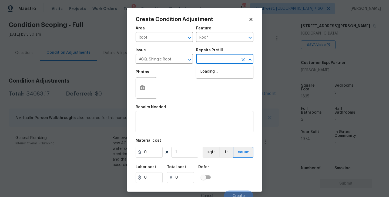
click at [211, 60] on input "text" at bounding box center [217, 59] width 42 height 8
click at [216, 78] on li "Shingle Roof Replacement Required $4,025.00" at bounding box center [224, 74] width 57 height 15
type input "Acquisition"
type textarea "Acquisition Scope: Shingle Roof Replacement required."
type input "4025"
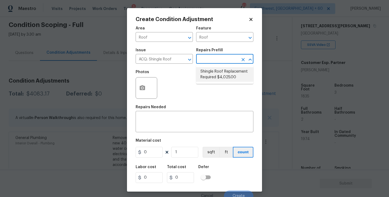
type input "4025"
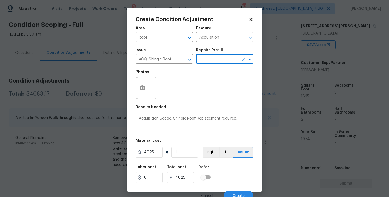
scroll to position [5, 0]
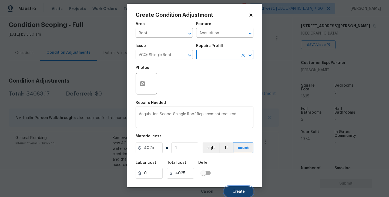
click at [237, 190] on span "Create" at bounding box center [239, 192] width 12 height 4
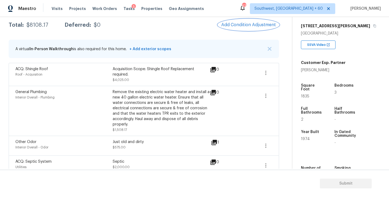
scroll to position [98, 0]
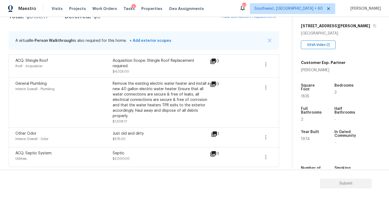
click at [200, 81] on div "Remove the existing electric water heater and install a new 40 gallon electric …" at bounding box center [161, 100] width 97 height 38
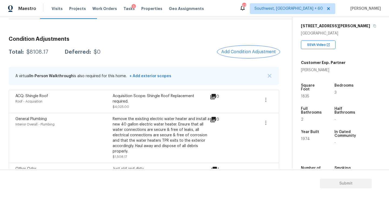
click at [241, 52] on span "Add Condition Adjustment" at bounding box center [248, 51] width 55 height 5
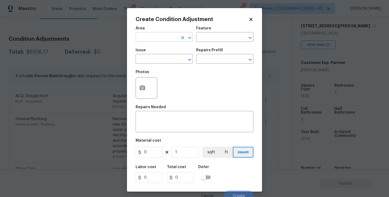
click at [140, 37] on input "text" at bounding box center [157, 38] width 42 height 8
click at [151, 57] on li "Exterior Overall" at bounding box center [164, 58] width 57 height 9
type input "Exterior Overall"
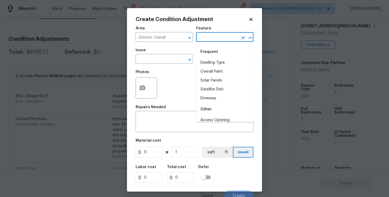
click at [213, 38] on input "text" at bounding box center [217, 38] width 42 height 8
click at [215, 80] on li "Exterior Paint" at bounding box center [224, 80] width 57 height 9
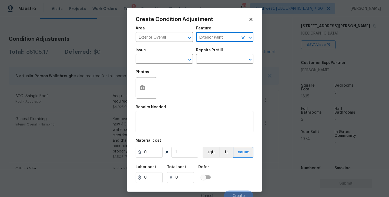
type input "Exterior Paint"
click at [156, 55] on div "Issue" at bounding box center [164, 51] width 57 height 7
click at [154, 60] on input "text" at bounding box center [157, 59] width 42 height 8
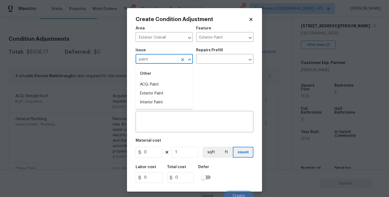
click at [152, 84] on li "ACQ: Paint" at bounding box center [164, 84] width 57 height 9
type input "ACQ: Paint"
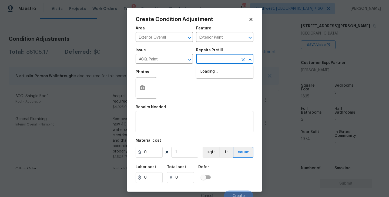
click at [221, 60] on input "text" at bounding box center [217, 59] width 42 height 8
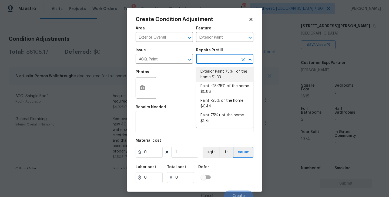
click at [220, 69] on li "Exterior Paint 75%+ of the home $1.33" at bounding box center [224, 74] width 57 height 15
type input "Acquisition"
type textarea "Acquisition Scope: 75%+ of the home exterior will likely require paint"
type input "1.33"
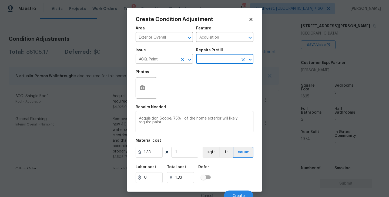
click at [183, 60] on icon "Clear" at bounding box center [182, 59] width 5 height 5
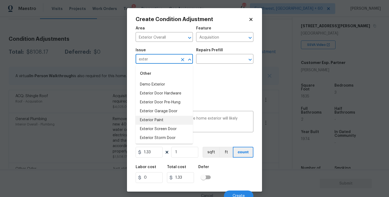
click at [165, 118] on li "Exterior Paint" at bounding box center [164, 120] width 57 height 9
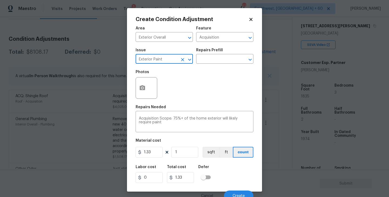
type input "Exterior Paint"
click at [140, 88] on icon "button" at bounding box center [142, 87] width 5 height 5
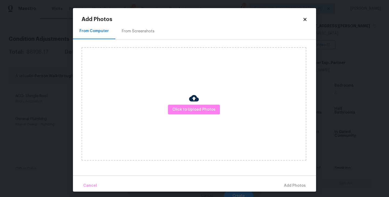
click at [187, 102] on div "Click to Upload Photos" at bounding box center [194, 104] width 225 height 114
click at [193, 96] on img at bounding box center [194, 99] width 10 height 10
click at [196, 104] on div at bounding box center [194, 99] width 10 height 11
click at [191, 105] on button "Click to Upload Photos" at bounding box center [194, 110] width 52 height 10
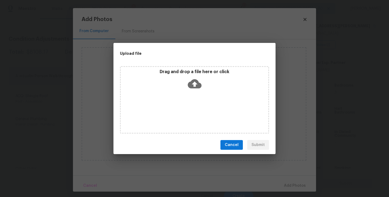
click at [193, 90] on div "Drag and drop a file here or click" at bounding box center [195, 80] width 148 height 23
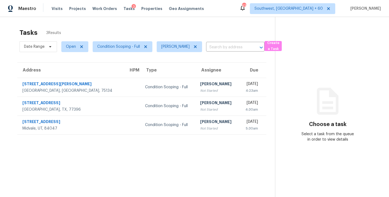
click at [200, 91] on div "Not Started" at bounding box center [217, 90] width 34 height 5
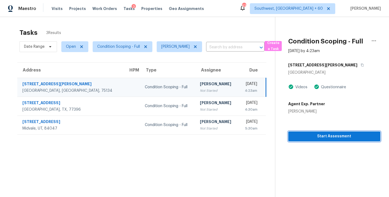
click at [318, 139] on span "Start Assessment" at bounding box center [335, 136] width 84 height 7
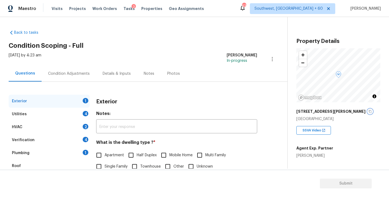
click at [369, 111] on icon "button" at bounding box center [370, 111] width 3 height 3
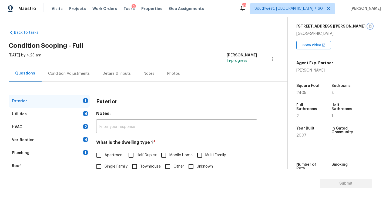
scroll to position [55, 0]
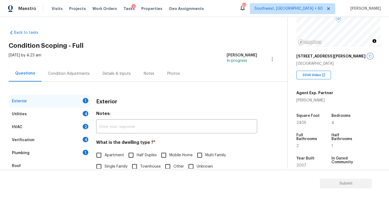
click at [369, 56] on icon "button" at bounding box center [370, 56] width 3 height 3
click at [63, 77] on div "Condition Adjustments" at bounding box center [69, 74] width 55 height 16
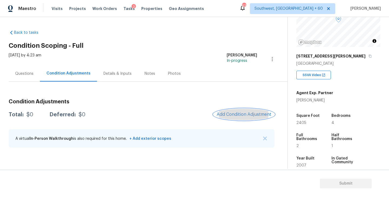
click at [243, 115] on span "Add Condition Adjustment" at bounding box center [244, 114] width 55 height 5
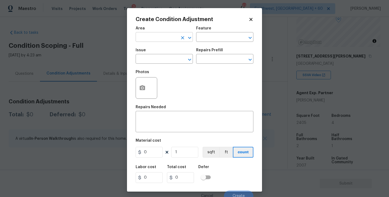
click at [160, 41] on input "text" at bounding box center [157, 38] width 42 height 8
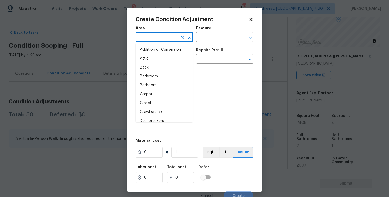
type input "i"
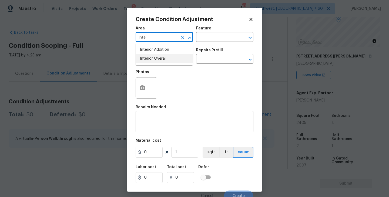
click at [163, 58] on li "Interior Overall" at bounding box center [164, 58] width 57 height 9
type input "Interior Overall"
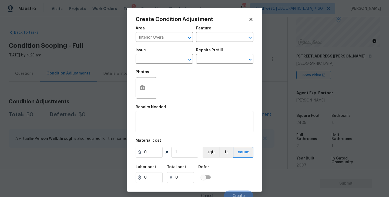
click at [204, 43] on div "Area Interior Overall ​ Feature ​" at bounding box center [195, 34] width 118 height 22
click at [209, 39] on input "text" at bounding box center [217, 38] width 42 height 8
click at [205, 63] on li "Odor" at bounding box center [224, 62] width 57 height 9
type input "Odor"
click at [172, 62] on input "text" at bounding box center [157, 59] width 42 height 8
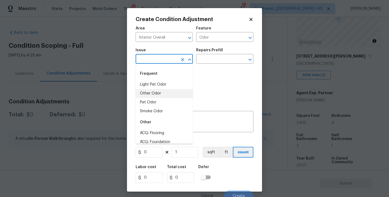
click at [163, 93] on li "Other Odor" at bounding box center [164, 93] width 57 height 9
type input "Other Odor"
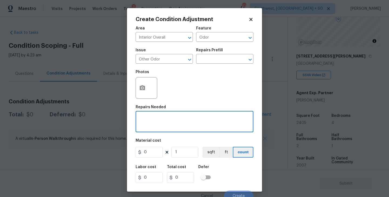
click at [165, 121] on textarea at bounding box center [194, 122] width 111 height 11
paste textarea "[STREET_ADDRESS][PERSON_NAME]"
type textarea "[STREET_ADDRESS][PERSON_NAME]"
type textarea "l"
type textarea "Old/ Musty"
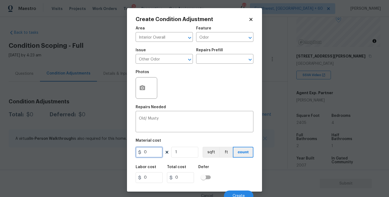
drag, startPoint x: 151, startPoint y: 151, endPoint x: 133, endPoint y: 151, distance: 18.7
click at [141, 151] on div "0" at bounding box center [149, 152] width 27 height 11
type input "575"
click at [220, 167] on div "Labor cost 0 Total cost 575 Defer" at bounding box center [195, 174] width 118 height 24
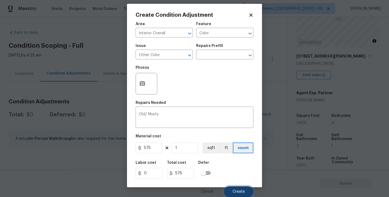
click at [237, 187] on button "Create" at bounding box center [238, 192] width 29 height 11
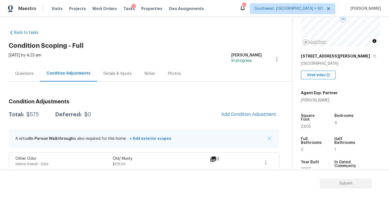
click at [173, 45] on h2 "Condition Scoping - Full" at bounding box center [151, 45] width 284 height 5
click at [26, 77] on div "Questions" at bounding box center [24, 74] width 31 height 16
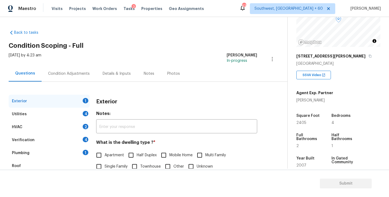
click at [111, 167] on span "Single Family" at bounding box center [116, 167] width 23 height 6
click at [105, 167] on input "Single Family" at bounding box center [98, 166] width 11 height 11
checkbox input "true"
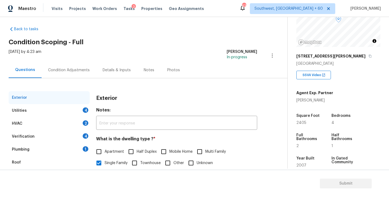
click at [72, 113] on div "Utilities 4" at bounding box center [49, 110] width 81 height 13
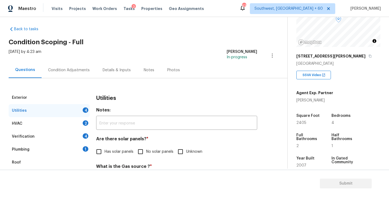
scroll to position [98, 0]
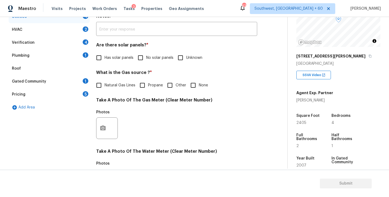
click at [116, 60] on span "Has solar panels" at bounding box center [119, 58] width 29 height 6
click at [105, 60] on input "Has solar panels" at bounding box center [98, 57] width 11 height 11
checkbox input "true"
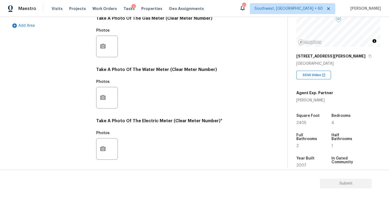
scroll to position [210, 0]
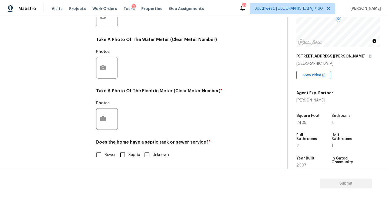
click at [107, 147] on h4 "Does the home have a septic tank or sewer service? *" at bounding box center [176, 144] width 161 height 8
click at [107, 153] on span "Sewer" at bounding box center [110, 156] width 11 height 6
click at [105, 153] on input "Sewer" at bounding box center [98, 155] width 11 height 11
checkbox input "true"
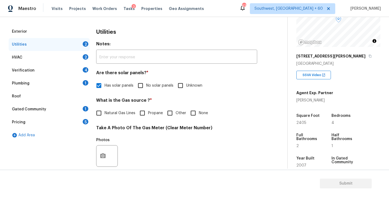
click at [55, 82] on div "Plumbing 1" at bounding box center [49, 83] width 81 height 13
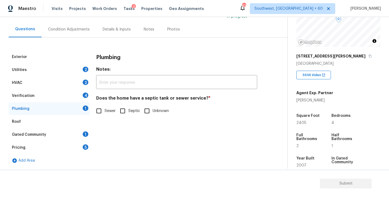
scroll to position [44, 0]
click at [108, 109] on span "Sewer" at bounding box center [110, 111] width 11 height 6
click at [105, 109] on input "Sewer" at bounding box center [98, 110] width 11 height 11
checkbox input "true"
click at [71, 132] on div "Gated Community 1" at bounding box center [49, 134] width 81 height 13
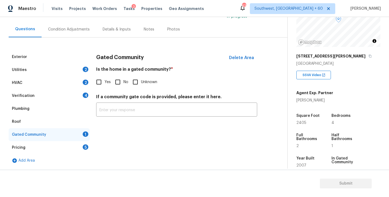
click at [121, 80] on input "No" at bounding box center [117, 82] width 11 height 11
checkbox input "true"
click at [72, 20] on div "[DATE] by 4:23 am [PERSON_NAME] In-progress" at bounding box center [148, 14] width 279 height 13
click at [72, 33] on div "Condition Adjustments" at bounding box center [69, 29] width 55 height 16
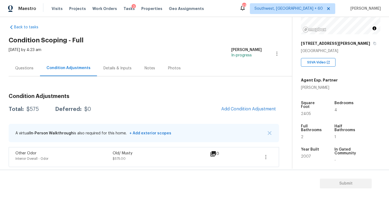
scroll to position [79, 0]
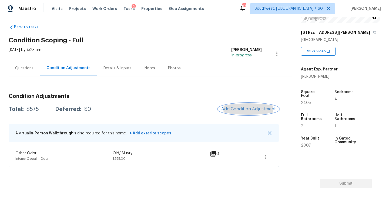
click at [254, 109] on span "Add Condition Adjustment" at bounding box center [248, 109] width 55 height 5
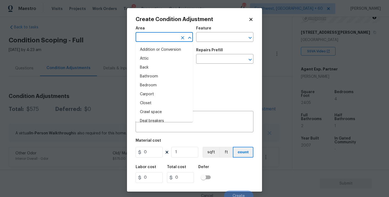
click at [153, 41] on input "text" at bounding box center [157, 38] width 42 height 8
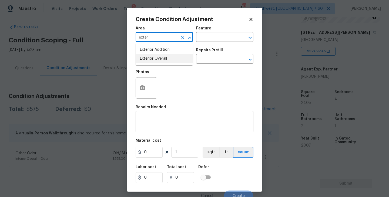
click at [161, 57] on li "Exterior Overall" at bounding box center [164, 58] width 57 height 9
type input "Exterior Overall"
click at [220, 42] on div "Area Exterior Overall ​ Feature ​" at bounding box center [195, 34] width 118 height 22
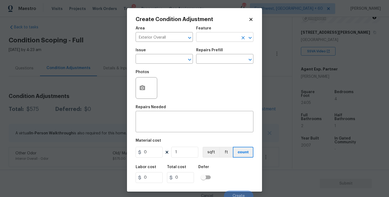
click at [221, 38] on input "text" at bounding box center [217, 38] width 42 height 8
click at [215, 65] on li "Foundation" at bounding box center [224, 62] width 57 height 9
type input "Foundation"
click at [154, 64] on span "Issue ​" at bounding box center [164, 56] width 57 height 22
click at [152, 61] on input "text" at bounding box center [157, 59] width 42 height 8
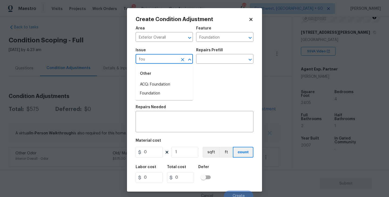
click at [156, 82] on li "ACQ: Foundation" at bounding box center [164, 84] width 57 height 9
type input "ACQ: Foundation"
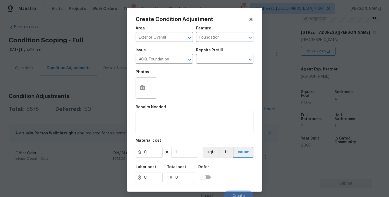
click at [213, 65] on div "Issue ACQ: Foundation ​ Repairs Prefill ​" at bounding box center [195, 56] width 118 height 22
click at [224, 61] on input "text" at bounding box center [217, 59] width 42 height 8
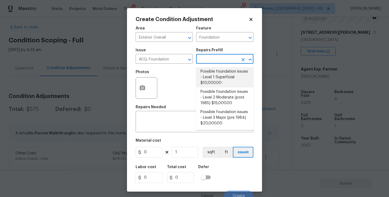
click at [221, 78] on li "Possible foundation issues - Level 1 Superficial $10,000.00" at bounding box center [224, 77] width 57 height 20
type input "Acquisition"
type textarea "Possible foundation issues - Level 1 - Superficial. Disclaimer: This is NOT a t…"
type input "10000"
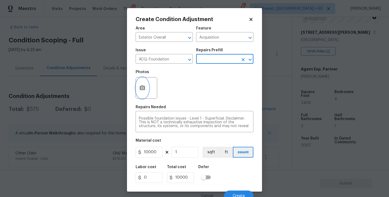
click at [144, 94] on button "button" at bounding box center [142, 88] width 13 height 21
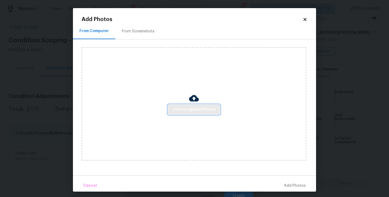
click at [193, 114] on button "Click to Upload Photos" at bounding box center [194, 110] width 52 height 10
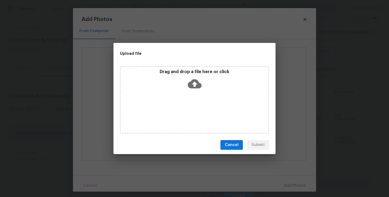
click at [196, 102] on div "Drag and drop a file here or click" at bounding box center [194, 100] width 149 height 68
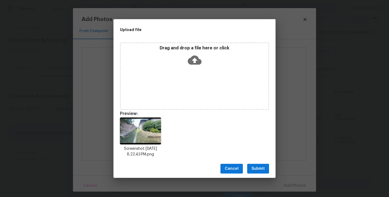
click at [267, 162] on div "Cancel Submit" at bounding box center [195, 169] width 162 height 19
click at [263, 167] on span "Submit" at bounding box center [258, 169] width 13 height 7
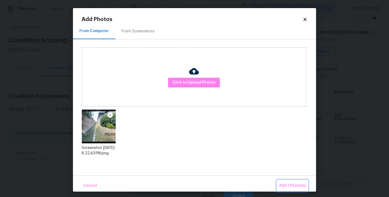
click at [291, 186] on span "Add 1 Photo(s)" at bounding box center [292, 186] width 27 height 7
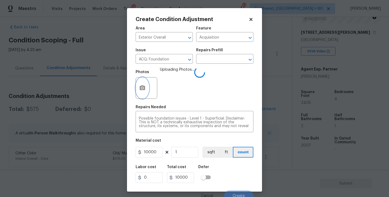
scroll to position [5, 0]
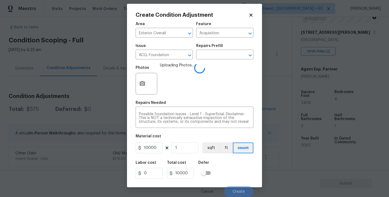
click at [236, 161] on div "Labor cost 0 Total cost 10000 Defer" at bounding box center [195, 170] width 118 height 24
click at [238, 165] on div "Labor cost 0 Total cost 10000 Defer" at bounding box center [195, 170] width 118 height 24
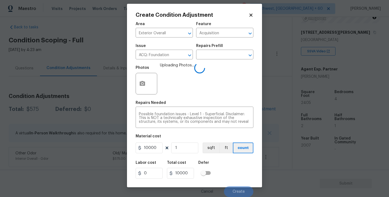
click at [238, 165] on div "Labor cost 0 Total cost 10000 Defer" at bounding box center [195, 170] width 118 height 24
click at [239, 165] on div "Labor cost 0 Total cost 10000 Defer" at bounding box center [195, 170] width 118 height 24
click at [240, 170] on div "Labor cost 0 Total cost 10000 Defer" at bounding box center [195, 170] width 118 height 24
click at [238, 176] on div "Labor cost 0 Total cost 10000 Defer" at bounding box center [195, 170] width 118 height 24
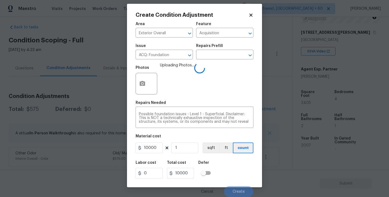
click at [238, 176] on div "Labor cost 0 Total cost 10000 Defer" at bounding box center [195, 170] width 118 height 24
click at [238, 177] on div "Labor cost 0 Total cost 10000 Defer" at bounding box center [195, 170] width 118 height 24
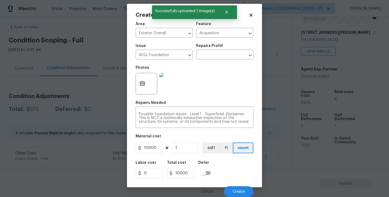
click at [238, 177] on div "Labor cost 0 Total cost 10000 Defer" at bounding box center [195, 170] width 118 height 24
click at [237, 188] on button "Create" at bounding box center [238, 192] width 29 height 11
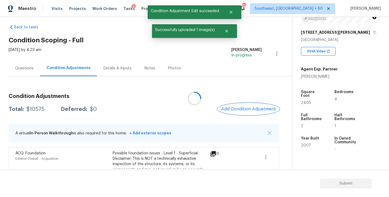
scroll to position [0, 0]
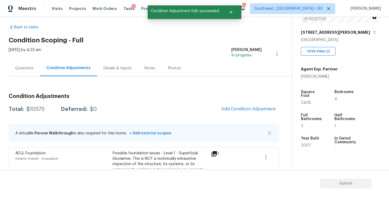
click at [156, 105] on div "Total: $10575 Deferred: $0 Add Condition Adjustment" at bounding box center [144, 110] width 271 height 12
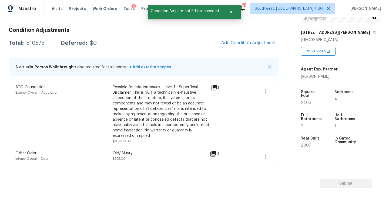
scroll to position [35, 0]
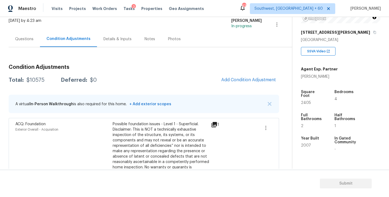
click at [24, 47] on div "Condition Adjustments Total: $10575 Deferred: $0 Add Condition Adjustment A vir…" at bounding box center [144, 125] width 271 height 157
click at [27, 43] on div "Questions" at bounding box center [24, 39] width 31 height 16
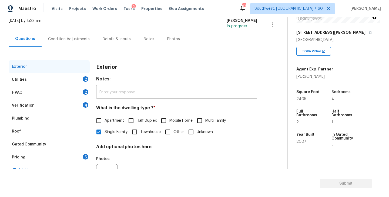
click at [40, 109] on div "Verification 4" at bounding box center [49, 105] width 81 height 13
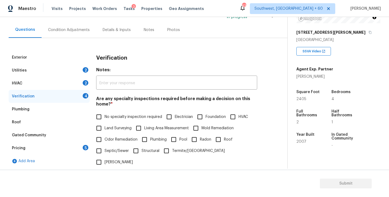
click at [202, 115] on input "Foundation" at bounding box center [199, 116] width 11 height 11
checkbox input "true"
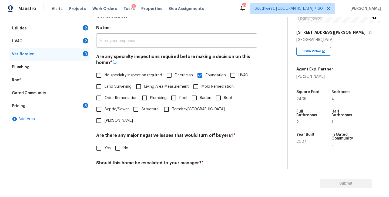
scroll to position [102, 0]
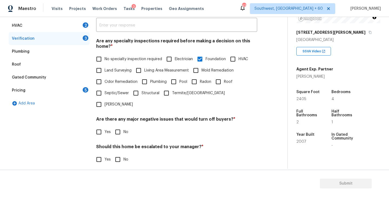
click at [124, 130] on span "No" at bounding box center [126, 133] width 5 height 6
click at [123, 127] on input "No" at bounding box center [117, 132] width 11 height 11
checkbox input "true"
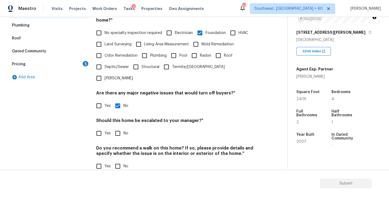
click at [119, 161] on input "No" at bounding box center [117, 166] width 11 height 11
checkbox input "true"
click at [102, 128] on input "Yes" at bounding box center [98, 133] width 11 height 11
checkbox input "true"
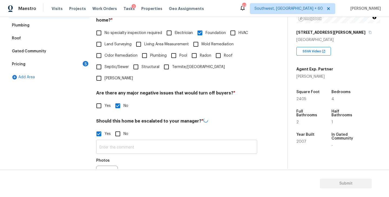
click at [118, 141] on input "text" at bounding box center [176, 147] width 161 height 13
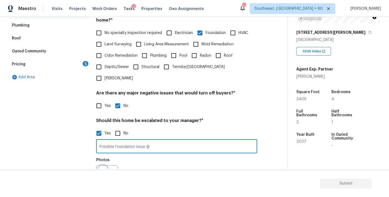
click at [109, 167] on button "button" at bounding box center [103, 176] width 13 height 21
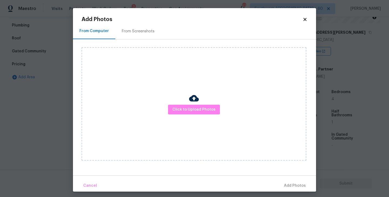
click at [216, 103] on div "Click to Upload Photos" at bounding box center [194, 104] width 225 height 114
click at [207, 111] on span "Click to Upload Photos" at bounding box center [194, 110] width 43 height 7
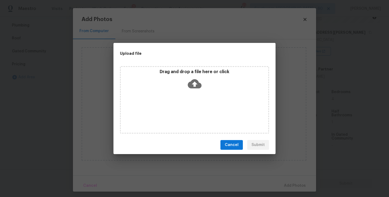
click at [194, 92] on div "Drag and drop a file here or click" at bounding box center [194, 100] width 149 height 68
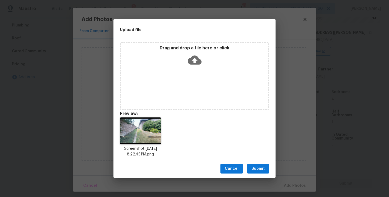
click at [257, 166] on span "Submit" at bounding box center [258, 169] width 13 height 7
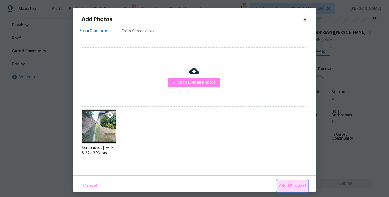
click at [285, 181] on button "Add 1 Photo(s)" at bounding box center [292, 186] width 31 height 12
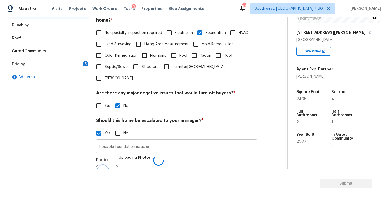
scroll to position [135, 0]
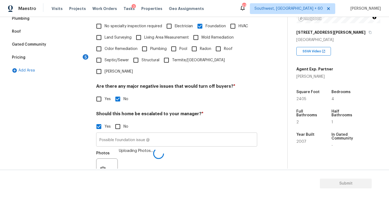
click at [220, 134] on input "Possible foundation issue @" at bounding box center [176, 140] width 161 height 13
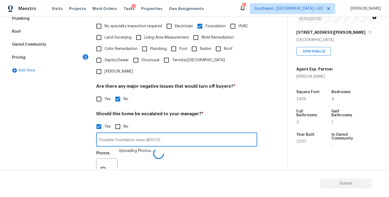
type input "Possible foundation issue @00:32"
click at [249, 171] on section "Submit" at bounding box center [194, 184] width 389 height 28
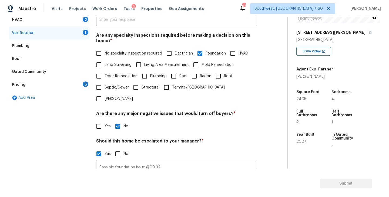
scroll to position [179, 0]
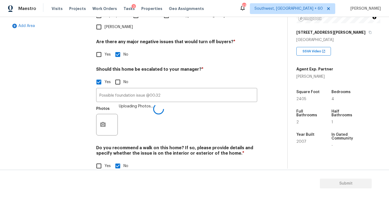
click at [247, 122] on div "Photos Uploading Photos..." at bounding box center [176, 121] width 161 height 35
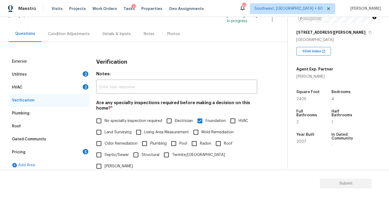
scroll to position [14, 0]
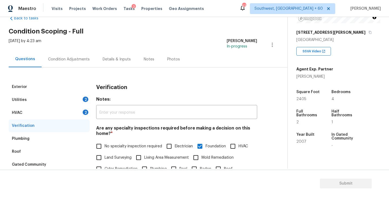
click at [78, 58] on div "Condition Adjustments" at bounding box center [69, 59] width 42 height 5
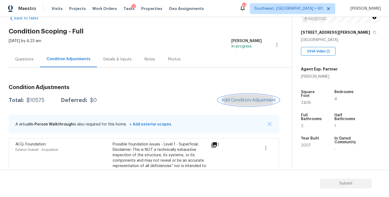
click at [247, 101] on span "Add Condition Adjustment" at bounding box center [248, 100] width 55 height 5
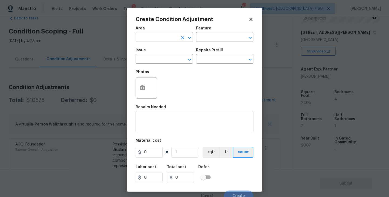
click at [161, 40] on input "text" at bounding box center [157, 38] width 42 height 8
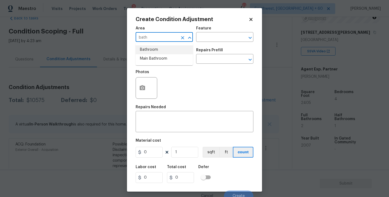
click at [163, 49] on li "Bathroom" at bounding box center [164, 49] width 57 height 9
type input "Bathroom"
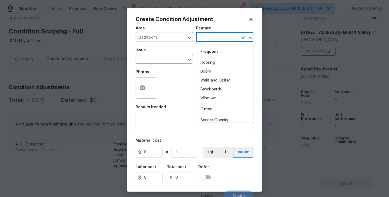
click at [213, 38] on input "text" at bounding box center [217, 38] width 42 height 8
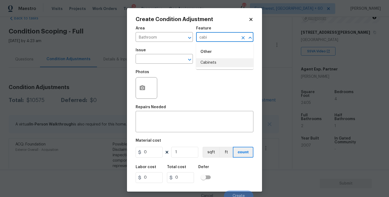
click at [213, 62] on li "Cabinets" at bounding box center [224, 62] width 57 height 9
type input "Cabinets"
click at [154, 65] on span "Issue ​" at bounding box center [164, 56] width 57 height 22
click at [160, 61] on input "text" at bounding box center [157, 59] width 42 height 8
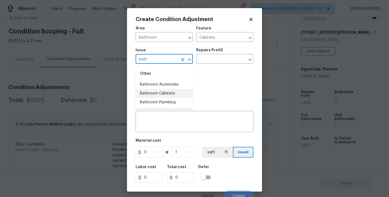
click at [161, 93] on li "Bathroom Cabinets" at bounding box center [164, 93] width 57 height 9
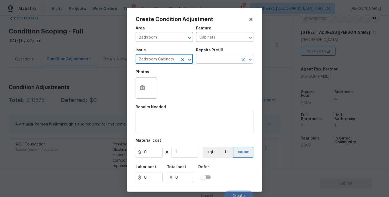
type input "Bathroom Cabinets"
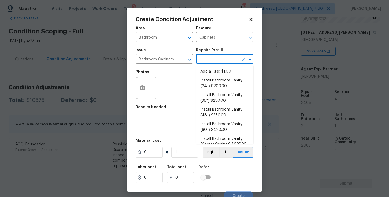
click at [205, 61] on input "text" at bounding box center [217, 59] width 42 height 8
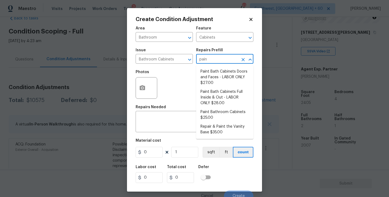
type input "paint"
click at [211, 110] on li "Paint Bathroom Cabinets $25.00" at bounding box center [224, 115] width 57 height 15
type textarea "Prep, sand, mask and apply 2 coats of paint to the bathroom cabinet doors, inte…"
type input "25"
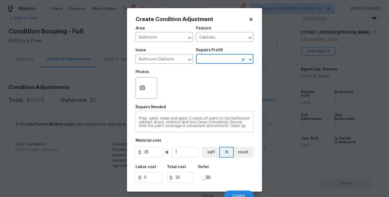
scroll to position [5, 0]
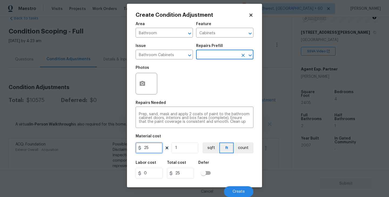
drag, startPoint x: 155, startPoint y: 148, endPoint x: 125, endPoint y: 148, distance: 30.3
click at [125, 148] on div "Create Condition Adjustment Area Bathroom ​ Feature Cabinets ​ Issue Bathroom C…" at bounding box center [194, 98] width 389 height 197
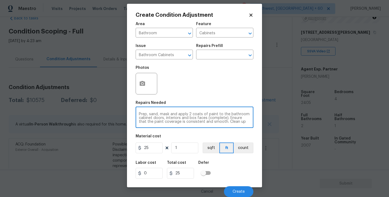
scroll to position [0, 0]
drag, startPoint x: 237, startPoint y: 122, endPoint x: 139, endPoint y: 90, distance: 103.1
click at [139, 90] on div "Area Bathroom ​ Feature Cabinets ​ Issue Bathroom Cabinets ​ Repairs Prefill ​ …" at bounding box center [195, 108] width 118 height 178
type textarea "(including any overspray) and dispose of all debris properly."
drag, startPoint x: 247, startPoint y: 113, endPoint x: 75, endPoint y: 112, distance: 171.7
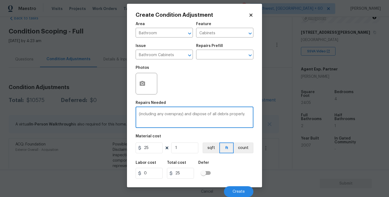
click at [75, 112] on div "Create Condition Adjustment Area Bathroom ​ Feature Cabinets ​ Issue Bathroom C…" at bounding box center [194, 98] width 389 height 197
type textarea "Bathroom cabinets repairs and repaint"
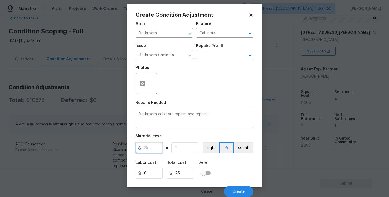
drag, startPoint x: 153, startPoint y: 150, endPoint x: 122, endPoint y: 150, distance: 30.6
click at [122, 150] on div "Create Condition Adjustment Area Bathroom ​ Feature Cabinets ​ Issue Bathroom C…" at bounding box center [194, 98] width 389 height 197
type input "1100"
click at [225, 173] on div "Labor cost 0 Total cost 1100 Defer" at bounding box center [195, 170] width 118 height 24
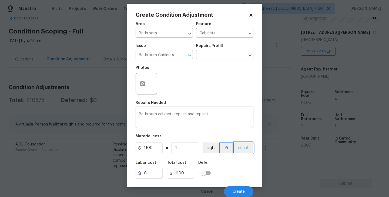
click at [238, 150] on button "count" at bounding box center [244, 148] width 20 height 11
click at [149, 85] on div at bounding box center [147, 84] width 22 height 22
click at [144, 86] on icon "button" at bounding box center [142, 83] width 5 height 5
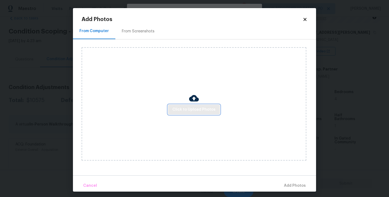
click at [206, 111] on span "Click to Upload Photos" at bounding box center [194, 110] width 43 height 7
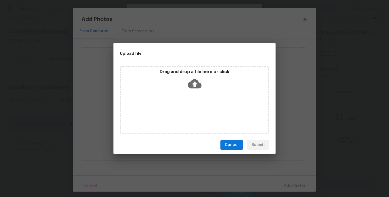
click at [197, 93] on div "Drag and drop a file here or click" at bounding box center [194, 100] width 149 height 68
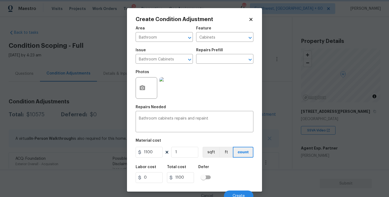
scroll to position [5, 0]
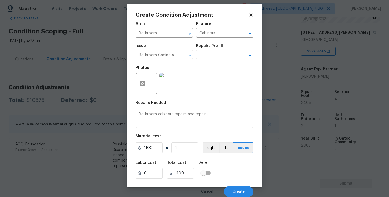
click at [226, 86] on div "Photos" at bounding box center [195, 80] width 118 height 35
click at [239, 178] on div "Labor cost 0 Total cost 1100 Defer" at bounding box center [195, 170] width 118 height 24
click at [239, 190] on span "Create" at bounding box center [239, 192] width 12 height 4
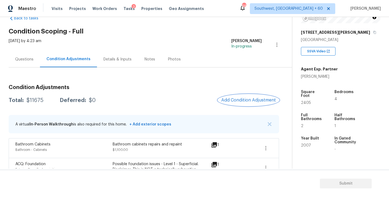
scroll to position [36, 0]
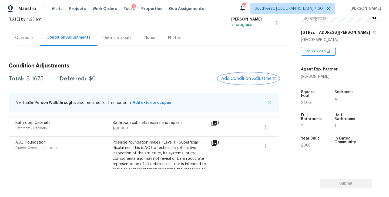
click at [234, 80] on span "Add Condition Adjustment" at bounding box center [248, 78] width 55 height 5
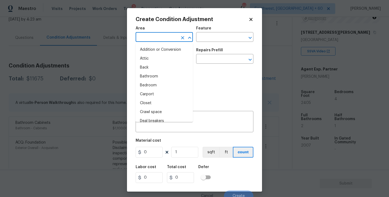
click at [160, 37] on input "text" at bounding box center [157, 38] width 42 height 8
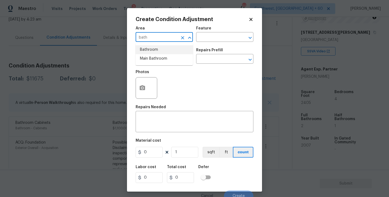
click at [162, 46] on li "Bathroom" at bounding box center [164, 49] width 57 height 9
type input "Bathroom"
click at [206, 39] on input "text" at bounding box center [217, 38] width 42 height 8
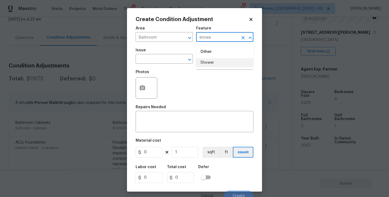
click at [217, 65] on li "Shower" at bounding box center [224, 62] width 57 height 9
type input "Shower"
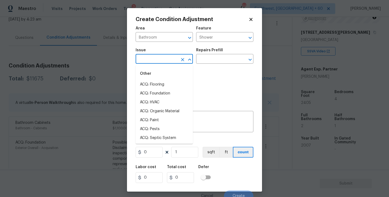
click at [157, 61] on input "text" at bounding box center [157, 59] width 42 height 8
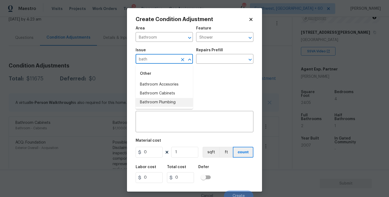
click at [166, 104] on li "Bathroom Plumbing" at bounding box center [164, 102] width 57 height 9
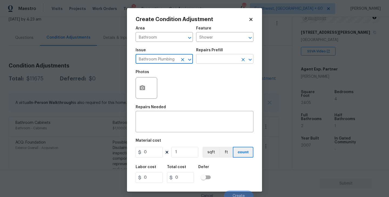
type input "Bathroom Plumbing"
click at [216, 59] on input "text" at bounding box center [217, 59] width 42 height 8
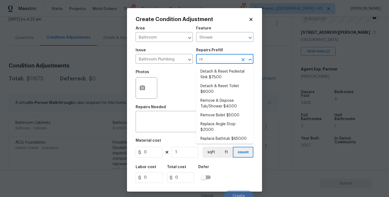
type input "ref"
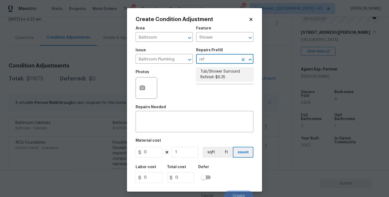
click at [217, 72] on li "Tub/Shower Surround Refinish $6.35" at bounding box center [224, 74] width 57 height 15
type input "Plumbing"
type textarea "Prep, mask, clean and refinish the tub/shower tile surround both all sides ensu…"
type input "6.35"
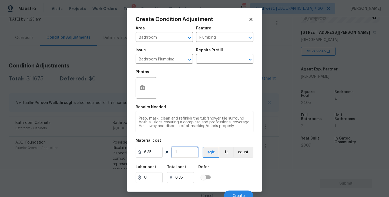
click at [186, 157] on input "1" at bounding box center [184, 152] width 27 height 11
type input "0"
type input "5"
type input "31.75"
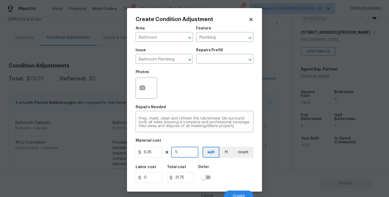
type input "56"
type input "355.6"
type input "56"
click at [147, 95] on button "button" at bounding box center [142, 88] width 13 height 21
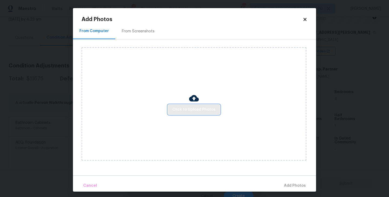
click at [176, 107] on span "Click to Upload Photos" at bounding box center [194, 110] width 43 height 7
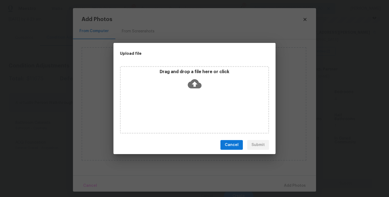
click at [193, 87] on icon at bounding box center [195, 83] width 14 height 9
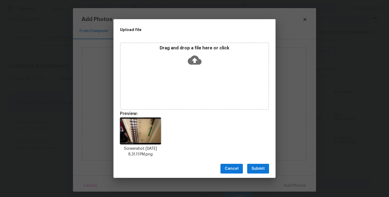
click at [260, 170] on span "Submit" at bounding box center [258, 169] width 13 height 7
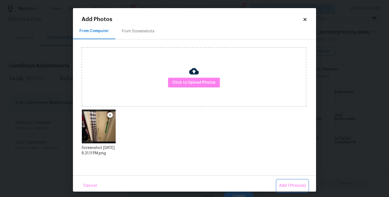
click at [284, 181] on button "Add 1 Photo(s)" at bounding box center [292, 186] width 31 height 12
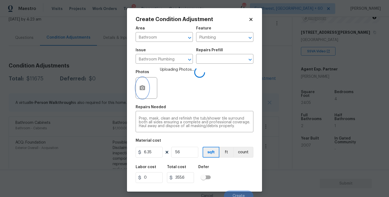
scroll to position [5, 0]
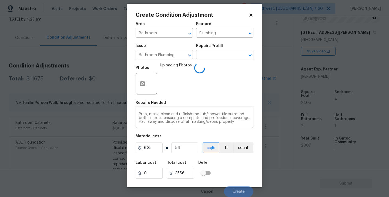
click at [241, 162] on div "Labor cost 0 Total cost 355.6 Defer" at bounding box center [195, 170] width 118 height 24
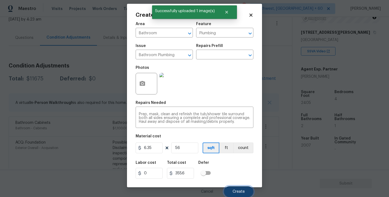
click at [243, 189] on button "Create" at bounding box center [238, 192] width 29 height 11
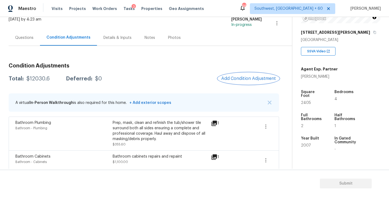
scroll to position [40, 0]
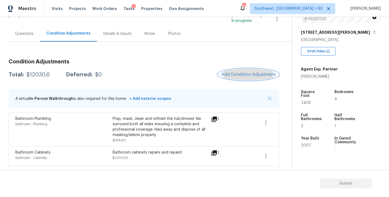
click at [256, 76] on span "Add Condition Adjustment" at bounding box center [248, 74] width 55 height 5
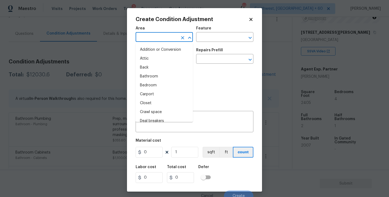
click at [174, 40] on input "text" at bounding box center [157, 38] width 42 height 8
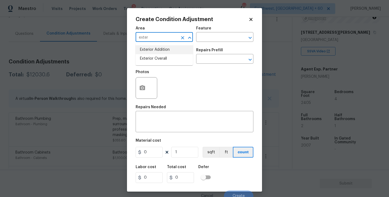
click at [170, 57] on li "Exterior Overall" at bounding box center [164, 58] width 57 height 9
type input "Exterior Overall"
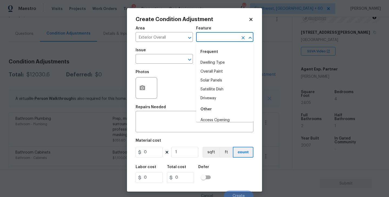
click at [209, 36] on input "text" at bounding box center [217, 38] width 42 height 8
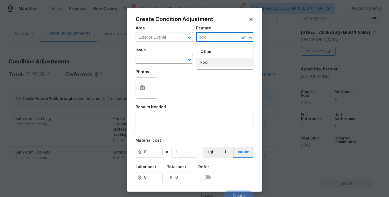
click at [204, 68] on ul "Other Pool" at bounding box center [224, 56] width 57 height 26
click at [206, 67] on li "Pool" at bounding box center [224, 62] width 57 height 9
type input "Pool"
click at [173, 62] on input "text" at bounding box center [157, 59] width 42 height 8
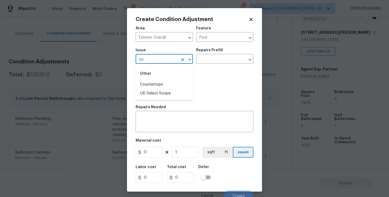
type input "o"
click at [167, 84] on li "Pool" at bounding box center [164, 84] width 57 height 9
type input "Pool"
click at [167, 119] on textarea at bounding box center [194, 122] width 111 height 11
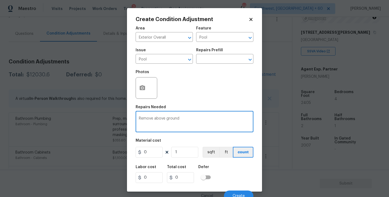
type textarea "Remove above ground"
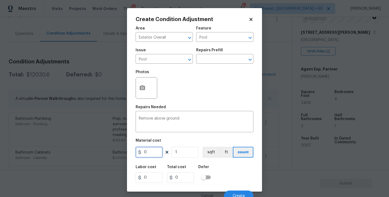
drag, startPoint x: 151, startPoint y: 153, endPoint x: 102, endPoint y: 153, distance: 49.5
click at [102, 153] on div "Create Condition Adjustment Area Exterior Overall ​ Feature Pool ​ Issue Pool ​…" at bounding box center [194, 98] width 389 height 197
type input "2000"
click at [136, 92] on div at bounding box center [147, 88] width 22 height 22
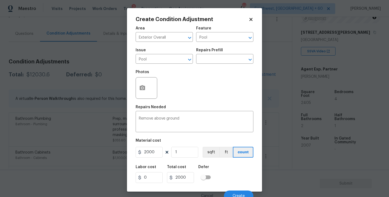
click at [180, 97] on div "Photos" at bounding box center [195, 84] width 118 height 35
click at [143, 90] on icon "button" at bounding box center [142, 87] width 5 height 5
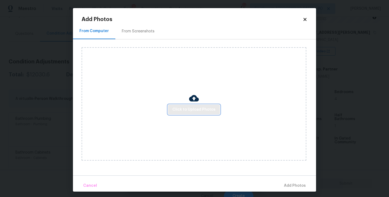
click at [199, 110] on span "Click to Upload Photos" at bounding box center [194, 110] width 43 height 7
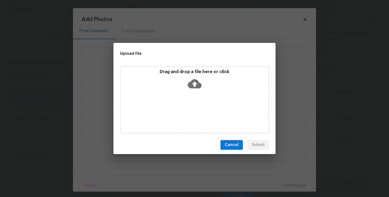
click at [199, 96] on div "Drag and drop a file here or click" at bounding box center [194, 100] width 149 height 68
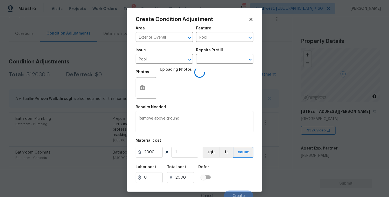
scroll to position [5, 0]
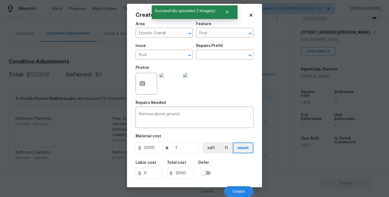
click at [236, 174] on div "Labor cost 0 Total cost 2000 Defer" at bounding box center [195, 170] width 118 height 24
click at [237, 188] on button "Create" at bounding box center [238, 192] width 29 height 11
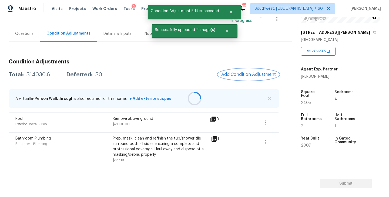
scroll to position [0, 0]
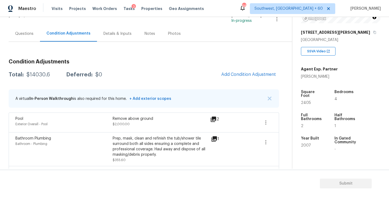
click at [234, 82] on div "Condition Adjustments Total: $14030.6 Deferred: $0 Add Condition Adjustment A v…" at bounding box center [144, 163] width 271 height 217
click at [238, 78] on button "Add Condition Adjustment" at bounding box center [248, 74] width 61 height 11
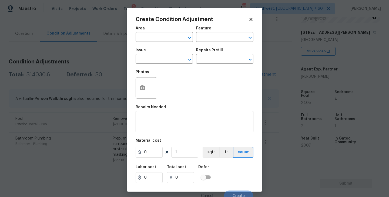
click at [276, 105] on body "Maestro Visits Projects Work Orders Tasks 3 Properties Geo Assignments 669 Sout…" at bounding box center [194, 98] width 389 height 197
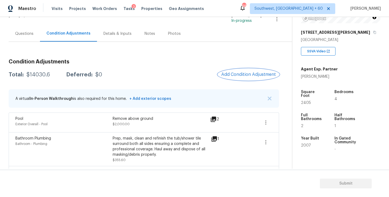
scroll to position [84, 0]
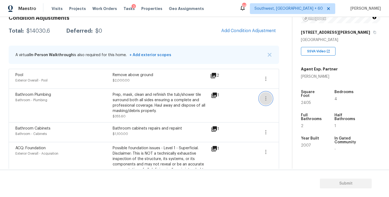
click at [265, 100] on icon "button" at bounding box center [266, 98] width 6 height 6
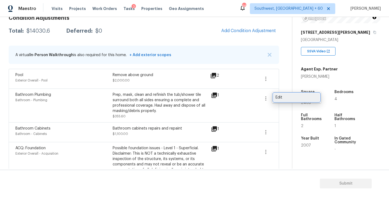
drag, startPoint x: 270, startPoint y: 100, endPoint x: 281, endPoint y: 100, distance: 10.8
click at [281, 100] on div "Edit" at bounding box center [297, 97] width 42 height 5
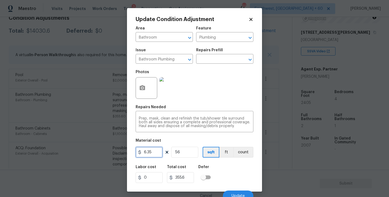
drag, startPoint x: 152, startPoint y: 151, endPoint x: 121, endPoint y: 153, distance: 31.4
click at [123, 153] on div "Update Condition Adjustment Area Bathroom ​ Feature Plumbing ​ Issue Bathroom P…" at bounding box center [194, 98] width 389 height 197
type input "355"
type input "19880"
drag, startPoint x: 184, startPoint y: 154, endPoint x: 156, endPoint y: 153, distance: 28.4
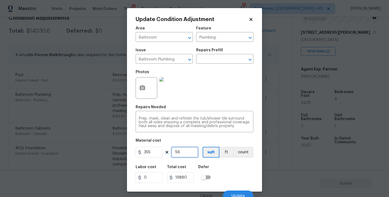
click at [156, 154] on div "355 56 sqft ft count" at bounding box center [195, 152] width 118 height 11
type input "2"
type input "710"
type input "2"
click at [143, 94] on button "button" at bounding box center [142, 88] width 13 height 21
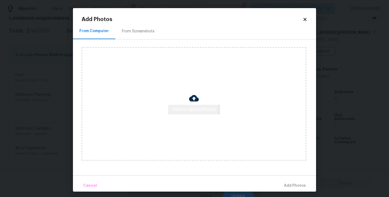
click at [184, 110] on span "Click to Upload Photos" at bounding box center [194, 110] width 43 height 7
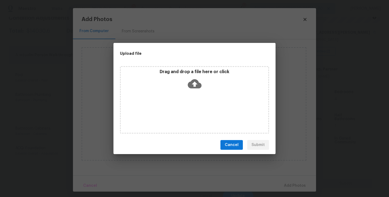
click at [186, 105] on div "Drag and drop a file here or click" at bounding box center [194, 100] width 149 height 68
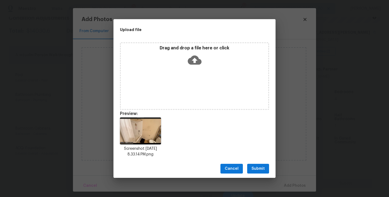
click at [250, 169] on button "Submit" at bounding box center [258, 169] width 22 height 10
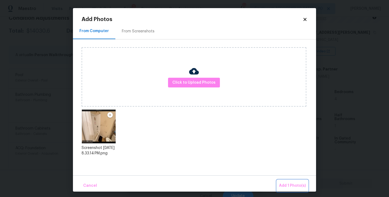
click at [287, 186] on span "Add 1 Photo(s)" at bounding box center [292, 186] width 27 height 7
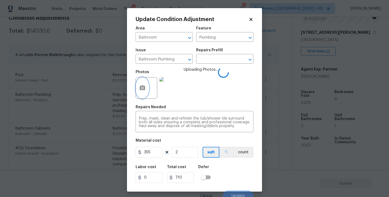
scroll to position [5, 0]
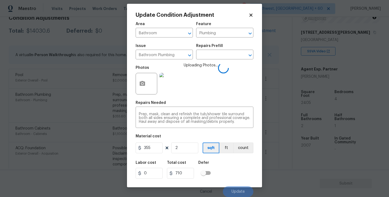
click at [230, 162] on div "Labor cost 0 Total cost 710 Defer" at bounding box center [195, 170] width 118 height 24
click at [236, 167] on div "Labor cost 0 Total cost 710 Defer" at bounding box center [195, 170] width 118 height 24
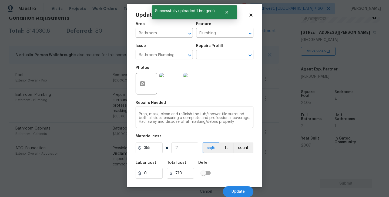
click at [236, 170] on div "Labor cost 0 Total cost 710 Defer" at bounding box center [195, 170] width 118 height 24
click at [237, 192] on span "Update" at bounding box center [238, 192] width 13 height 4
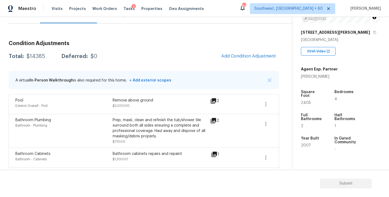
scroll to position [50, 0]
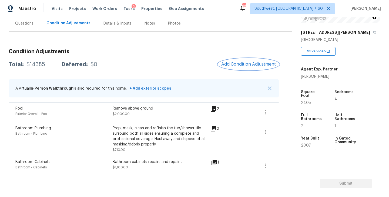
click at [238, 62] on span "Add Condition Adjustment" at bounding box center [248, 64] width 55 height 5
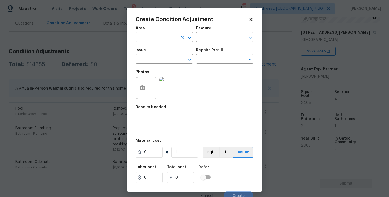
click at [155, 34] on input "text" at bounding box center [157, 38] width 42 height 8
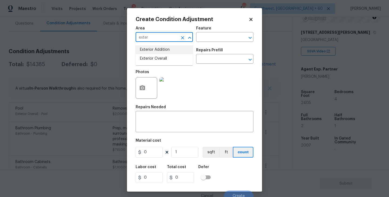
click at [158, 55] on li "Exterior Overall" at bounding box center [164, 58] width 57 height 9
type input "Exterior Overall"
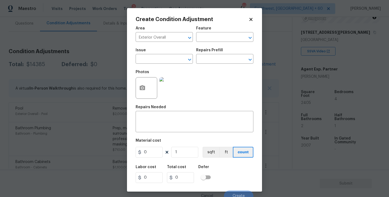
click at [206, 48] on div "Issue ​ Repairs Prefill ​" at bounding box center [195, 56] width 118 height 22
click at [213, 40] on input "text" at bounding box center [217, 38] width 42 height 8
click at [207, 64] on li "Siding" at bounding box center [224, 62] width 57 height 9
type input "Siding"
click at [152, 59] on input "text" at bounding box center [157, 59] width 42 height 8
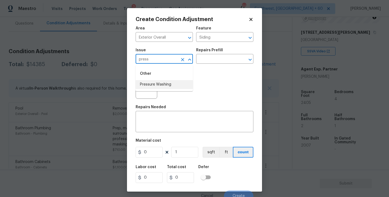
click at [160, 84] on li "Pressure Washing" at bounding box center [164, 84] width 57 height 9
type input "Pressure Washing"
click at [212, 61] on input "text" at bounding box center [217, 59] width 42 height 8
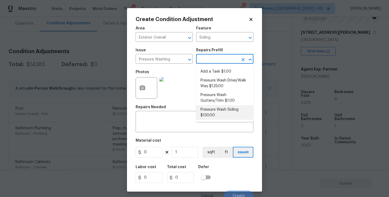
click at [217, 110] on li "Pressure Wash Siding $130.00" at bounding box center [224, 112] width 57 height 15
type textarea "Protect areas as needed for pressure washing. Pressure wash the siding on the h…"
type input "130"
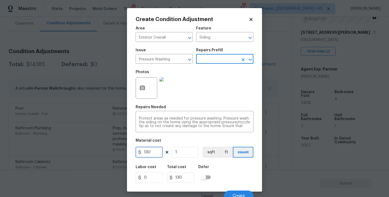
drag, startPoint x: 141, startPoint y: 152, endPoint x: 131, endPoint y: 152, distance: 9.7
click at [131, 152] on div "Create Condition Adjustment Area Exterior Overall ​ Feature Siding ​ Issue Pres…" at bounding box center [194, 100] width 135 height 184
type input "200"
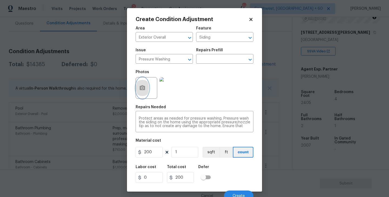
click at [144, 94] on button "button" at bounding box center [142, 88] width 13 height 21
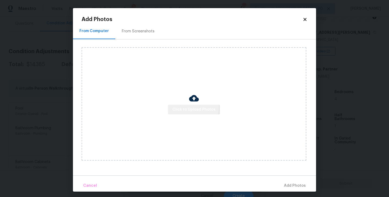
click at [185, 107] on span "Click to Upload Photos" at bounding box center [194, 110] width 43 height 7
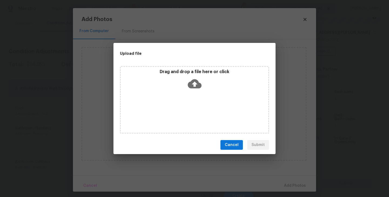
click at [192, 86] on icon at bounding box center [195, 83] width 14 height 9
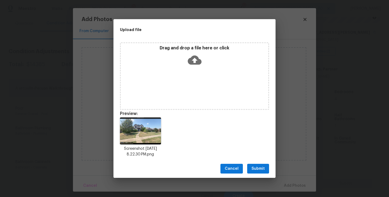
click at [257, 172] on button "Submit" at bounding box center [258, 169] width 22 height 10
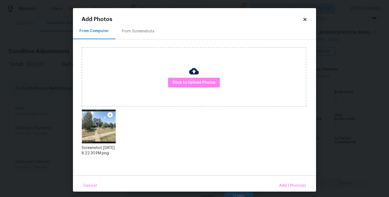
click at [283, 180] on div "Cancel Add 1 Photo(s)" at bounding box center [194, 184] width 243 height 16
click at [284, 183] on span "Add 1 Photo(s)" at bounding box center [292, 186] width 27 height 7
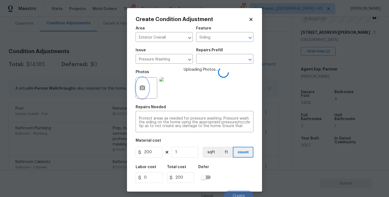
scroll to position [5, 0]
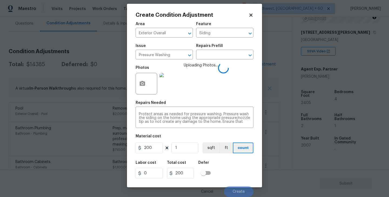
click at [237, 164] on div "Labor cost 0 Total cost 200 Defer" at bounding box center [195, 170] width 118 height 24
click at [238, 168] on div "Labor cost 0 Total cost 200 Defer" at bounding box center [195, 170] width 118 height 24
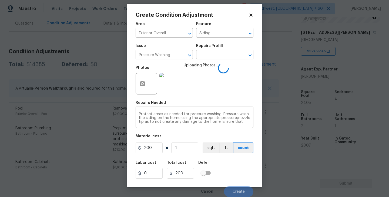
click at [239, 173] on div "Labor cost 0 Total cost 200 Defer" at bounding box center [195, 170] width 118 height 24
click at [236, 175] on div "Labor cost 0 Total cost 200 Defer" at bounding box center [195, 170] width 118 height 24
click at [234, 172] on div "Labor cost 0 Total cost 200 Defer" at bounding box center [195, 170] width 118 height 24
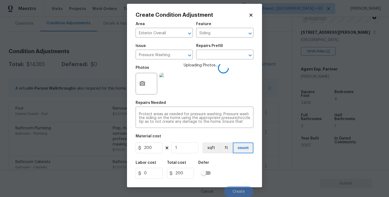
click at [234, 172] on div "Labor cost 0 Total cost 200 Defer" at bounding box center [195, 170] width 118 height 24
click at [237, 174] on div "Labor cost 0 Total cost 200 Defer" at bounding box center [195, 170] width 118 height 24
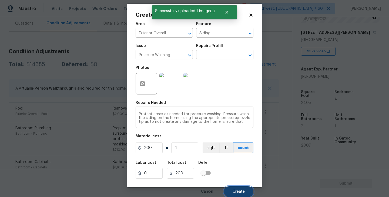
click at [246, 191] on button "Create" at bounding box center [238, 192] width 29 height 11
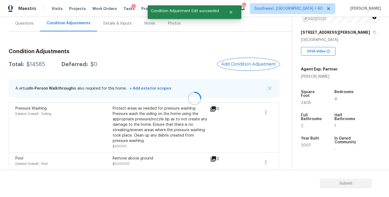
scroll to position [0, 0]
click at [250, 67] on button "Add Condition Adjustment" at bounding box center [248, 64] width 61 height 11
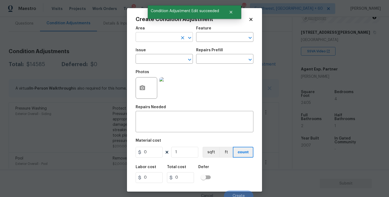
click at [154, 36] on input "text" at bounding box center [157, 38] width 42 height 8
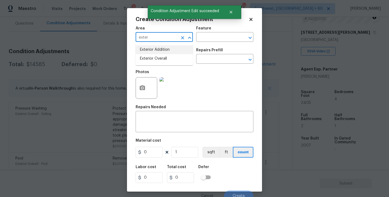
click at [159, 53] on li "Exterior Addition" at bounding box center [164, 49] width 57 height 9
type input "Exterior Addition"
click at [183, 36] on icon "Clear" at bounding box center [182, 37] width 5 height 5
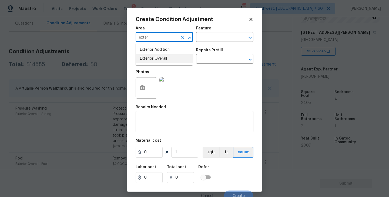
click at [182, 56] on li "Exterior Overall" at bounding box center [164, 58] width 57 height 9
type input "Exterior Overall"
click at [226, 34] on input "text" at bounding box center [217, 38] width 42 height 8
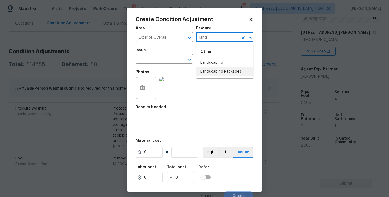
click at [221, 74] on li "Landscaping Packages" at bounding box center [224, 71] width 57 height 9
type input "Landscaping Packages"
click at [161, 59] on input "text" at bounding box center [157, 59] width 42 height 8
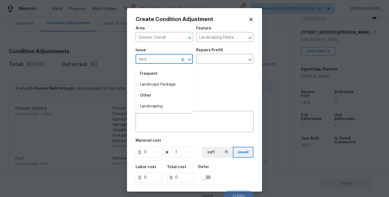
click at [160, 84] on li "Landscape Package" at bounding box center [164, 84] width 57 height 9
type input "Landscape Package"
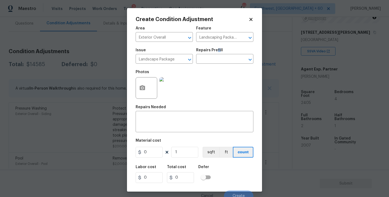
click at [219, 50] on h5 "Repairs Prefill" at bounding box center [209, 50] width 27 height 4
click at [218, 59] on input "text" at bounding box center [217, 59] width 42 height 8
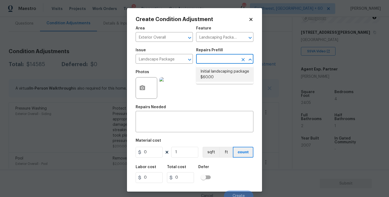
click at [218, 80] on li "Initial landscaping package $60.00" at bounding box center [224, 74] width 57 height 15
type input "Home Readiness Packages"
type textarea "Mowing of grass up to 6" in height. Mow, edge along driveways & sidewalks, trim…"
type input "60"
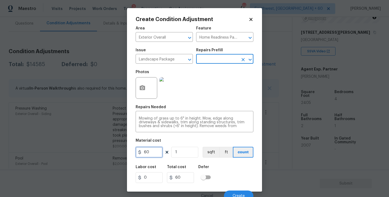
drag, startPoint x: 157, startPoint y: 151, endPoint x: 109, endPoint y: 155, distance: 48.0
click at [109, 155] on div "Create Condition Adjustment Area Exterior Overall ​ Feature Home Readiness Pack…" at bounding box center [194, 98] width 389 height 197
type input "750"
click at [148, 87] on button "button" at bounding box center [142, 88] width 13 height 21
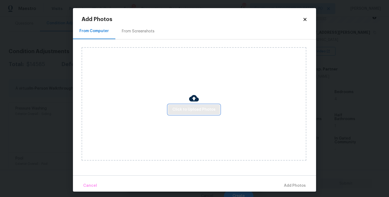
click at [184, 110] on span "Click to Upload Photos" at bounding box center [194, 110] width 43 height 7
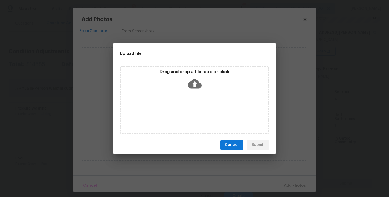
click at [194, 92] on div "Drag and drop a file here or click" at bounding box center [194, 100] width 149 height 68
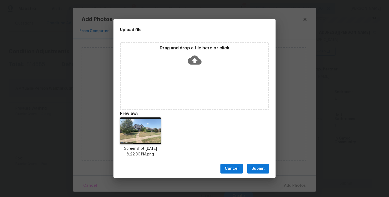
click at [260, 166] on span "Submit" at bounding box center [258, 169] width 13 height 7
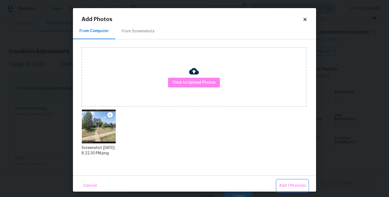
click at [283, 183] on span "Add 1 Photo(s)" at bounding box center [292, 186] width 27 height 7
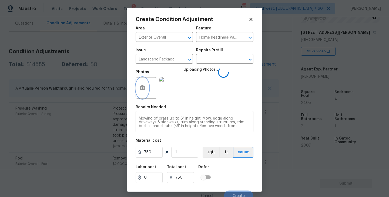
scroll to position [5, 0]
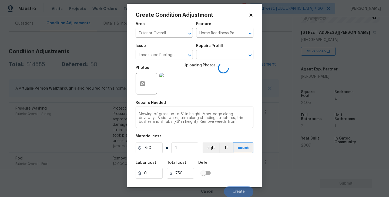
click at [247, 167] on div "Labor cost 0 Total cost 750 Defer" at bounding box center [195, 170] width 118 height 24
click at [245, 166] on div "Labor cost 0 Total cost 750 Defer" at bounding box center [195, 170] width 118 height 24
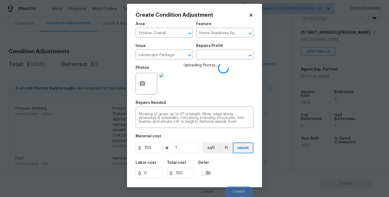
click at [243, 173] on div "Labor cost 0 Total cost 750 Defer" at bounding box center [195, 170] width 118 height 24
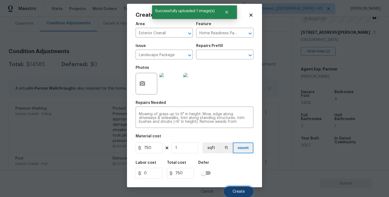
click at [240, 188] on button "Create" at bounding box center [238, 192] width 29 height 11
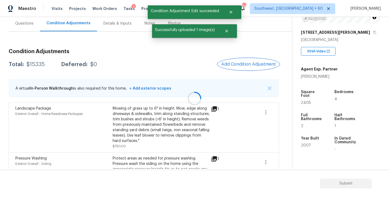
scroll to position [0, 0]
click at [247, 67] on span "Add Condition Adjustment" at bounding box center [248, 64] width 55 height 5
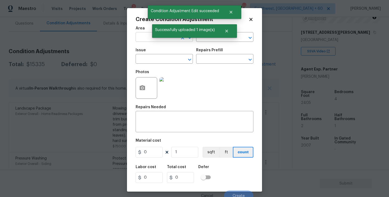
click at [148, 38] on input "text" at bounding box center [157, 38] width 42 height 8
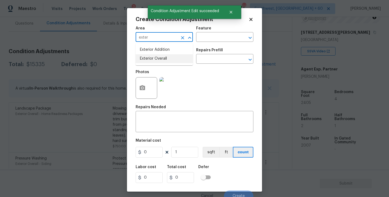
click at [155, 59] on li "Exterior Overall" at bounding box center [164, 58] width 57 height 9
type input "Exterior Overall"
click at [155, 59] on input "text" at bounding box center [157, 59] width 42 height 8
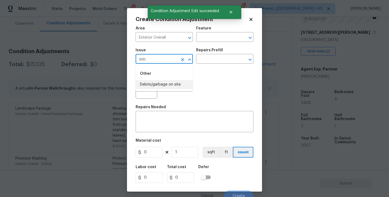
click at [162, 83] on li "Debris/garbage on site" at bounding box center [164, 84] width 57 height 9
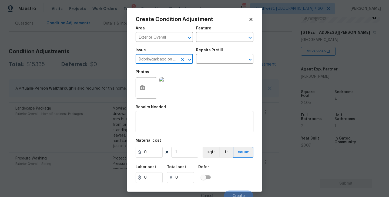
type input "Debris/garbage on site"
click at [209, 70] on div "Photos" at bounding box center [195, 84] width 118 height 35
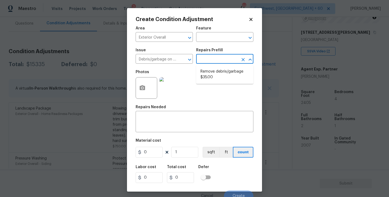
click at [220, 62] on input "text" at bounding box center [217, 59] width 42 height 8
click at [221, 78] on li "Remove debris/garbage $35.00" at bounding box center [224, 74] width 57 height 15
type textarea "Remove, haul off, and properly dispose of any debris left by seller to offsite …"
type input "35"
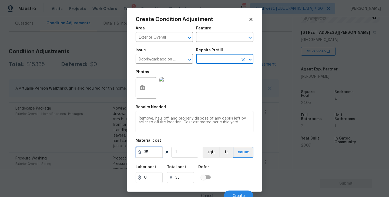
drag, startPoint x: 156, startPoint y: 153, endPoint x: 125, endPoint y: 153, distance: 31.4
click at [125, 153] on div "Create Condition Adjustment Area Exterior Overall ​ Feature ​ Issue Debris/garb…" at bounding box center [194, 98] width 389 height 197
type input "1000"
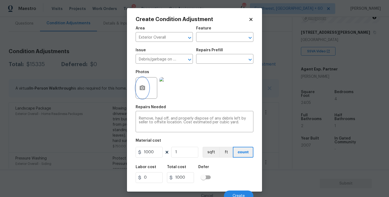
click at [139, 91] on button "button" at bounding box center [142, 88] width 13 height 21
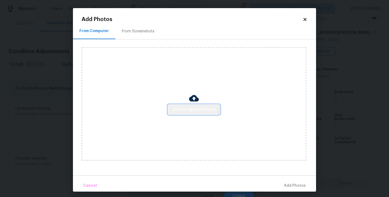
click at [192, 108] on span "Click to Upload Photos" at bounding box center [194, 110] width 43 height 7
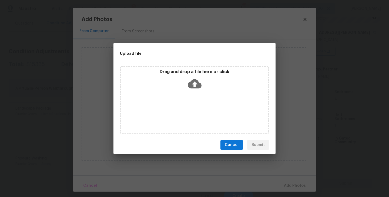
click at [196, 93] on div "Drag and drop a file here or click" at bounding box center [194, 100] width 149 height 68
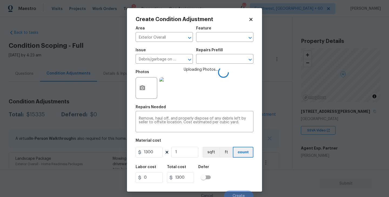
scroll to position [5, 0]
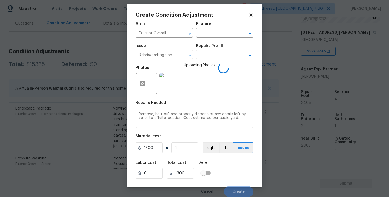
drag, startPoint x: 0, startPoint y: 0, endPoint x: 239, endPoint y: 177, distance: 297.0
click at [239, 177] on div "Labor cost 0 Total cost 1300 Defer" at bounding box center [195, 170] width 118 height 24
click at [236, 172] on div "Labor cost 0 Total cost 1300 Defer" at bounding box center [195, 170] width 118 height 24
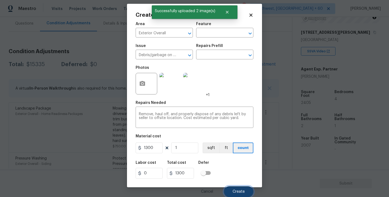
click at [238, 190] on button "Create" at bounding box center [238, 192] width 29 height 11
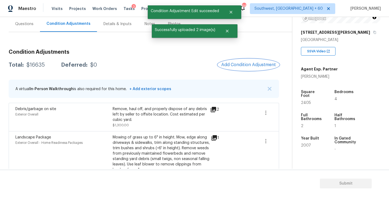
scroll to position [49, 0]
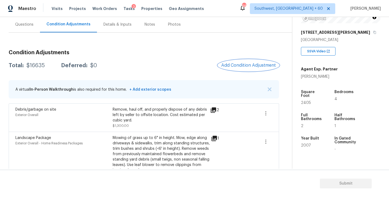
click at [228, 62] on button "Add Condition Adjustment" at bounding box center [248, 65] width 61 height 11
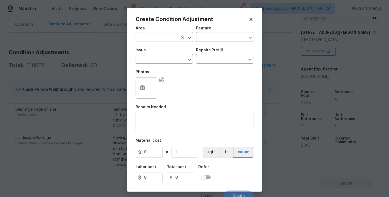
click at [165, 38] on input "text" at bounding box center [157, 38] width 42 height 8
click at [165, 58] on li "Interior Overall" at bounding box center [164, 58] width 57 height 9
type input "Interior Overall"
click at [198, 42] on div "Area Interior Overall ​ Feature ​" at bounding box center [195, 34] width 118 height 22
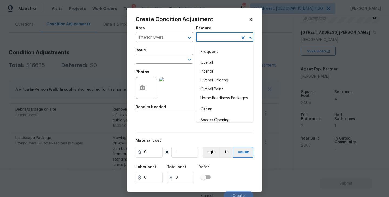
click at [217, 39] on input "text" at bounding box center [217, 38] width 42 height 8
click at [217, 89] on li "Overall Paint" at bounding box center [224, 89] width 57 height 9
type input "Overall Paint"
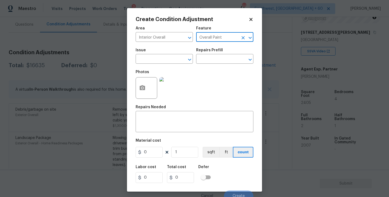
click at [164, 52] on div "Issue" at bounding box center [164, 51] width 57 height 7
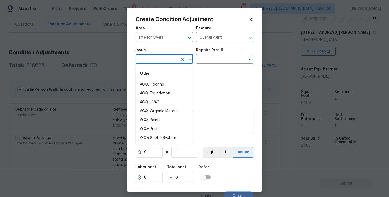
click at [161, 59] on input "text" at bounding box center [157, 59] width 42 height 8
click at [159, 84] on li "ACQ: Paint" at bounding box center [164, 84] width 57 height 9
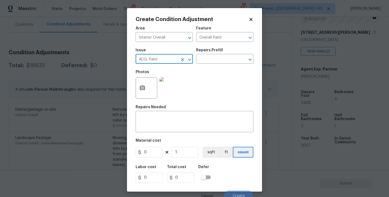
type input "ACQ: Paint"
click at [206, 69] on div "Photos" at bounding box center [195, 84] width 118 height 35
click at [220, 59] on input "text" at bounding box center [217, 59] width 42 height 8
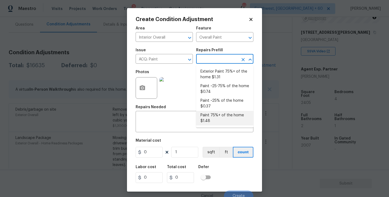
click at [220, 117] on li "Paint 75%+ of the home $1.48" at bounding box center [224, 118] width 57 height 15
type input "Acquisition"
type textarea "Acquisition Scope: 75%+ of the home will likely require interior paint"
type input "1.48"
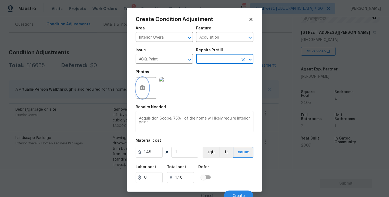
click at [143, 88] on circle "button" at bounding box center [143, 88] width 2 height 2
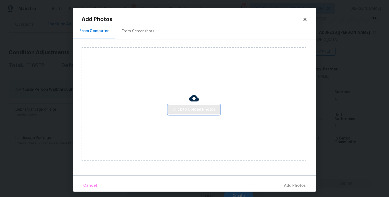
click at [192, 108] on span "Click to Upload Photos" at bounding box center [194, 110] width 43 height 7
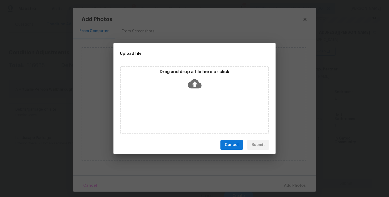
click at [193, 100] on div "Drag and drop a file here or click" at bounding box center [194, 100] width 149 height 68
